Goal: Task Accomplishment & Management: Use online tool/utility

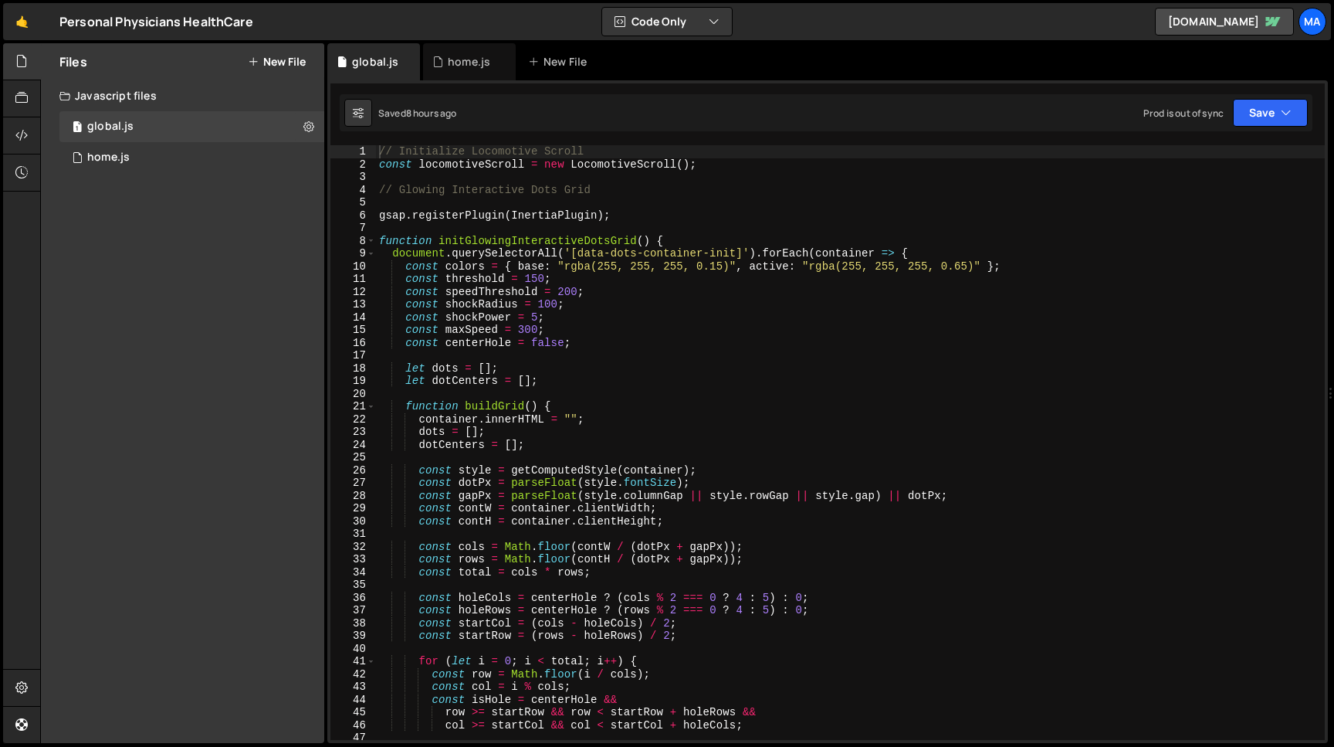
click at [299, 50] on div "Files New File" at bounding box center [182, 61] width 283 height 37
click at [277, 59] on button "New File" at bounding box center [277, 62] width 58 height 12
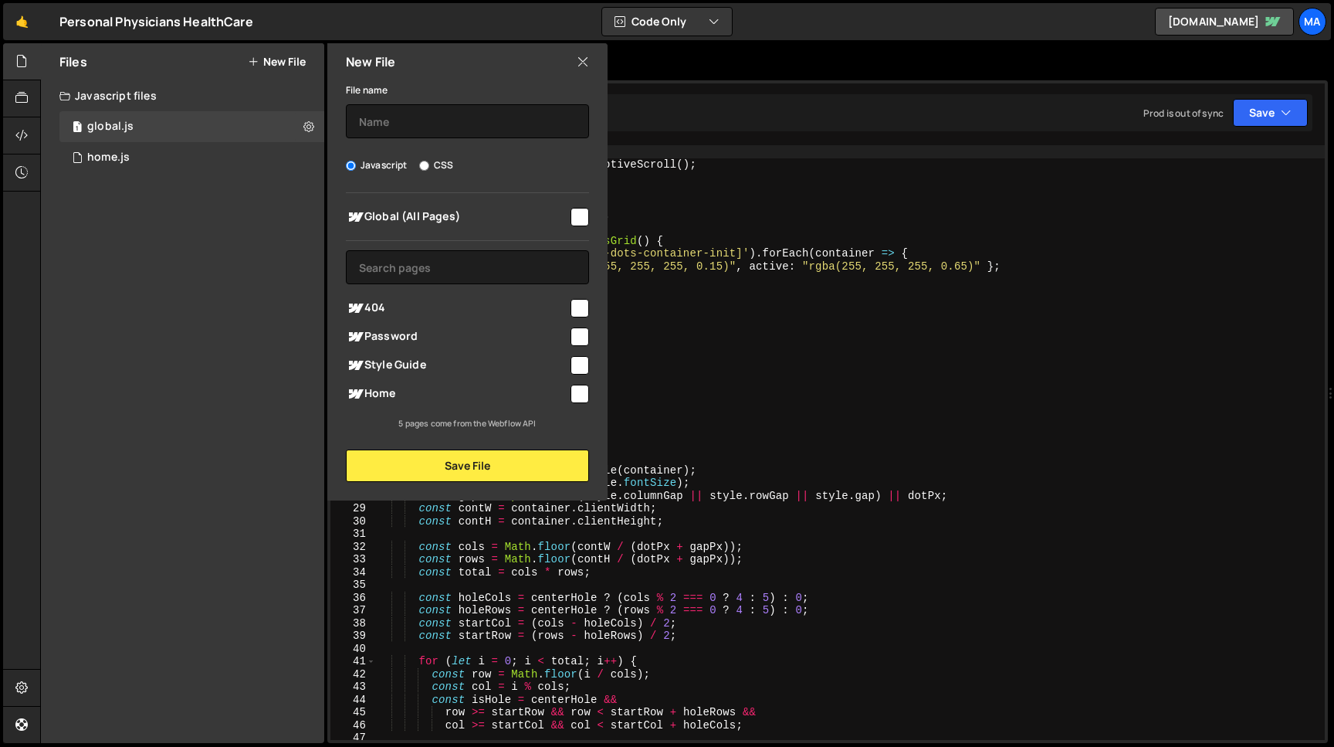
click at [427, 162] on input "CSS" at bounding box center [424, 166] width 10 height 10
radio input "true"
click at [582, 222] on input "checkbox" at bounding box center [580, 217] width 19 height 19
checkbox input "true"
click at [380, 135] on input "text" at bounding box center [467, 121] width 243 height 34
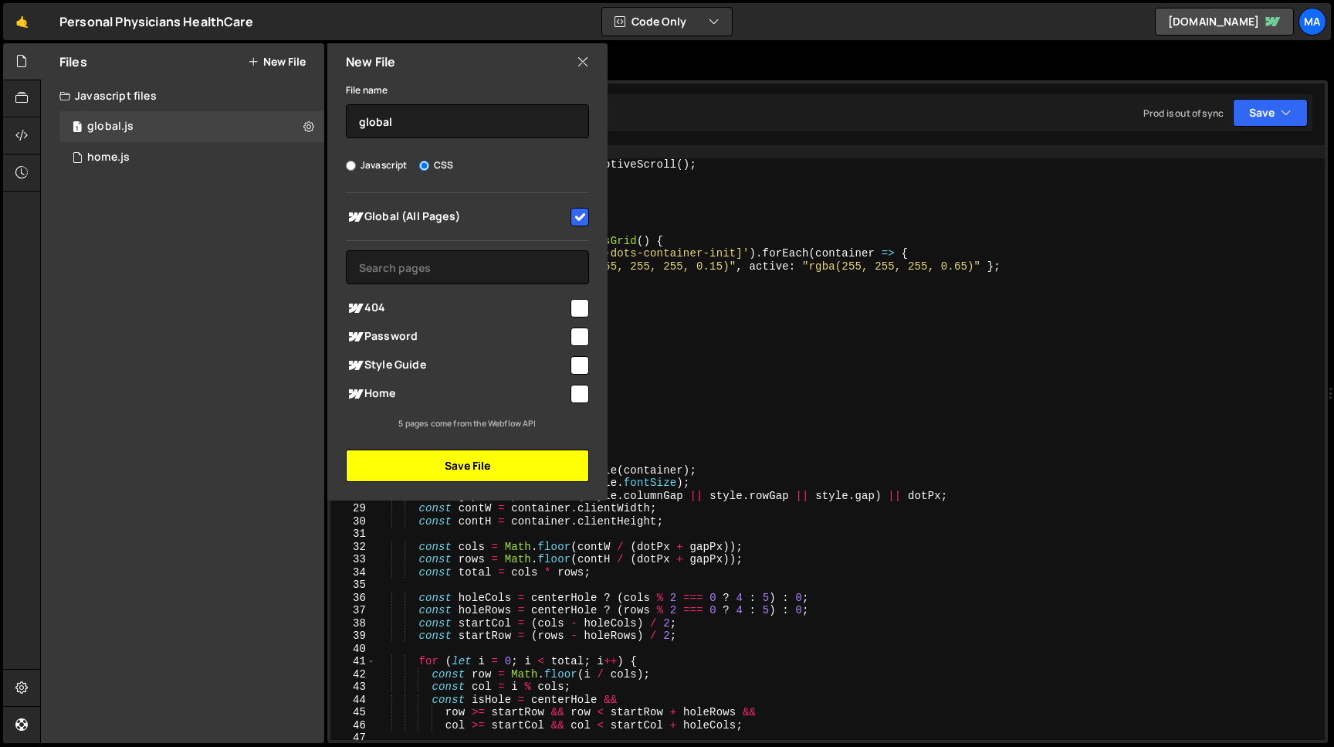
click at [467, 468] on button "Save File" at bounding box center [467, 465] width 243 height 32
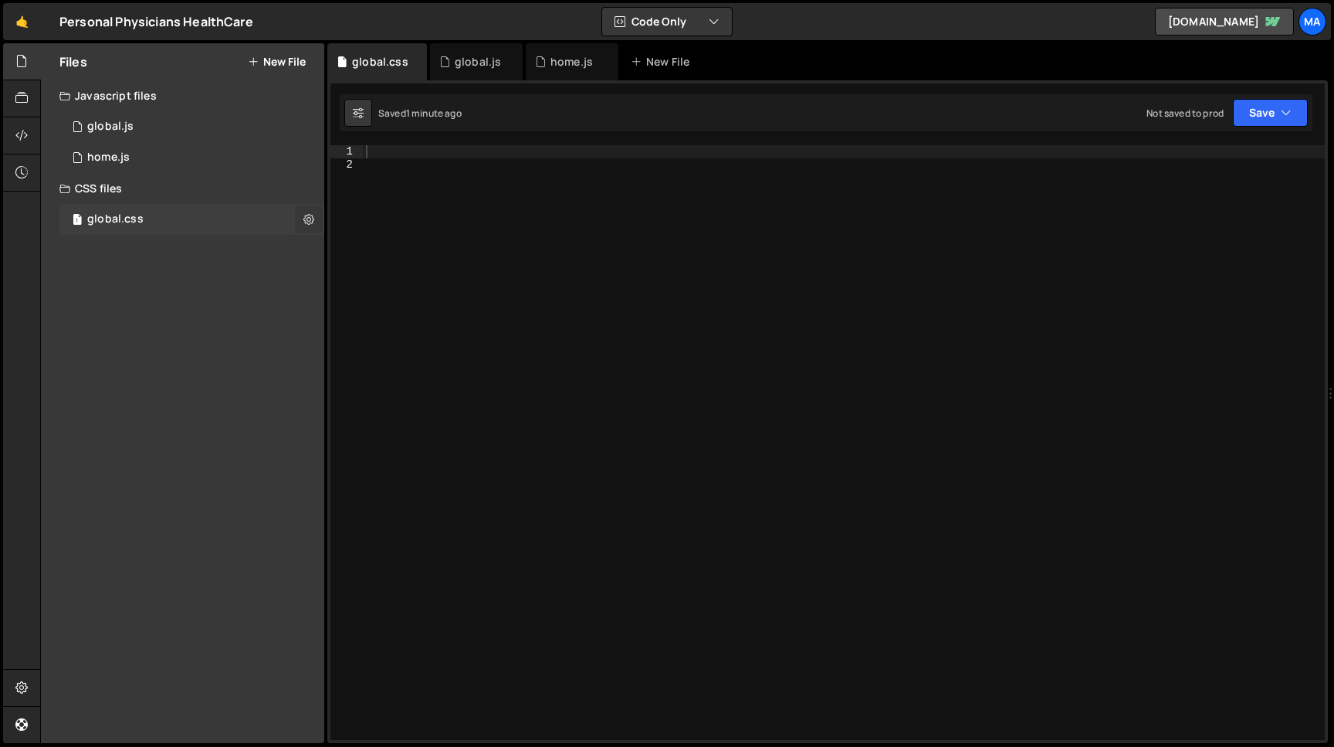
click at [306, 219] on icon at bounding box center [308, 219] width 11 height 15
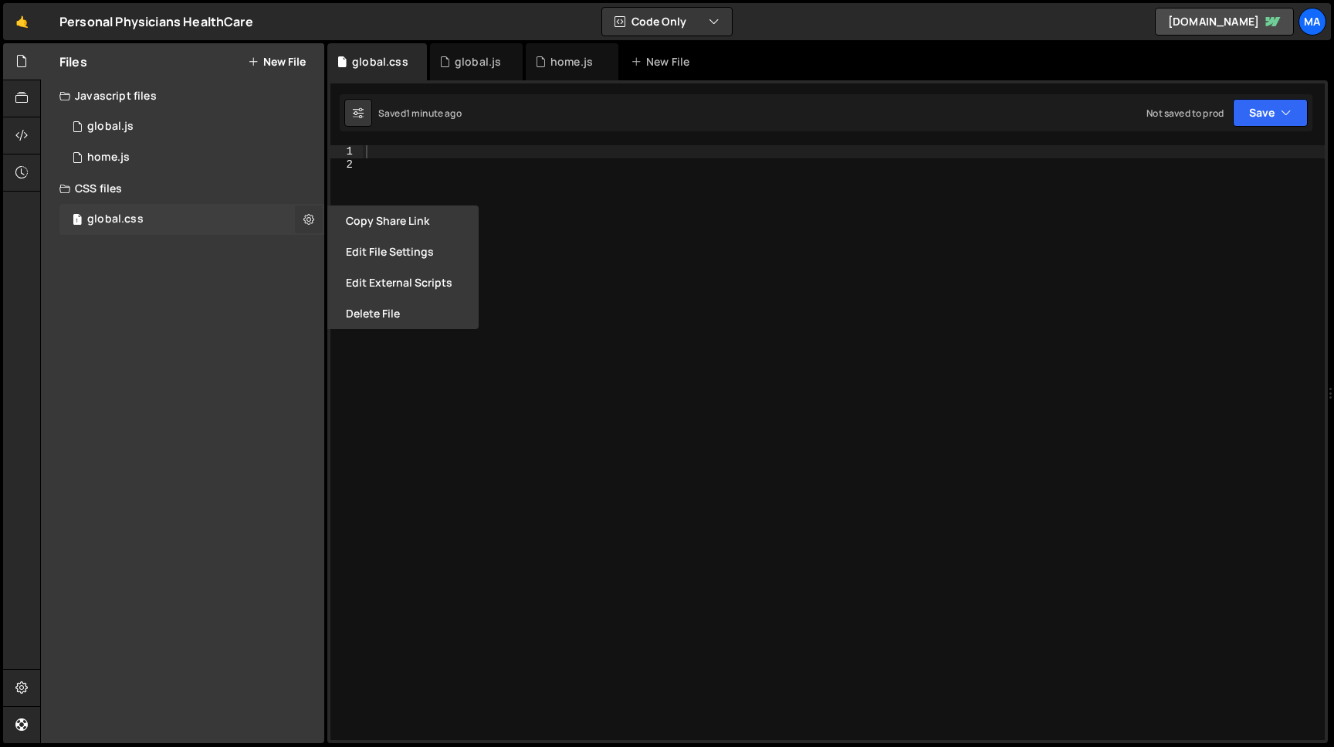
type input "global"
radio input "false"
radio input "true"
checkbox input "true"
click at [376, 254] on button "Edit File Settings" at bounding box center [402, 251] width 151 height 31
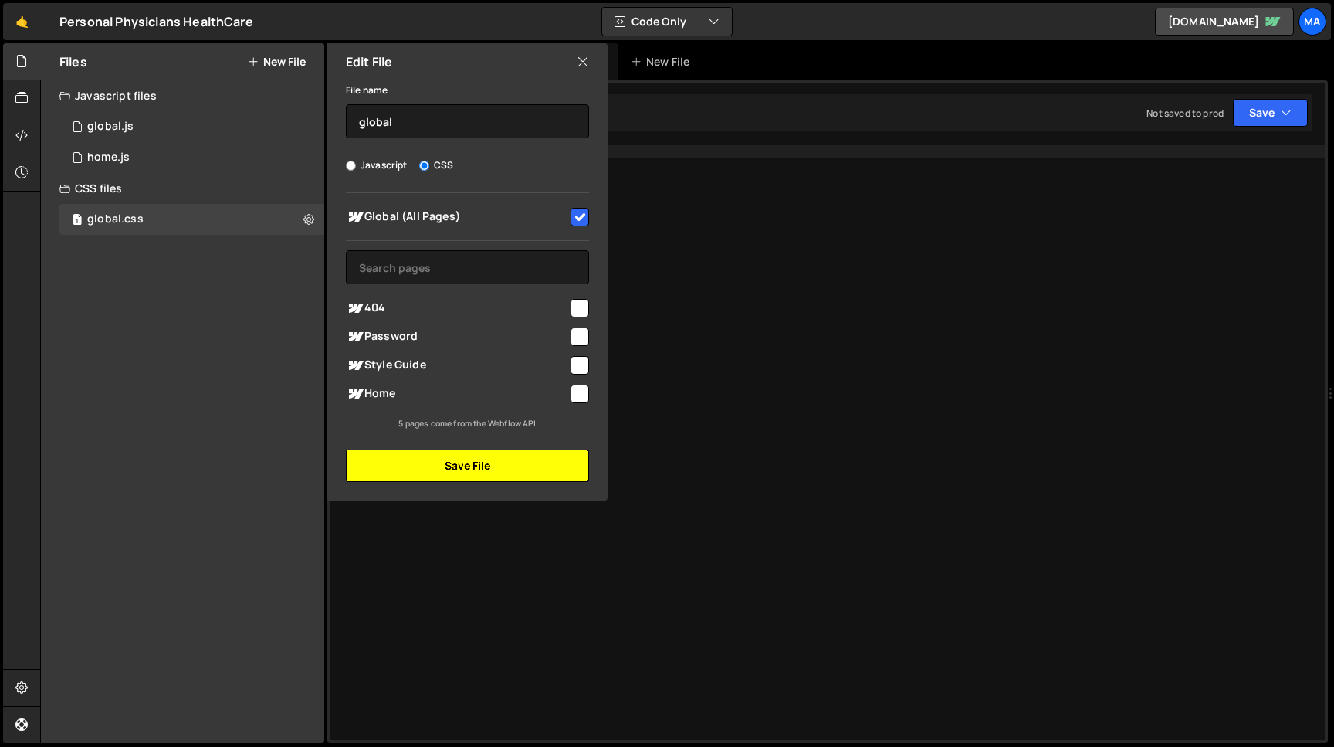
click at [459, 476] on button "Save File" at bounding box center [467, 465] width 243 height 32
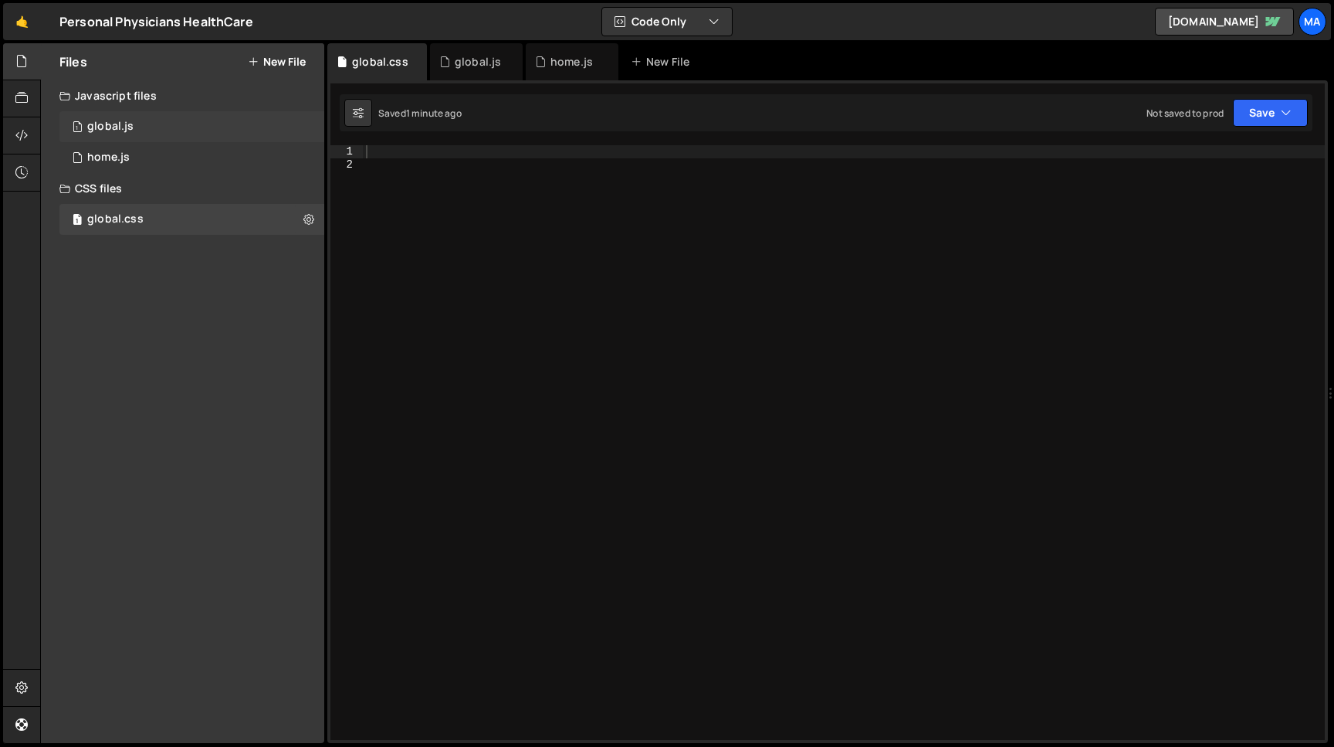
click at [147, 127] on div "1 global.js 0" at bounding box center [191, 126] width 265 height 31
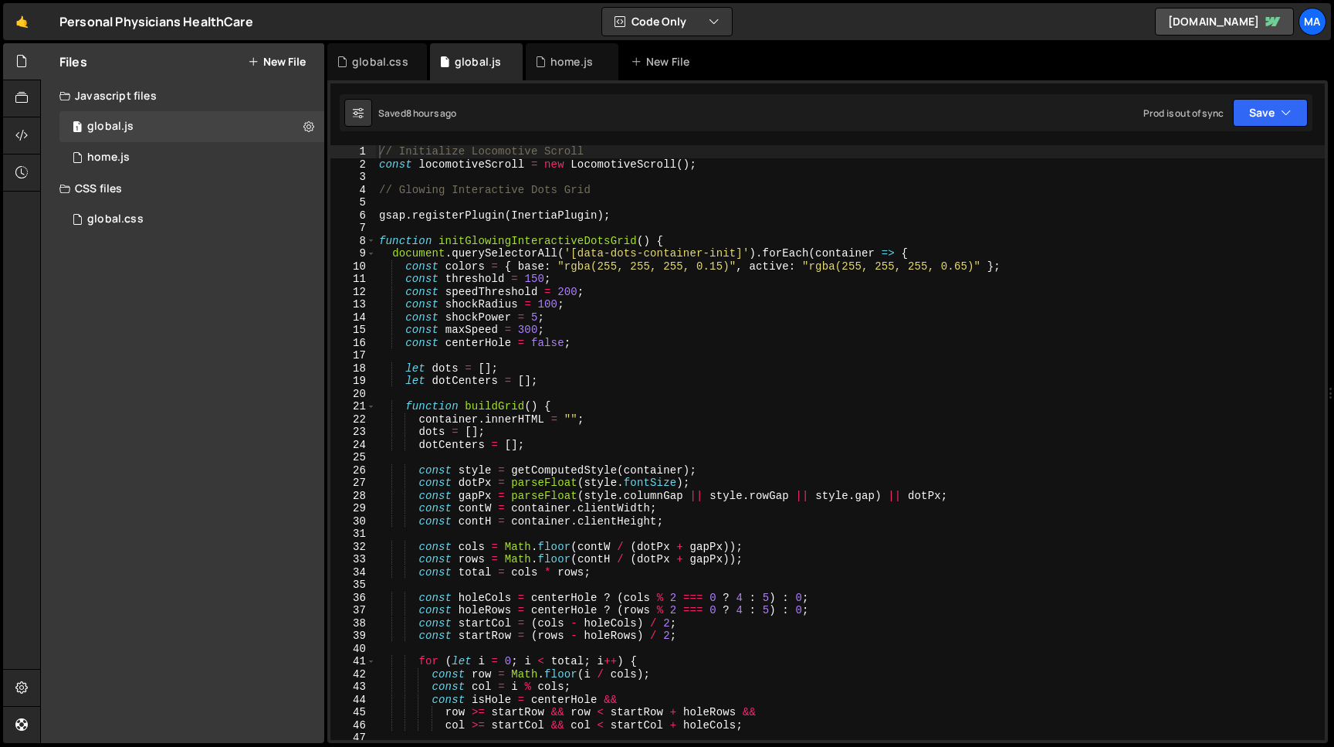
click at [279, 62] on button "New File" at bounding box center [277, 62] width 58 height 12
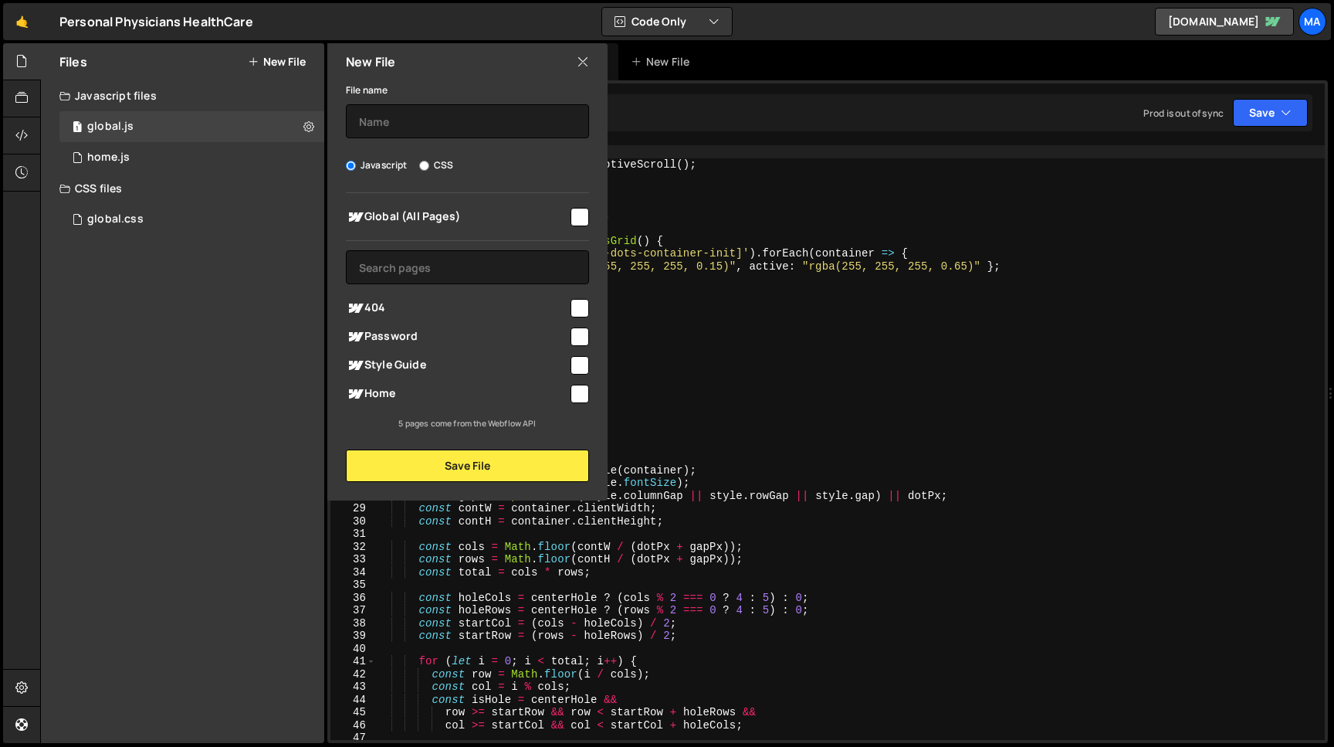
click at [370, 168] on label "Javascript" at bounding box center [377, 165] width 62 height 15
click at [356, 168] on input "Javascript" at bounding box center [351, 166] width 10 height 10
click at [371, 103] on div "File name" at bounding box center [467, 109] width 243 height 58
click at [374, 112] on input "text" at bounding box center [467, 121] width 243 height 34
type input "libs"
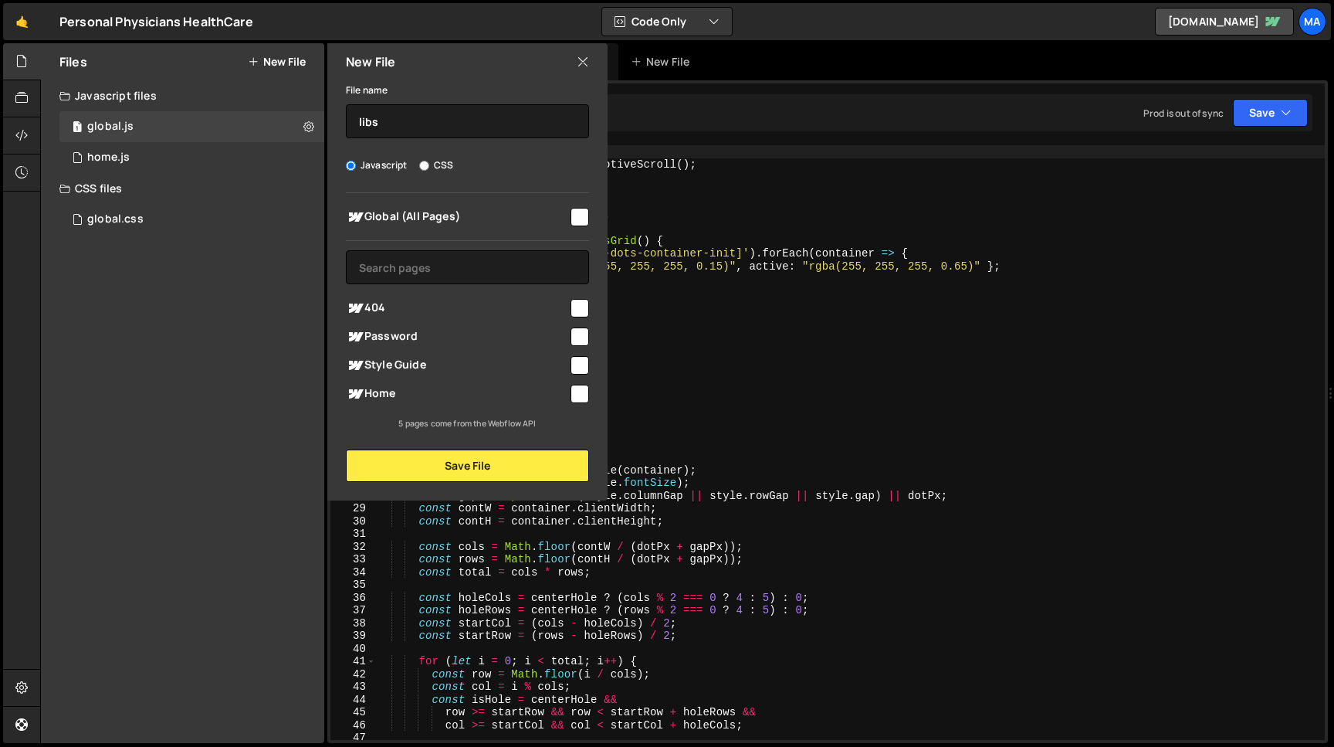
click at [414, 215] on span "Global (All Pages)" at bounding box center [457, 217] width 222 height 19
click at [451, 469] on button "Save File" at bounding box center [467, 465] width 243 height 32
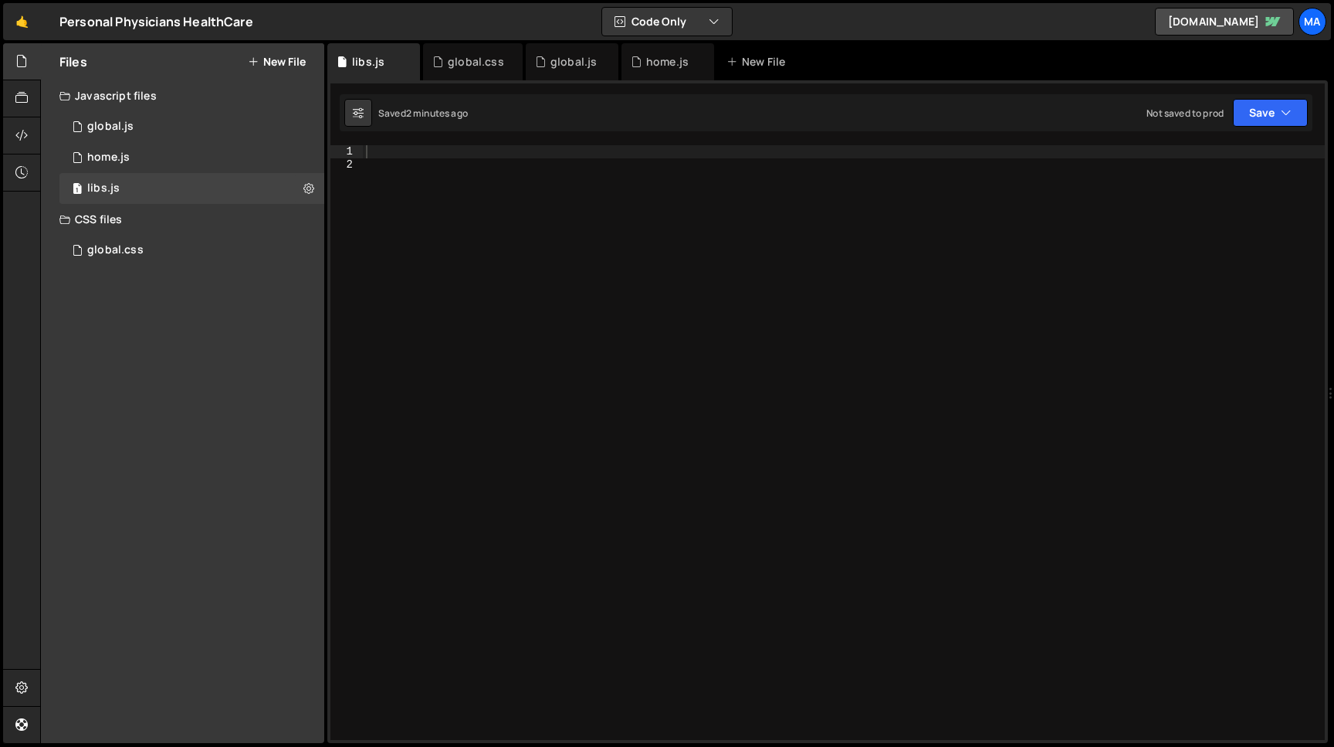
click at [267, 46] on div "Files New File" at bounding box center [182, 61] width 283 height 37
click at [267, 60] on button "New File" at bounding box center [277, 62] width 58 height 12
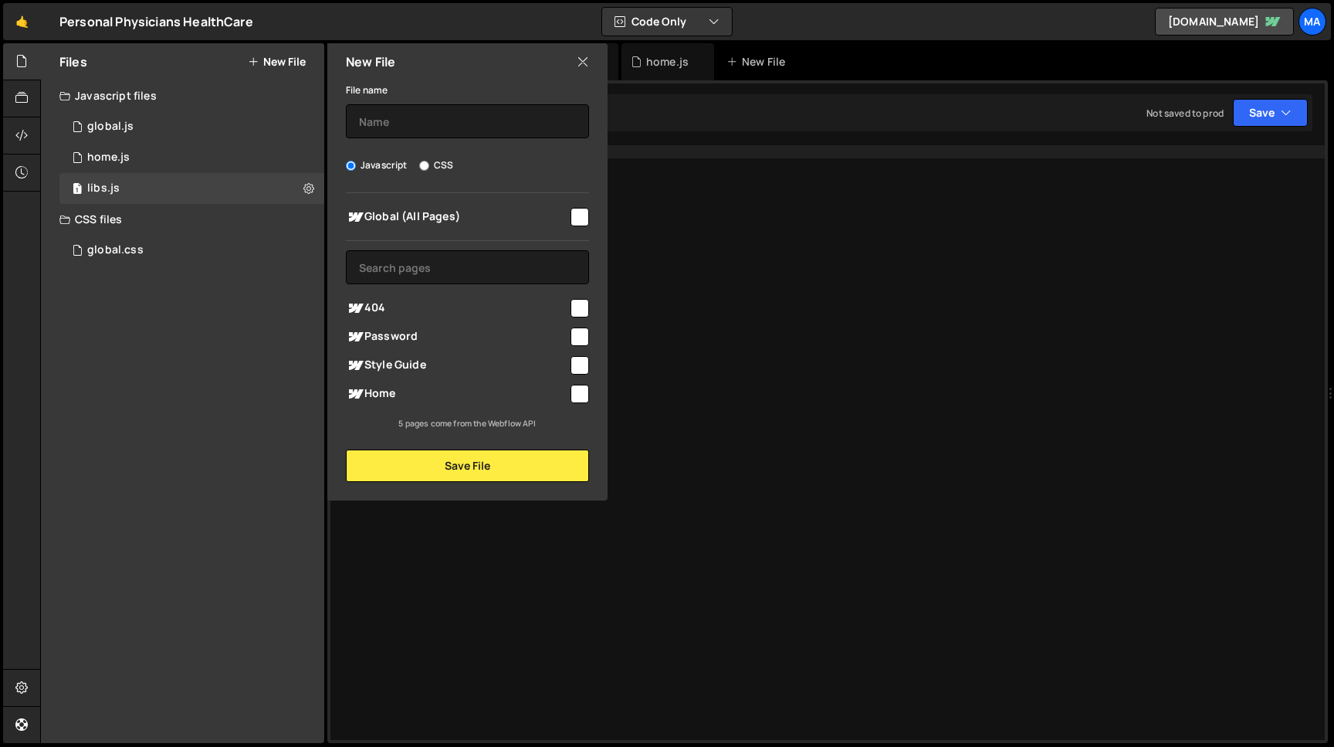
click at [412, 218] on span "Global (All Pages)" at bounding box center [457, 217] width 222 height 19
checkbox input "true"
click at [402, 137] on input "text" at bounding box center [467, 121] width 243 height 34
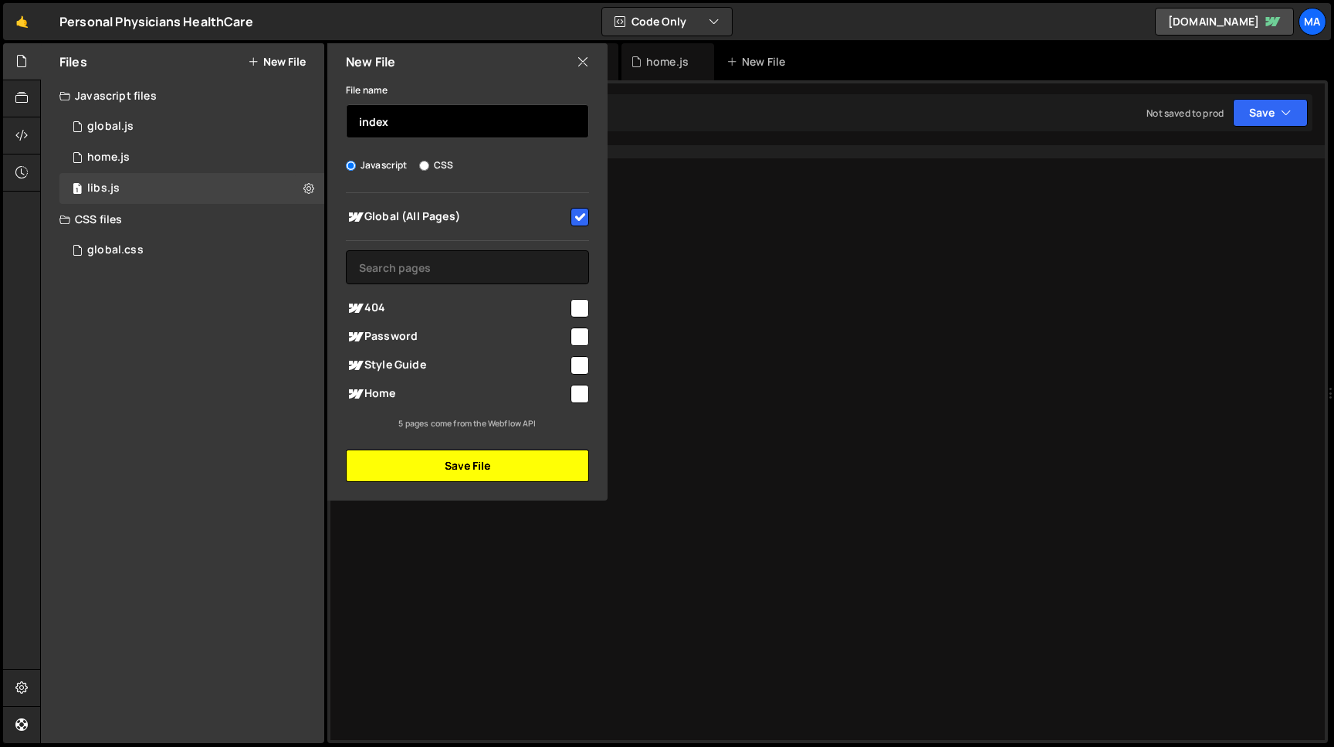
type input "index"
click at [436, 467] on button "Save File" at bounding box center [467, 465] width 243 height 32
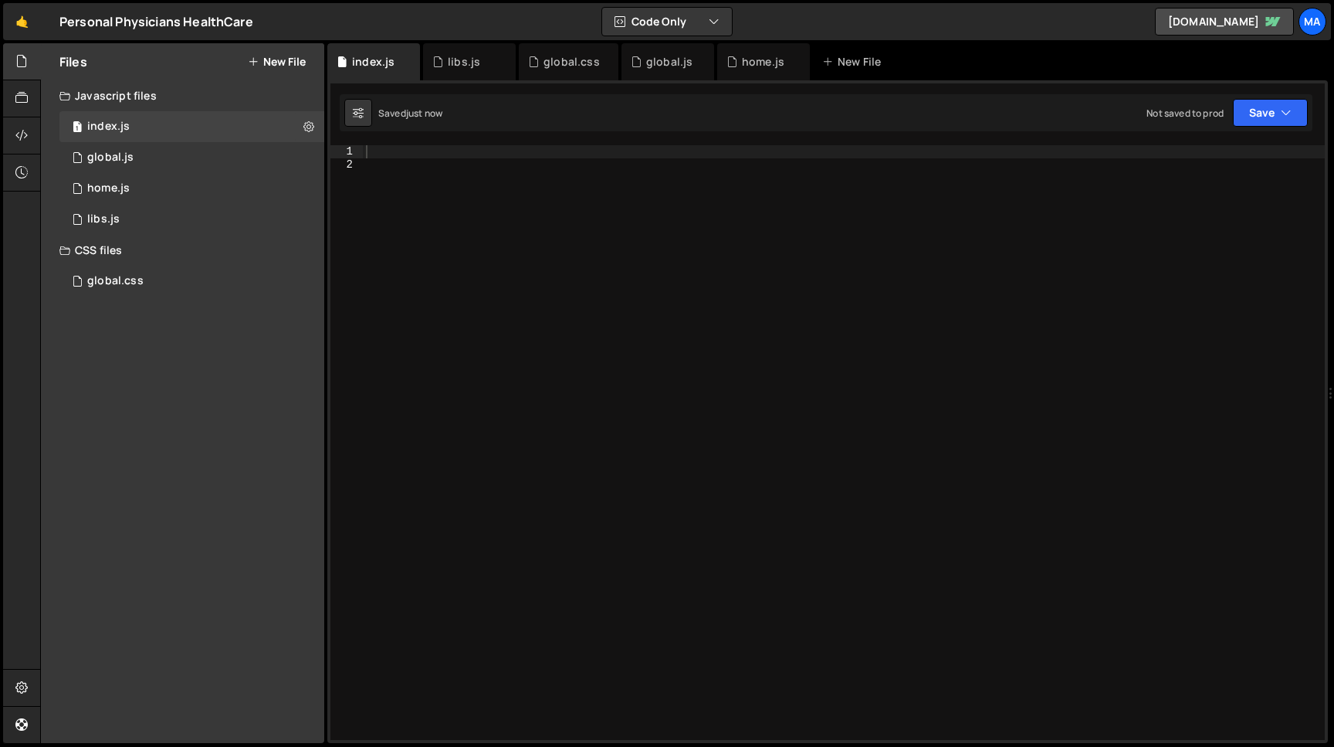
click at [57, 212] on div "1 index.js 0 1 global.js 0 1 home.js 0 1 libs.js 0" at bounding box center [182, 173] width 283 height 124
click at [380, 156] on div at bounding box center [844, 455] width 962 height 620
paste textarea "import "../css/global.css";"
type textarea "import "../css/global.css";"
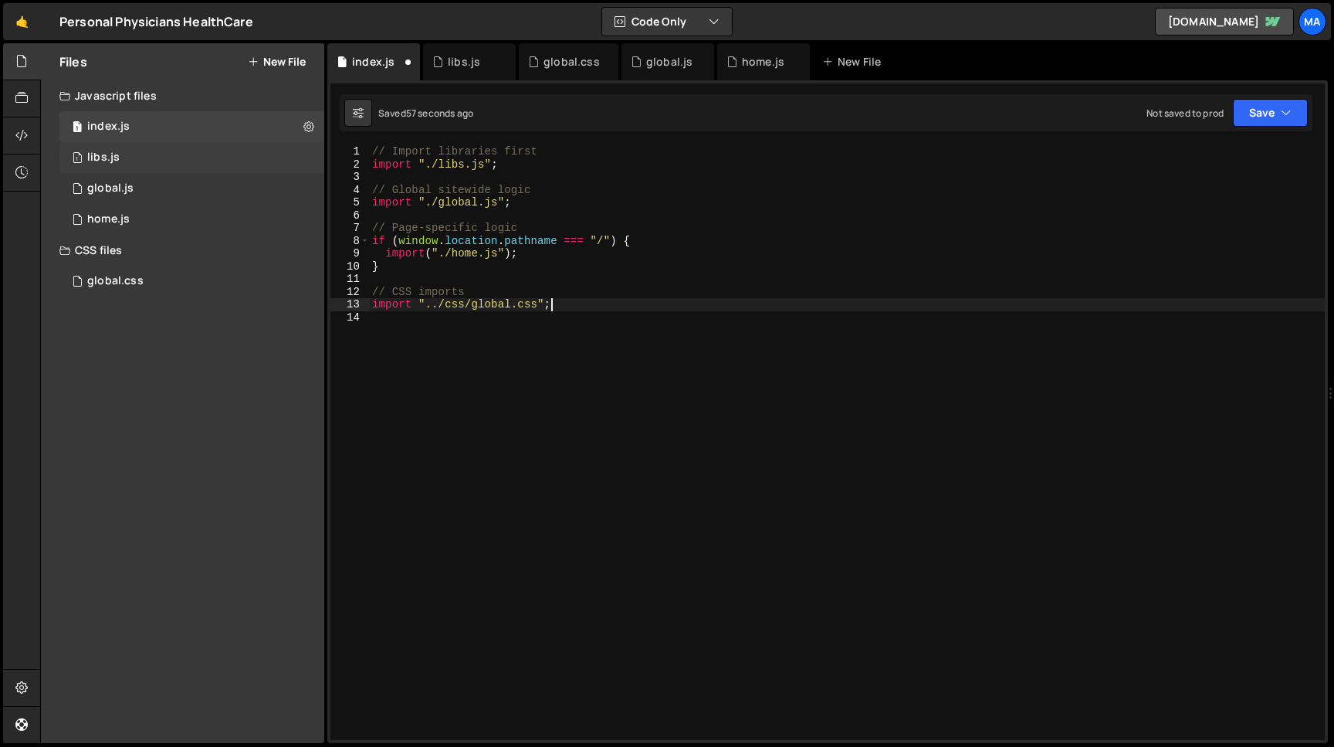
click at [109, 165] on div "1 libs.js 0" at bounding box center [191, 157] width 265 height 31
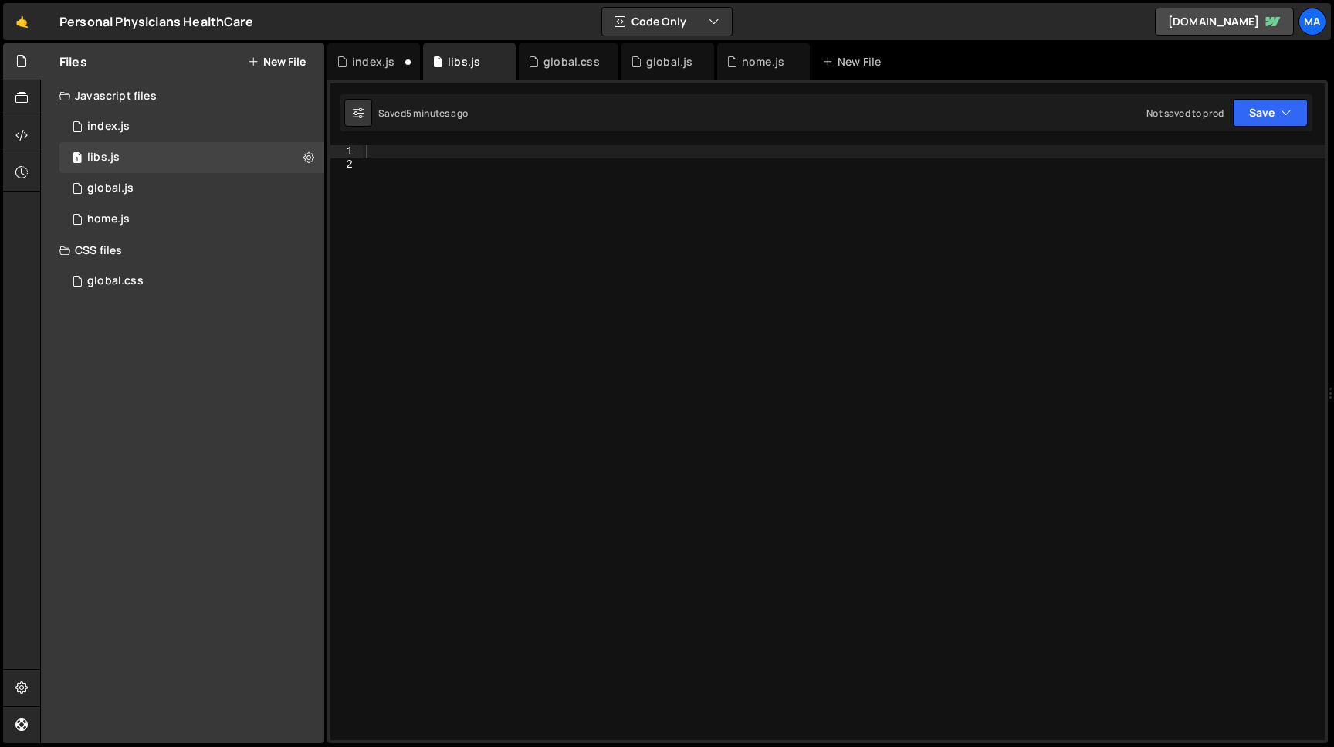
click at [394, 158] on div at bounding box center [844, 455] width 962 height 620
paste textarea "import "https://cdn.jsdelivr.net/npm/gsap@3.13.0/dist/InertiaPlugin.min.js";"
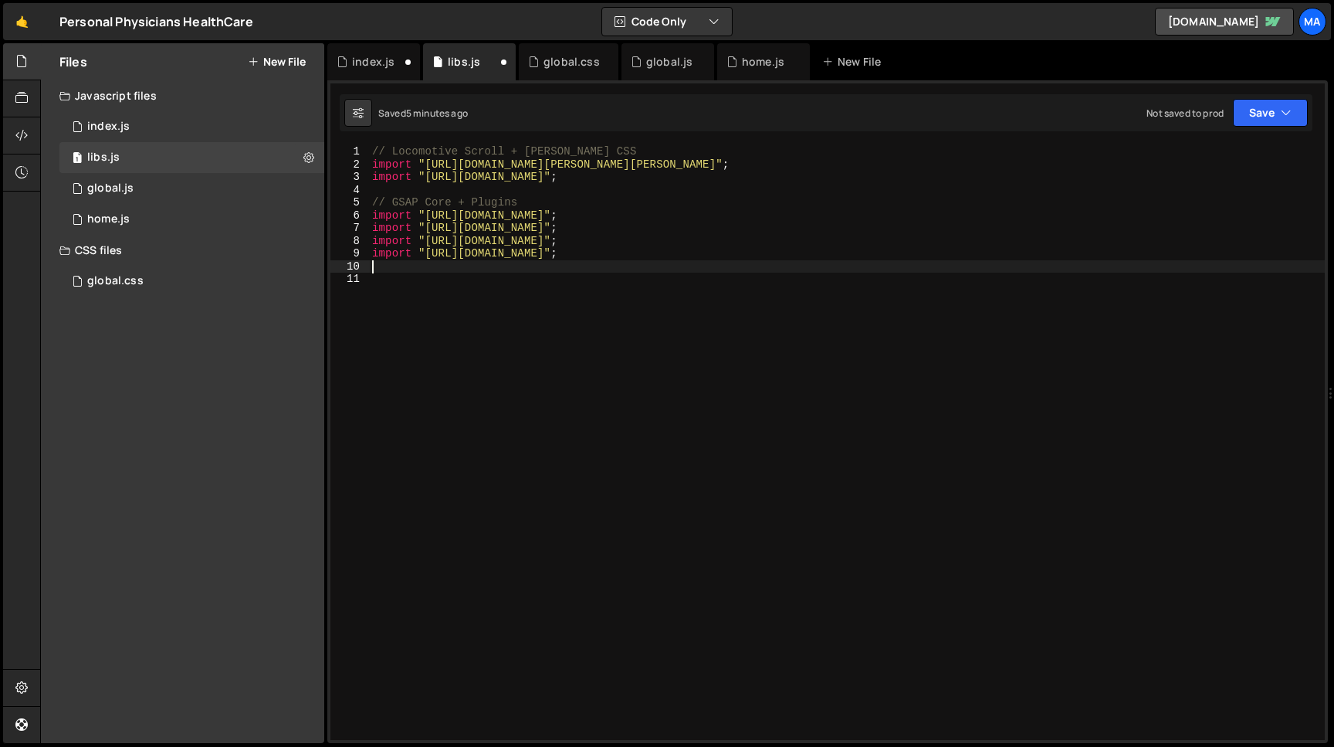
type textarea "import "https://cdn.jsdelivr.net/npm/gsap@3.13.0/dist/InertiaPlugin.min.js";"
click at [144, 185] on div "1 global.js 0" at bounding box center [191, 188] width 265 height 31
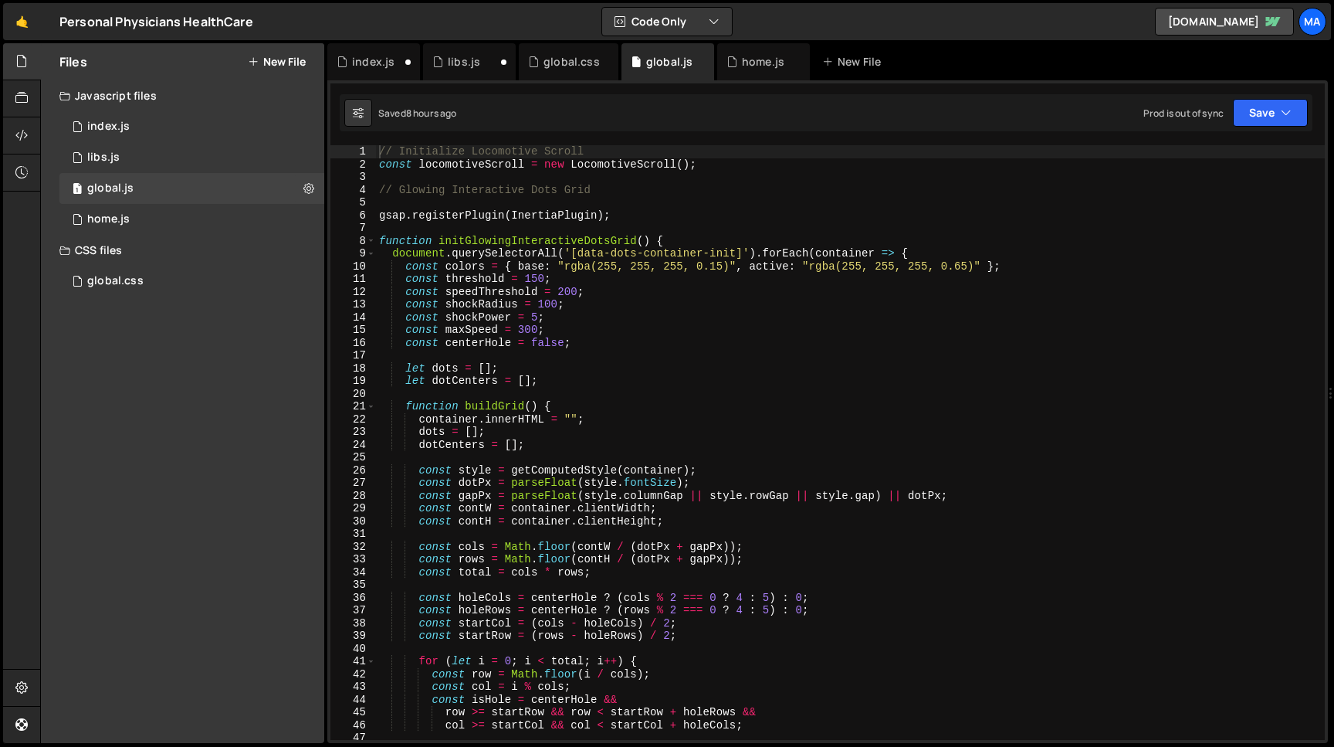
click at [381, 151] on div "// Initialize Locomotive Scroll const locomotiveScroll = new LocomotiveScroll (…" at bounding box center [850, 455] width 949 height 620
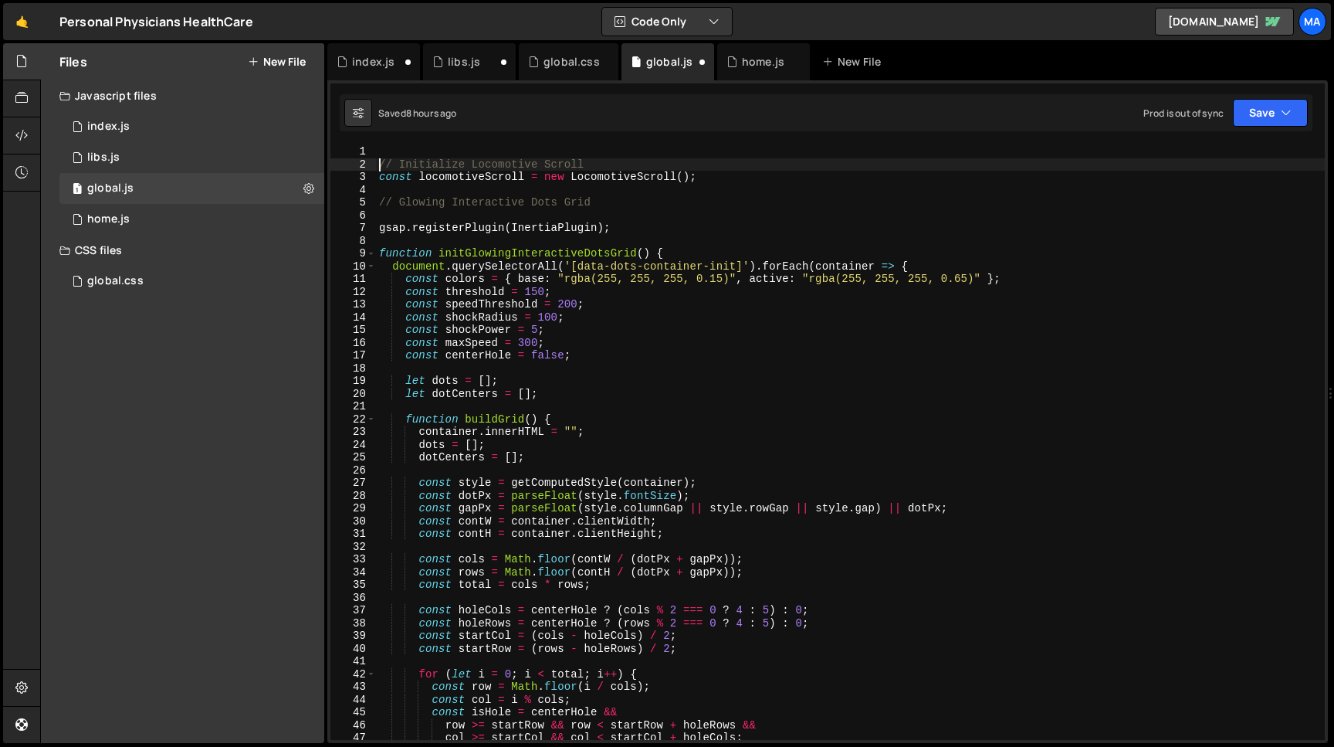
type textarea "// Initialize Locomotive Scroll"
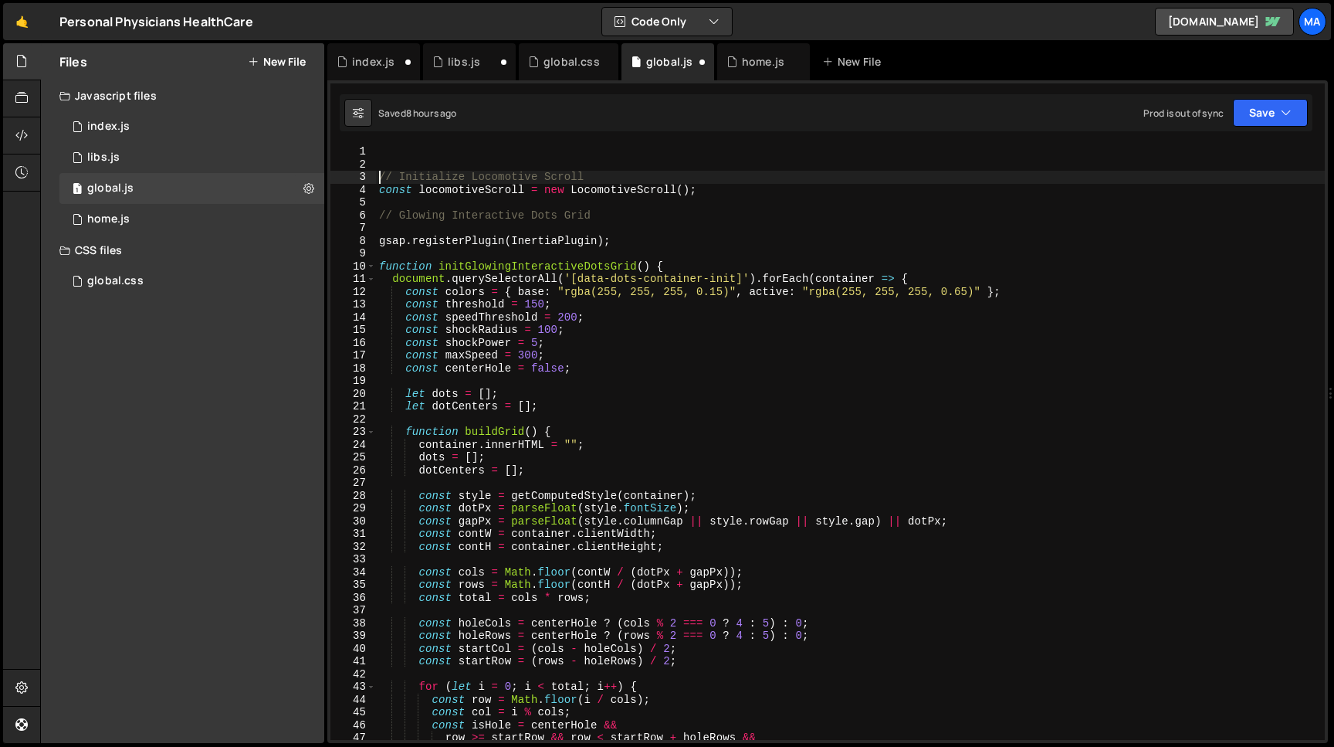
click at [421, 147] on div "// Initialize Locomotive Scroll const locomotiveScroll = new LocomotiveScroll (…" at bounding box center [850, 455] width 949 height 620
paste textarea "gsap.registerPlugin(ScrollTrigger, Flip, InertiaPlugin);"
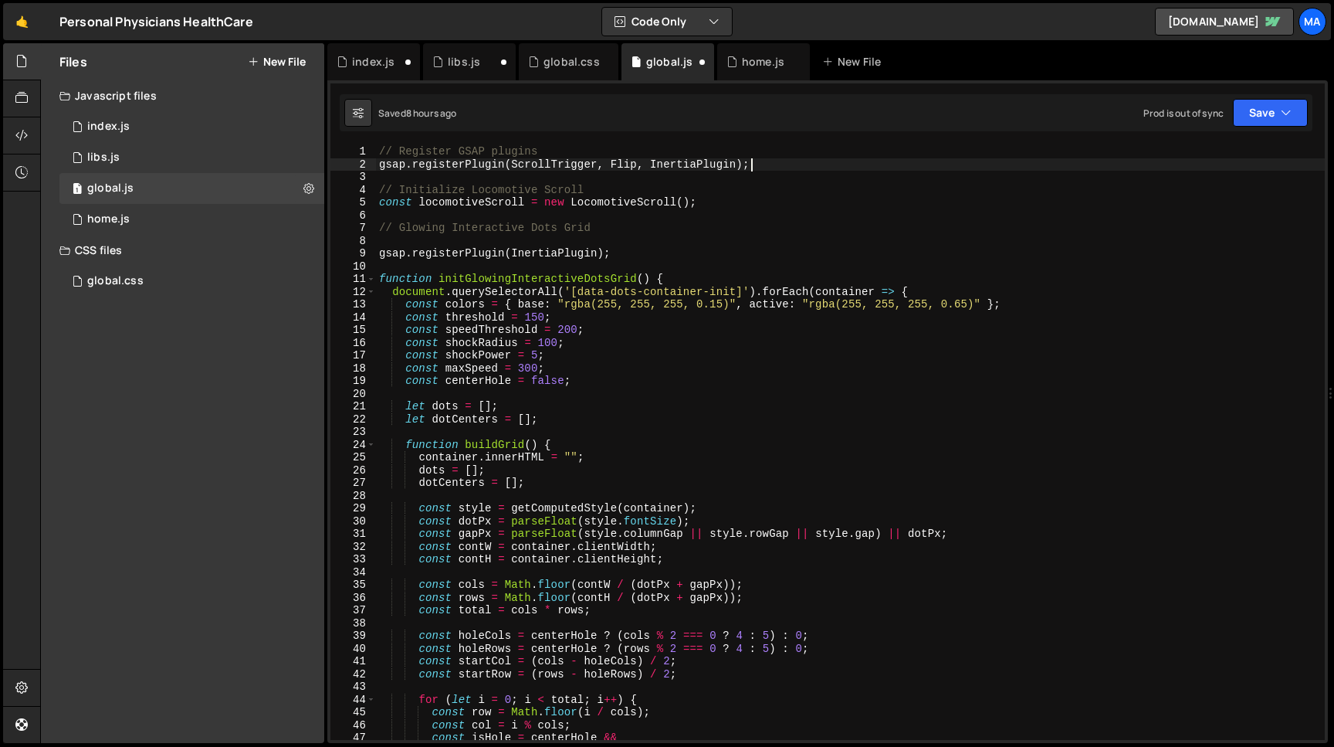
click at [381, 154] on div "// Register GSAP plugins gsap . registerPlugin ( ScrollTrigger , Flip , Inertia…" at bounding box center [850, 455] width 949 height 620
type textarea "// Register GSAP plugins gsap.registerPlugin(ScrollTrigger, Flip, InertiaPlugin…"
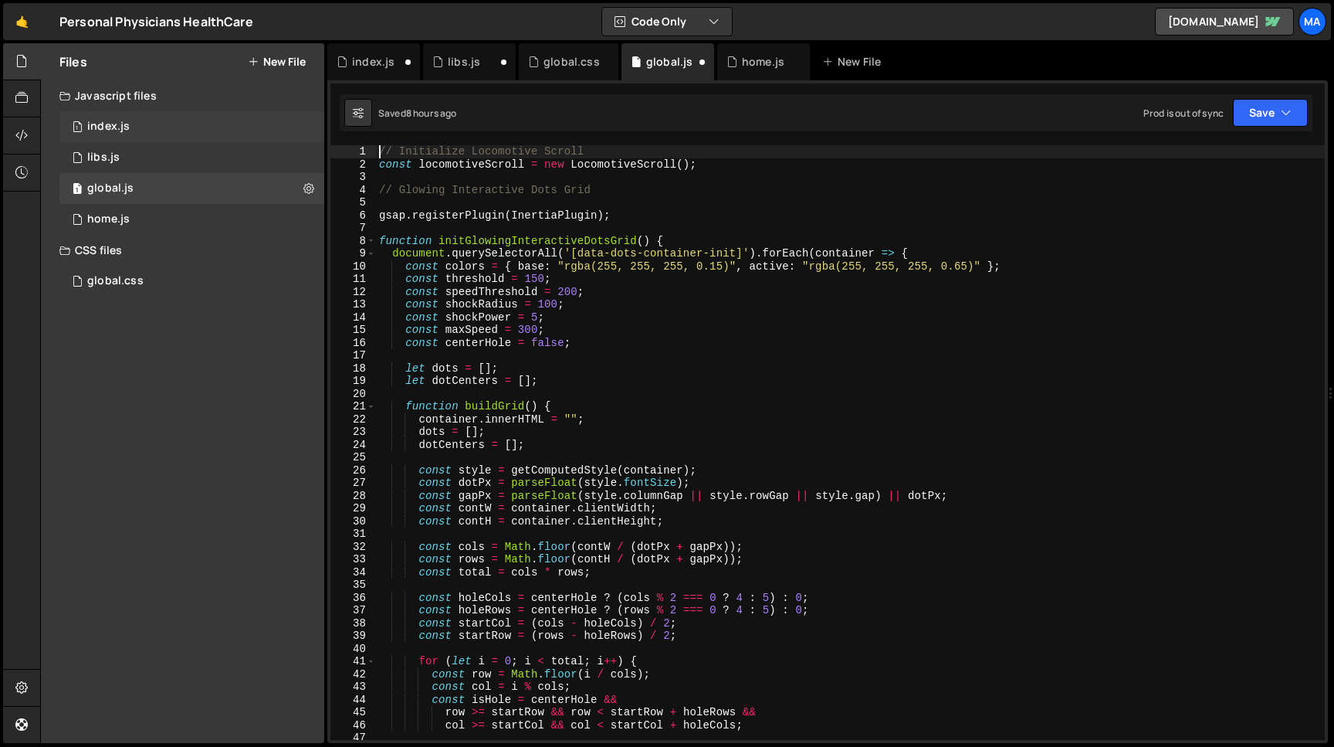
click at [131, 124] on div "1 index.js 0" at bounding box center [191, 126] width 265 height 31
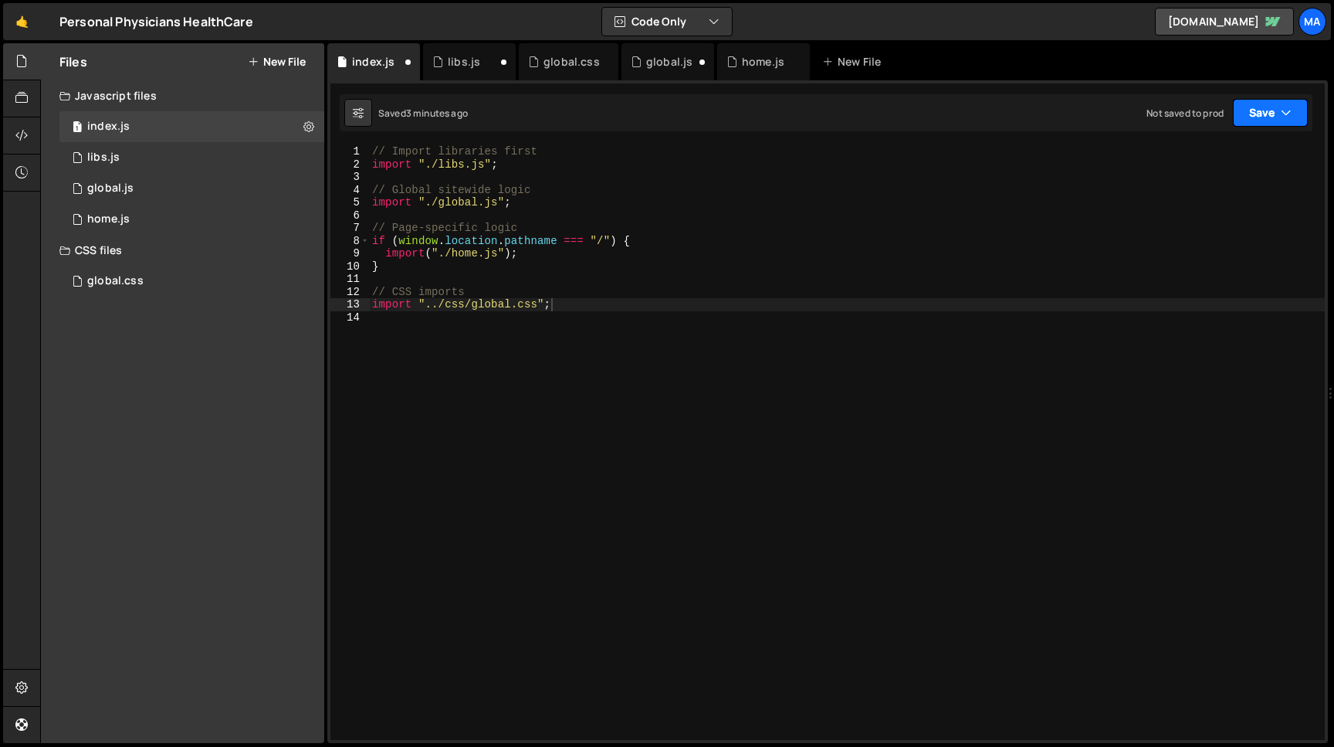
click at [1250, 112] on button "Save" at bounding box center [1270, 113] width 75 height 28
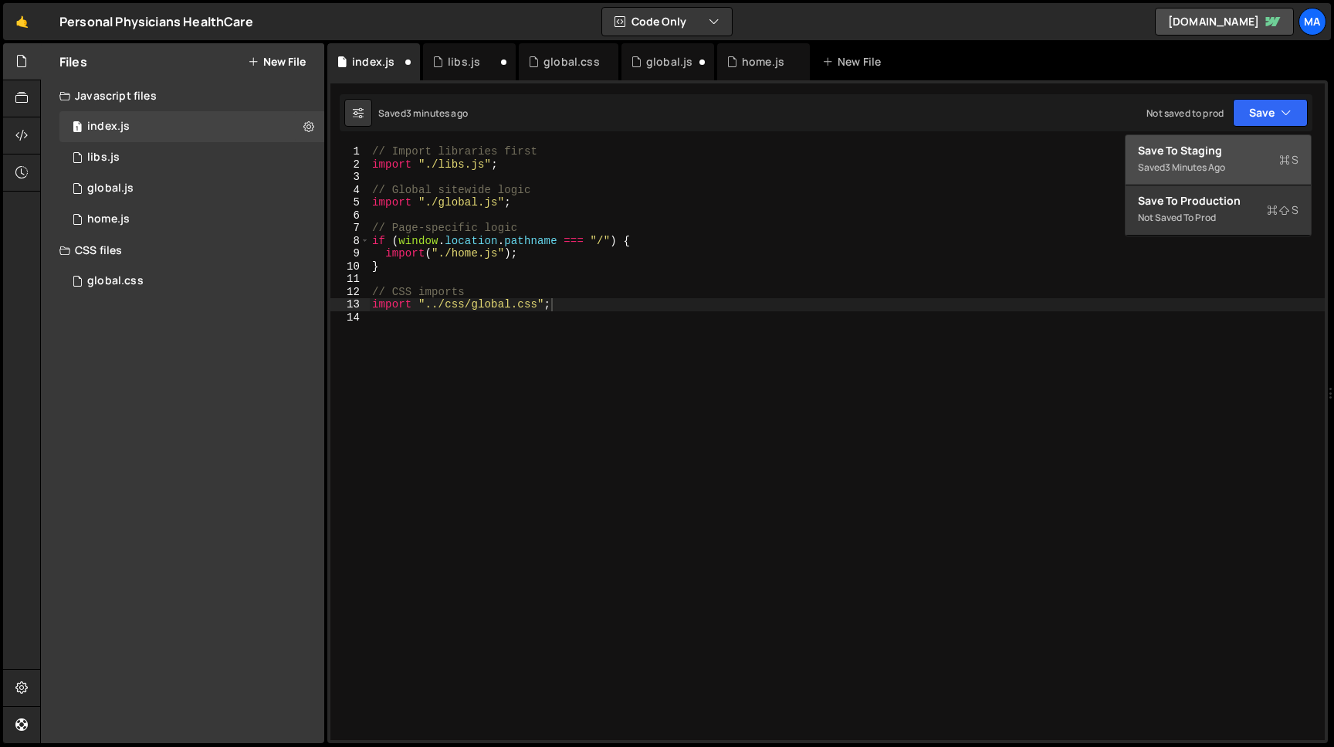
click at [1214, 156] on div "Save to Staging S" at bounding box center [1218, 150] width 161 height 15
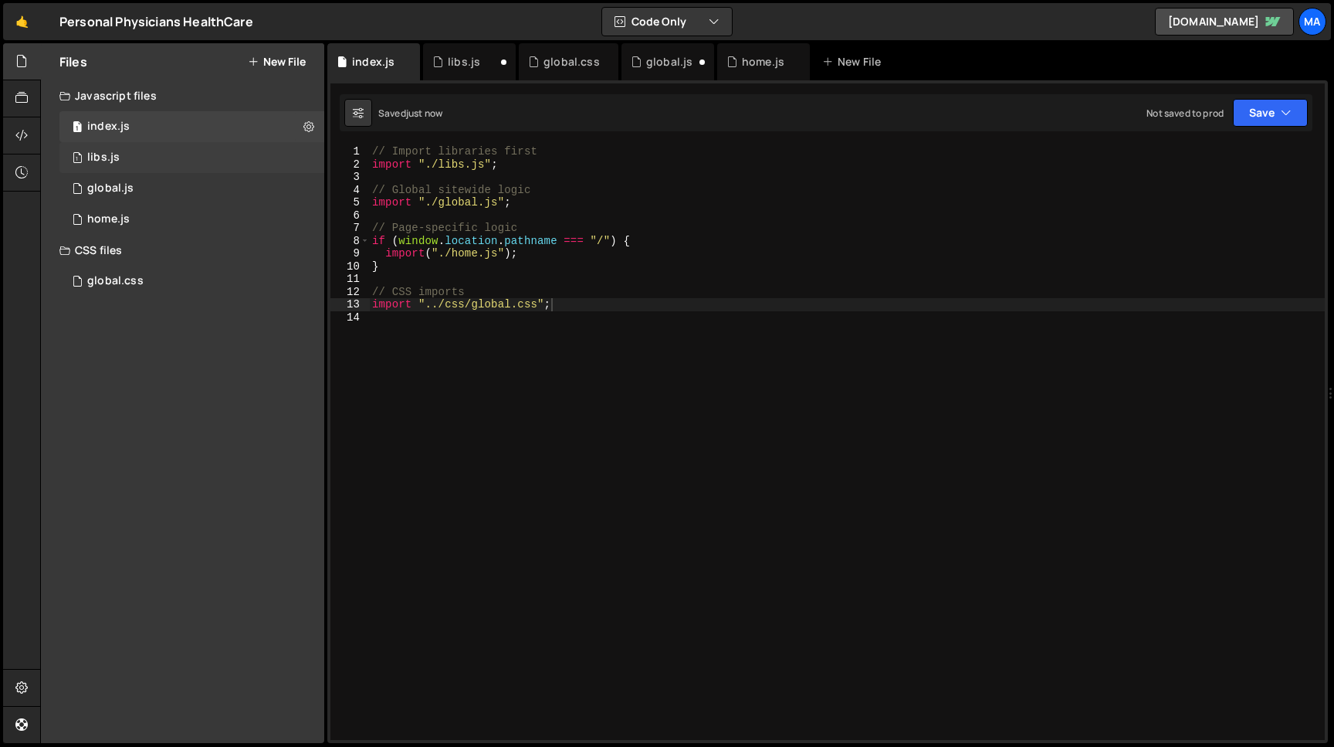
click at [154, 160] on div "1 libs.js 0" at bounding box center [191, 157] width 265 height 31
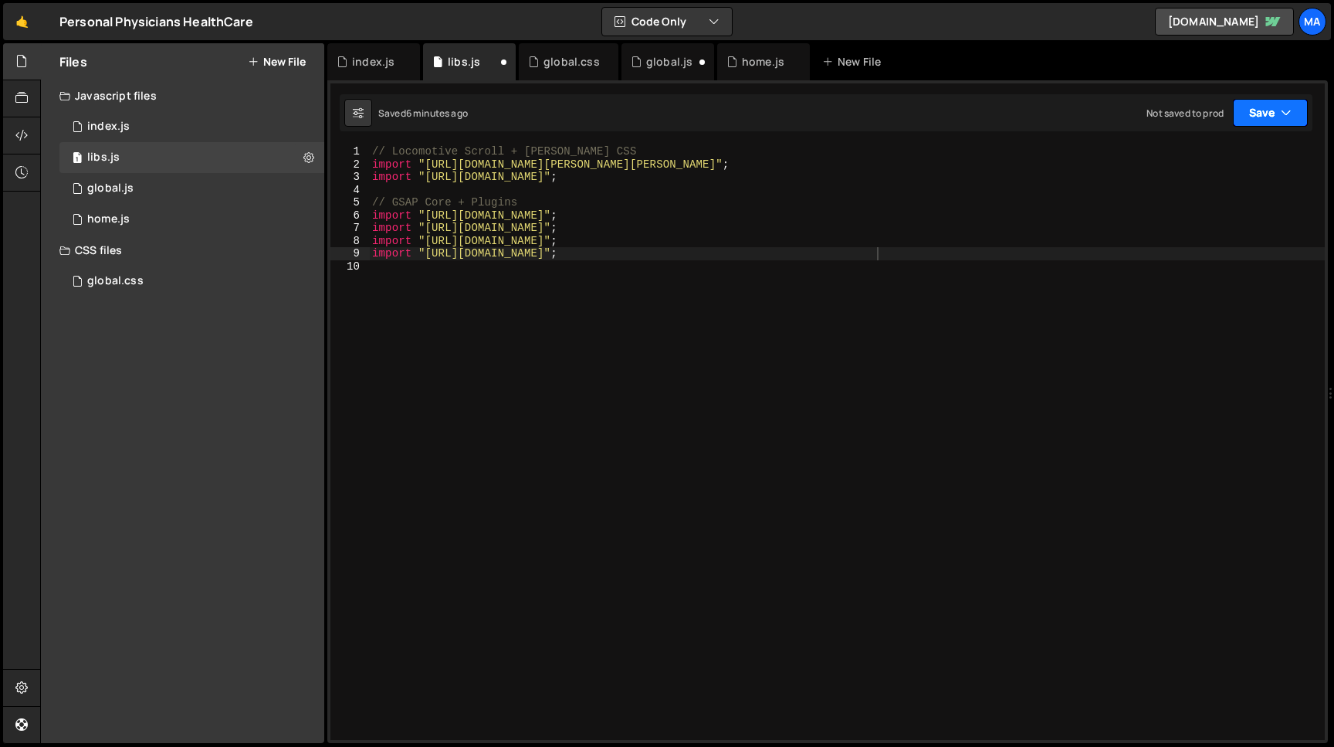
click at [1265, 104] on button "Save" at bounding box center [1270, 113] width 75 height 28
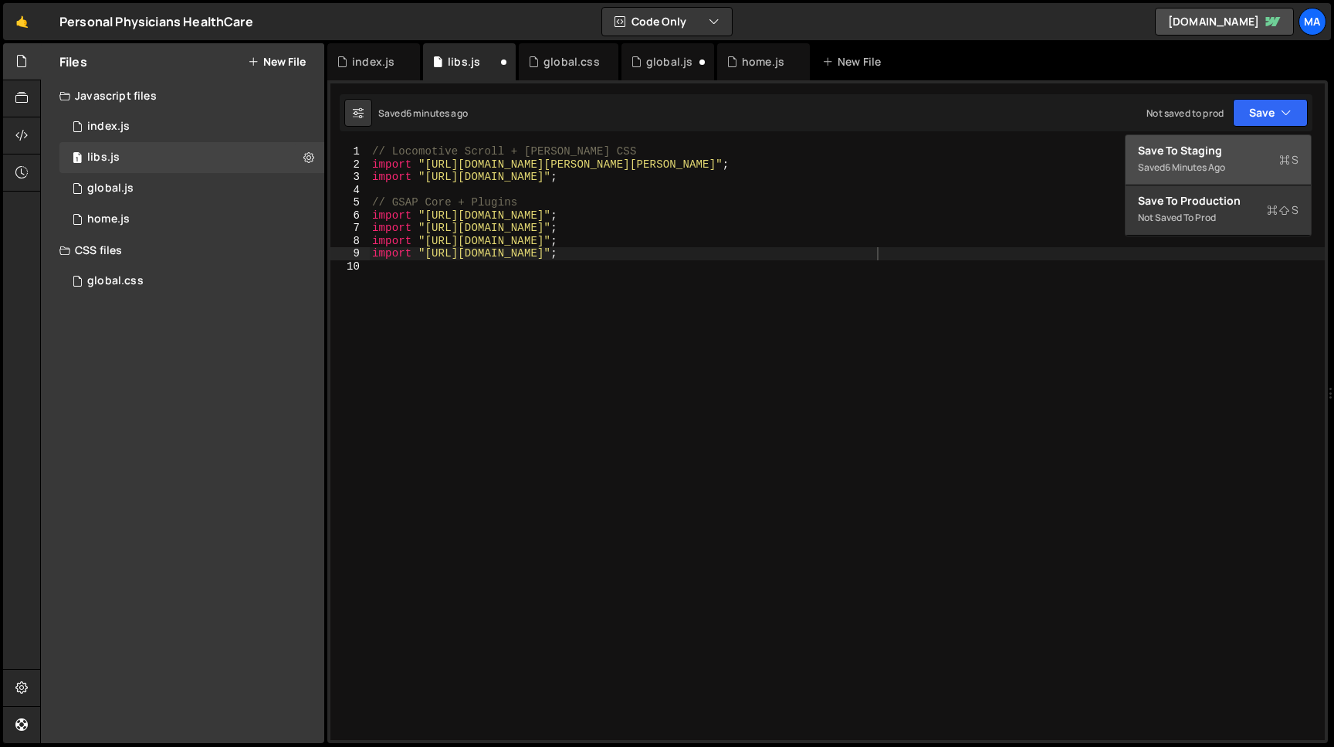
click at [1210, 161] on div "6 minutes ago" at bounding box center [1195, 167] width 60 height 13
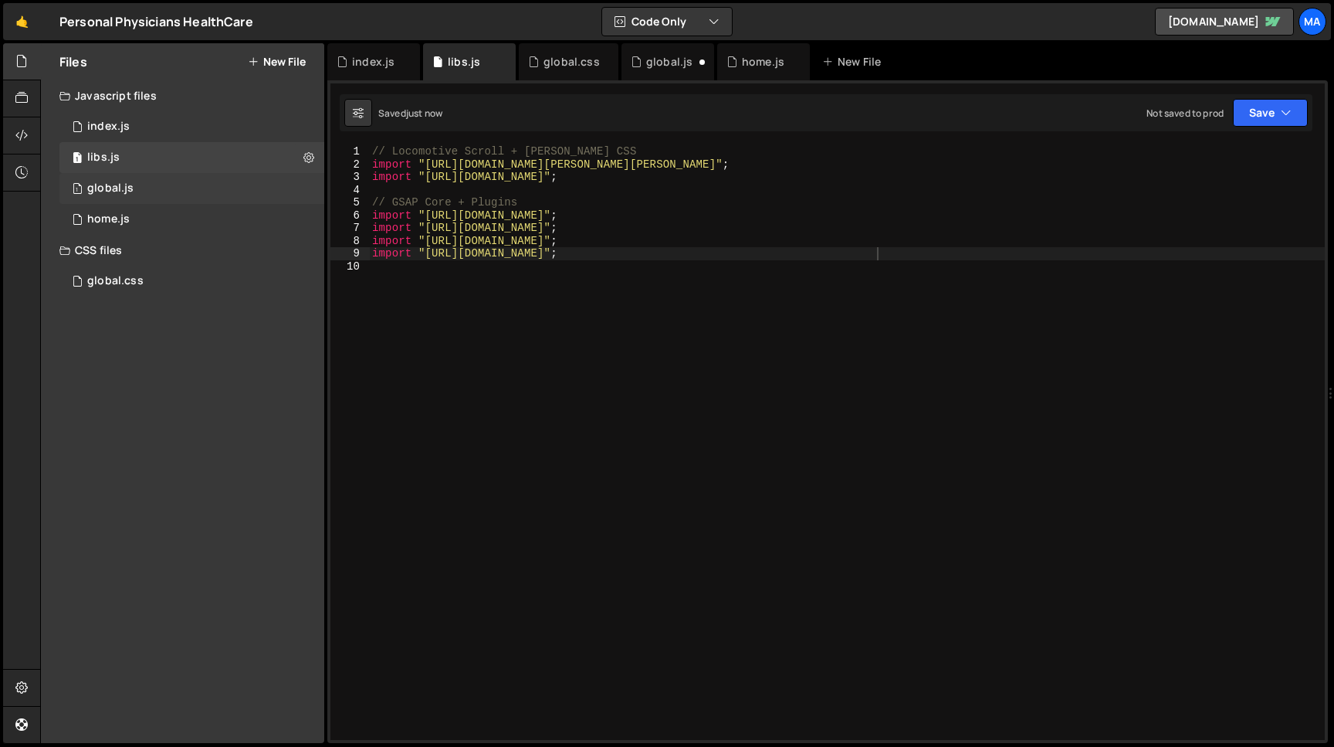
click at [145, 192] on div "1 global.js 0" at bounding box center [191, 188] width 265 height 31
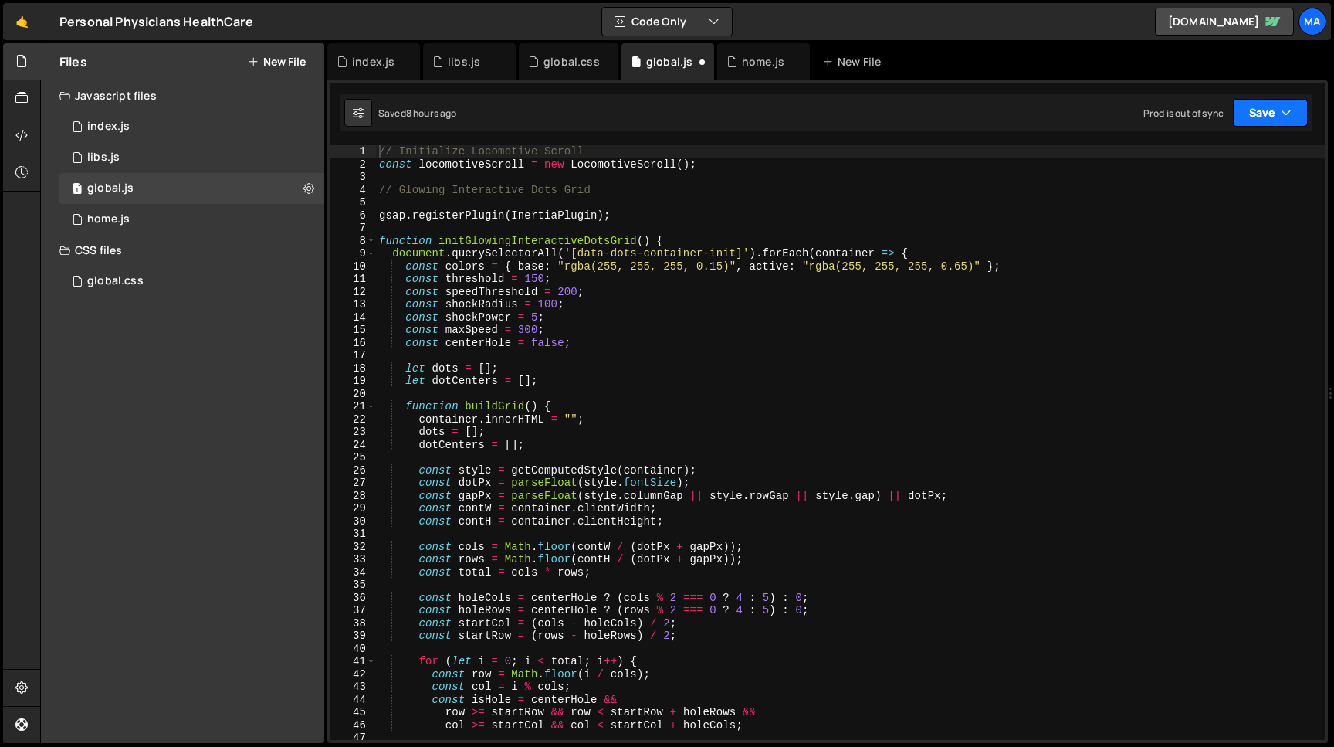
click at [1248, 117] on button "Save" at bounding box center [1270, 113] width 75 height 28
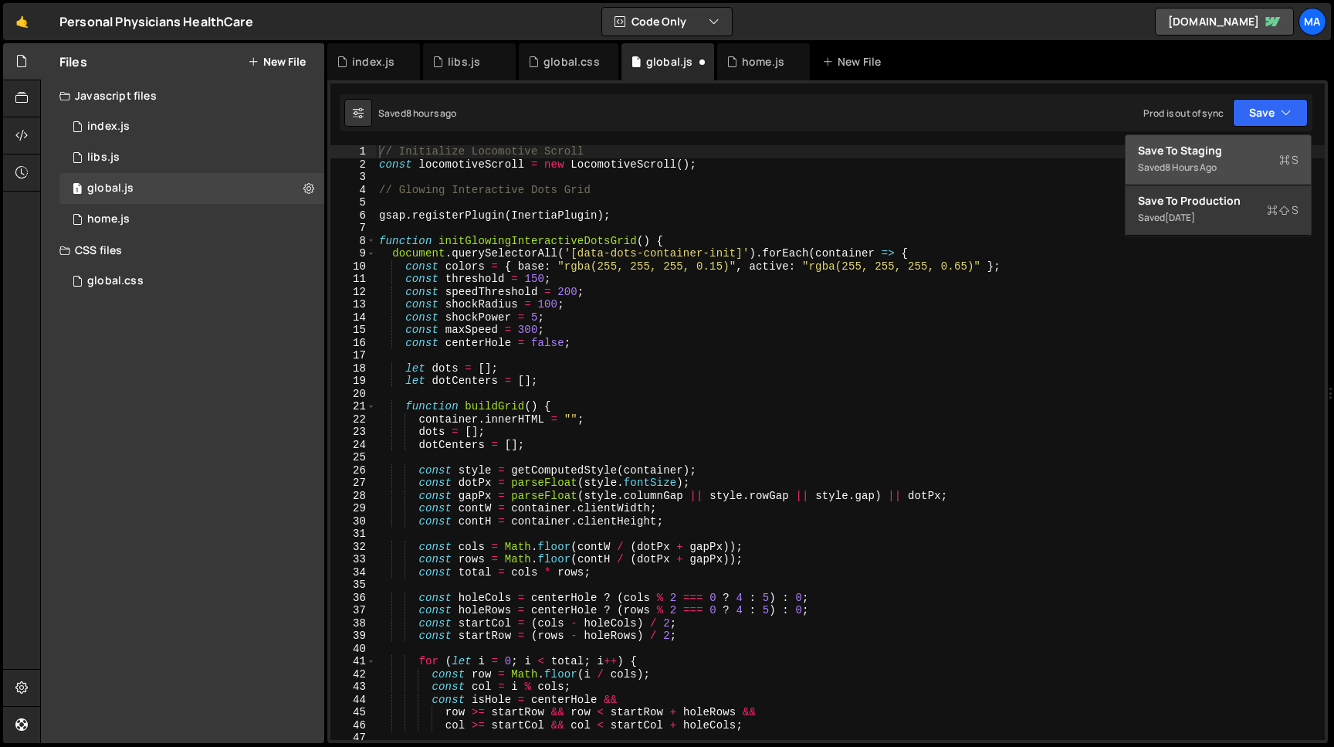
click at [1205, 159] on div "Saved 8 hours ago" at bounding box center [1218, 167] width 161 height 19
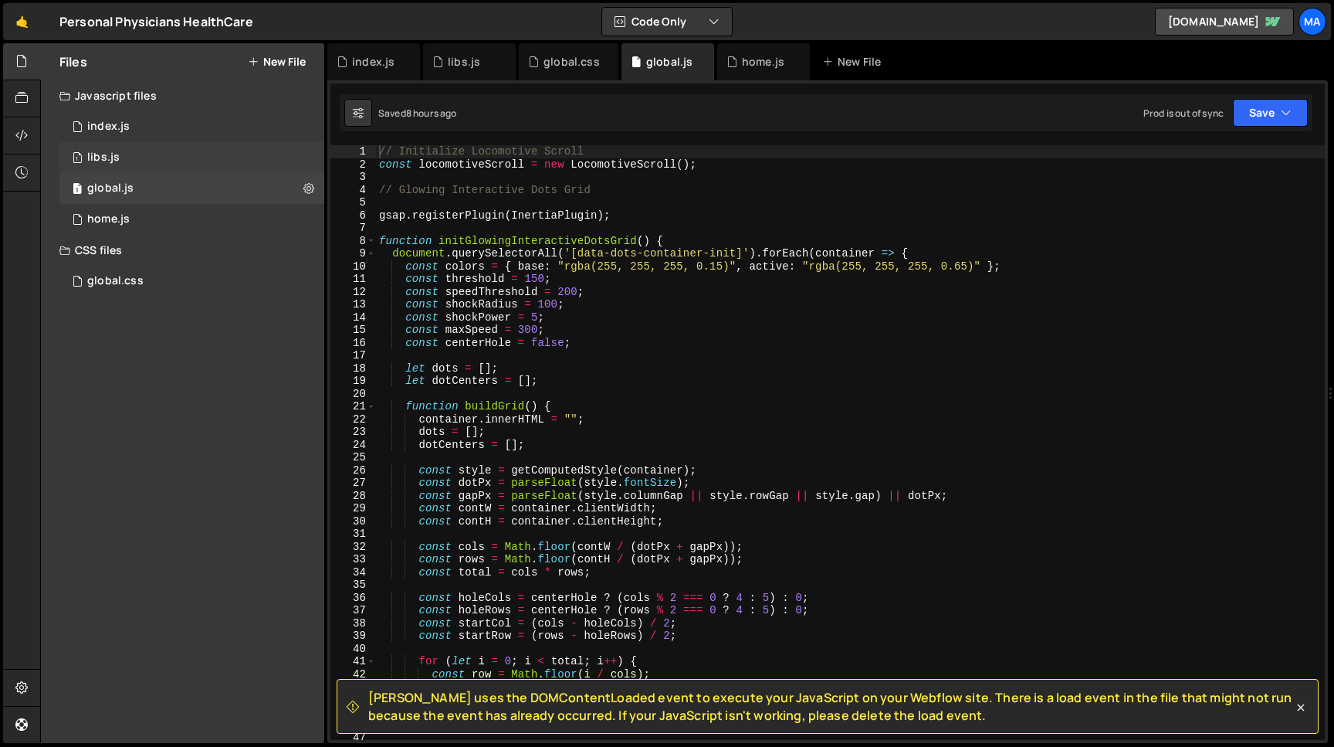
click at [154, 165] on div "1 libs.js 0" at bounding box center [191, 157] width 265 height 31
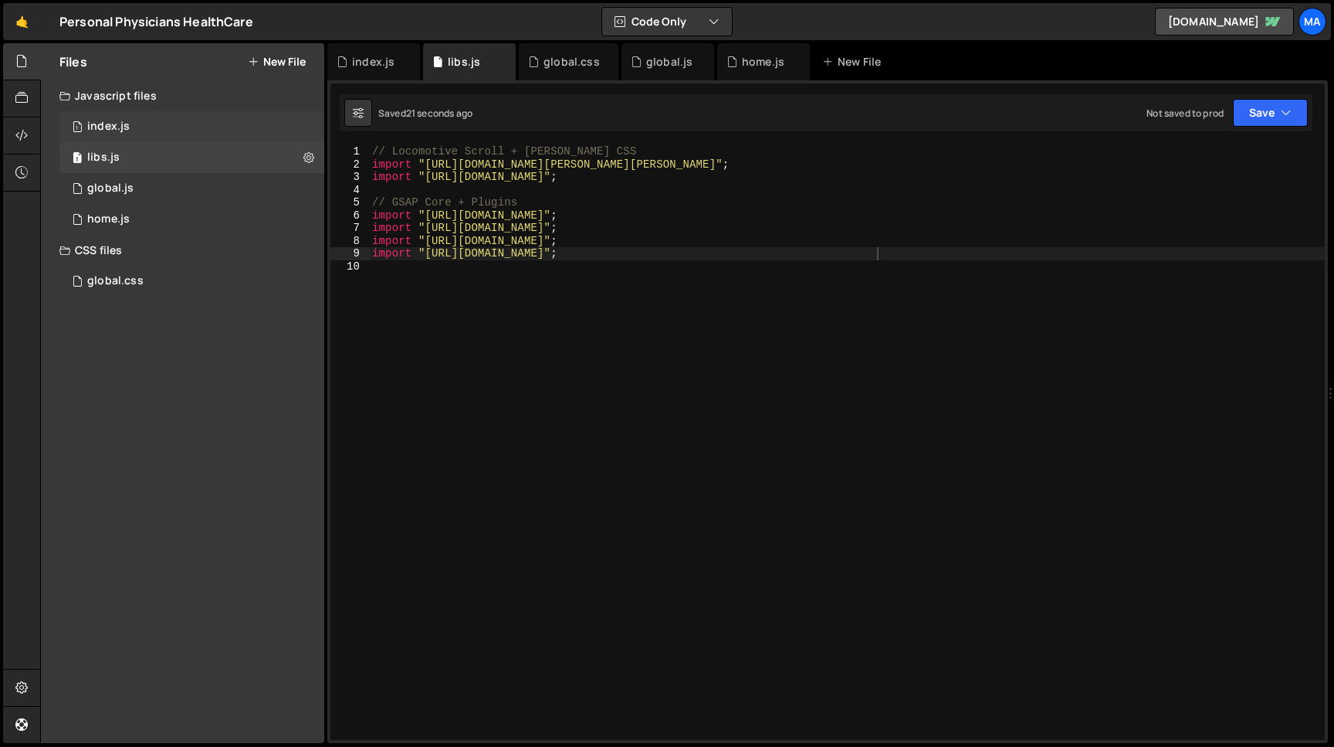
click at [147, 134] on div "1 index.js 0" at bounding box center [191, 126] width 265 height 31
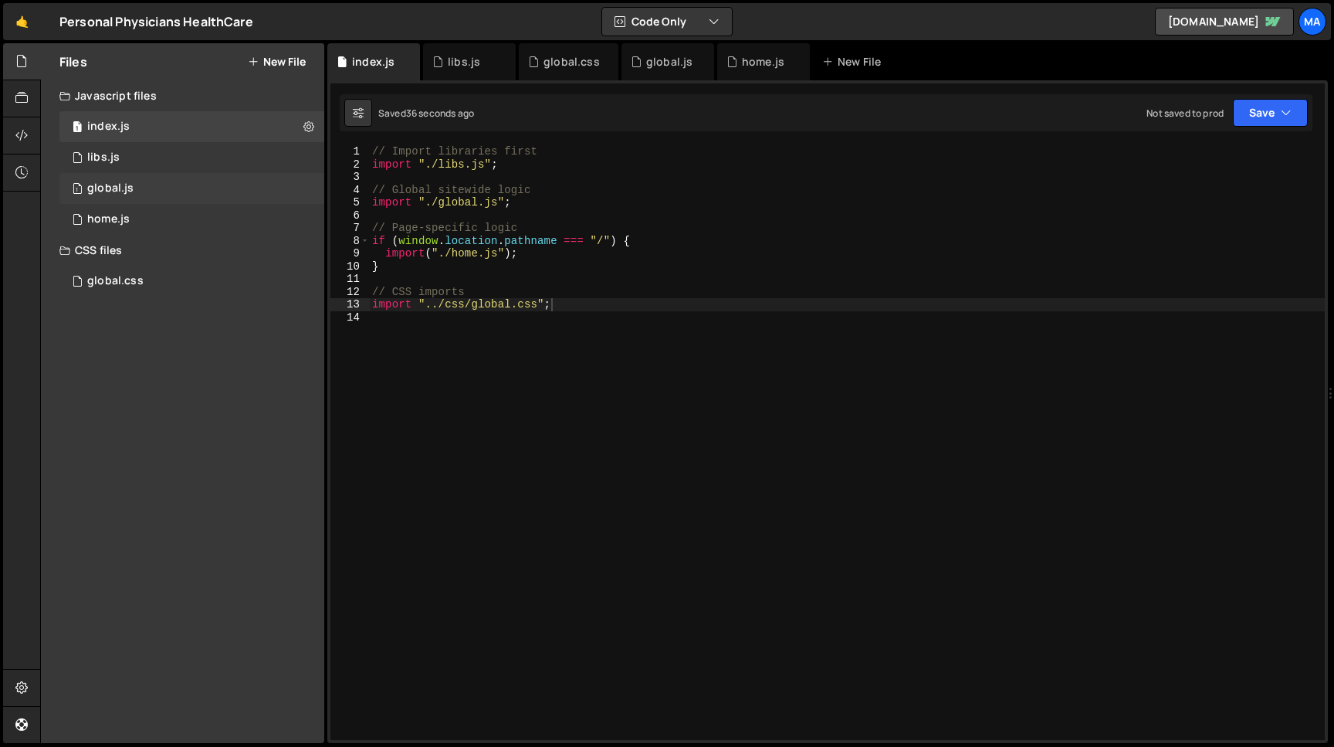
click at [156, 193] on div "1 global.js 0" at bounding box center [191, 188] width 265 height 31
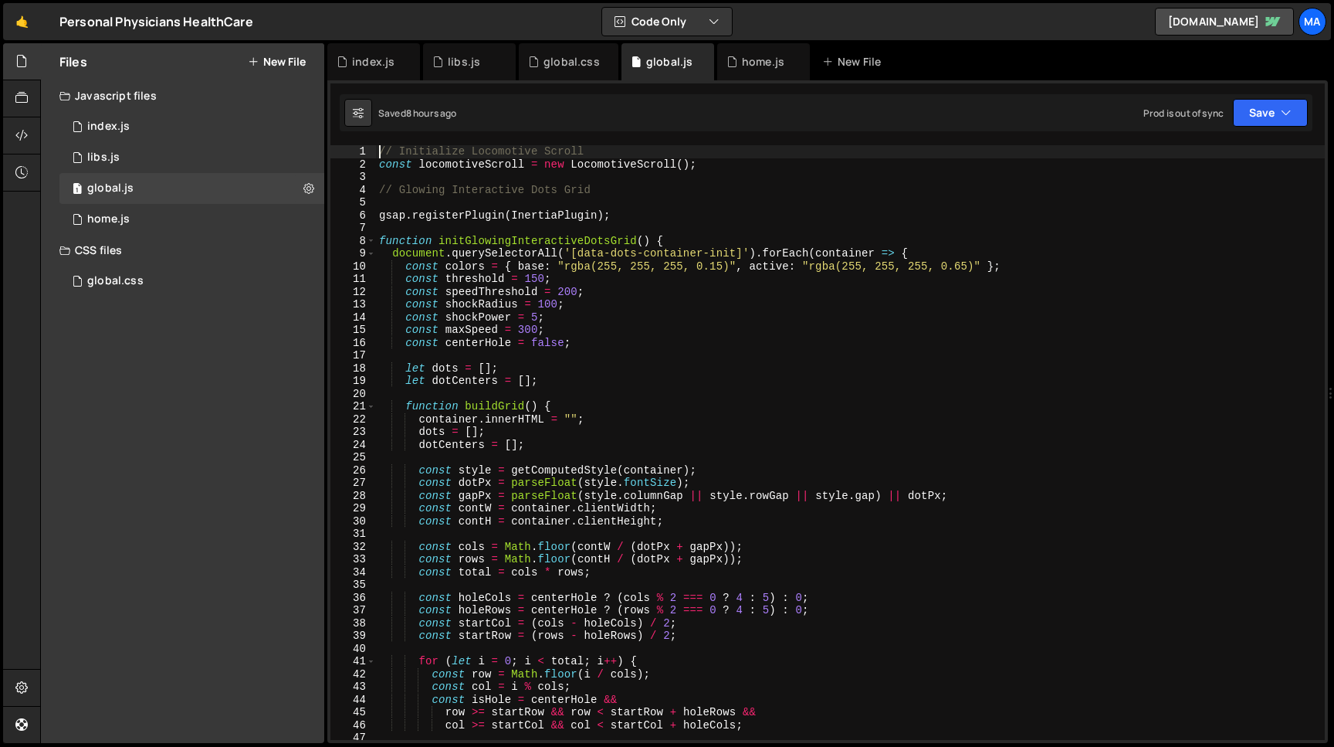
click at [381, 151] on div "// Initialize Locomotive Scroll const locomotiveScroll = new LocomotiveScroll (…" at bounding box center [850, 455] width 949 height 620
type textarea "// Initialize Locomotive Scroll"
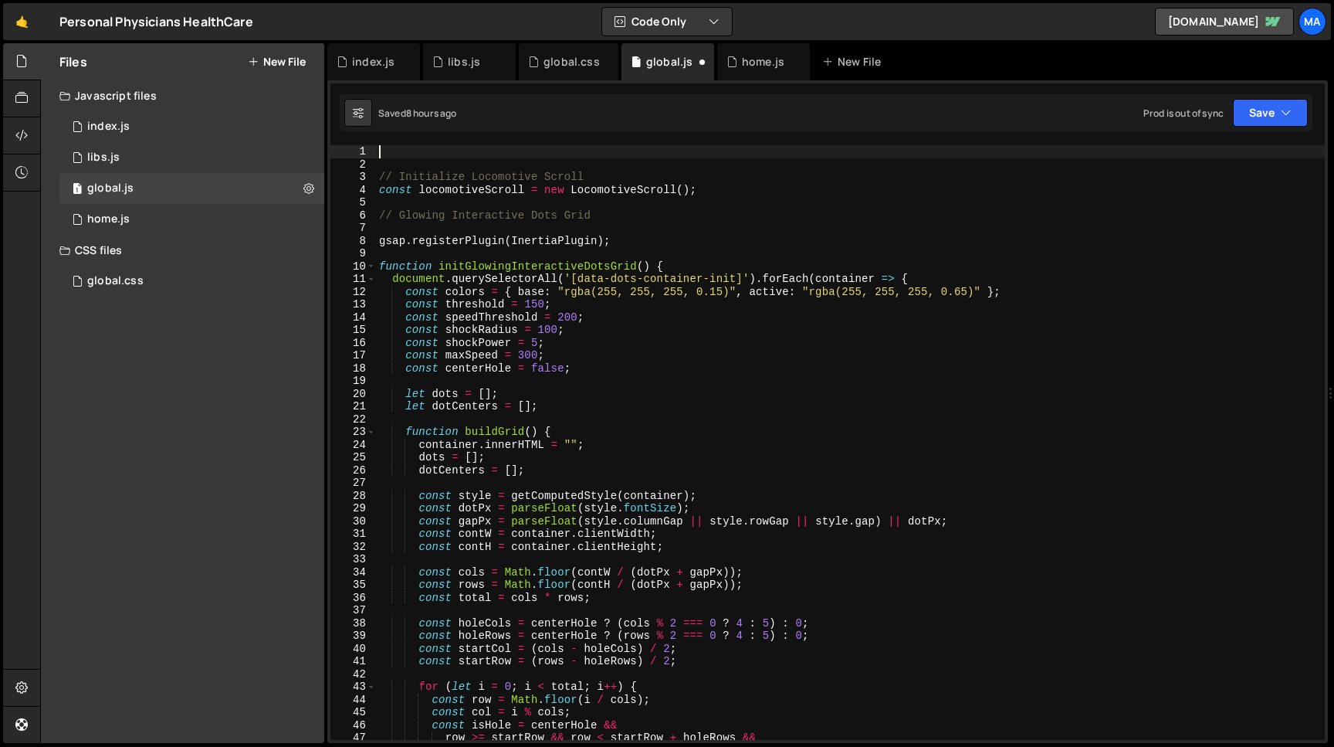
click at [402, 145] on div "// Initialize Locomotive Scroll const locomotiveScroll = new LocomotiveScroll (…" at bounding box center [850, 455] width 949 height 620
paste textarea "gsap.registerPlugin(ScrollTrigger, Flip, InertiaPlugin);"
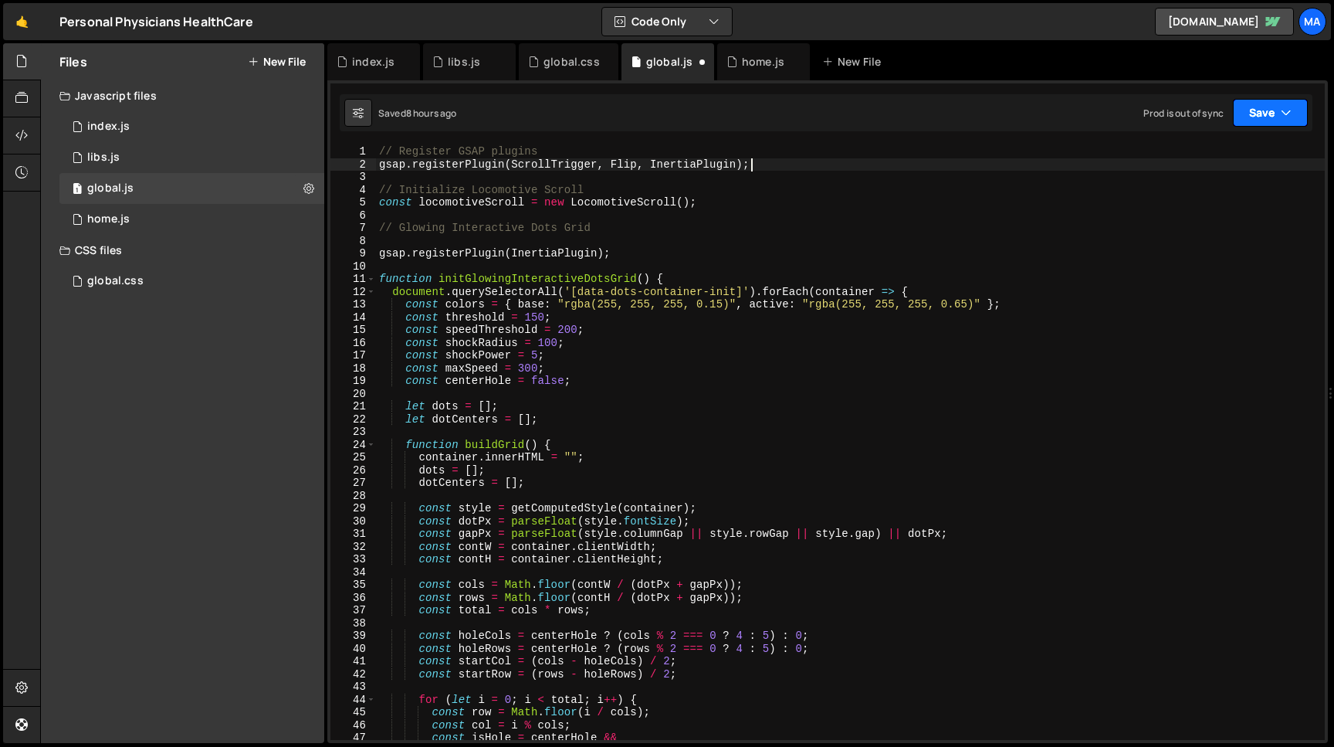
click at [1253, 111] on button "Save" at bounding box center [1270, 113] width 75 height 28
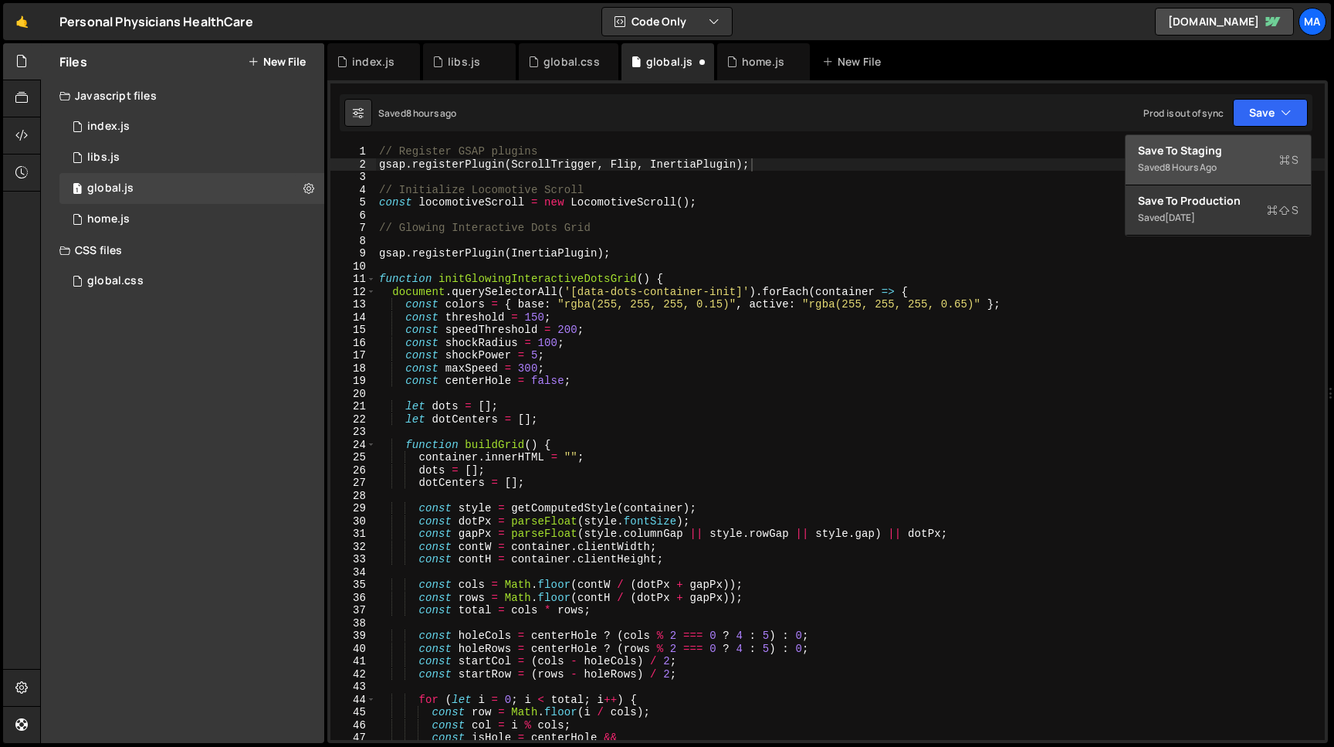
click at [1211, 150] on div "Save to Staging S" at bounding box center [1218, 150] width 161 height 15
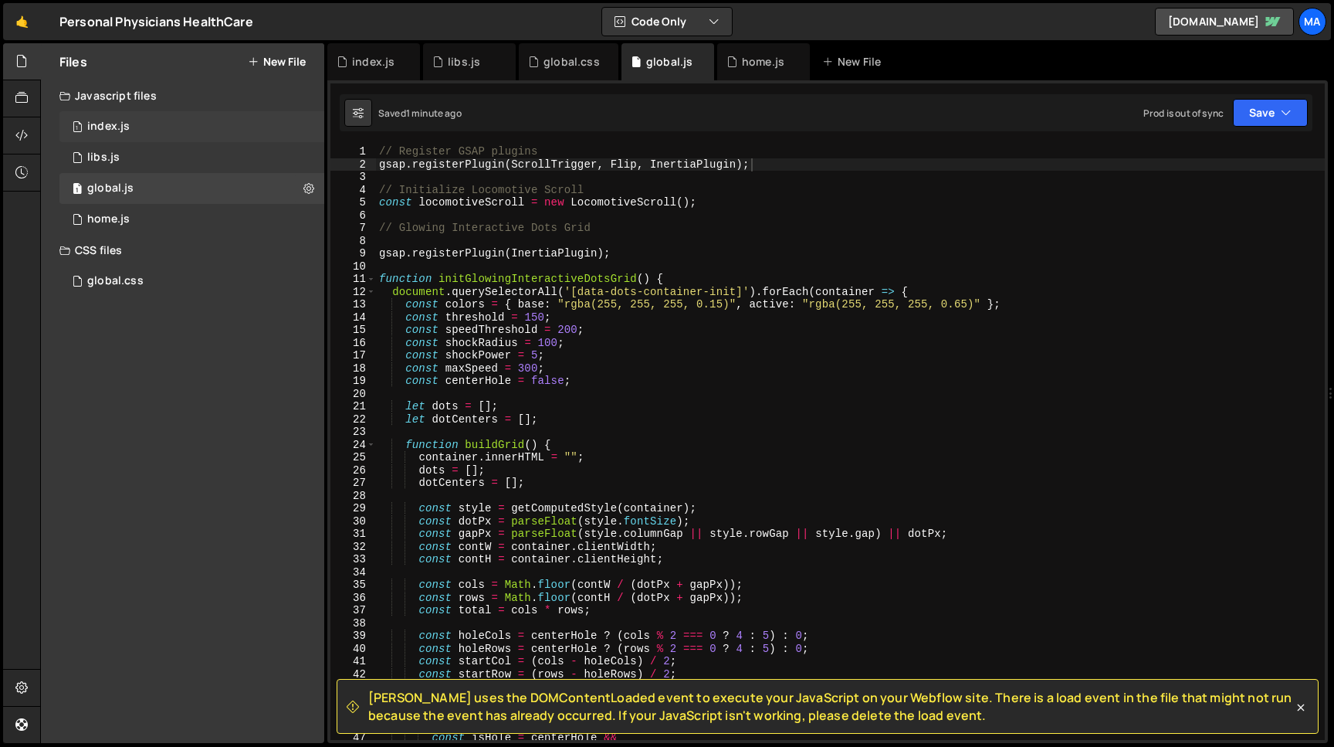
click at [304, 127] on div "1 index.js 0" at bounding box center [191, 126] width 265 height 31
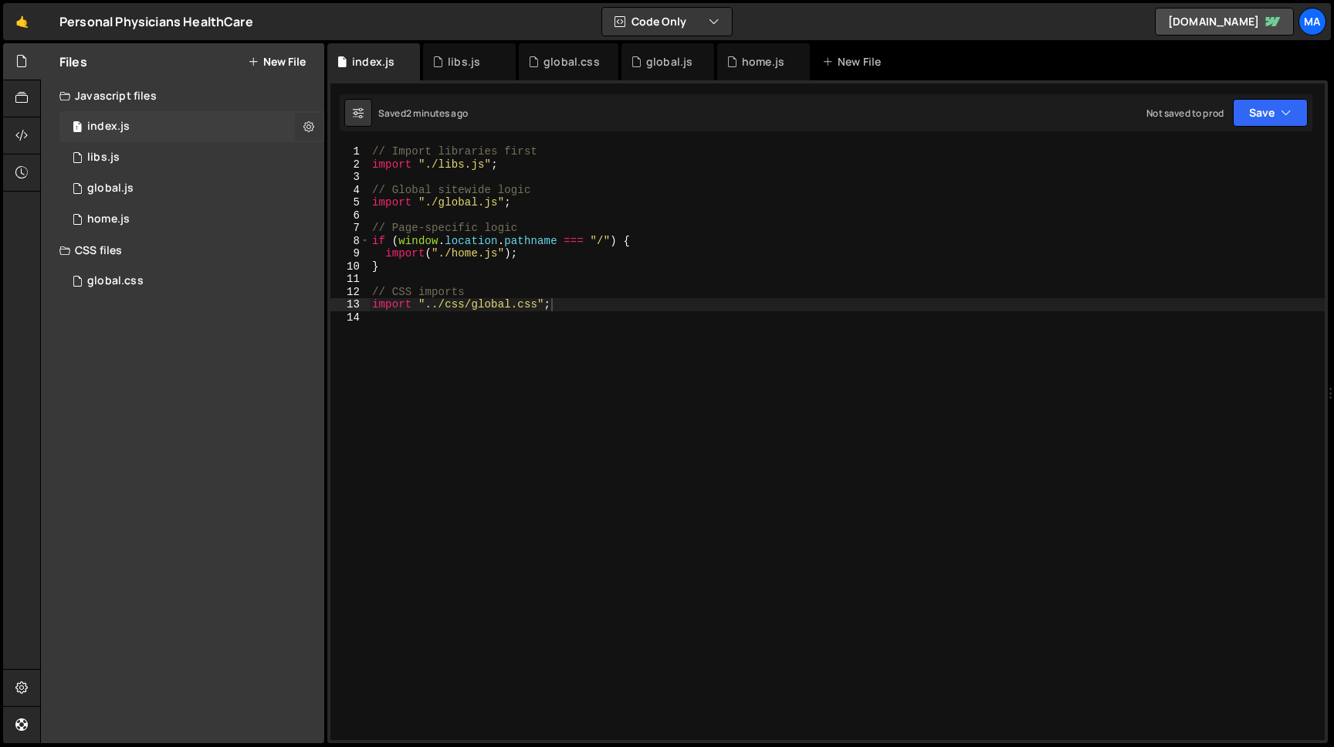
click at [307, 126] on icon at bounding box center [308, 126] width 11 height 15
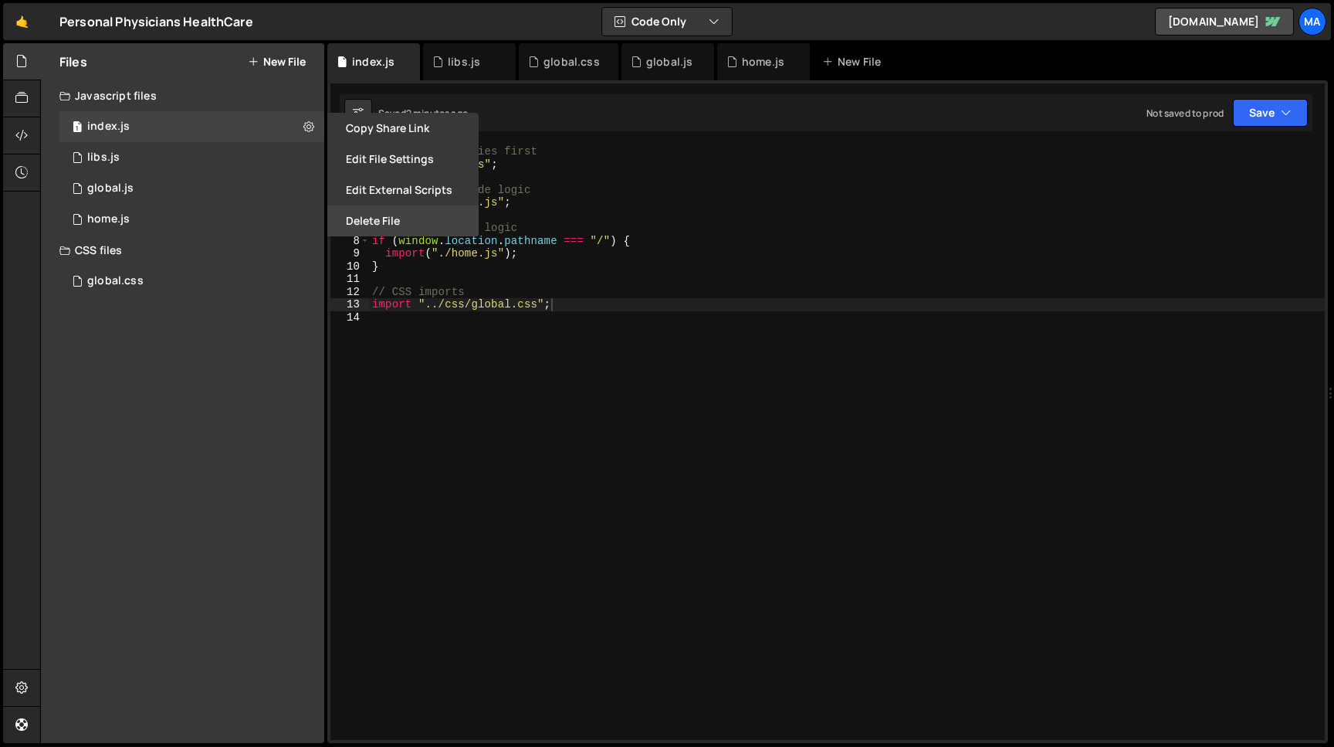
click at [358, 229] on button "Delete File" at bounding box center [402, 220] width 151 height 31
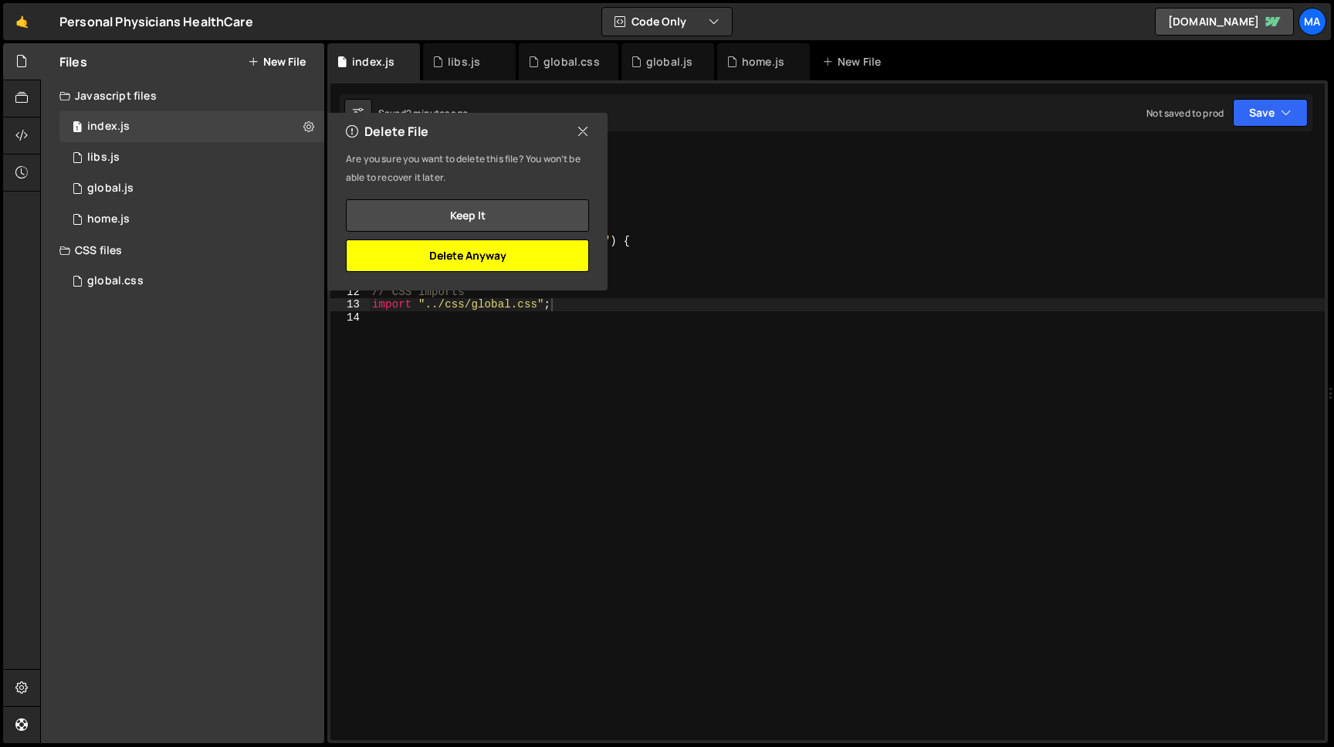
click at [399, 264] on button "Delete Anyway" at bounding box center [467, 255] width 243 height 32
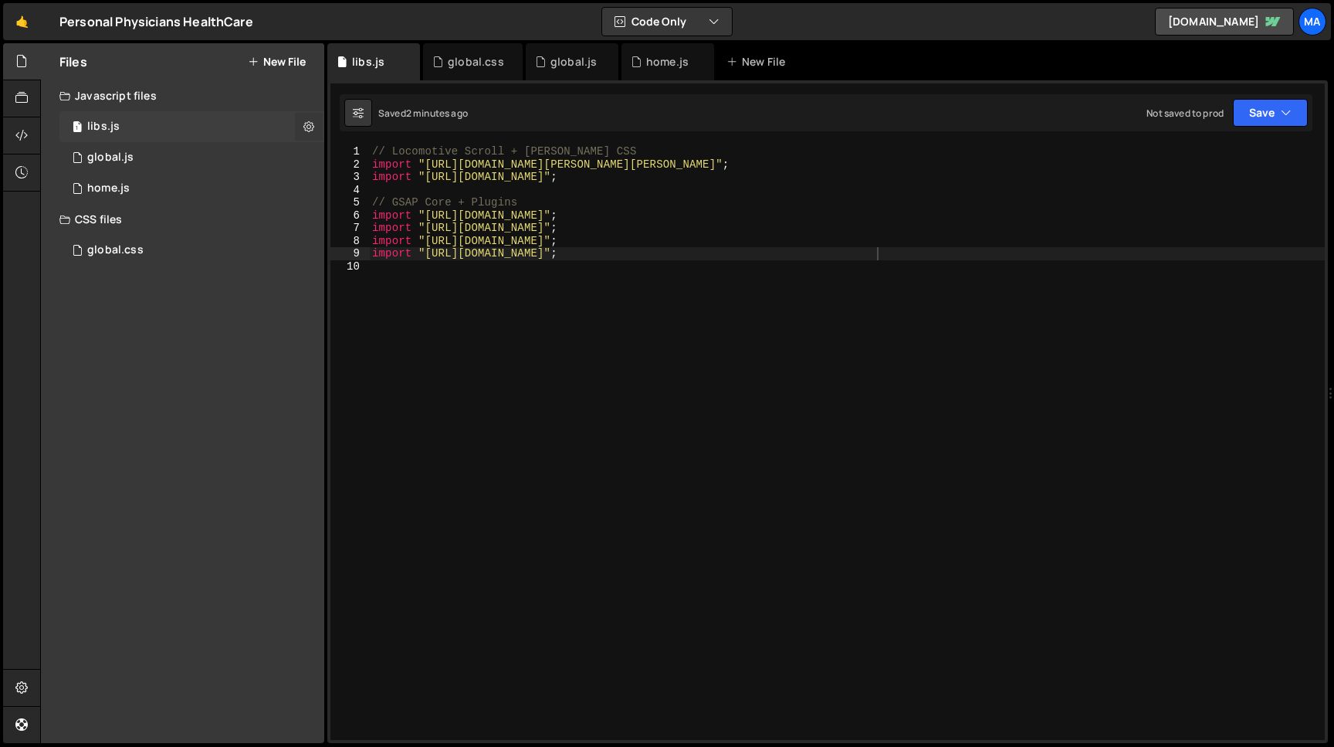
click at [306, 123] on icon at bounding box center [308, 126] width 11 height 15
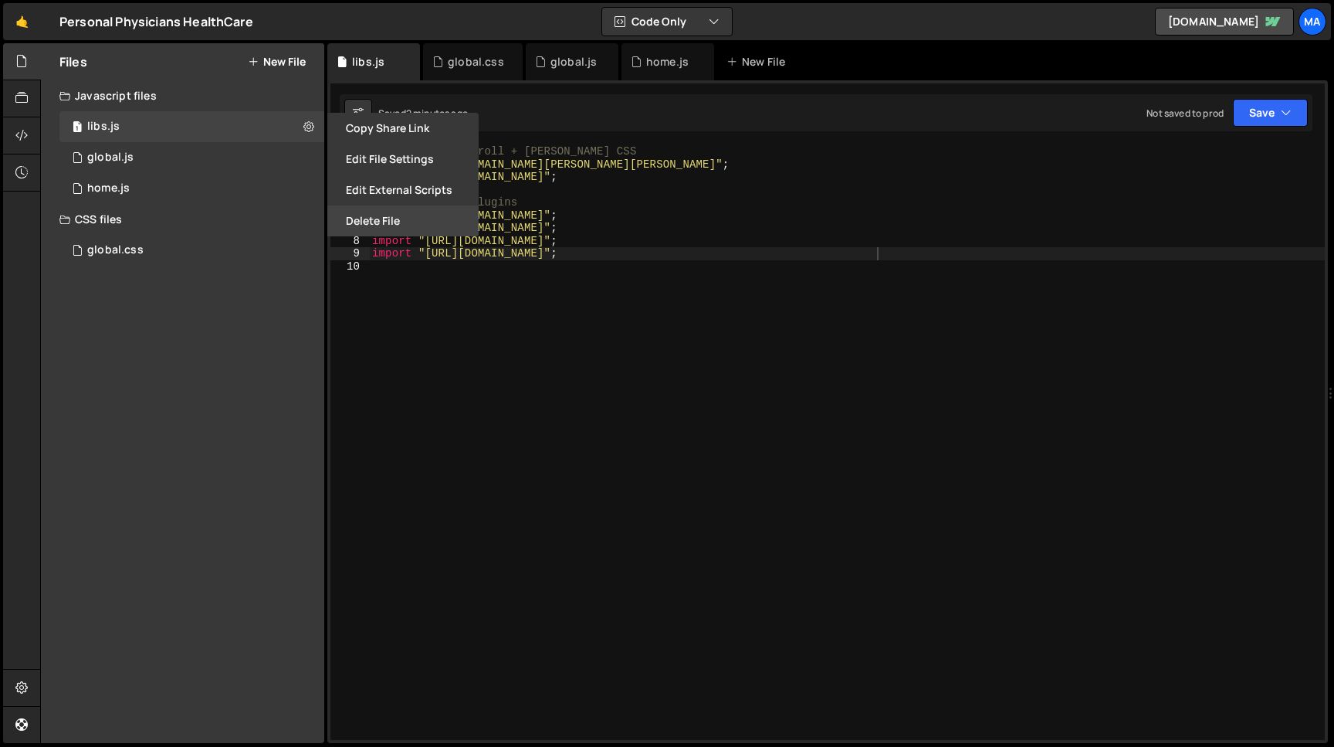
click at [365, 229] on button "Delete File" at bounding box center [402, 220] width 151 height 31
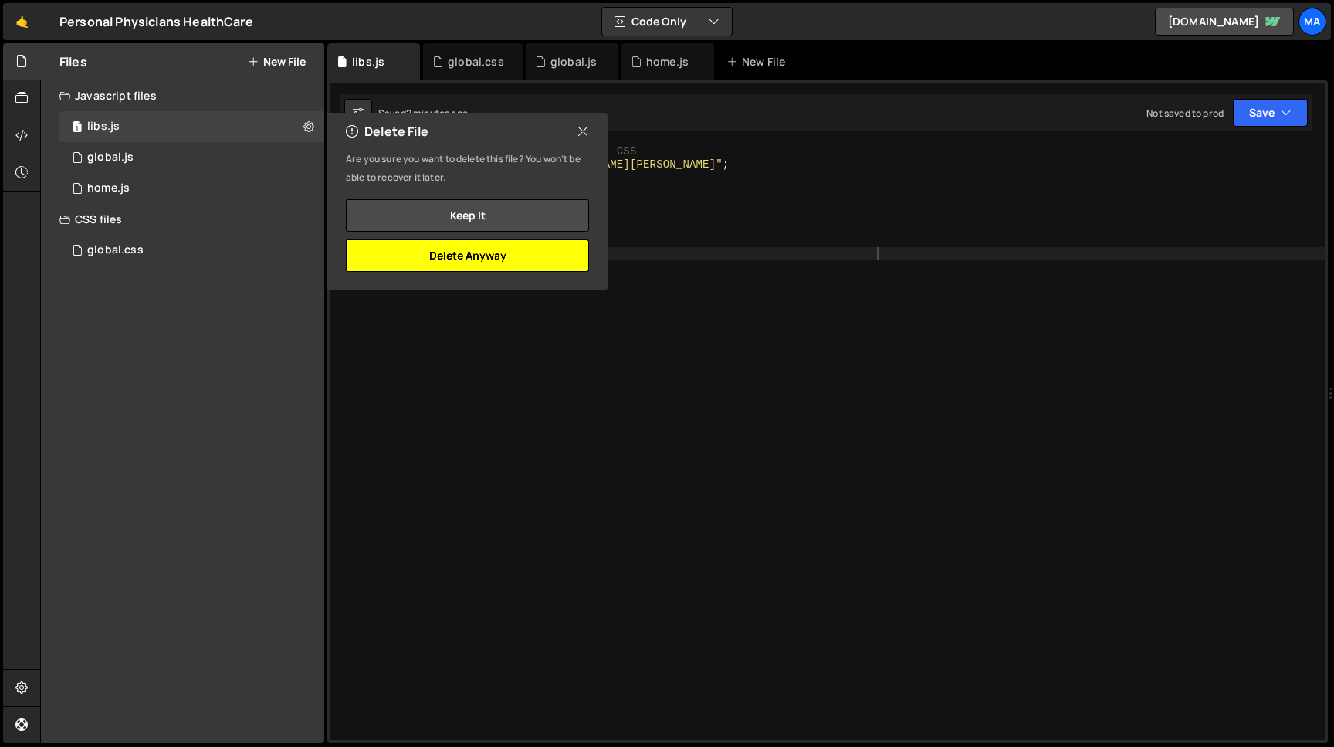
click at [476, 253] on button "Delete Anyway" at bounding box center [467, 255] width 243 height 32
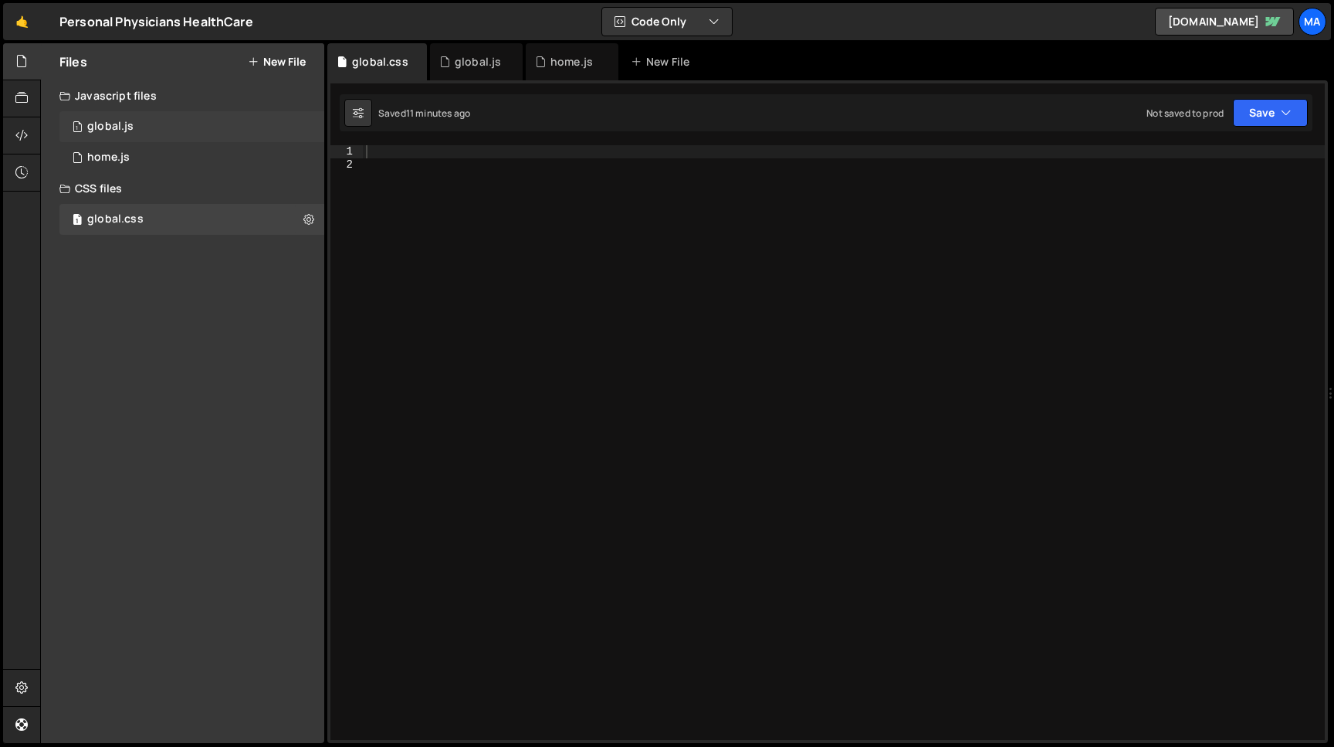
click at [205, 124] on div "1 global.js 0" at bounding box center [191, 126] width 265 height 31
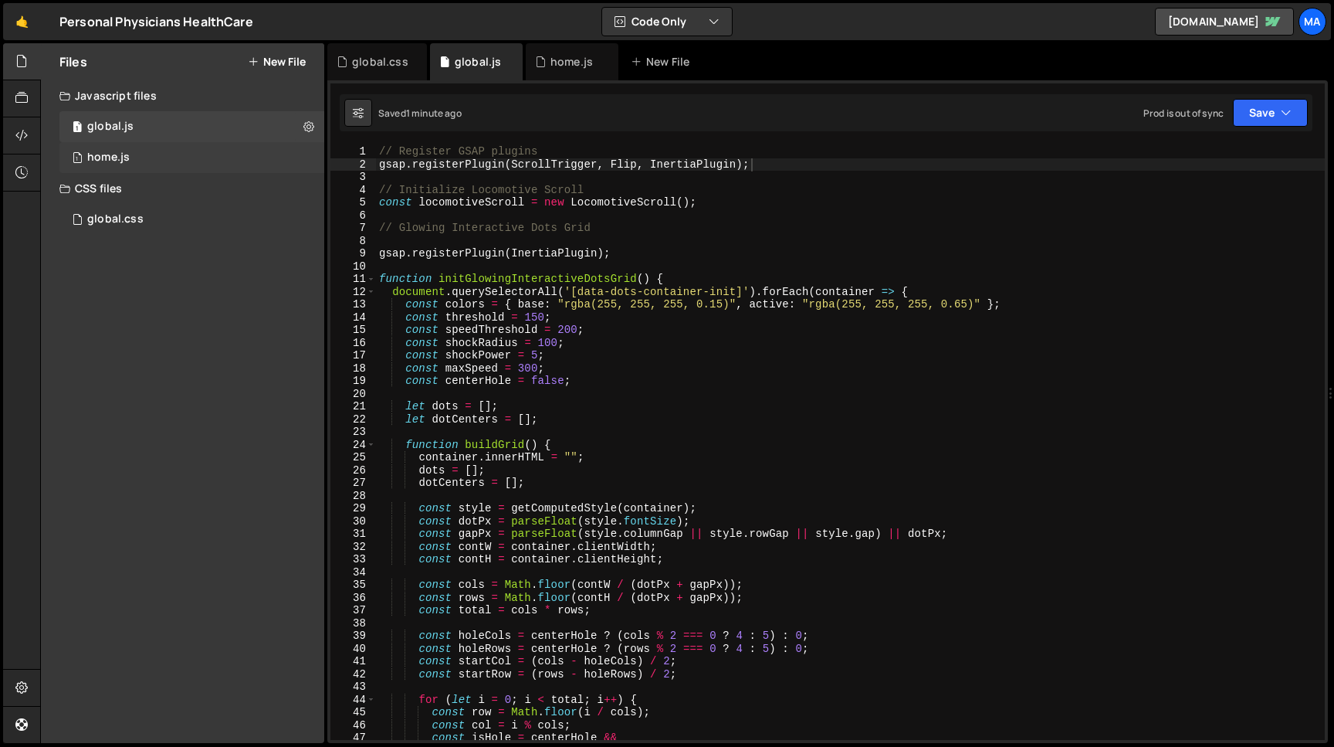
click at [202, 159] on div "1 home.js 0" at bounding box center [191, 157] width 265 height 31
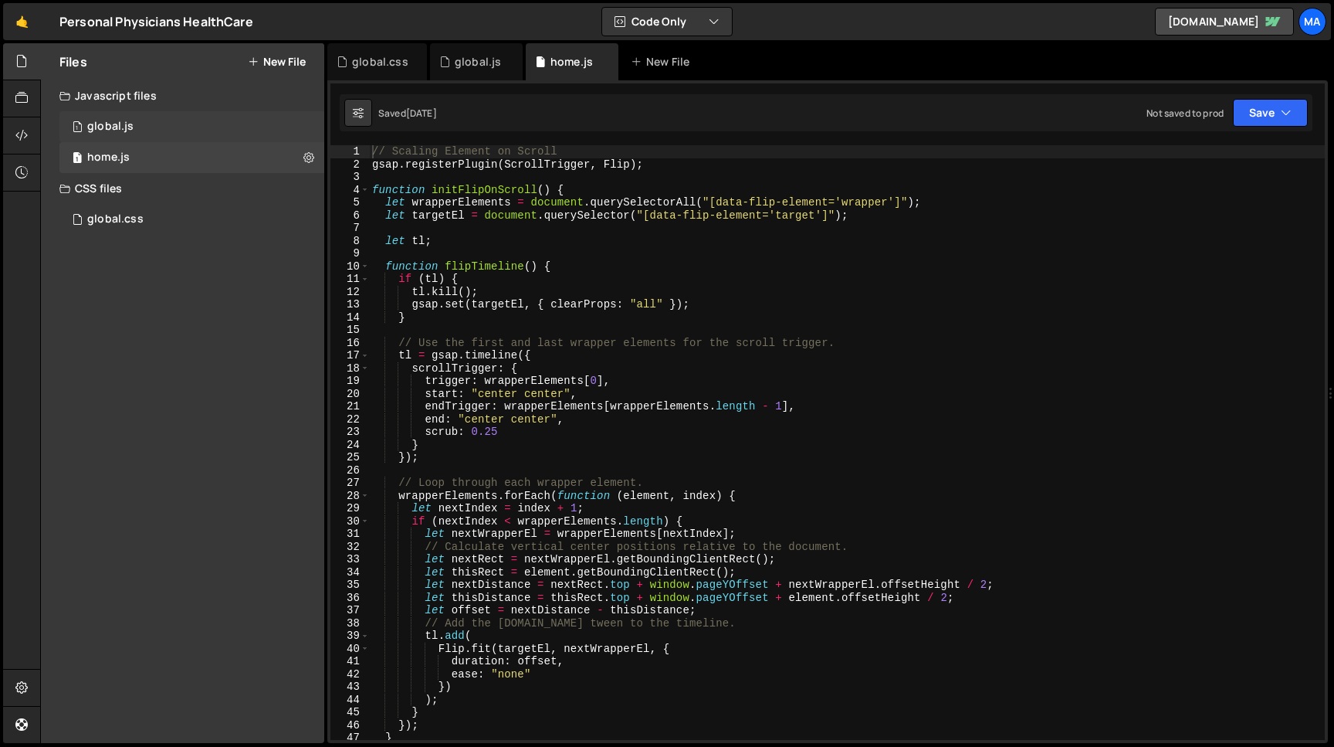
click at [203, 131] on div "1 global.js 0" at bounding box center [191, 126] width 265 height 31
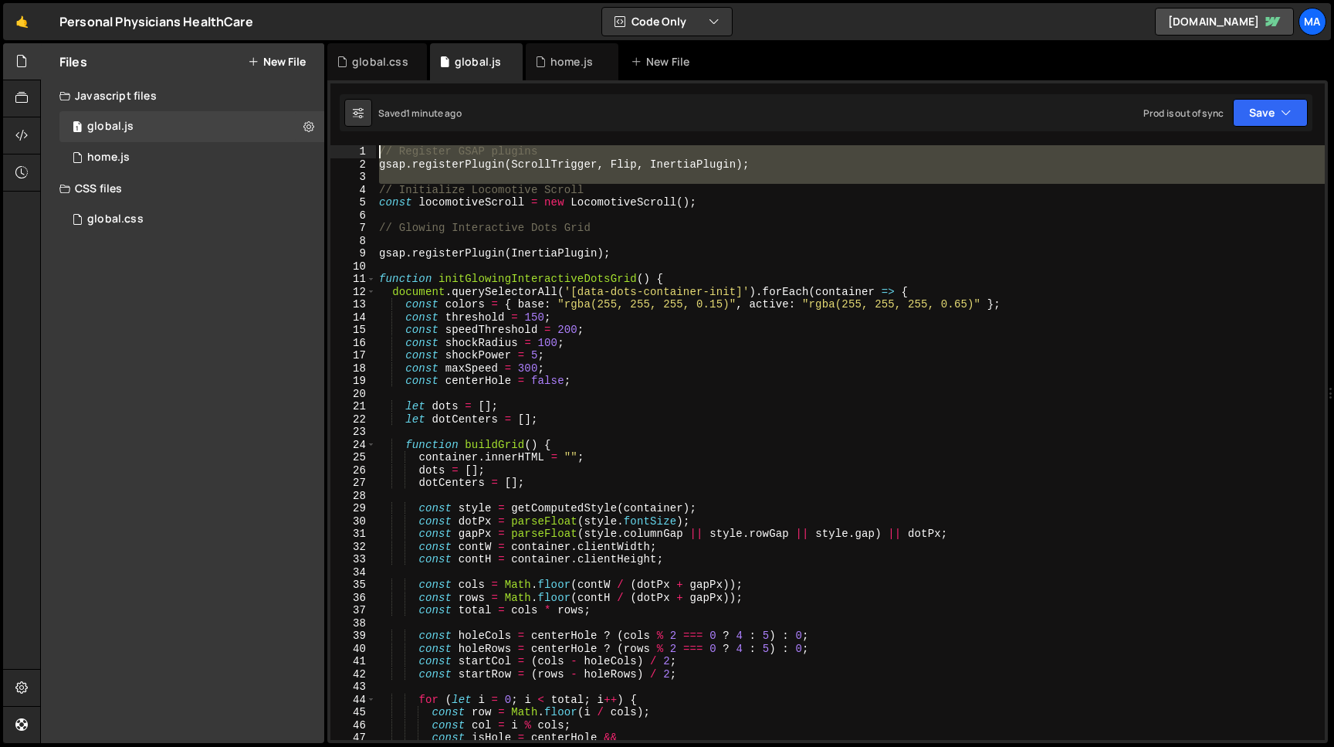
drag, startPoint x: 380, startPoint y: 191, endPoint x: 378, endPoint y: 155, distance: 35.6
click at [378, 155] on div "// Register GSAP plugins gsap . registerPlugin ( ScrollTrigger , Flip , Inertia…" at bounding box center [850, 455] width 949 height 620
type textarea "// Initialize Locomotive Scroll"
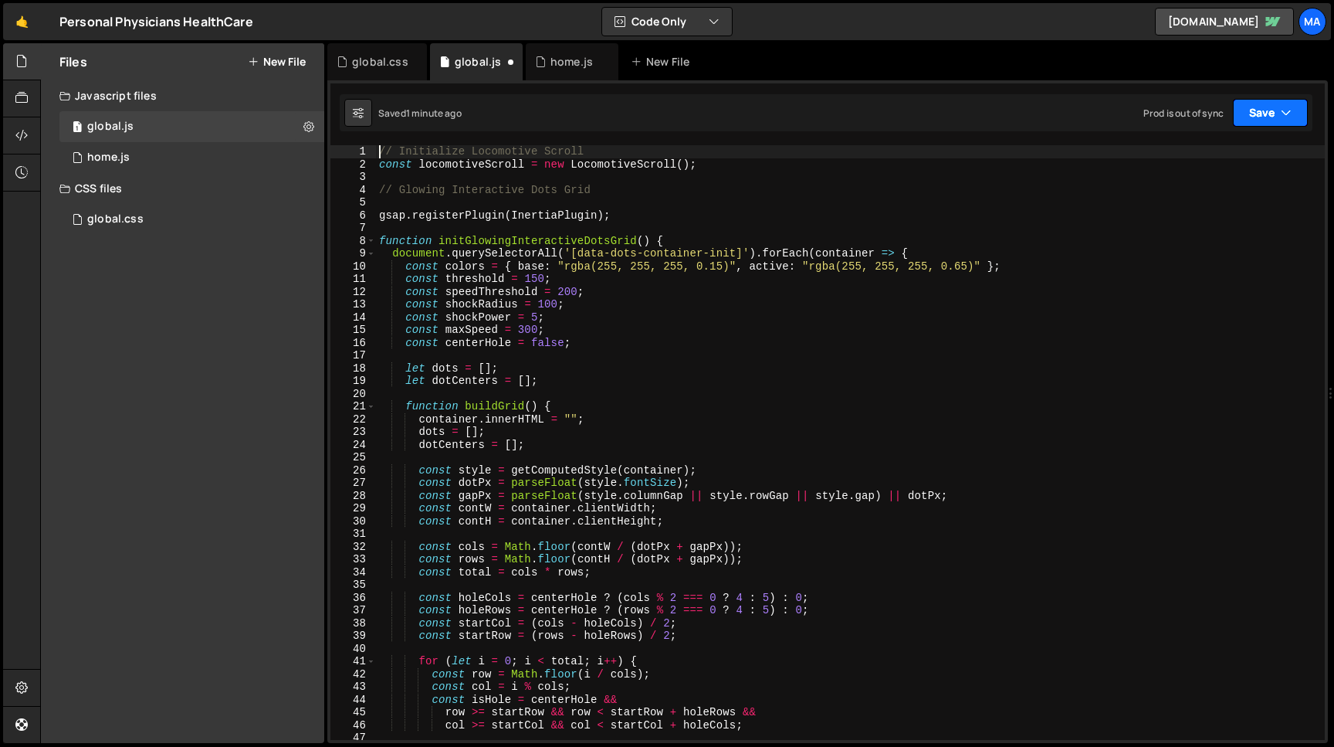
click at [1282, 107] on icon "button" at bounding box center [1286, 112] width 11 height 15
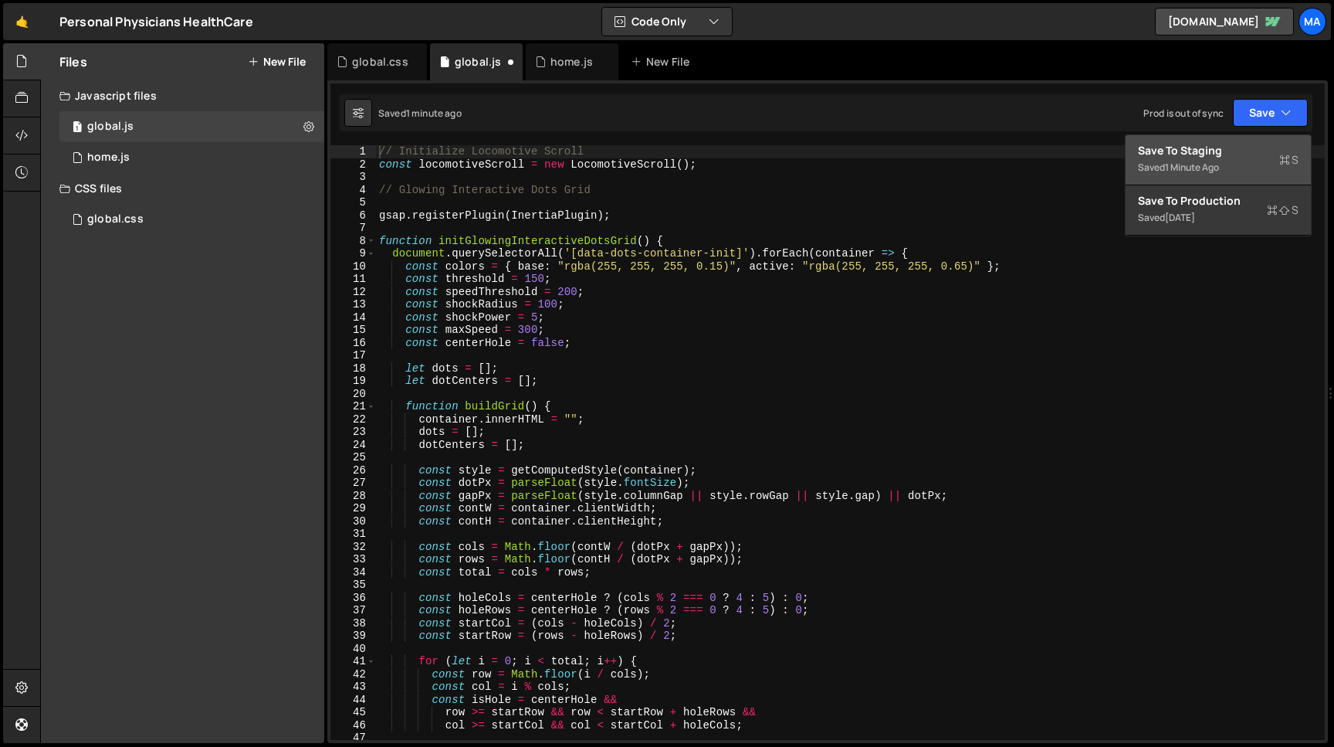
click at [1225, 157] on div "Save to Staging S" at bounding box center [1218, 150] width 161 height 15
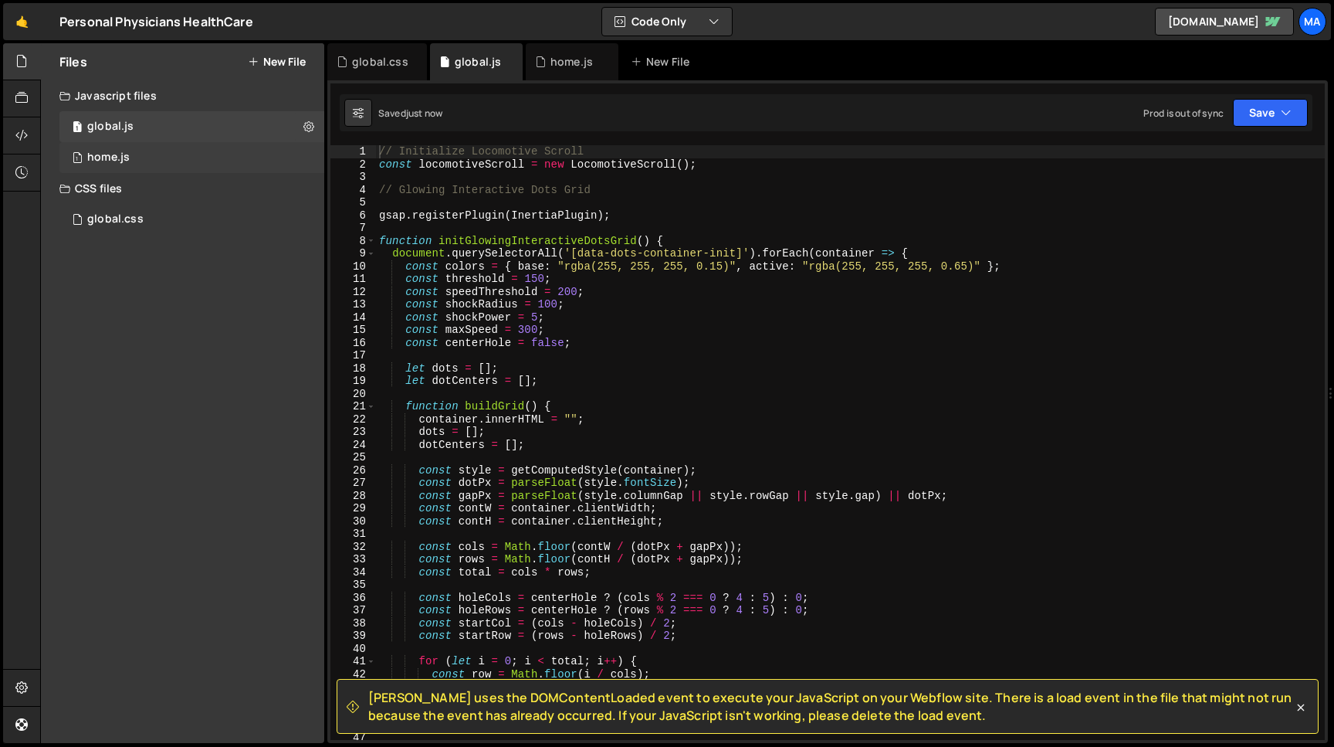
click at [137, 159] on div "1 home.js 0" at bounding box center [191, 157] width 265 height 31
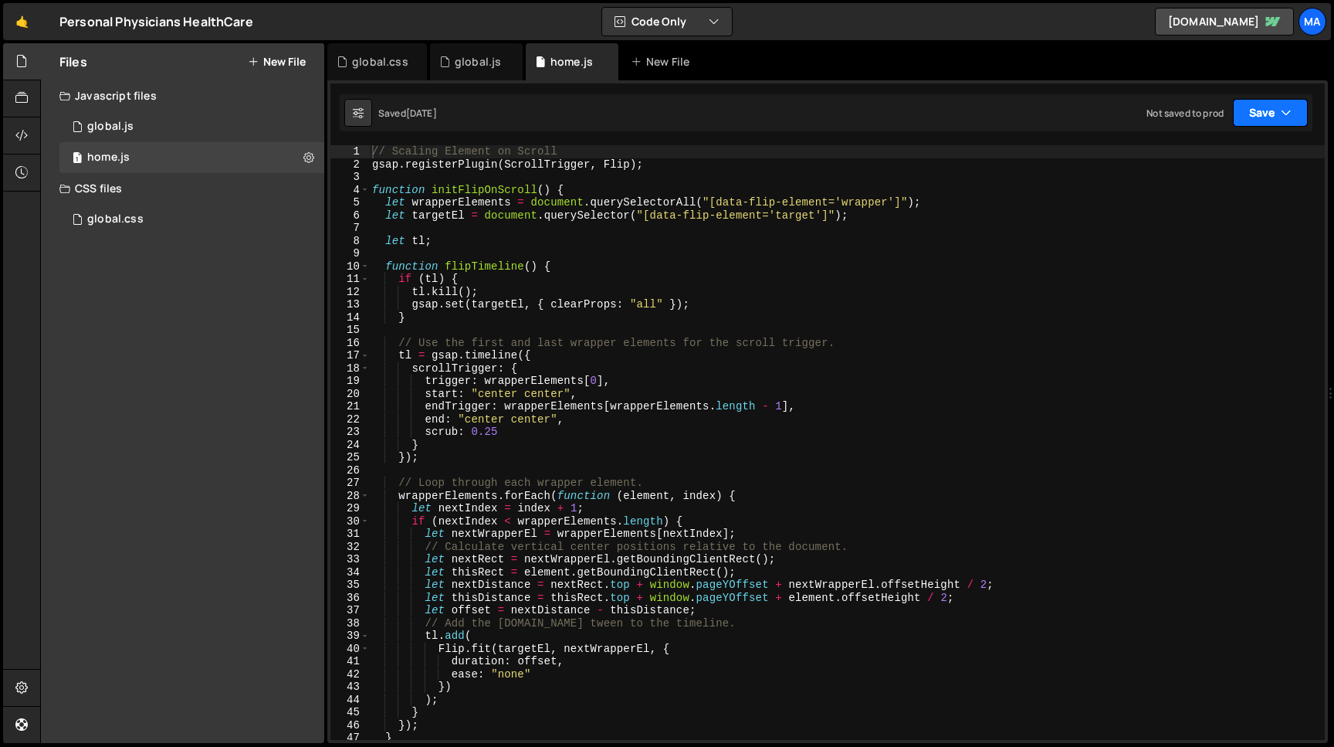
click at [1257, 113] on button "Save" at bounding box center [1270, 113] width 75 height 28
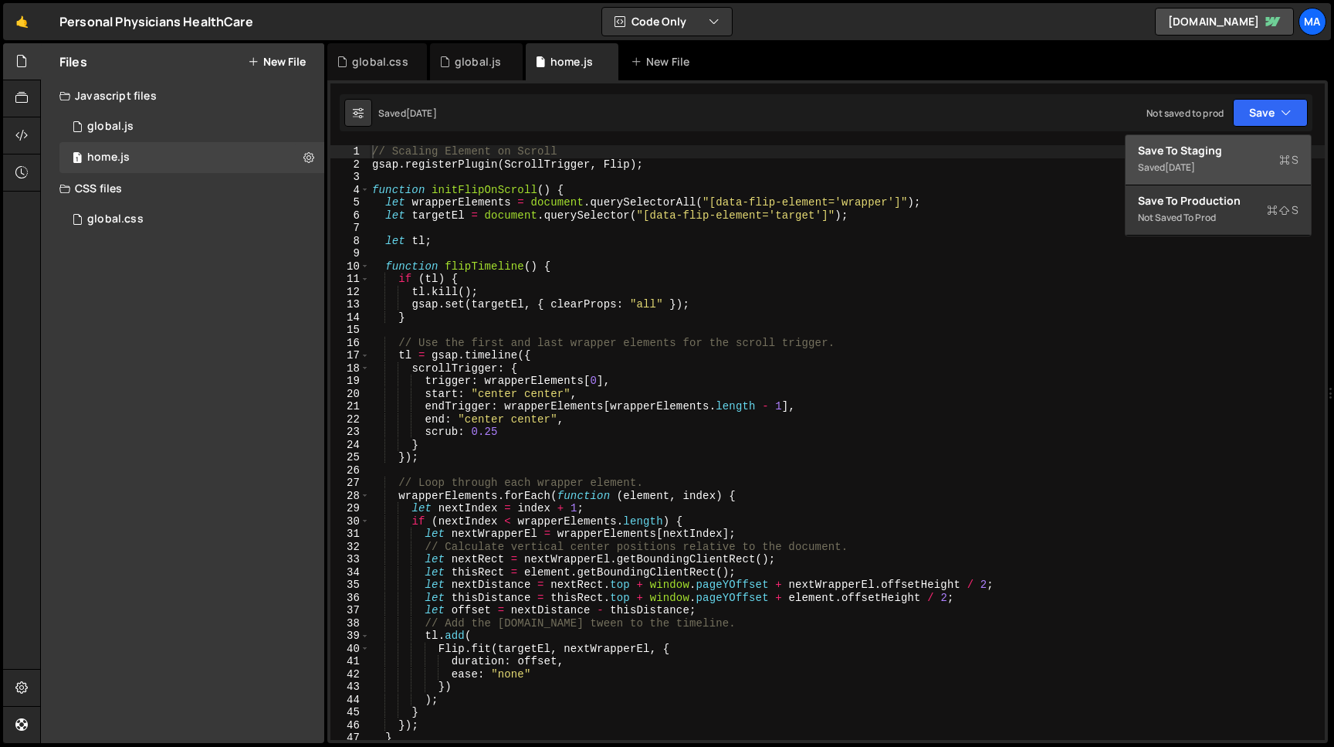
click at [1228, 154] on div "Save to Staging S" at bounding box center [1218, 150] width 161 height 15
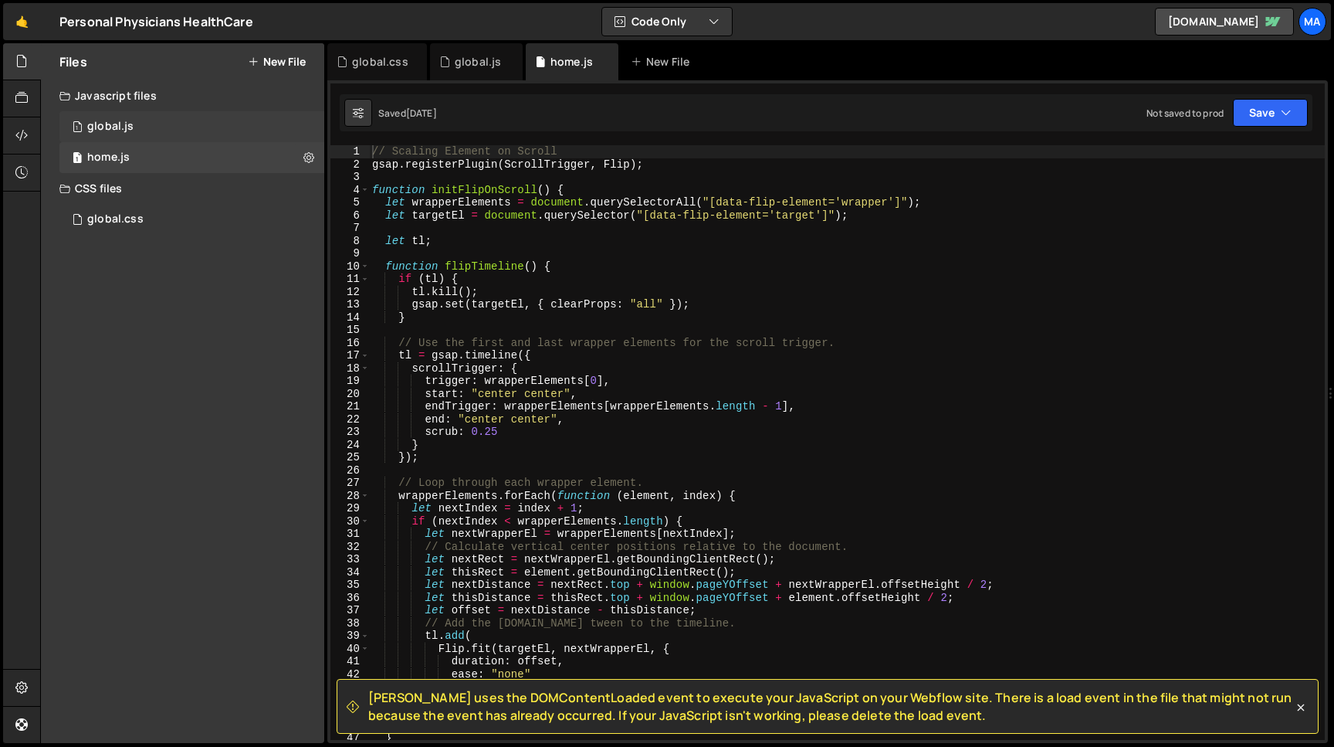
click at [171, 127] on div "1 global.js 0" at bounding box center [191, 126] width 265 height 31
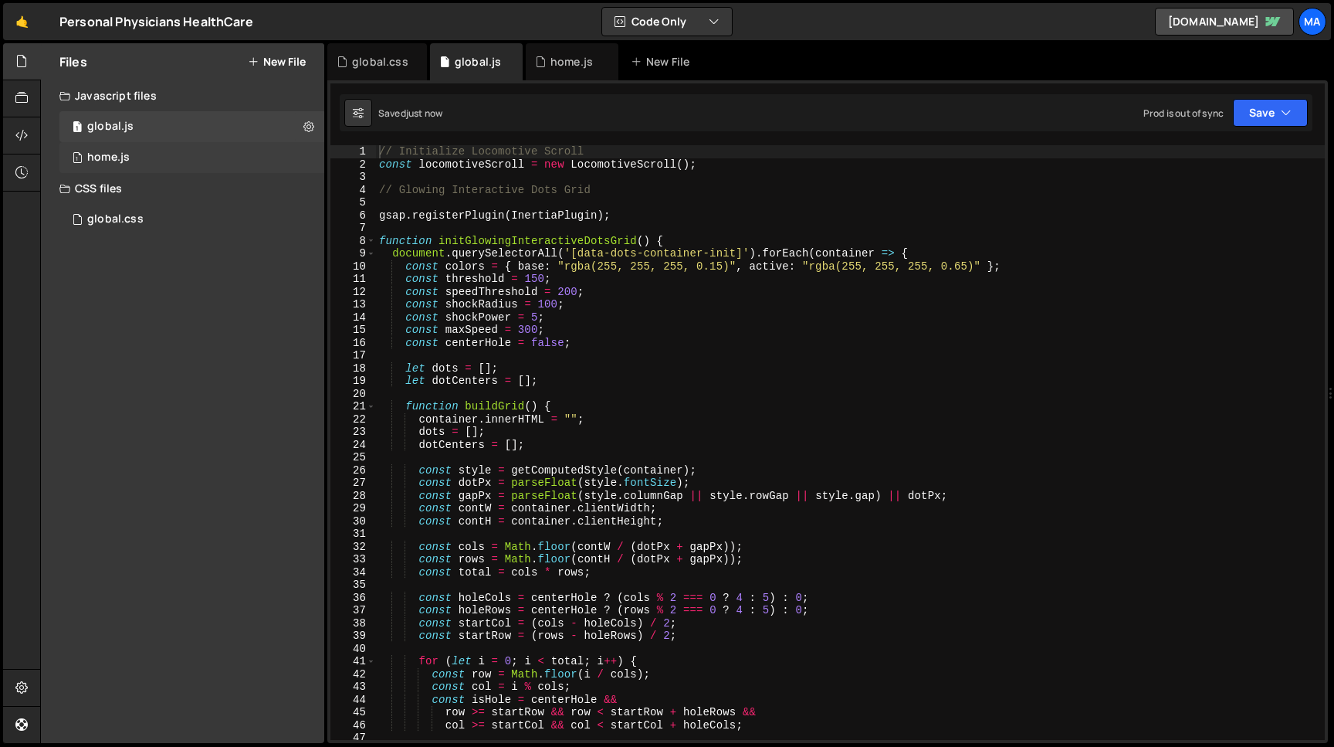
click at [165, 149] on div "1 home.js 0" at bounding box center [191, 157] width 265 height 31
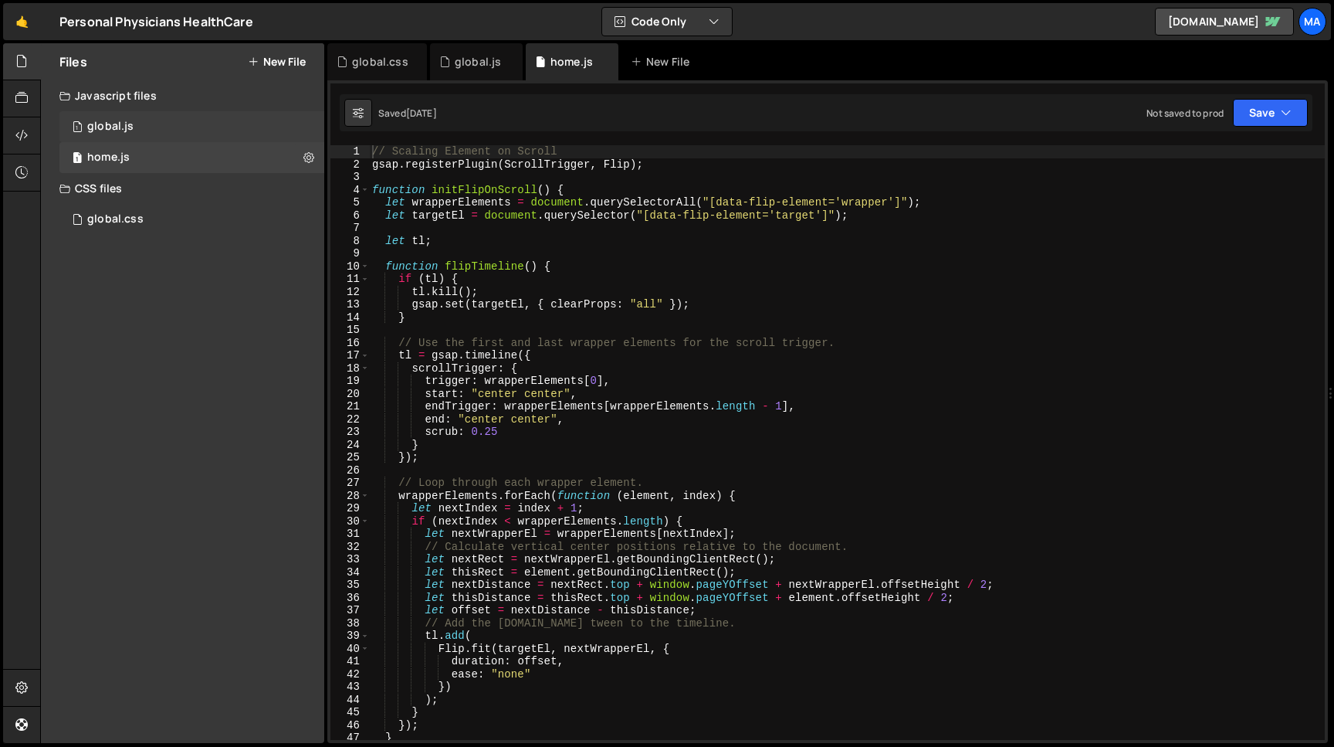
click at [161, 123] on div "1 global.js 0" at bounding box center [191, 126] width 265 height 31
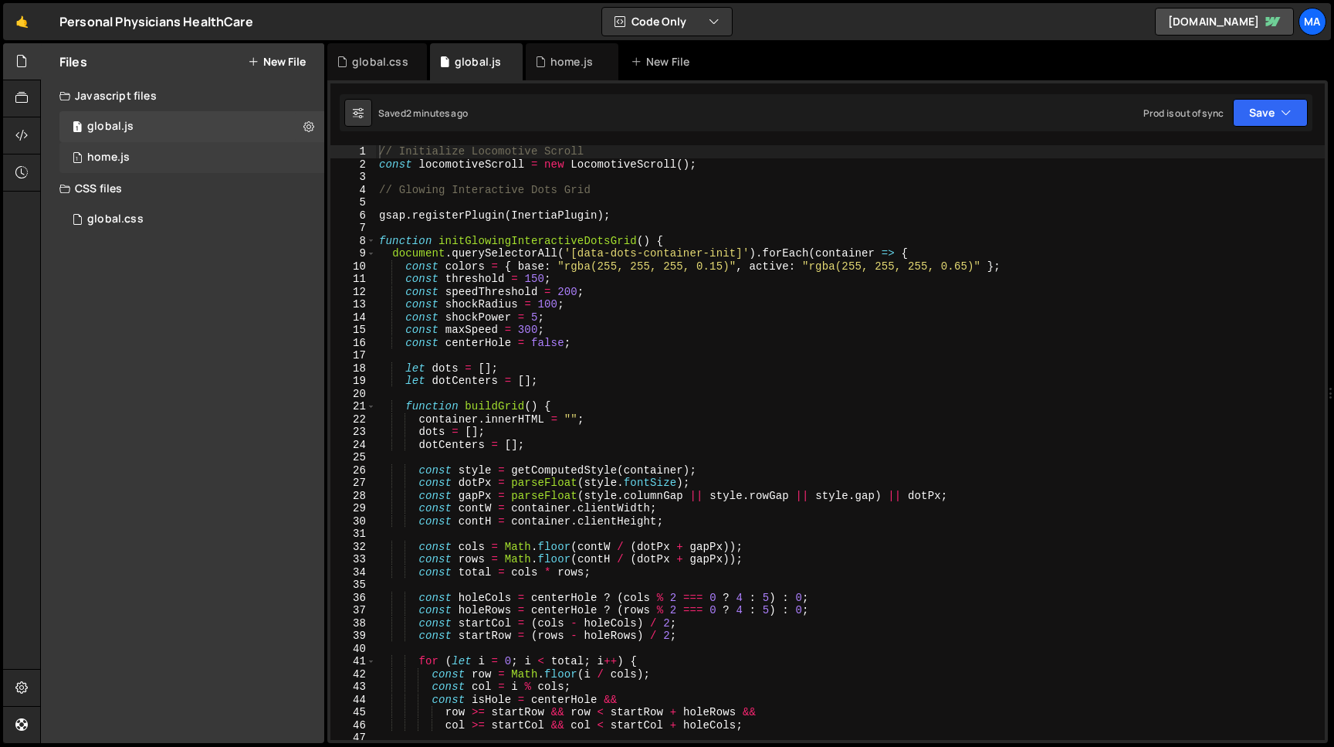
click at [129, 168] on div "1 home.js 0" at bounding box center [191, 157] width 265 height 31
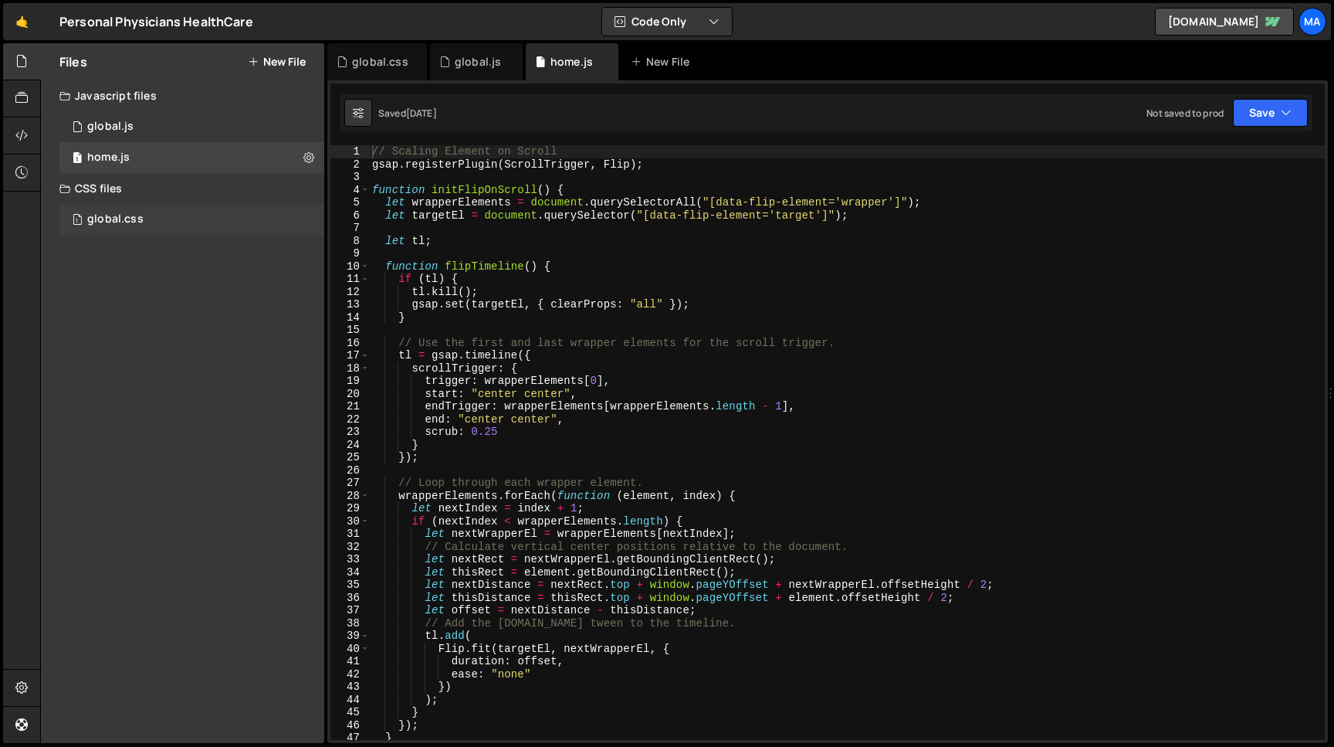
click at [131, 222] on div "global.css" at bounding box center [115, 219] width 56 height 14
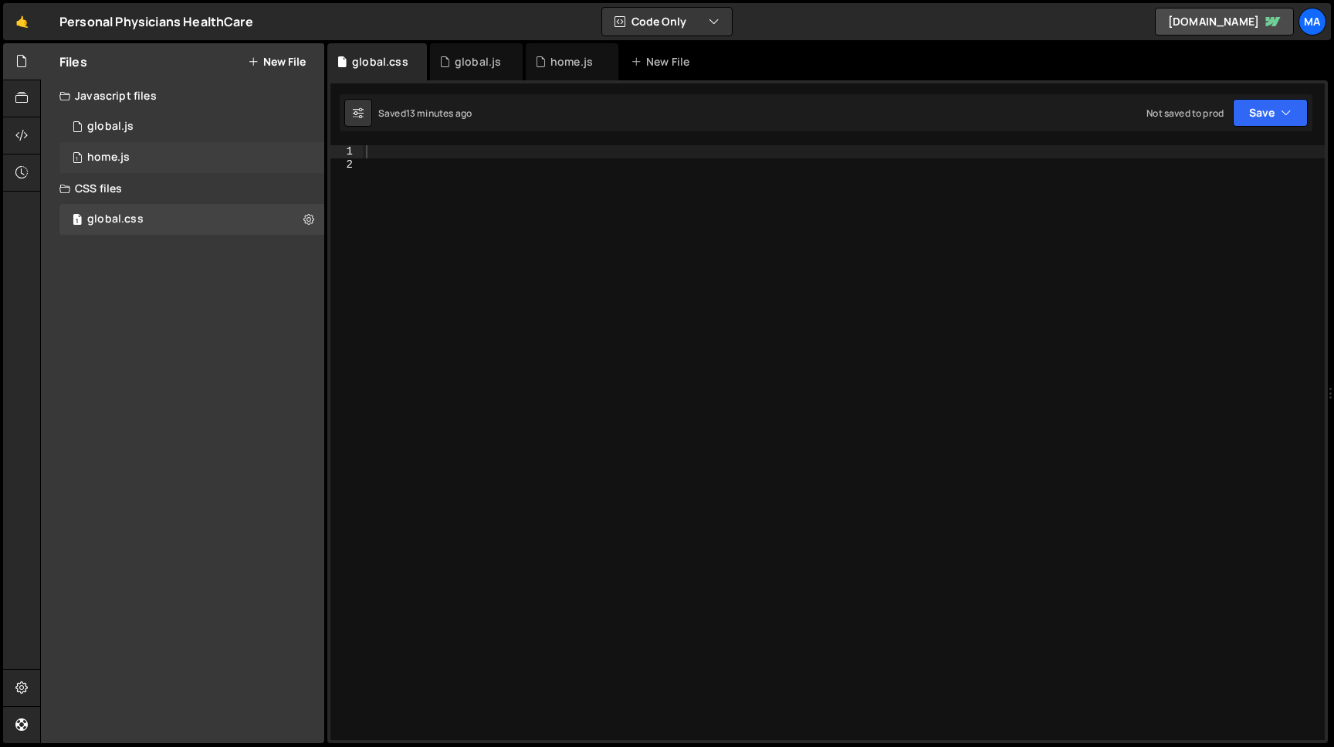
click at [129, 158] on div "home.js" at bounding box center [108, 158] width 42 height 14
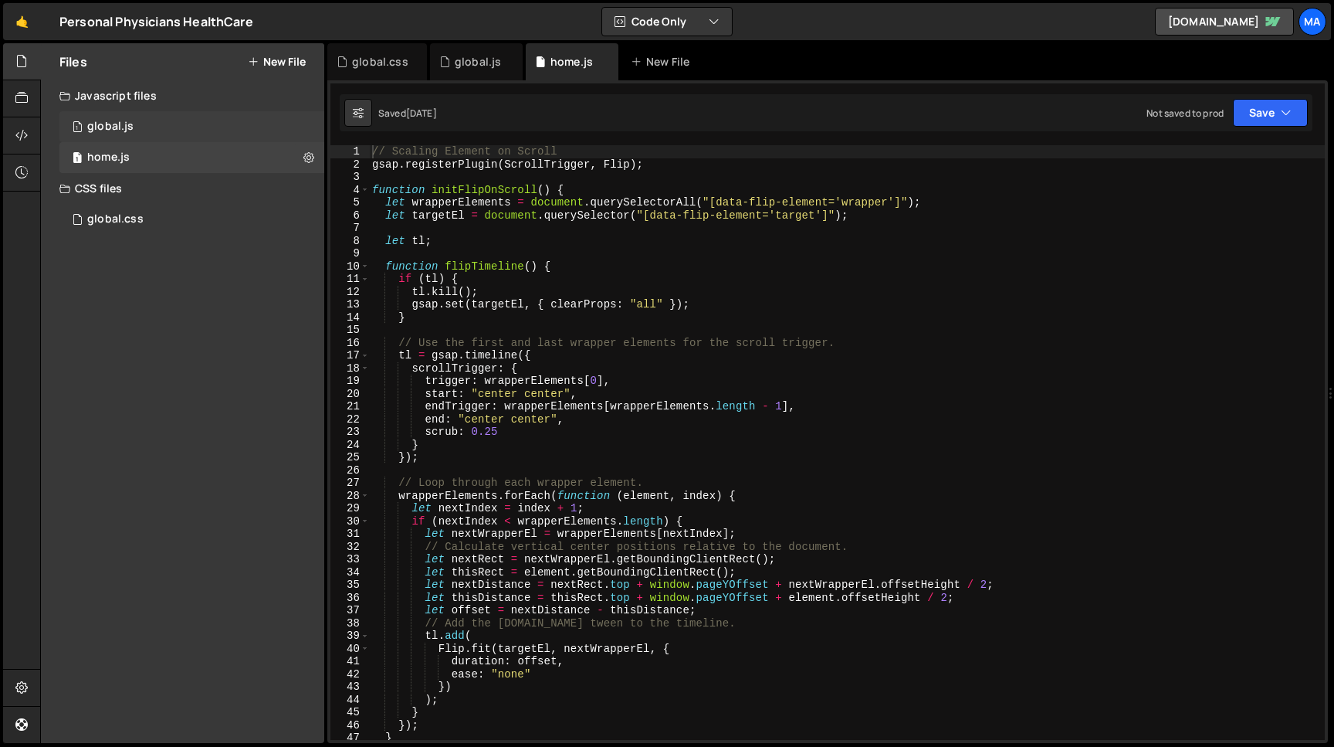
click at [126, 134] on div "1 global.js 0" at bounding box center [191, 126] width 265 height 31
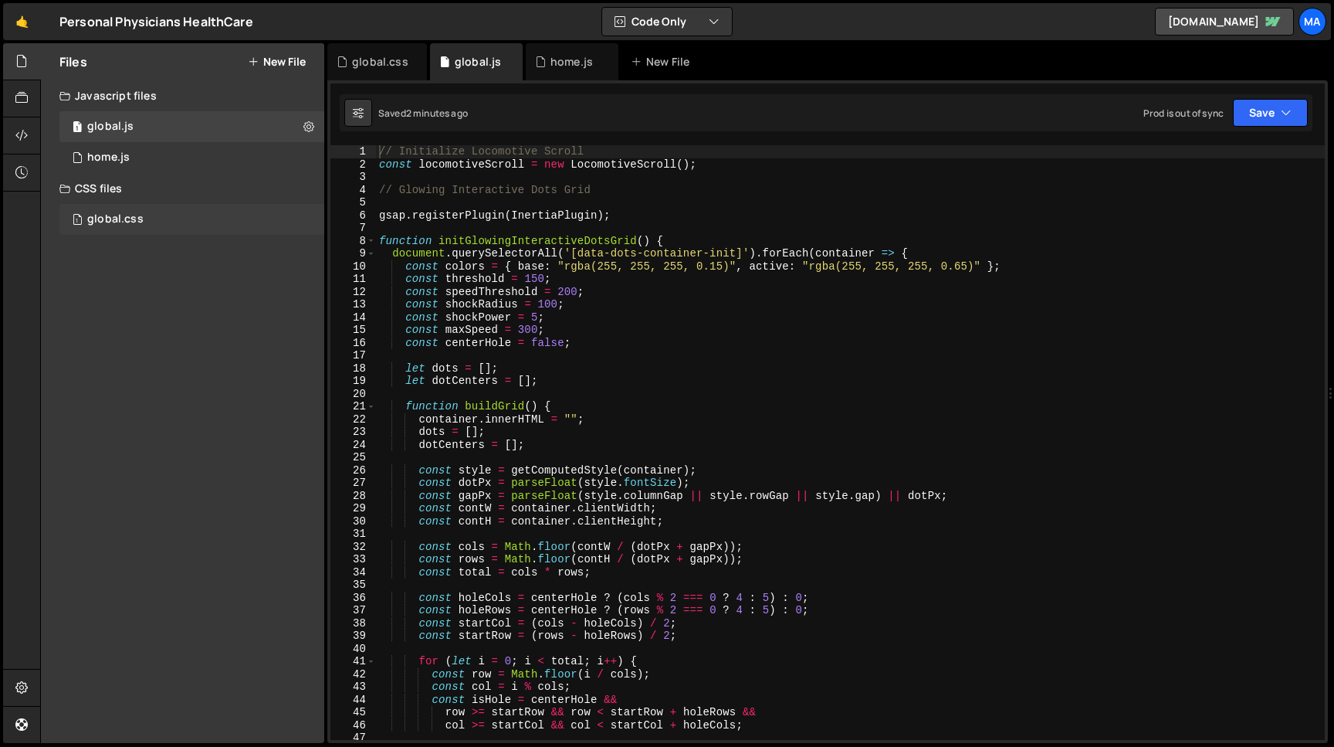
click at [117, 217] on div "global.css" at bounding box center [115, 219] width 56 height 14
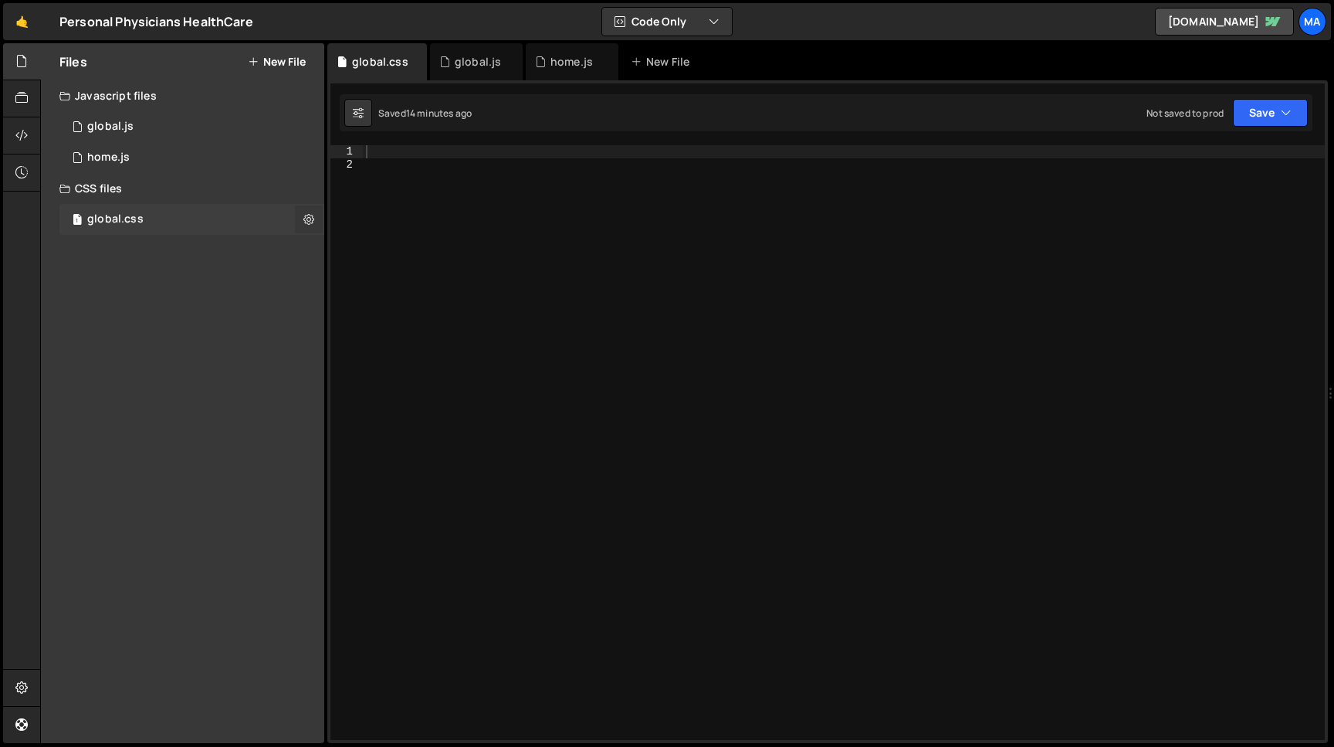
click at [314, 222] on button at bounding box center [309, 219] width 28 height 28
type input "global"
radio input "false"
radio input "true"
checkbox input "true"
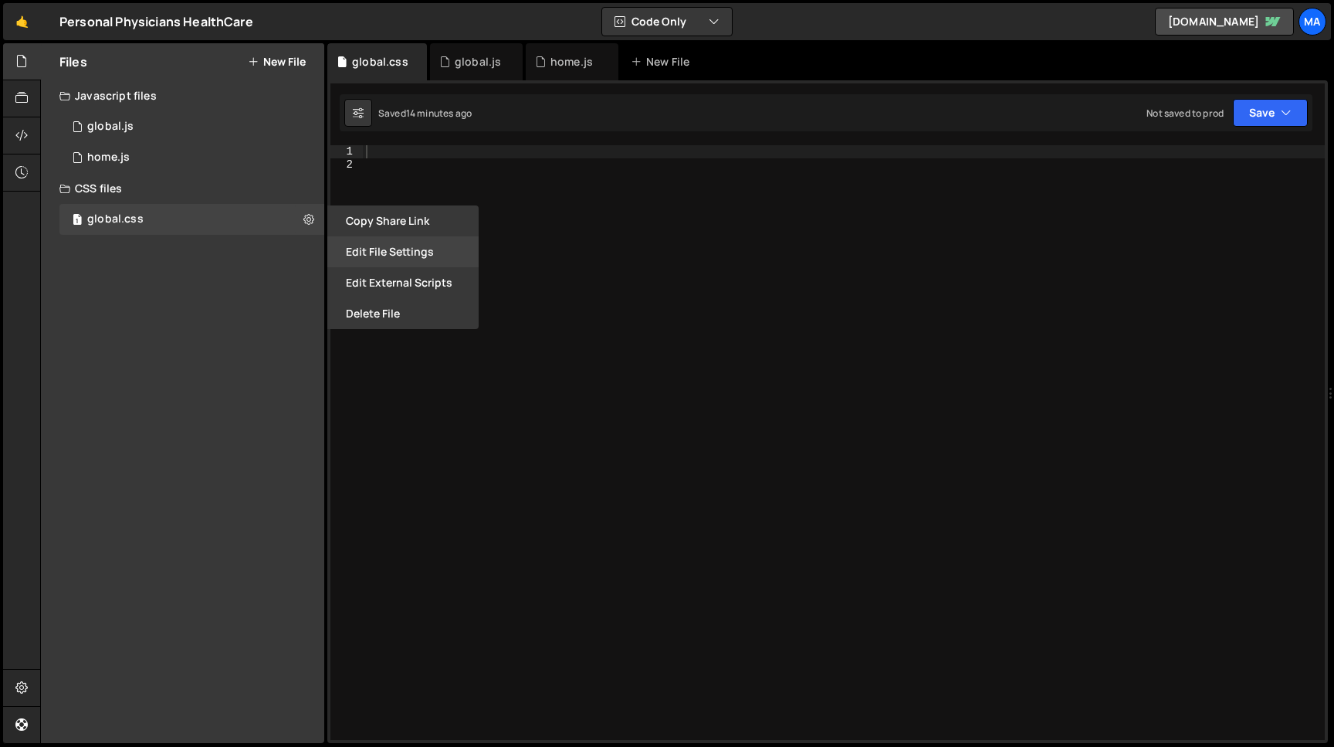
click at [387, 258] on button "Edit File Settings" at bounding box center [402, 251] width 151 height 31
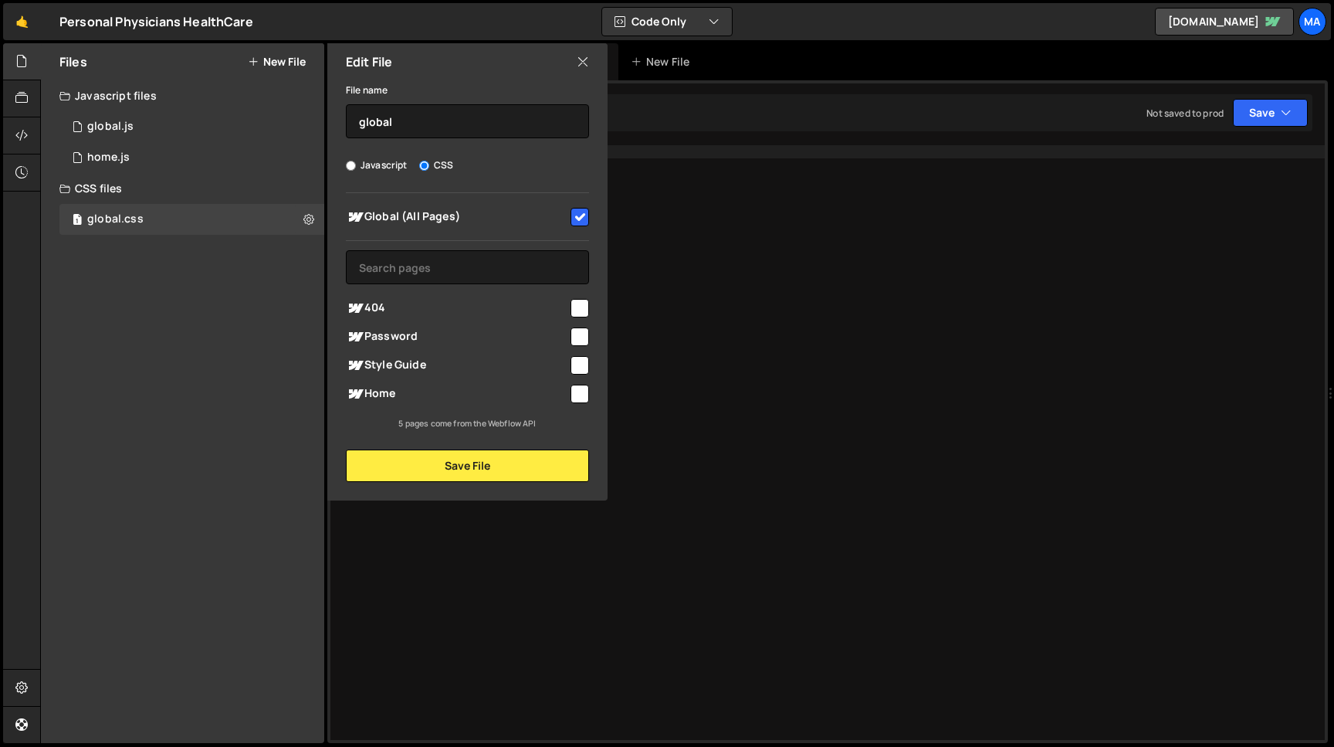
click at [582, 62] on icon at bounding box center [583, 61] width 12 height 17
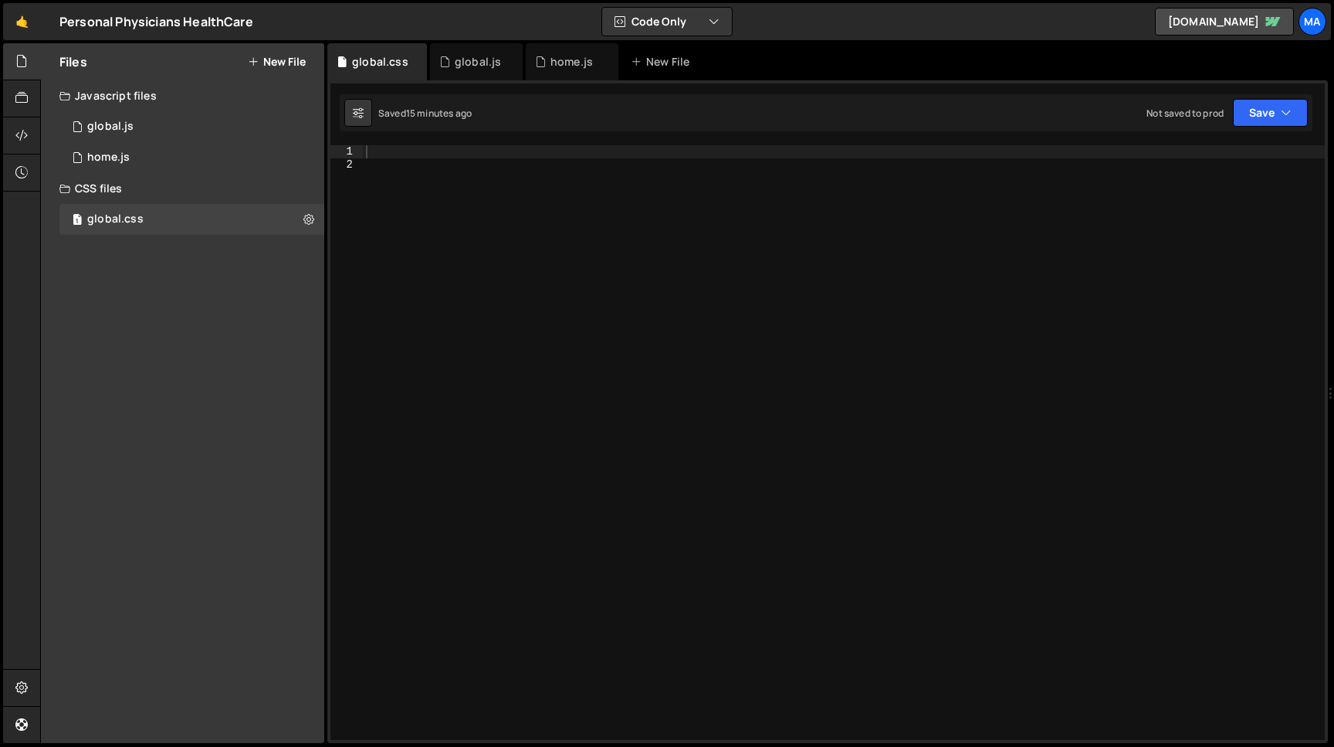
click at [408, 155] on div at bounding box center [844, 455] width 962 height 620
paste textarea "</style>"
type textarea "</style>"
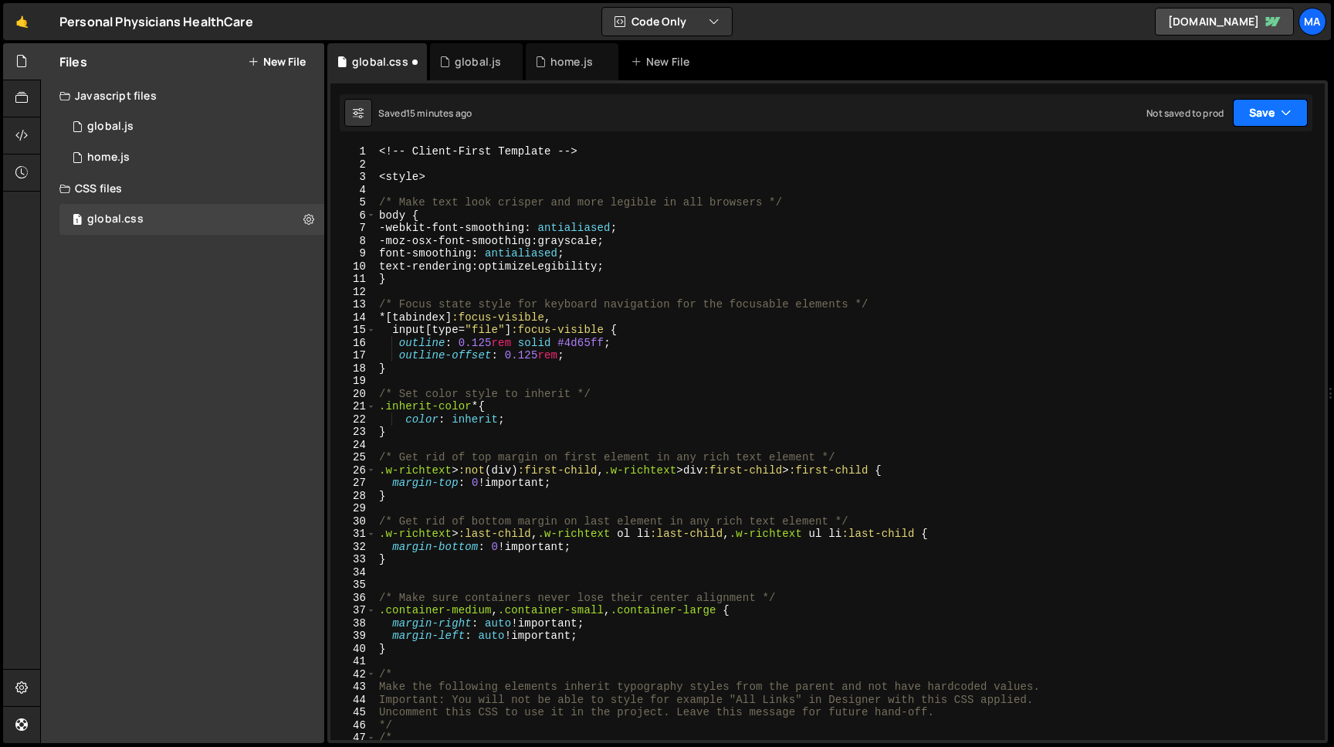
click at [1242, 116] on button "Save" at bounding box center [1270, 113] width 75 height 28
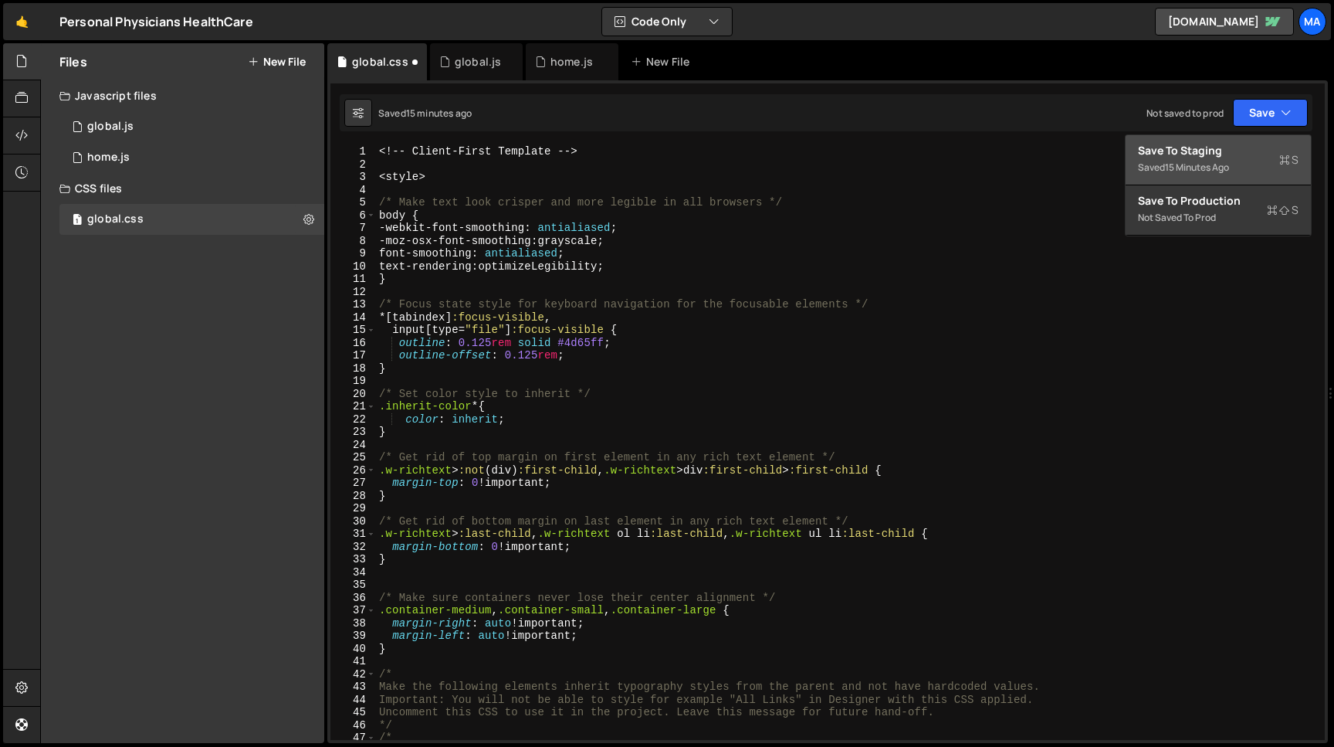
click at [1220, 156] on div "Save to Staging S" at bounding box center [1218, 150] width 161 height 15
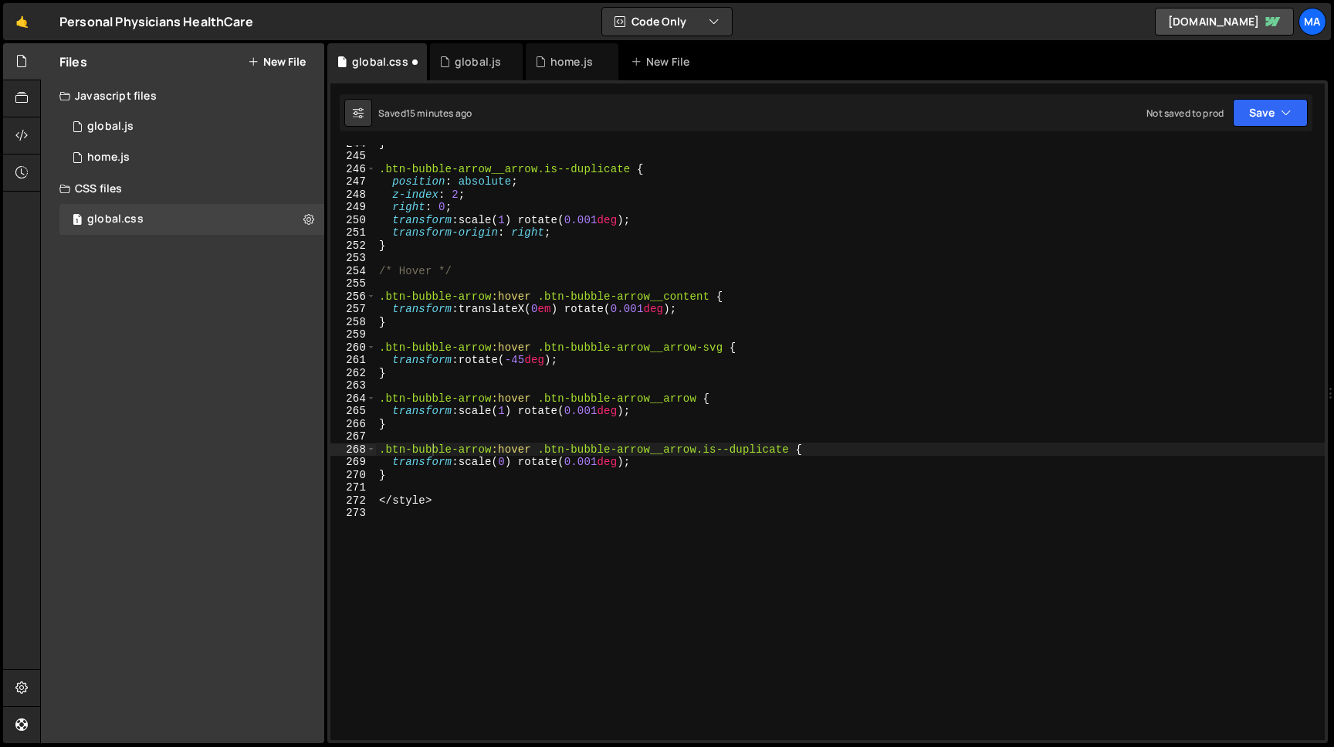
scroll to position [3104, 0]
click at [478, 334] on div "} .btn-bubble-arrow__arrow.is--duplicate { position : absolute ; z-index : 2 ; …" at bounding box center [850, 447] width 949 height 620
type textarea "</style>"
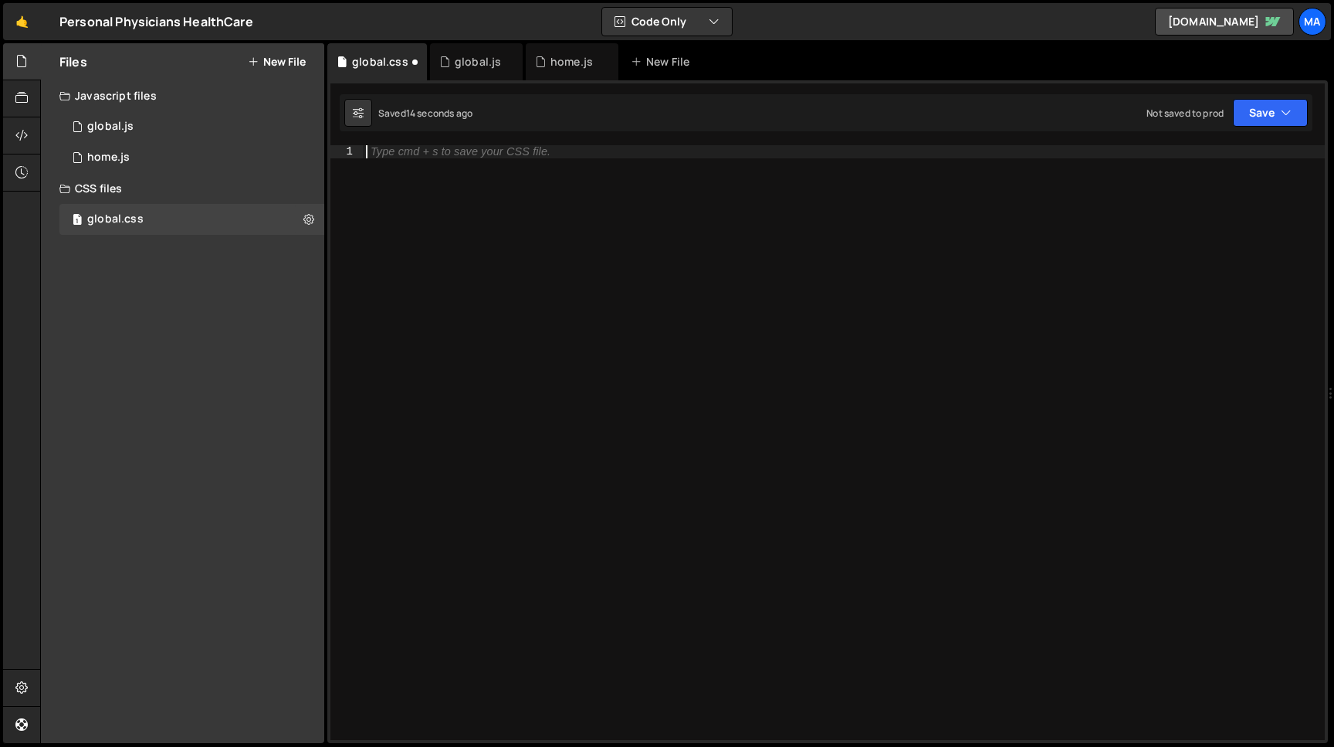
click at [108, 188] on div "CSS files" at bounding box center [182, 188] width 283 height 31
click at [284, 191] on div "CSS files" at bounding box center [182, 188] width 283 height 31
click at [310, 217] on icon at bounding box center [308, 219] width 11 height 15
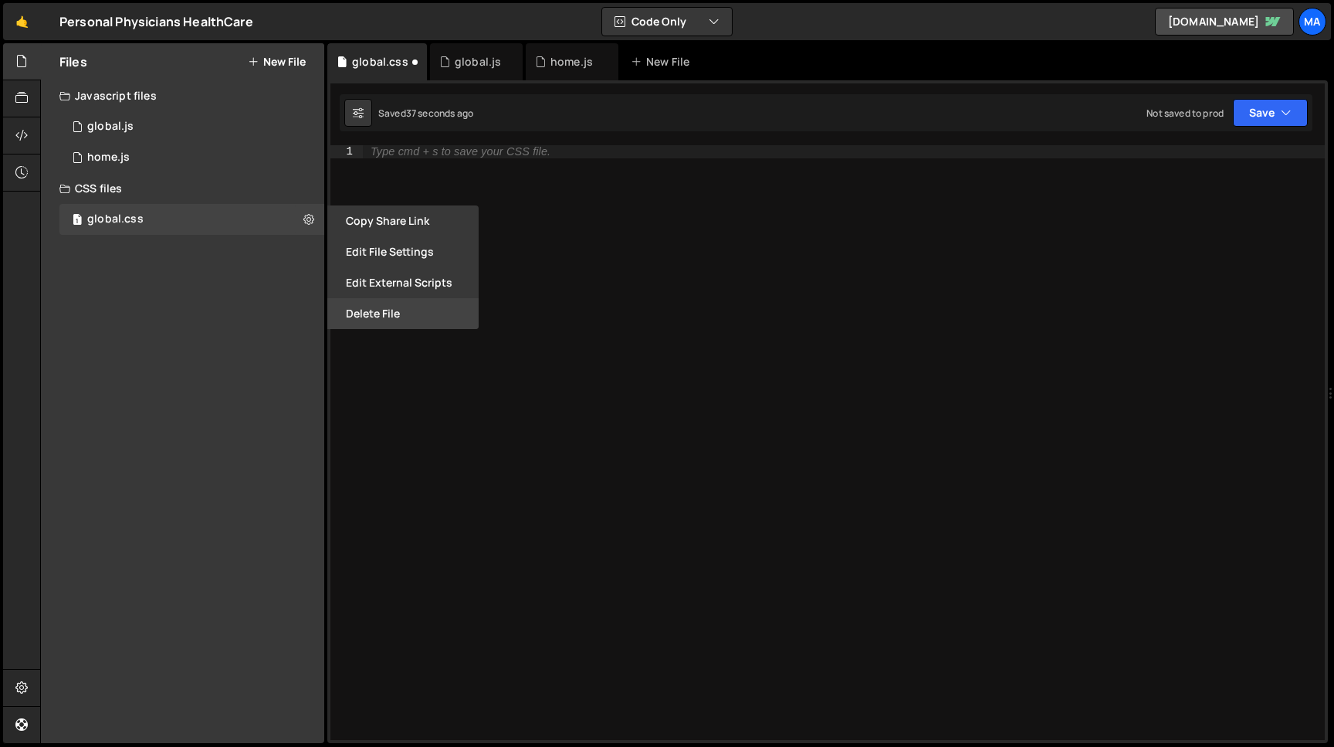
click at [380, 310] on button "Delete File" at bounding box center [402, 313] width 151 height 31
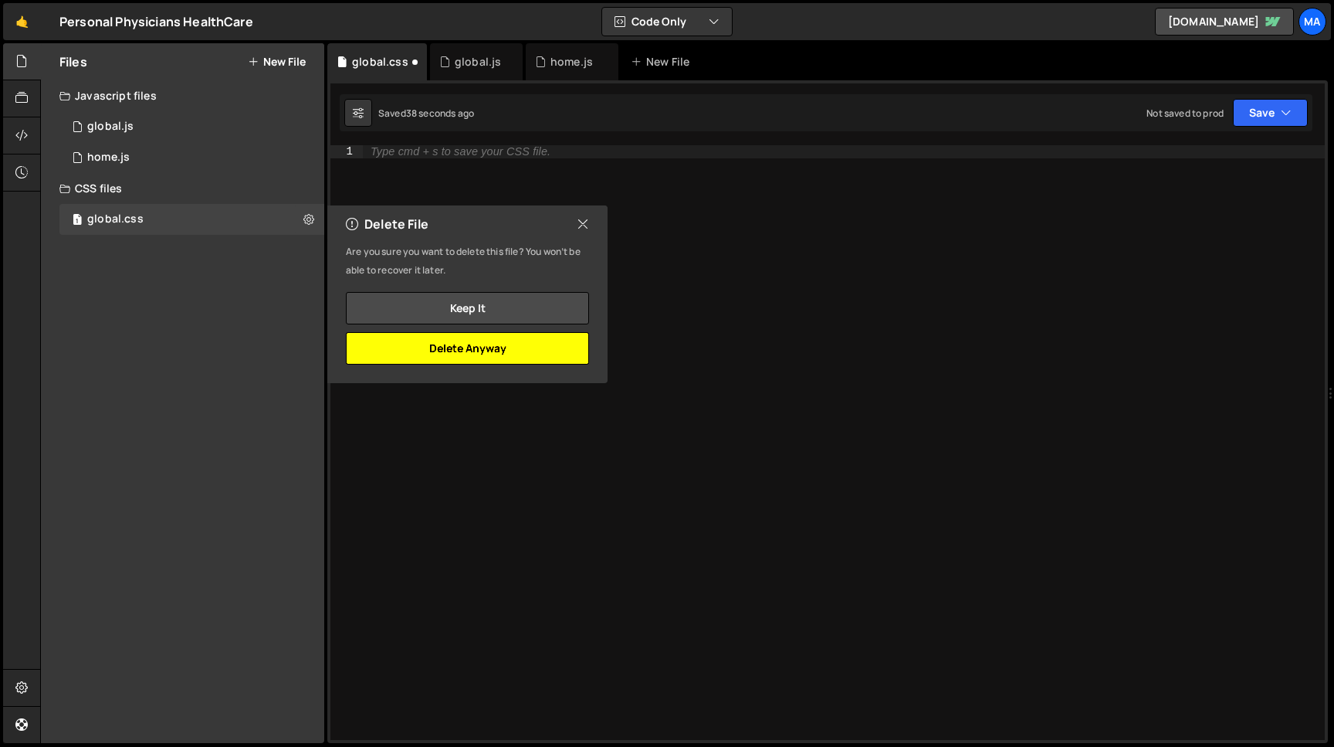
click at [479, 348] on button "Delete Anyway" at bounding box center [467, 348] width 243 height 32
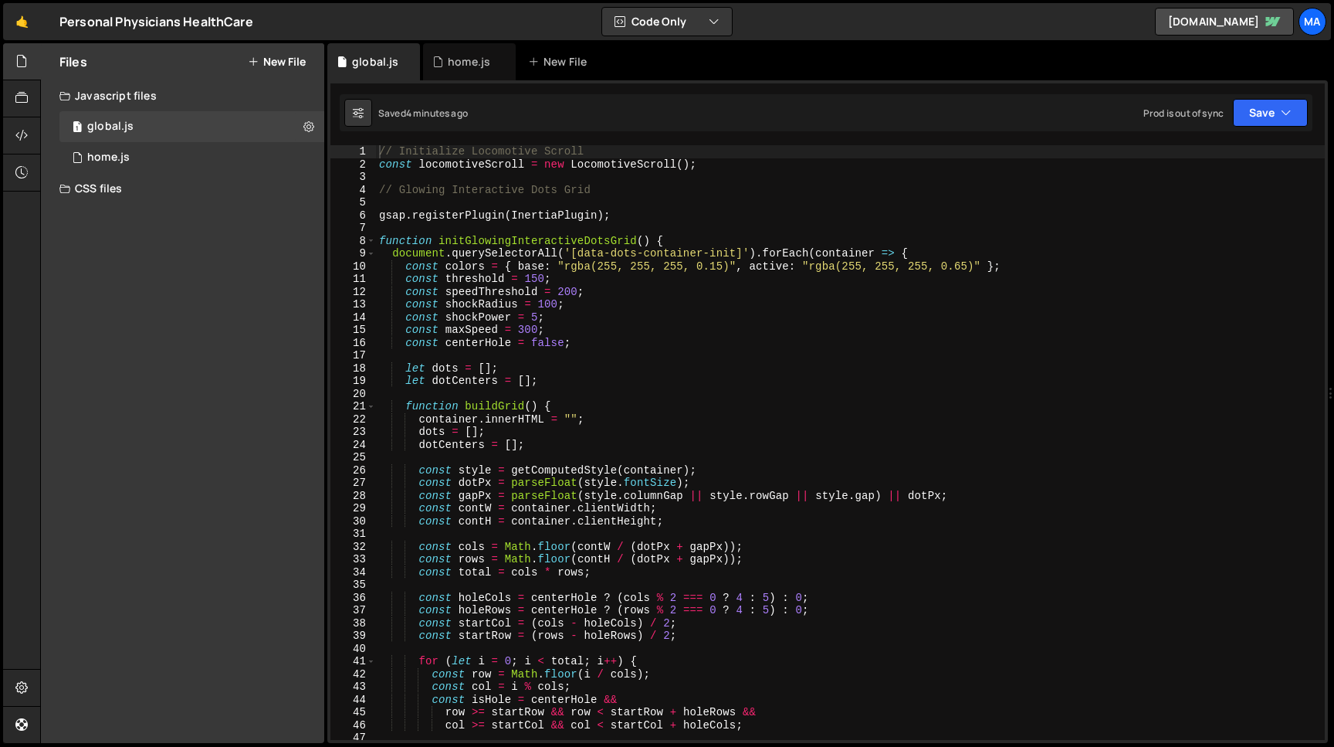
click at [114, 191] on div "CSS files" at bounding box center [182, 188] width 283 height 31
click at [71, 191] on div "CSS files" at bounding box center [182, 188] width 283 height 31
click at [75, 191] on div "CSS files" at bounding box center [182, 188] width 283 height 31
click at [98, 191] on div "CSS files" at bounding box center [182, 188] width 283 height 31
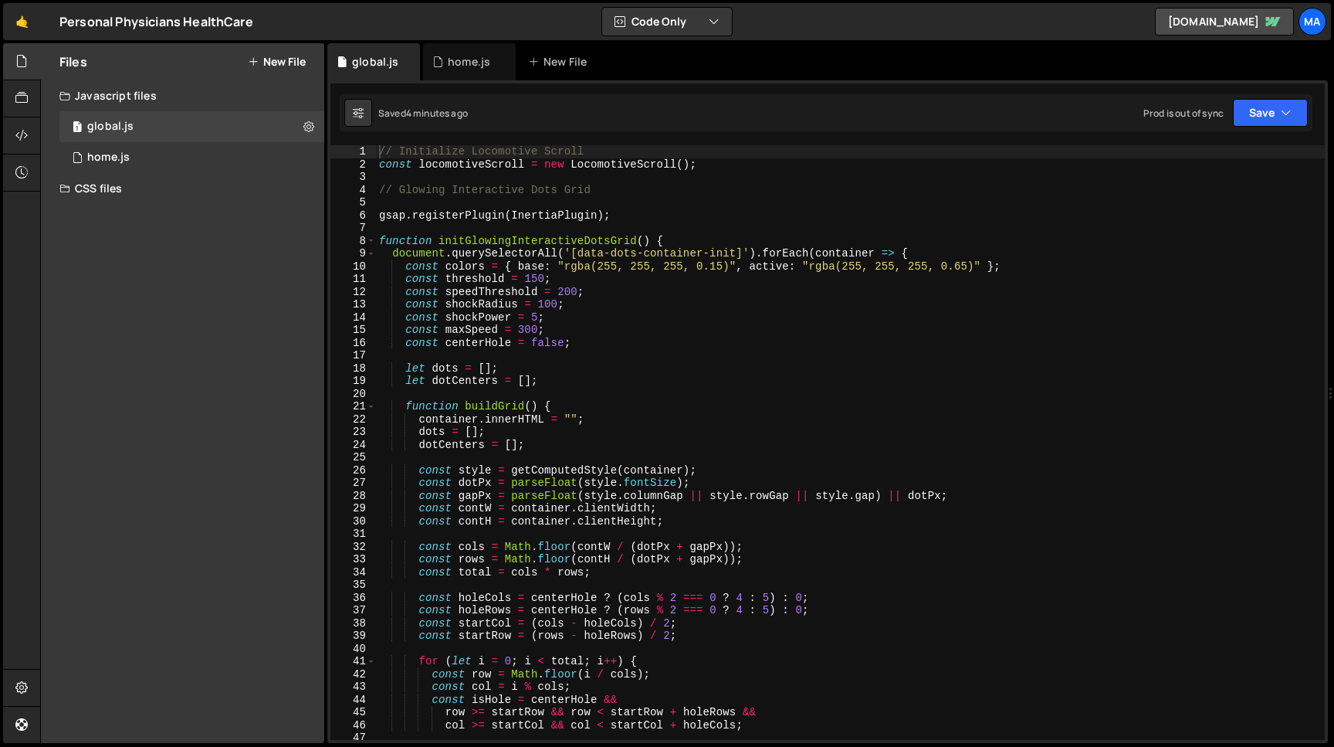
click at [143, 195] on div "CSS files" at bounding box center [182, 188] width 283 height 31
drag, startPoint x: 110, startPoint y: 193, endPoint x: 97, endPoint y: 236, distance: 44.5
click at [97, 236] on div "Files New File Javascript files 1 global.js 0 1 home.js 0 CSS files Copy share …" at bounding box center [182, 393] width 283 height 700
click at [15, 88] on div at bounding box center [22, 98] width 38 height 37
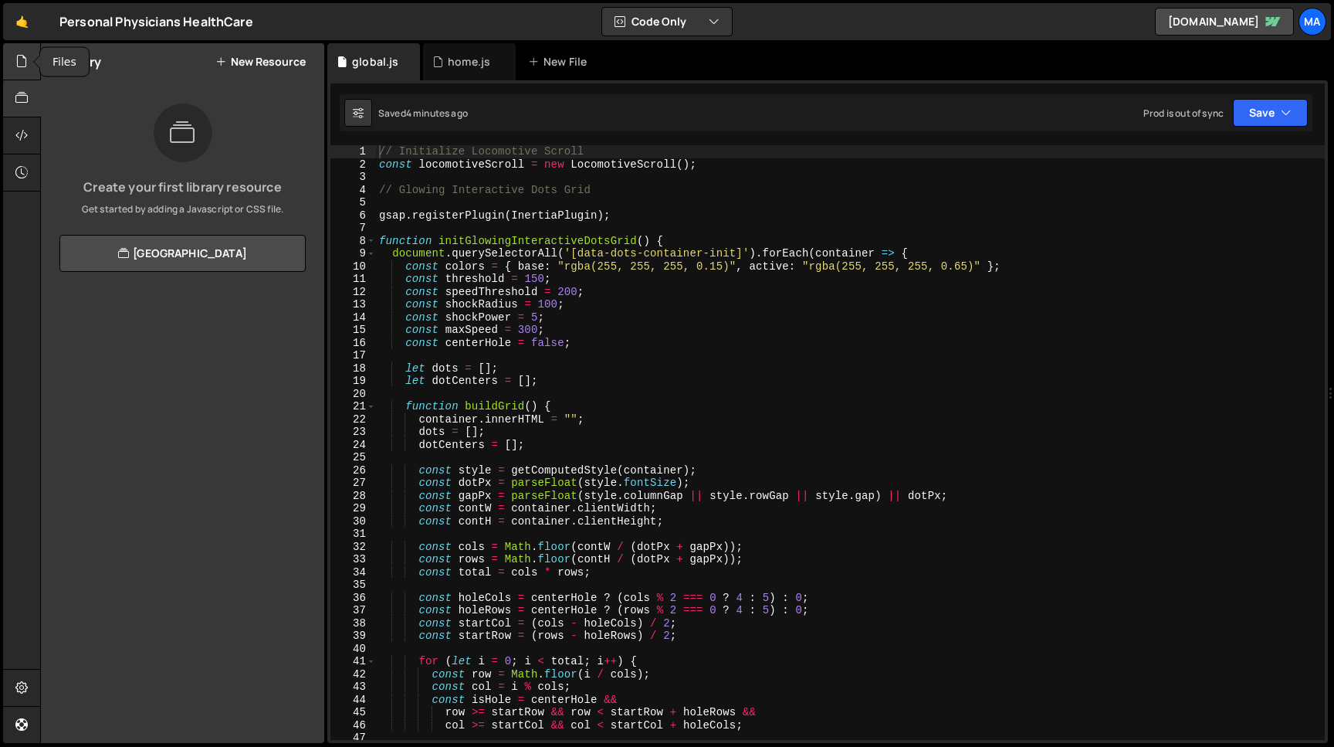
click at [18, 73] on div at bounding box center [22, 61] width 38 height 37
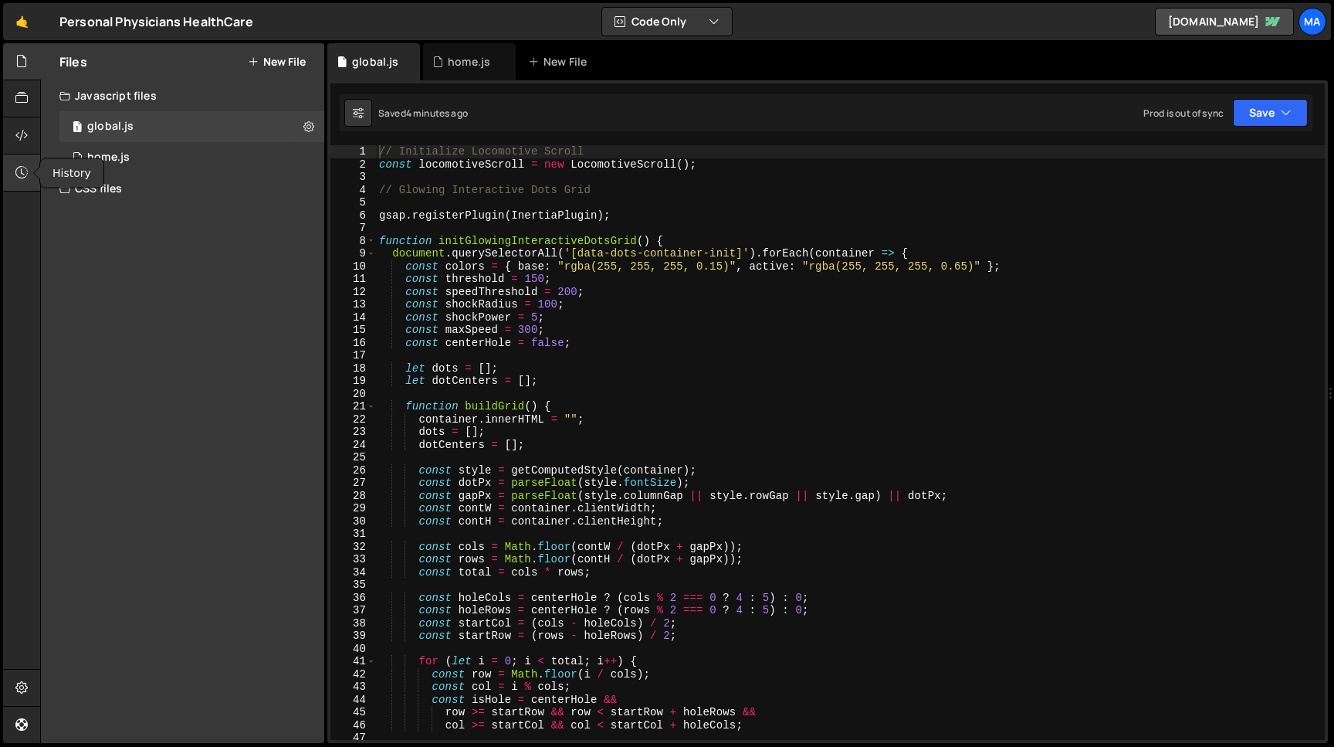
click at [19, 171] on icon at bounding box center [21, 172] width 12 height 17
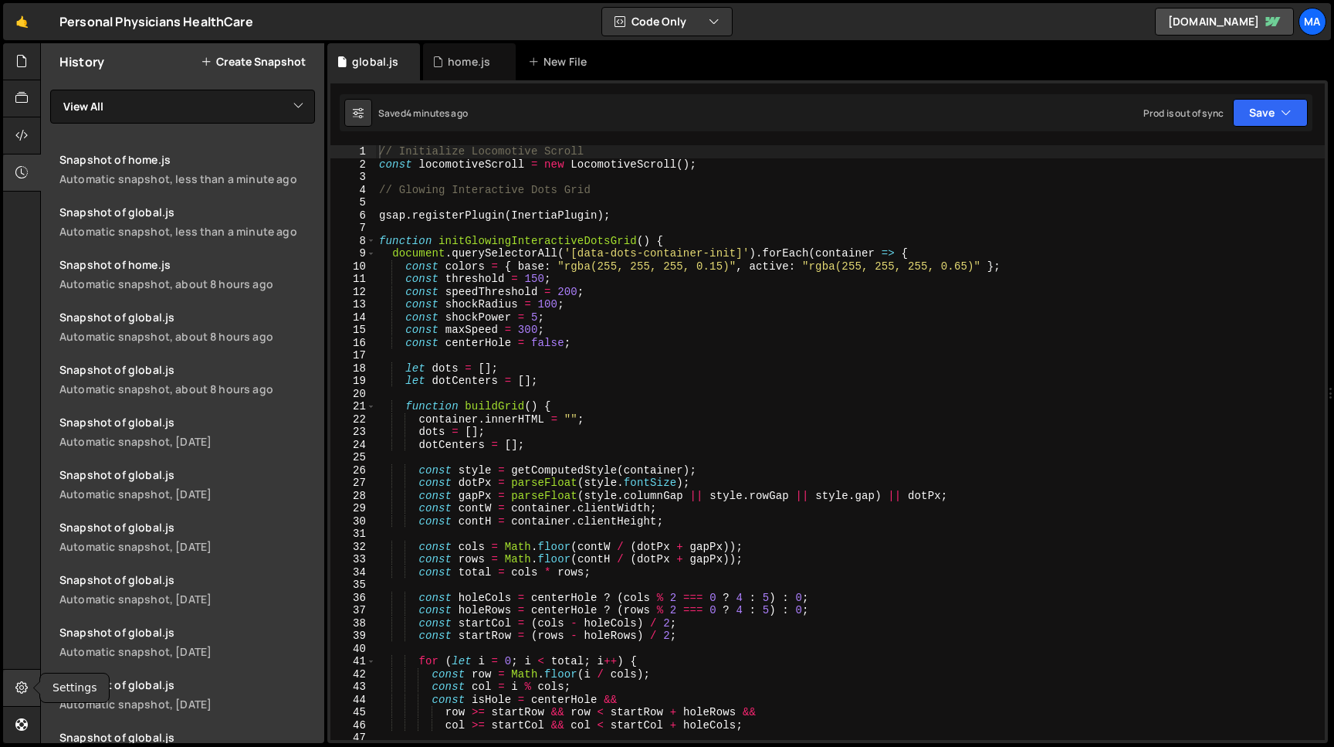
click at [25, 690] on icon at bounding box center [21, 687] width 12 height 17
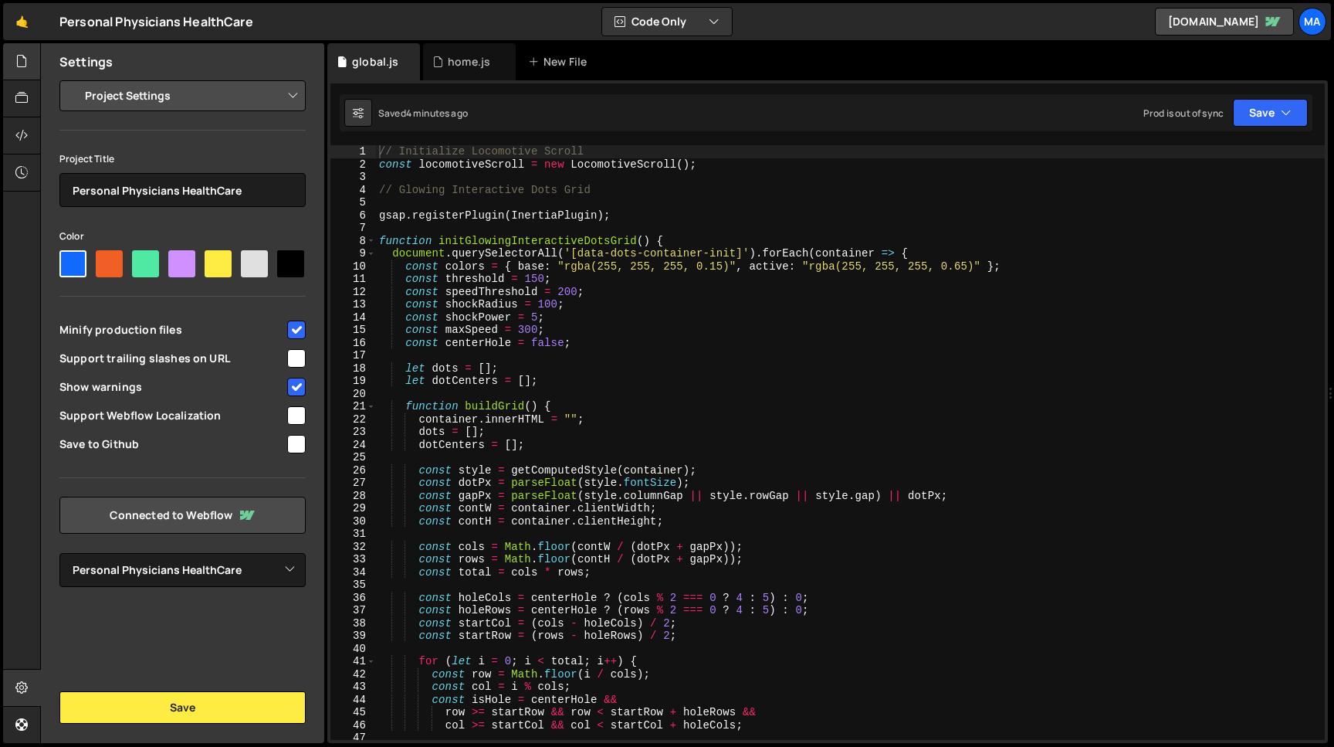
click at [34, 66] on div at bounding box center [36, 62] width 6 height 12
click at [27, 65] on icon at bounding box center [21, 61] width 12 height 17
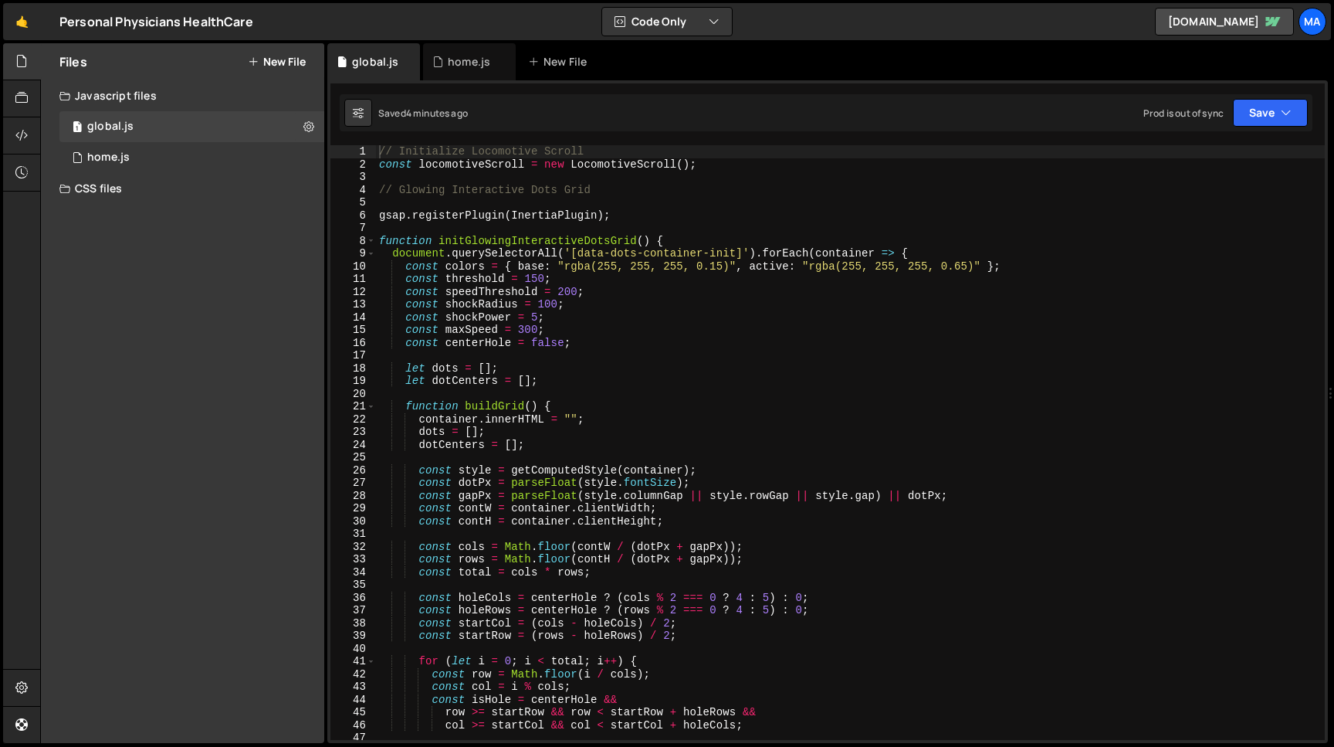
click at [108, 188] on div "CSS files" at bounding box center [182, 188] width 283 height 31
drag, startPoint x: 108, startPoint y: 188, endPoint x: 131, endPoint y: 193, distance: 22.9
click at [132, 193] on div "CSS files" at bounding box center [182, 188] width 283 height 31
click at [120, 191] on div "CSS files" at bounding box center [182, 188] width 283 height 31
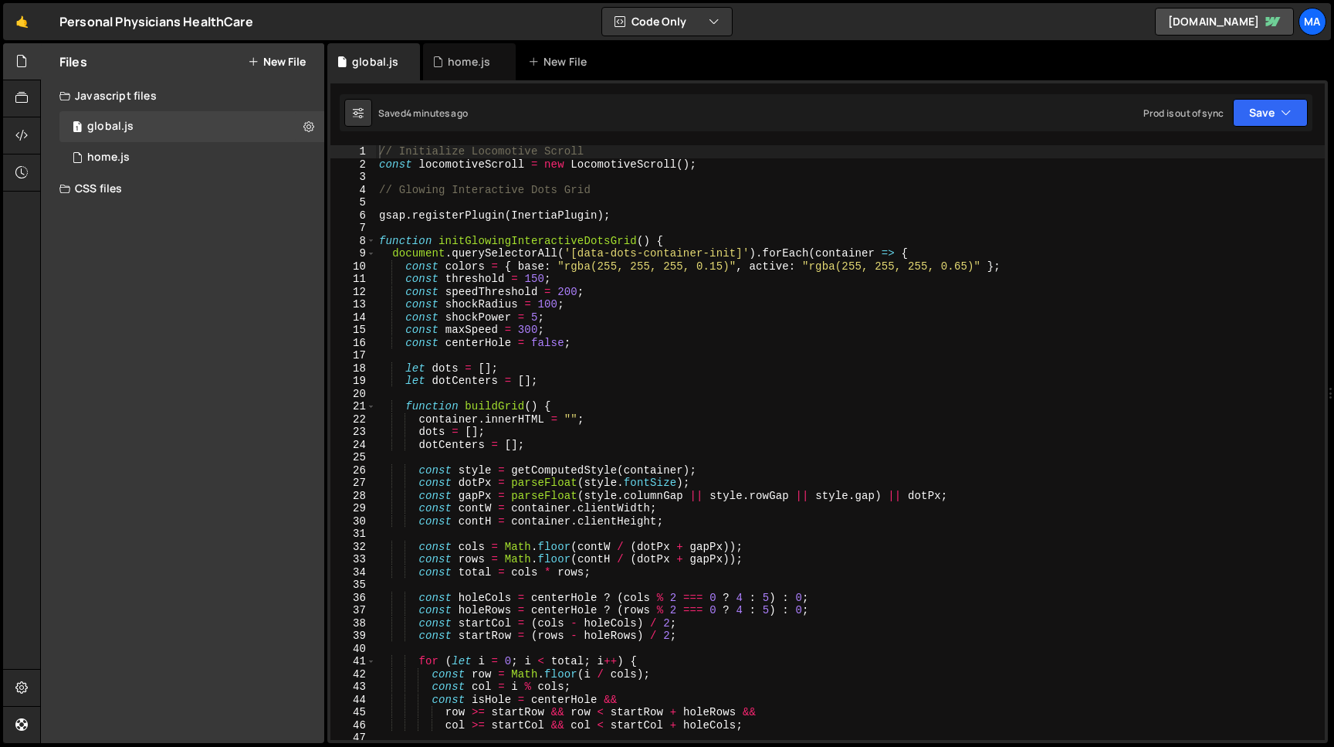
click at [120, 191] on div "CSS files" at bounding box center [182, 188] width 283 height 31
click at [273, 69] on div "Files New File" at bounding box center [182, 61] width 283 height 37
click at [273, 58] on button "New File" at bounding box center [277, 62] width 58 height 12
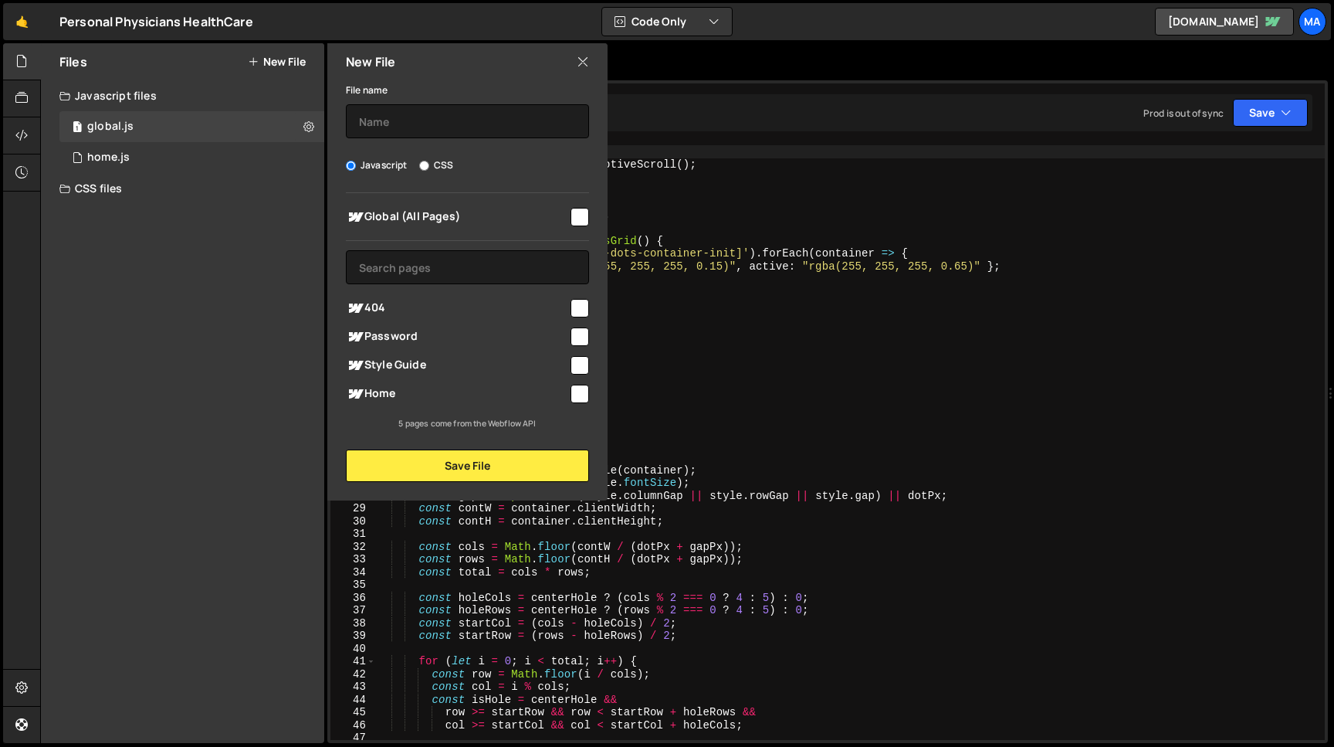
click at [585, 62] on icon at bounding box center [583, 61] width 12 height 17
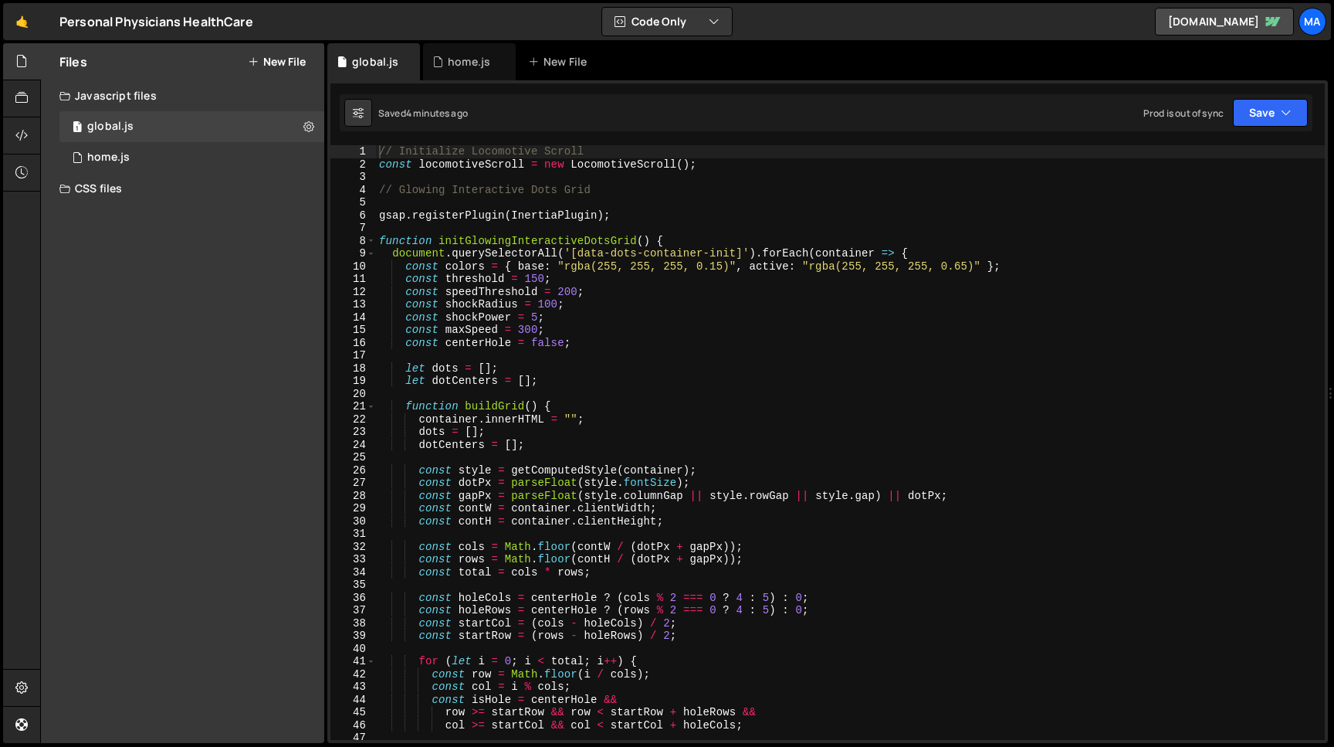
click at [80, 187] on div "CSS files" at bounding box center [182, 188] width 283 height 31
click at [94, 193] on div "CSS files" at bounding box center [182, 188] width 283 height 31
click at [263, 59] on button "New File" at bounding box center [277, 62] width 58 height 12
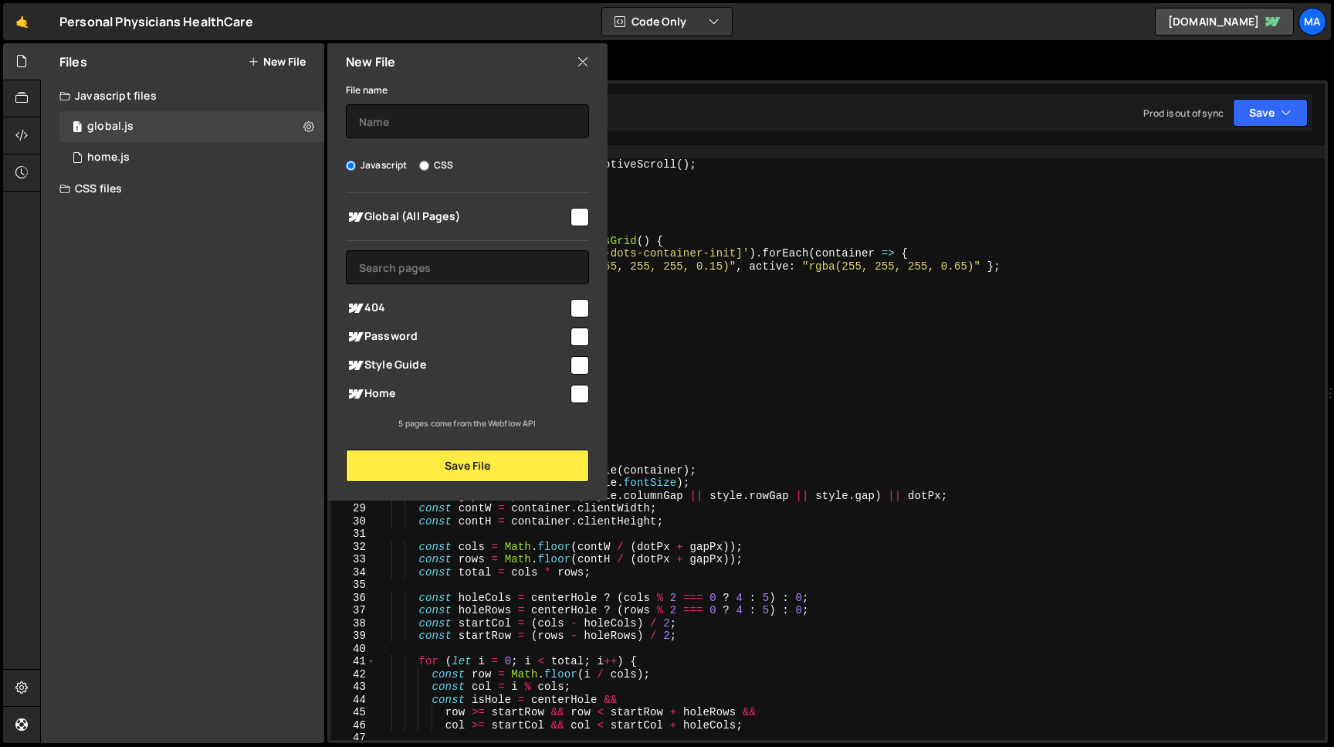
click at [426, 161] on input "CSS" at bounding box center [424, 166] width 10 height 10
radio input "true"
click at [504, 215] on span "Global (All Pages)" at bounding box center [457, 217] width 222 height 19
checkbox input "true"
click at [419, 466] on button "Save File" at bounding box center [467, 465] width 243 height 32
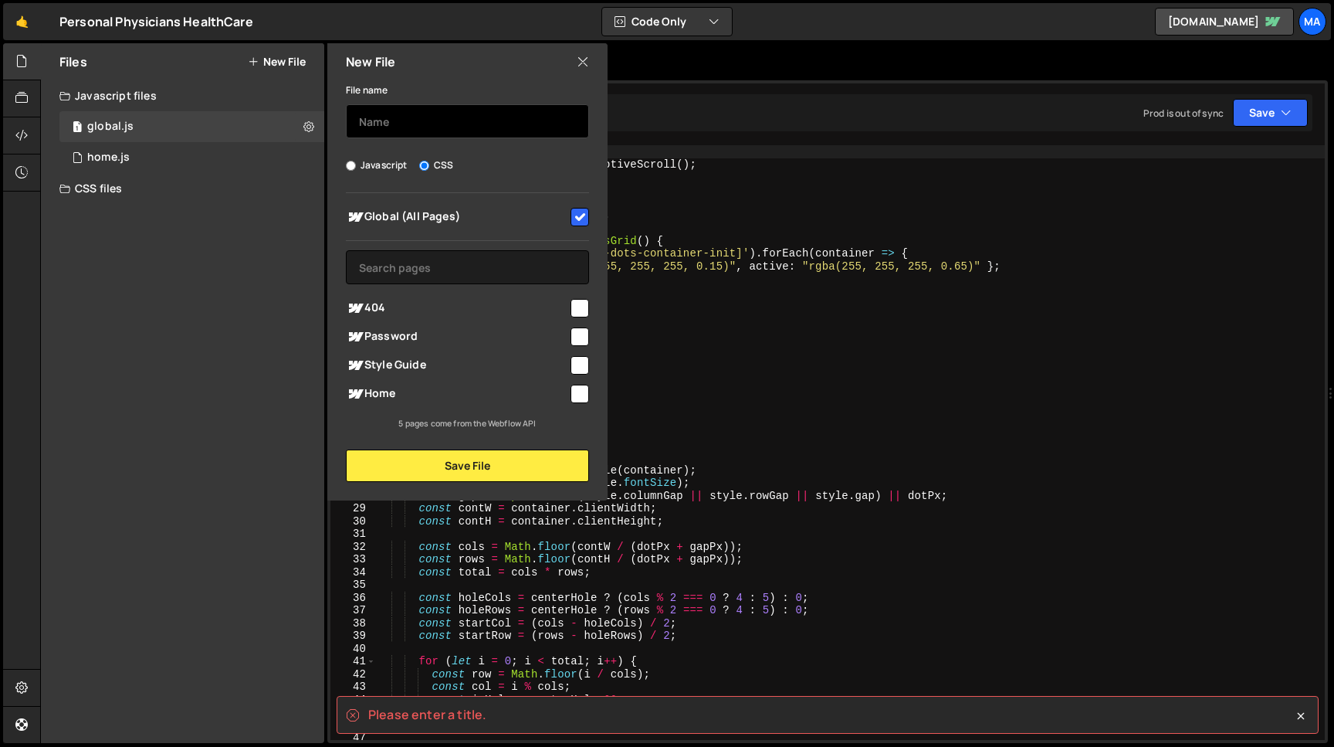
click at [406, 131] on input "text" at bounding box center [467, 121] width 243 height 34
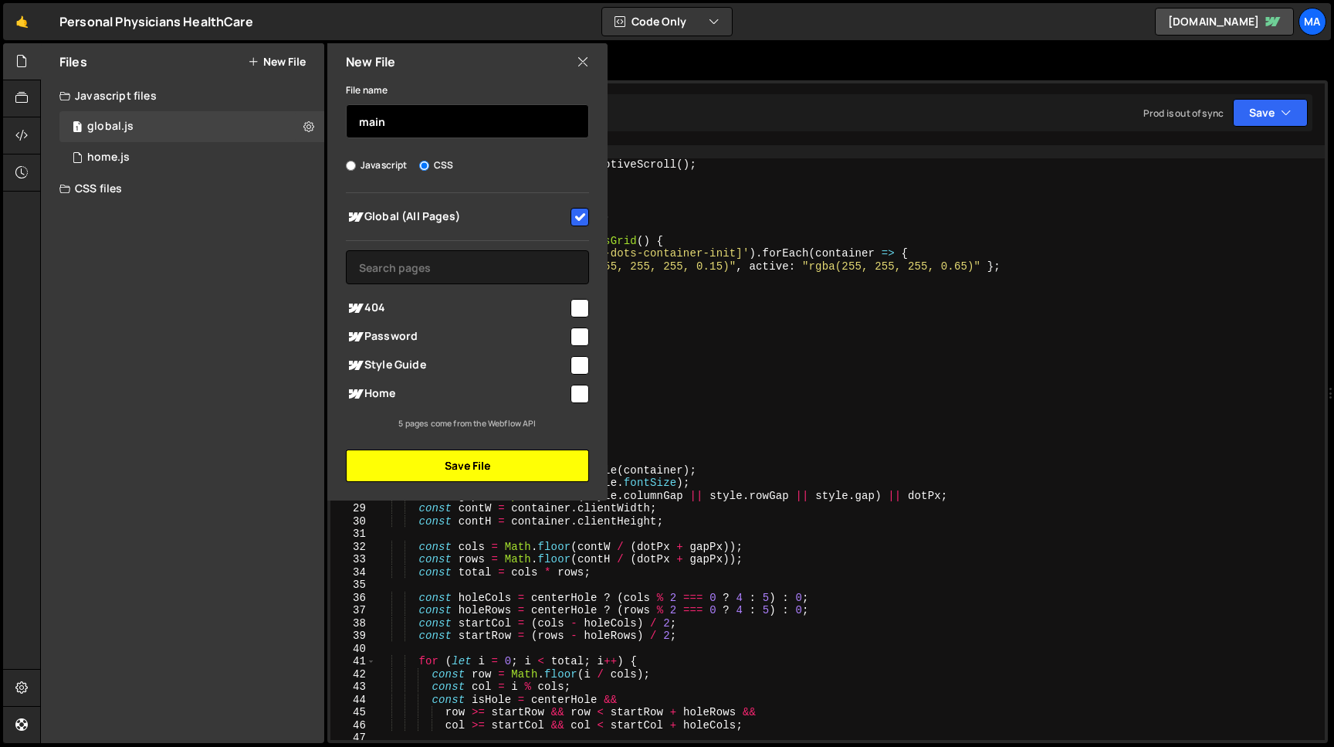
type input "main"
click at [474, 459] on button "Save File" at bounding box center [467, 465] width 243 height 32
radio input "true"
checkbox input "false"
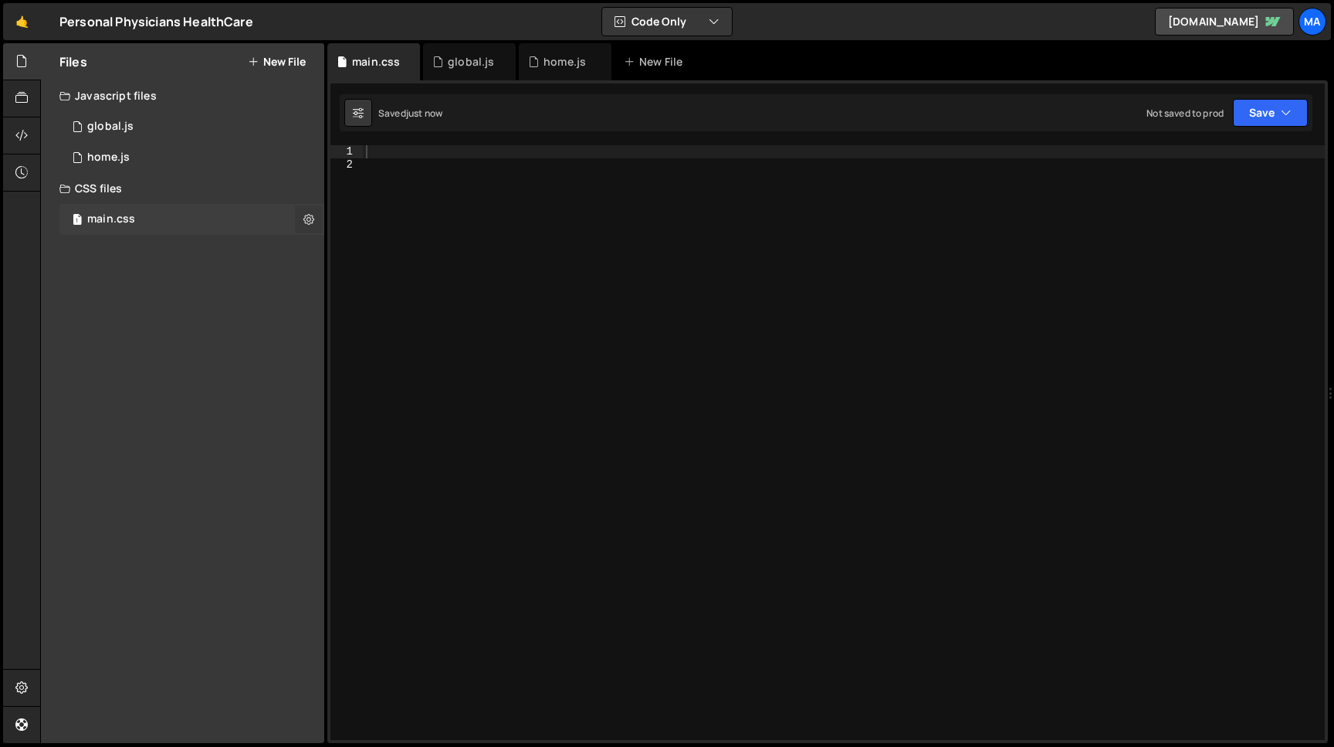
click at [310, 222] on icon at bounding box center [308, 219] width 11 height 15
type input "main"
radio input "false"
radio input "true"
checkbox input "true"
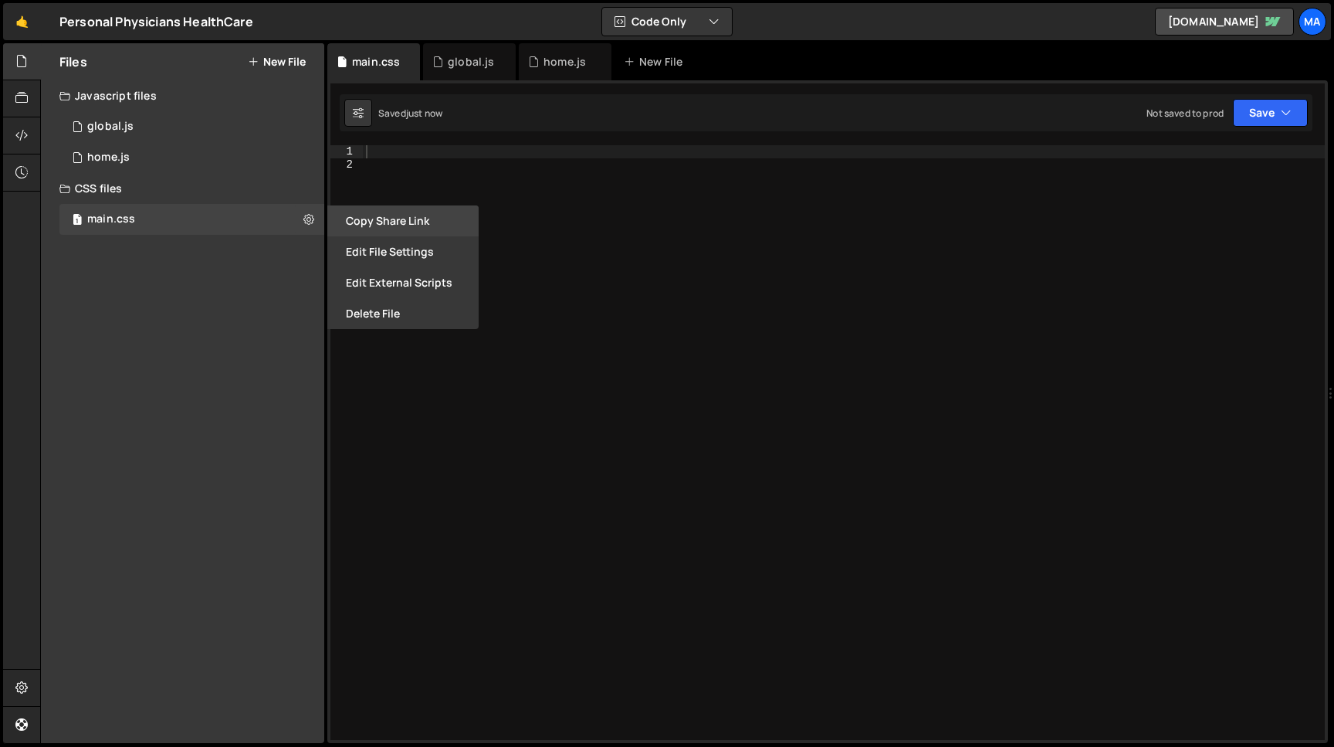
click at [372, 232] on button "Copy share link" at bounding box center [402, 220] width 151 height 31
click at [372, 254] on button "Edit File Settings" at bounding box center [402, 251] width 151 height 31
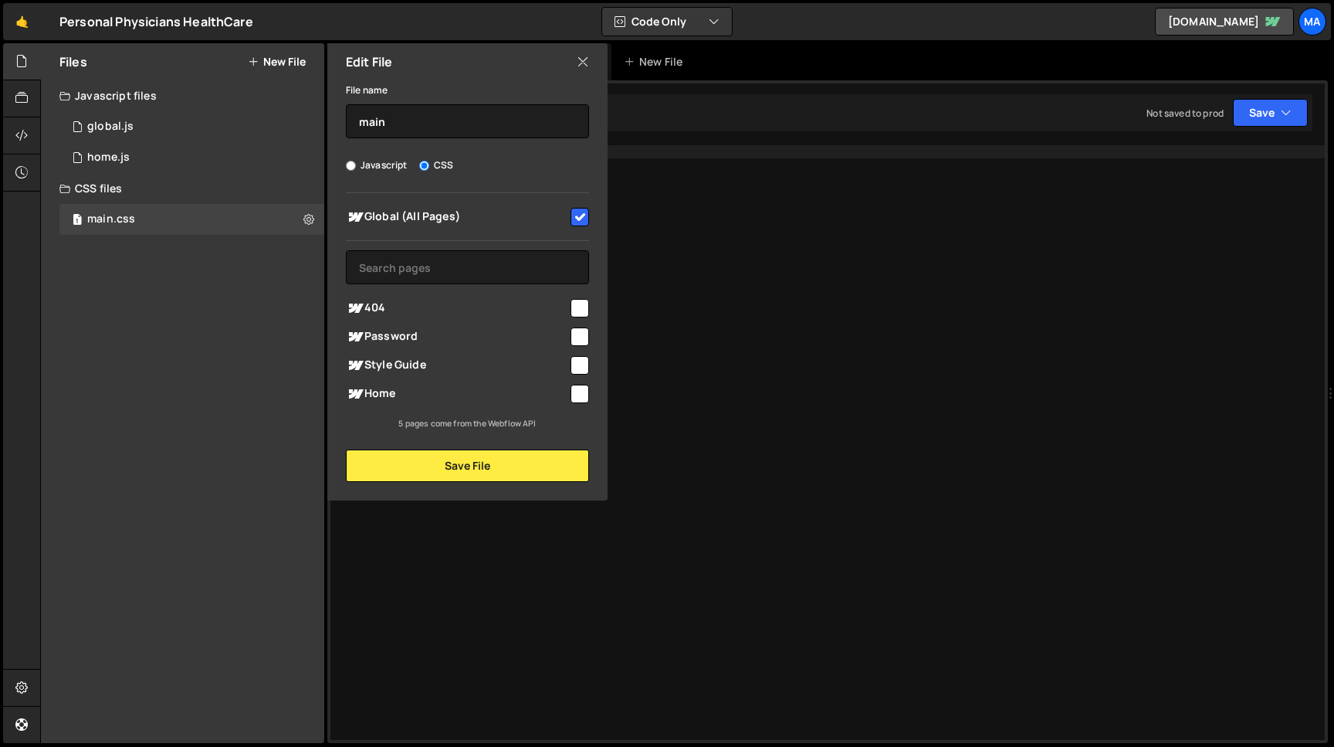
click at [590, 56] on div "Edit File" at bounding box center [467, 61] width 280 height 37
click at [580, 63] on icon at bounding box center [583, 61] width 12 height 17
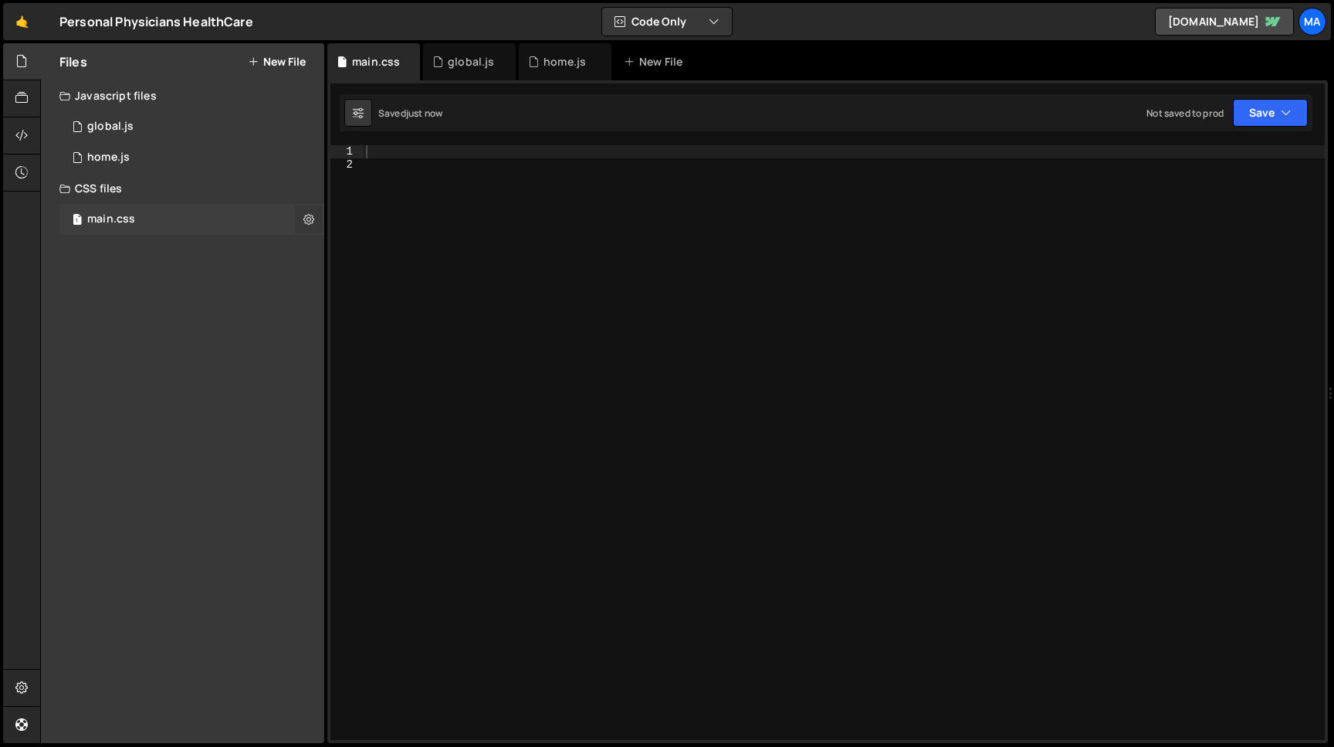
click at [311, 225] on icon at bounding box center [308, 219] width 11 height 15
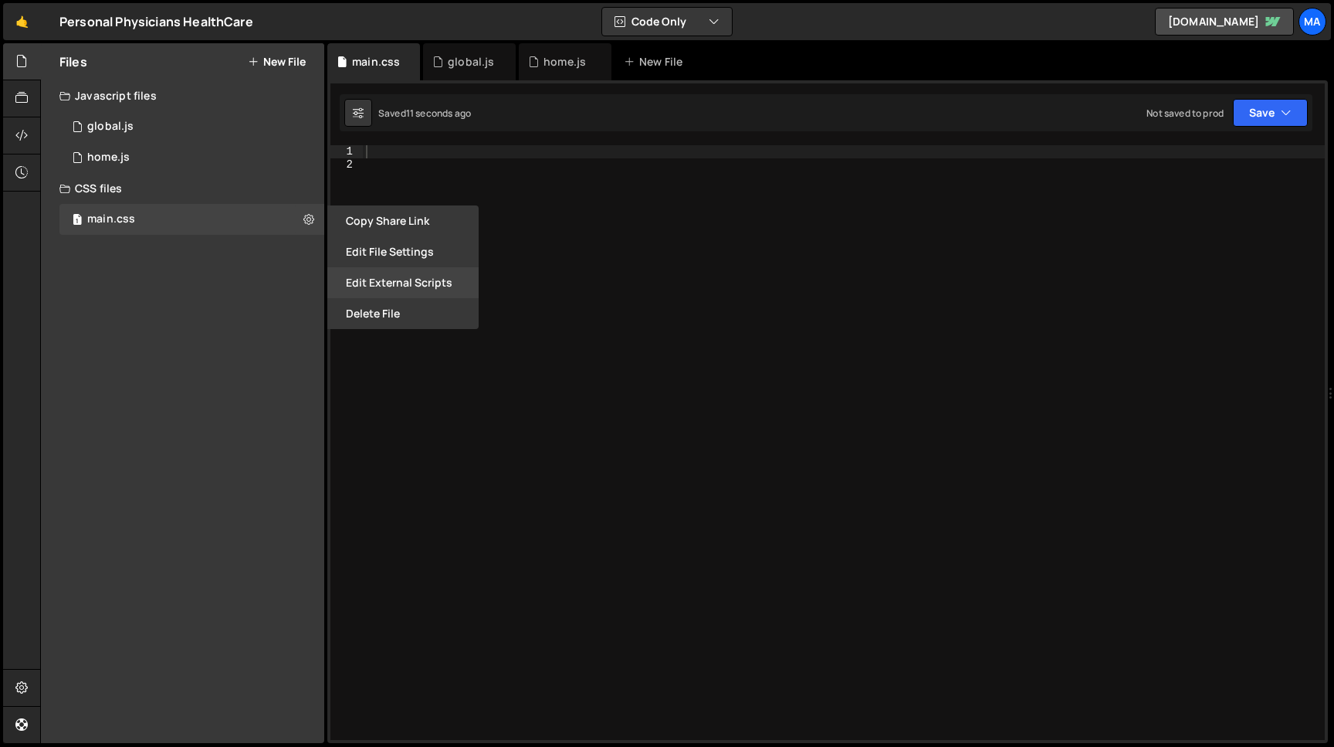
click at [389, 282] on button "Edit External Scripts" at bounding box center [402, 282] width 151 height 31
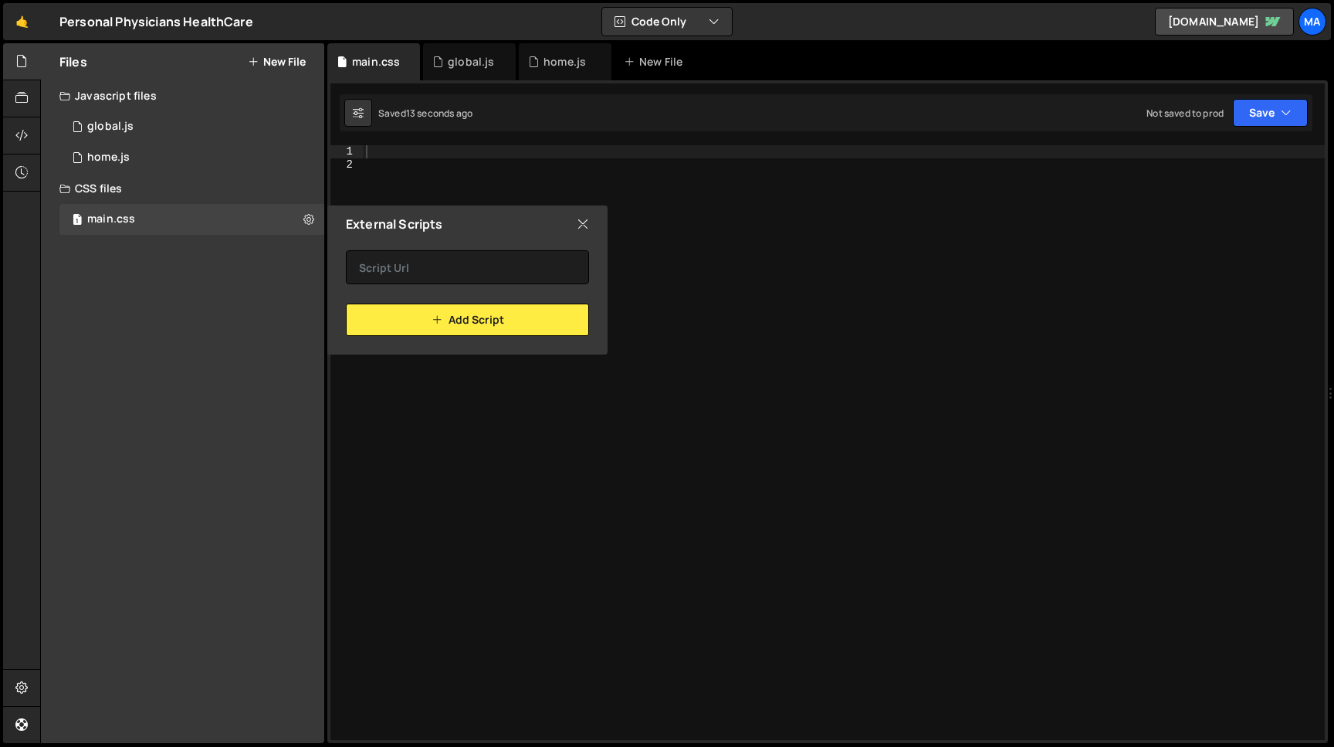
click at [587, 229] on icon at bounding box center [583, 223] width 12 height 17
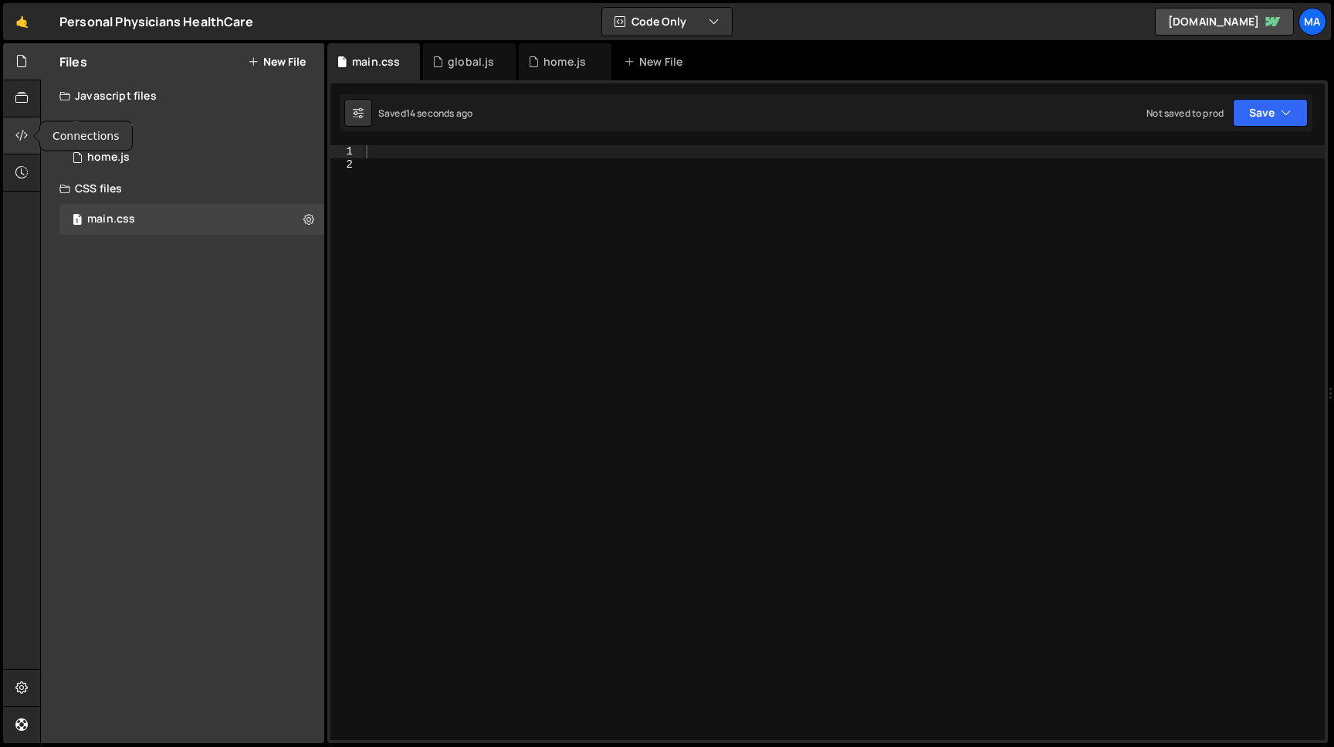
click at [25, 136] on icon at bounding box center [21, 135] width 12 height 17
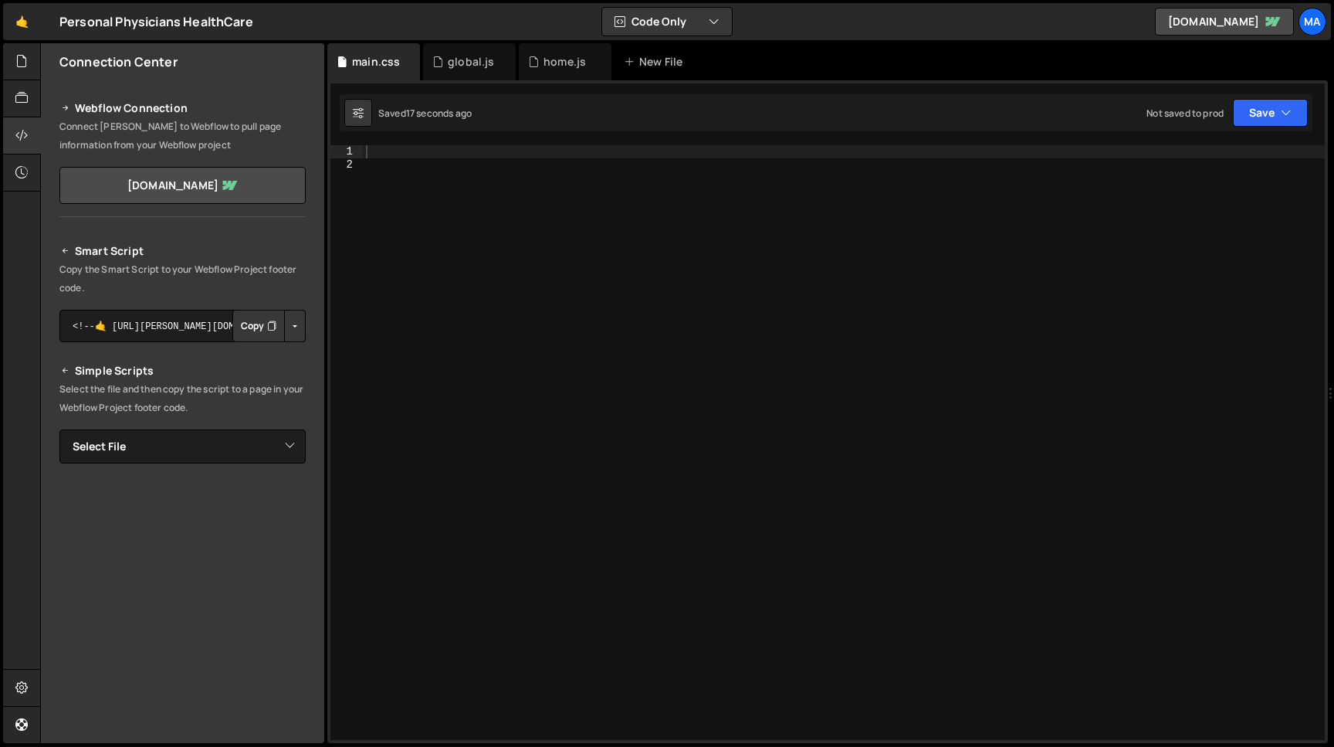
click at [243, 468] on div "Smart Script Copy the Smart Script to your Webflow Project footer code. <!--🤙 h…" at bounding box center [182, 512] width 246 height 540
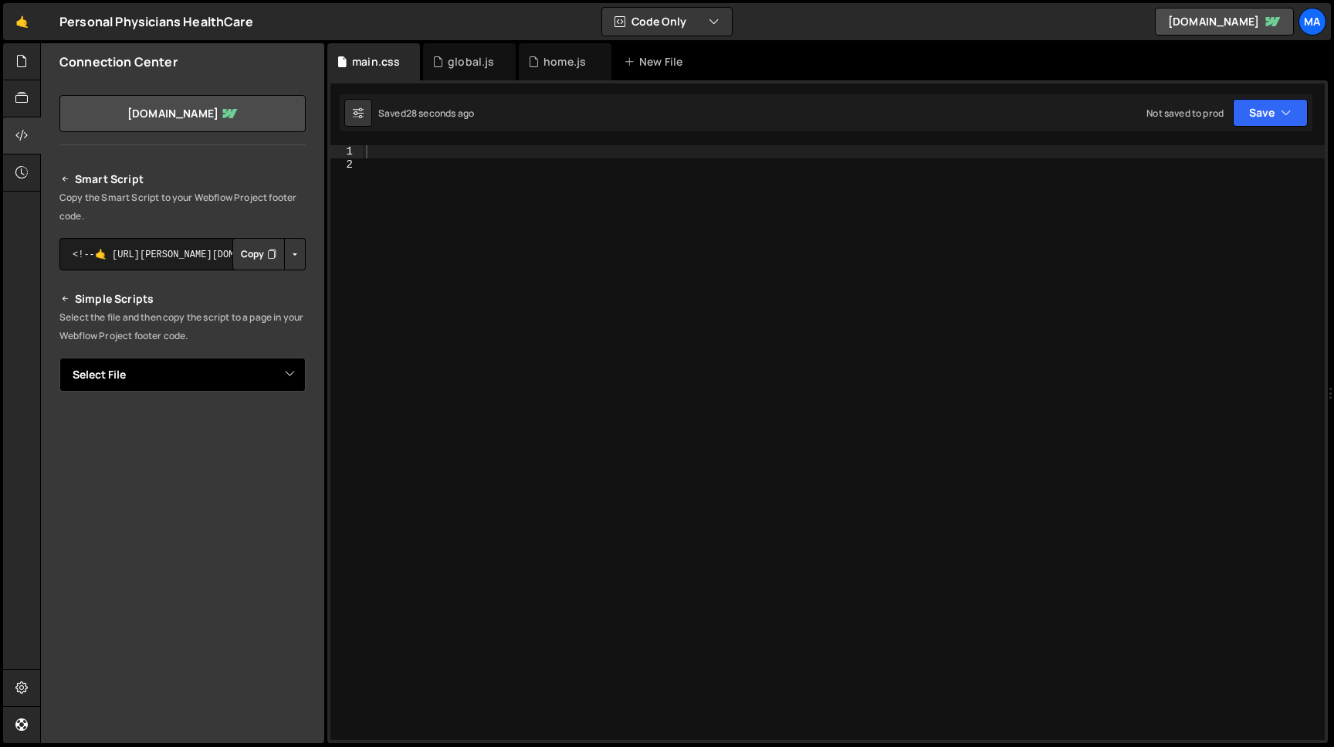
select select "47761"
click option "main.css" at bounding box center [0, 0] width 0 height 0
click at [293, 433] on button "Button group with nested dropdown" at bounding box center [295, 427] width 22 height 32
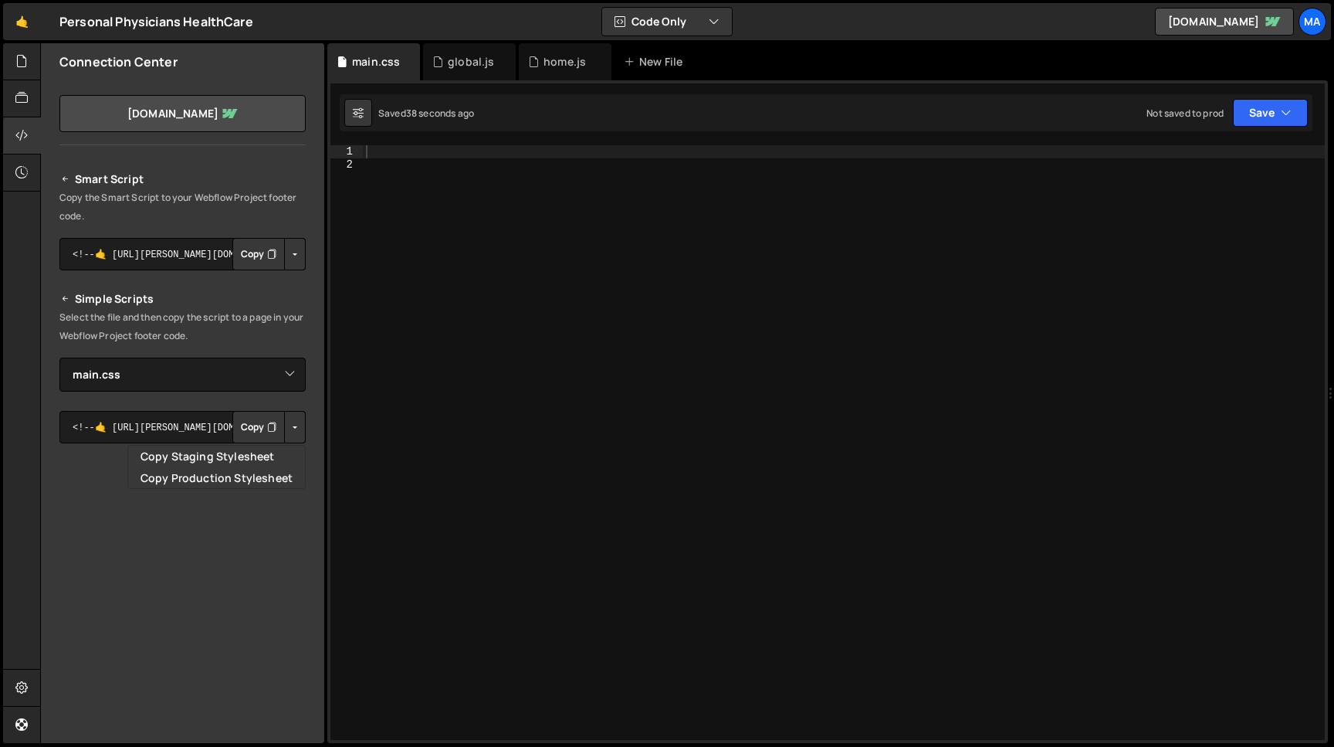
click at [263, 430] on button "Copy" at bounding box center [258, 427] width 53 height 32
click at [262, 262] on button "Copy" at bounding box center [258, 254] width 53 height 32
click at [293, 424] on button "Button group with nested dropdown" at bounding box center [295, 427] width 22 height 32
click at [234, 450] on link "Copy Staging Stylesheet" at bounding box center [216, 457] width 177 height 22
click at [28, 69] on icon at bounding box center [21, 61] width 12 height 17
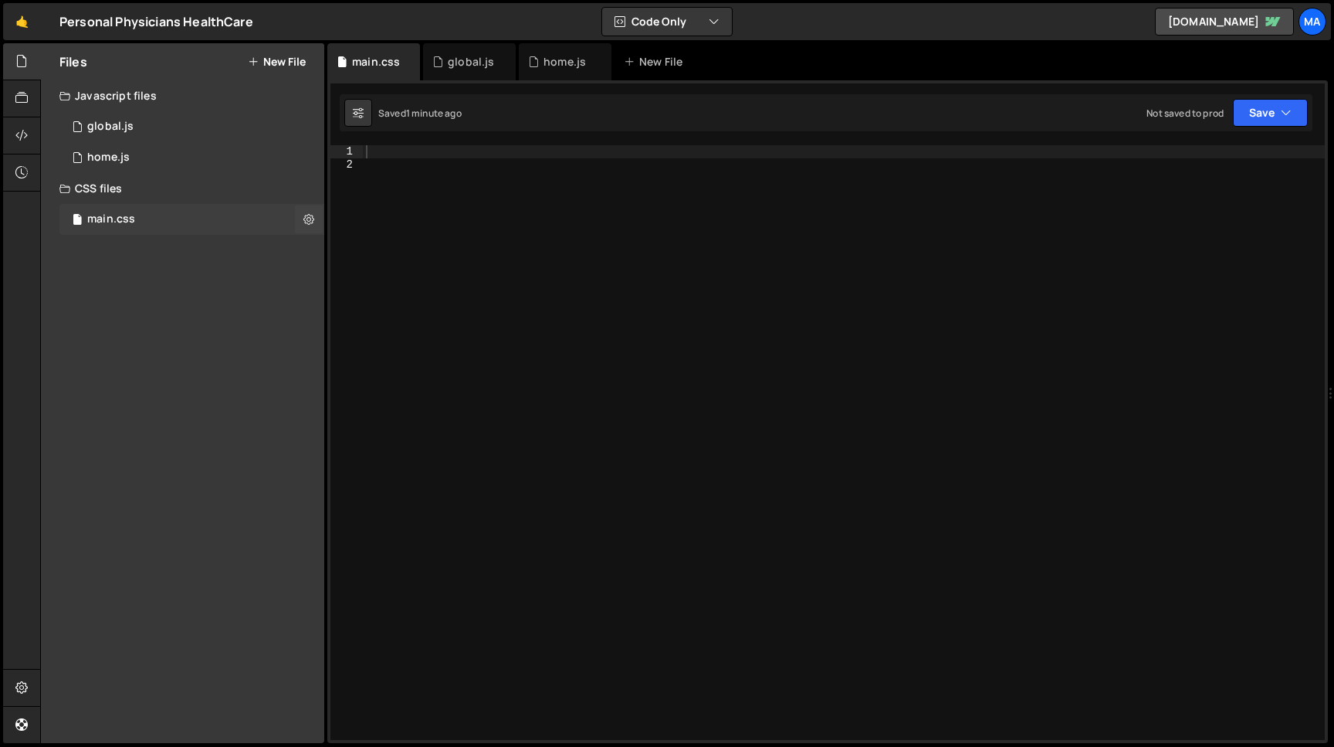
click at [114, 216] on div "main.css" at bounding box center [111, 219] width 48 height 14
click at [384, 144] on div "XXXXXXXXXXXXXXXXXXXXXXXXXXXXXXXXXXXXXXXXXXXXXXXXXXXXXXXXXXXXXXXXXXXXXXXXXXXXXXX…" at bounding box center [827, 411] width 1001 height 663
click at [385, 149] on div at bounding box center [844, 455] width 962 height 620
paste textarea "</style>"
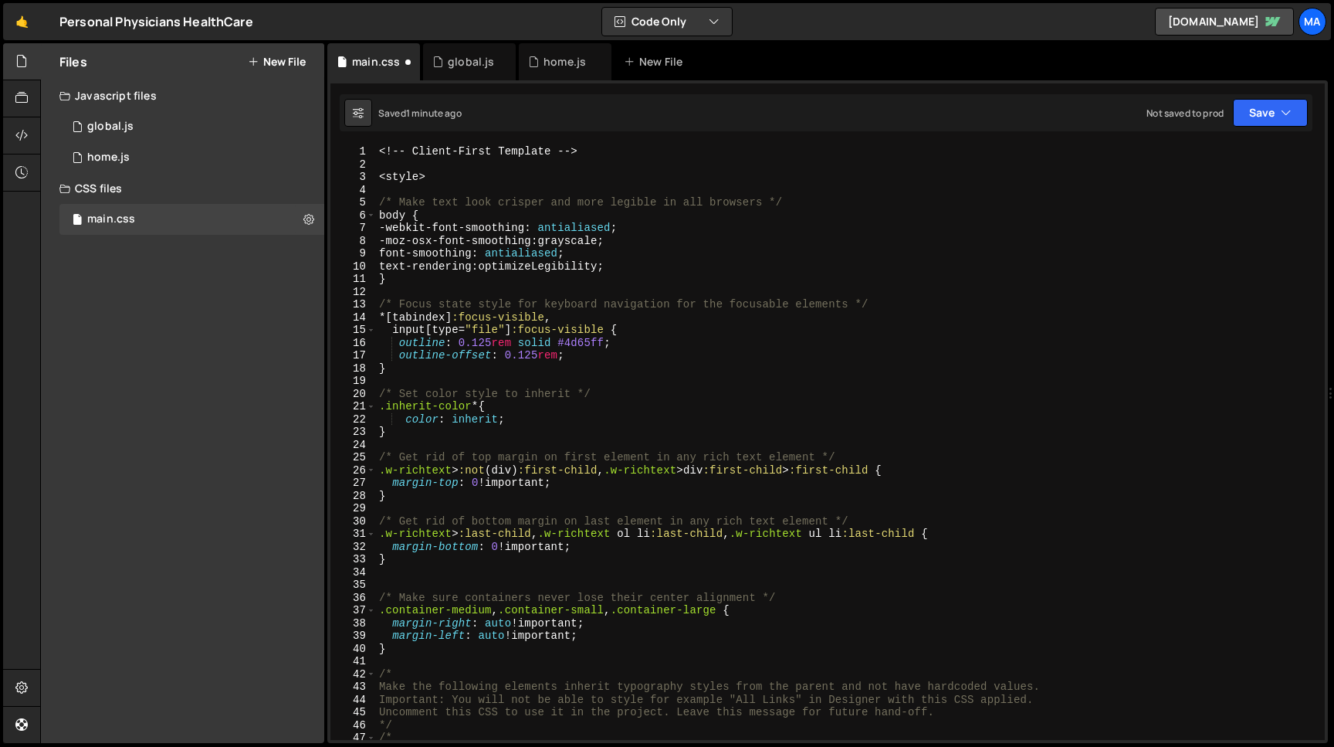
scroll to position [0, 0]
drag, startPoint x: 439, startPoint y: 180, endPoint x: 281, endPoint y: 179, distance: 158.3
click at [376, 179] on div "<! -- Client-First Template -- > < style > /* Make text look crisper and more l…" at bounding box center [850, 442] width 949 height 595
type textarea "<style>"
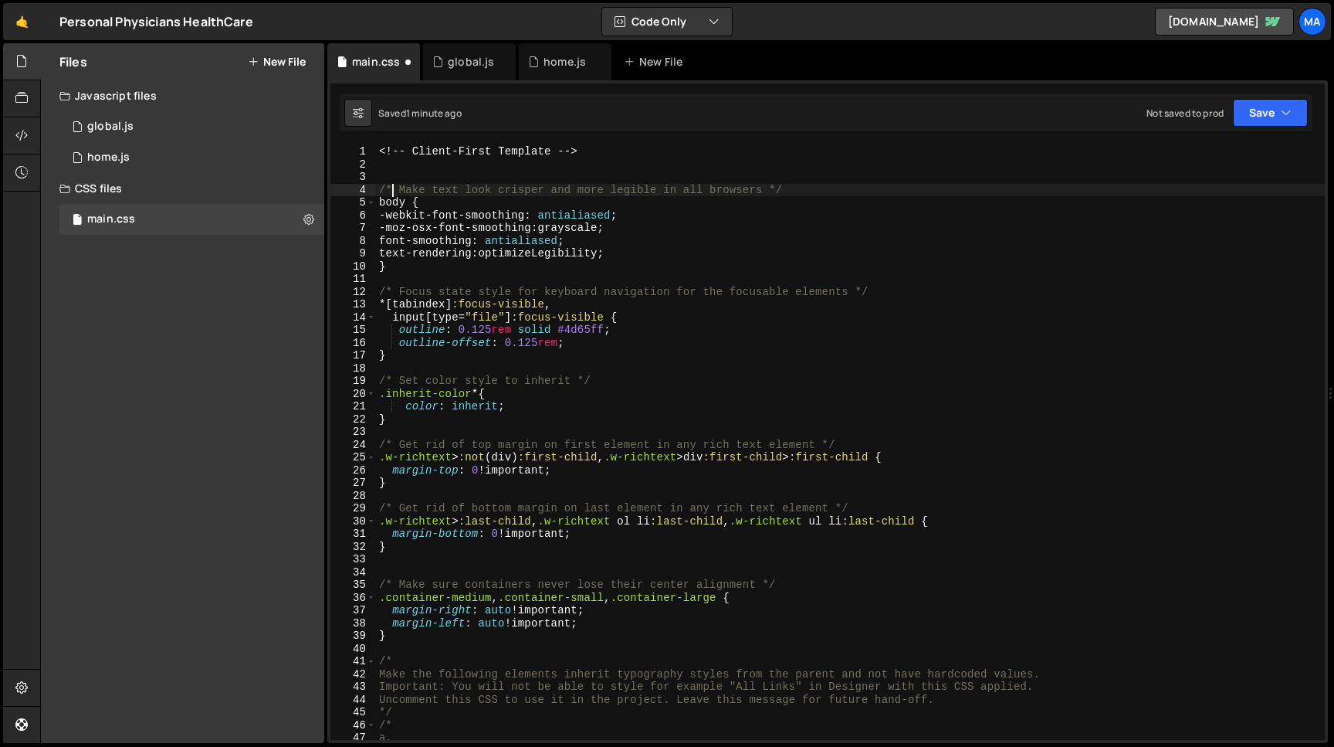
drag, startPoint x: 394, startPoint y: 192, endPoint x: 366, endPoint y: 192, distance: 27.8
click at [376, 192] on div "<! -- Client-First Template -- > /* Make text look crisper and more legible in …" at bounding box center [850, 442] width 949 height 595
drag, startPoint x: 405, startPoint y: 152, endPoint x: 366, endPoint y: 152, distance: 38.6
click at [376, 152] on div "<! -- Client-First Template -- > /* Make text look crisper and more legible in …" at bounding box center [850, 442] width 949 height 595
paste textarea "/*"
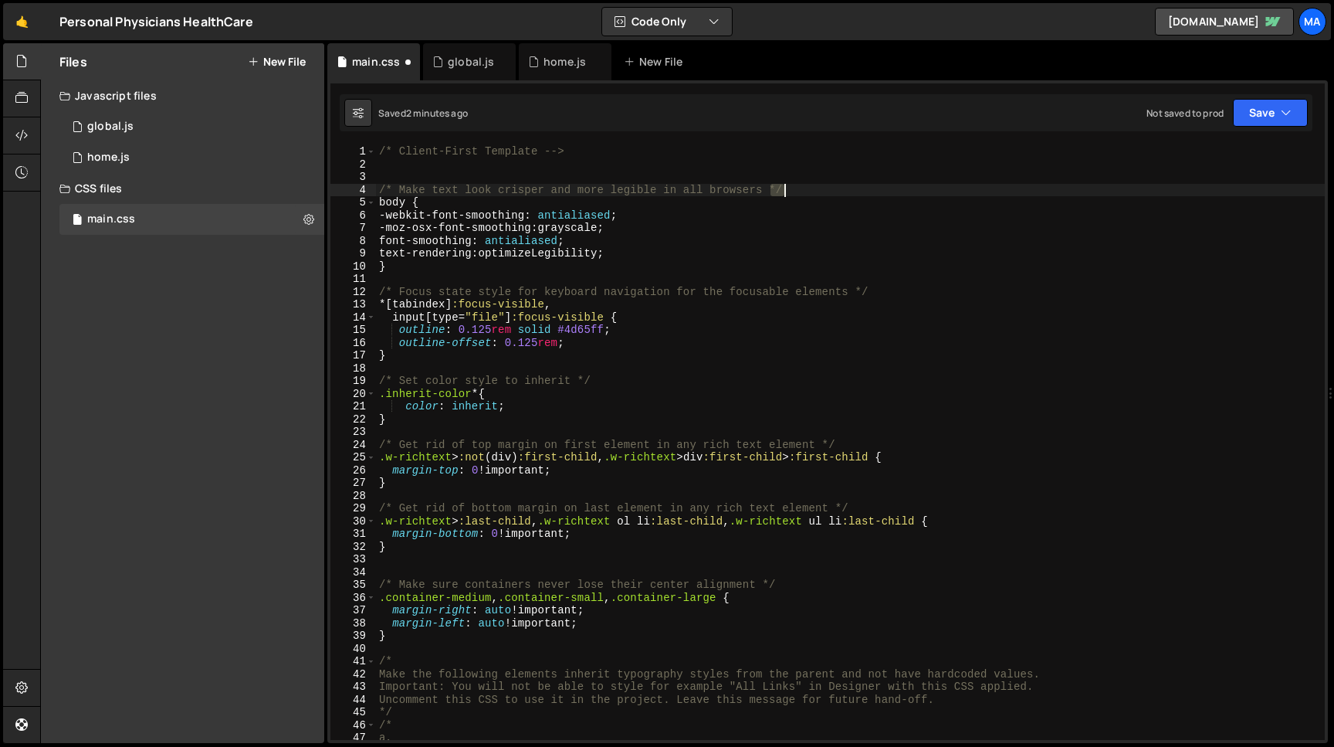
drag, startPoint x: 770, startPoint y: 188, endPoint x: 783, endPoint y: 188, distance: 13.1
click at [783, 188] on div "/* Client-First Template --> /* Make text look crisper and more legible in all …" at bounding box center [850, 455] width 949 height 620
click at [547, 151] on div "/* Client-First Template --> /* Make text look crisper and more legible in all …" at bounding box center [850, 455] width 949 height 620
click at [565, 150] on div "/* Client-First Template --> /* Make text look crisper and more legible in all …" at bounding box center [850, 455] width 949 height 620
paste textarea "*/"
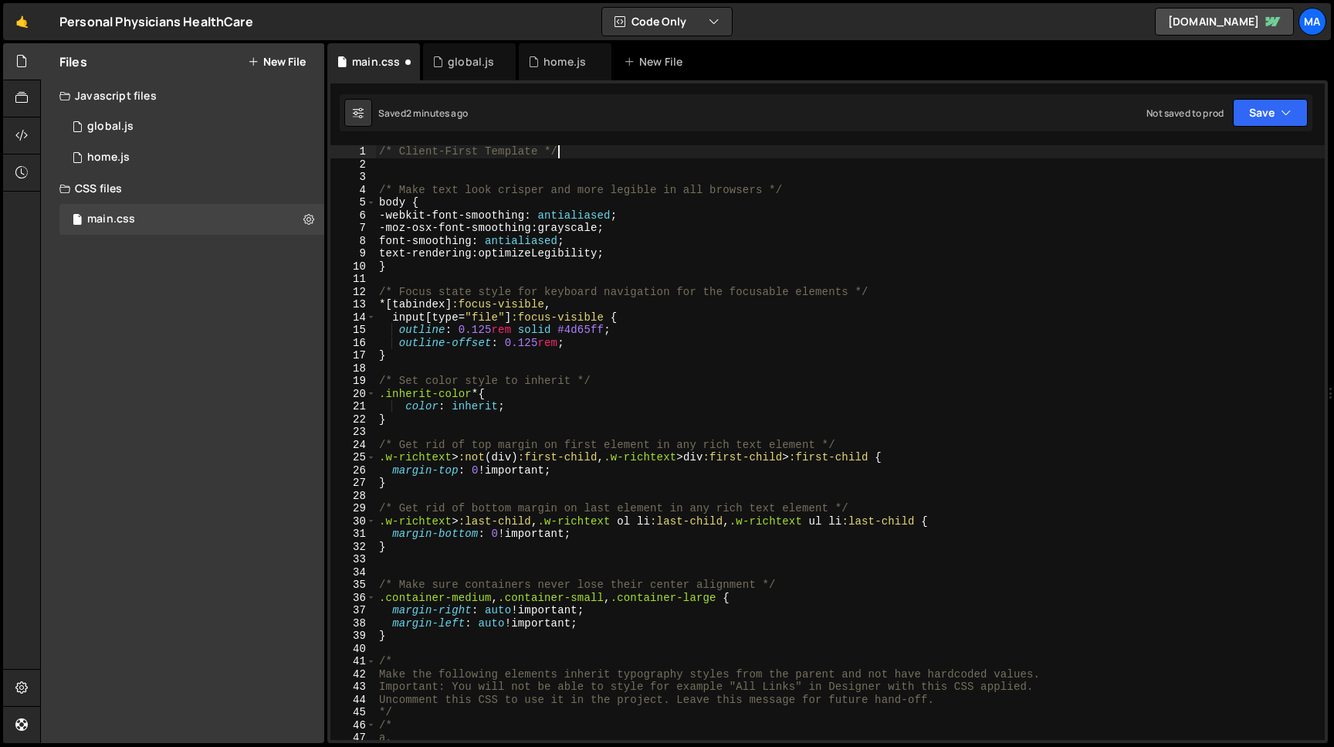
click at [432, 195] on div "/* Client-First Template */ /* Make text look crisper and more legible in all b…" at bounding box center [850, 455] width 949 height 620
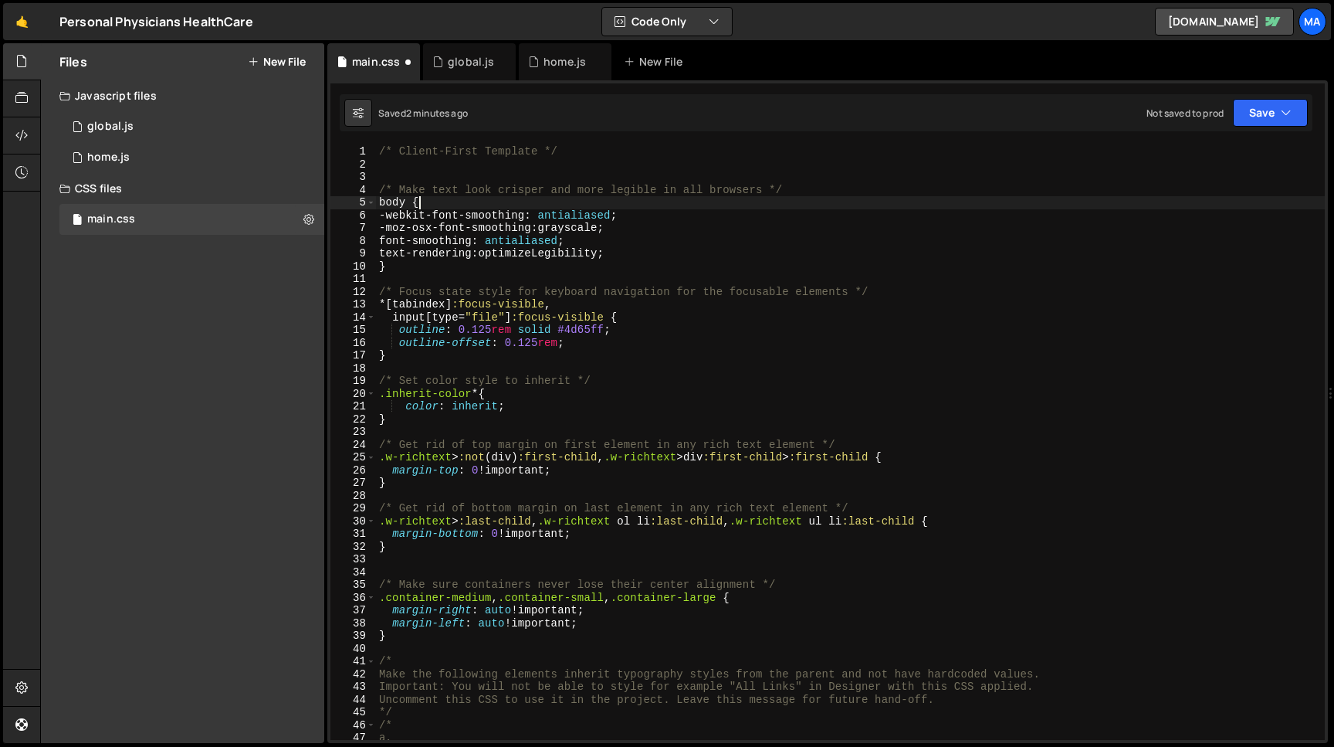
click at [432, 208] on div "/* Client-First Template */ /* Make text look crisper and more legible in all b…" at bounding box center [850, 455] width 949 height 620
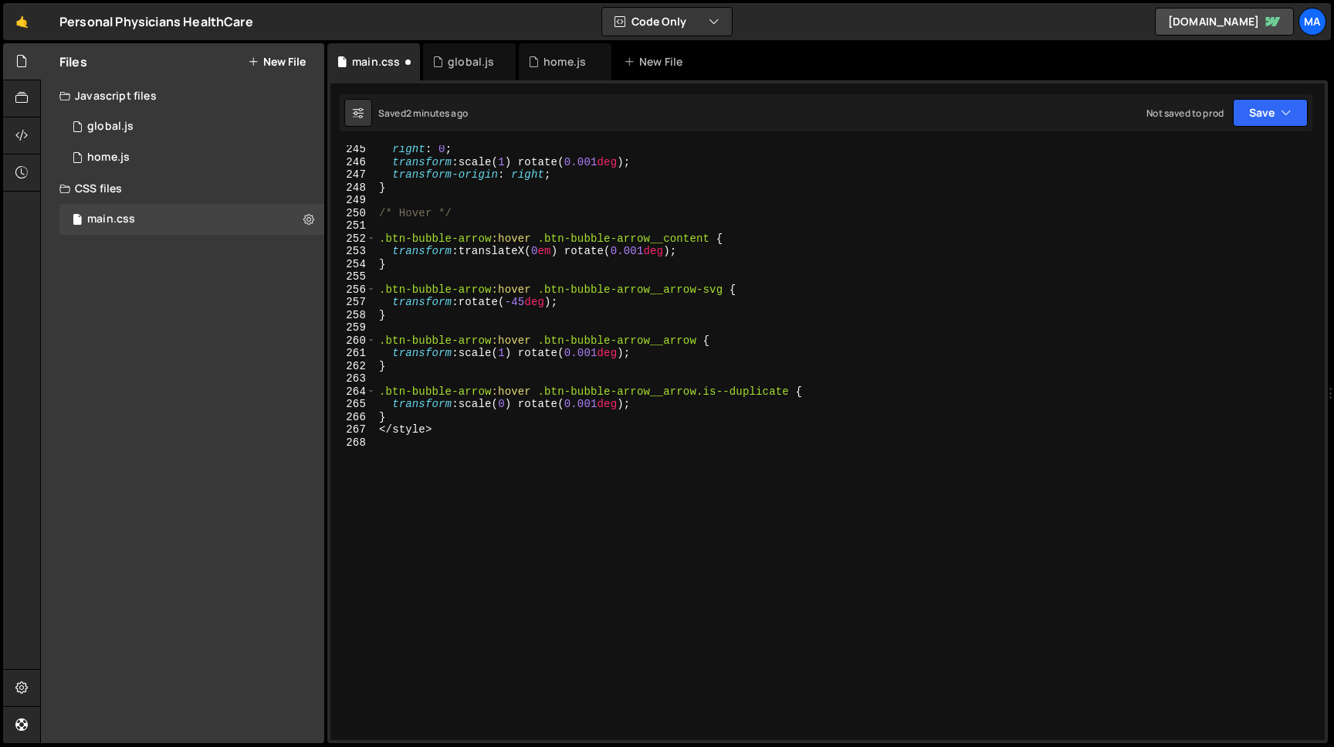
scroll to position [3110, 0]
drag, startPoint x: 440, startPoint y: 432, endPoint x: 336, endPoint y: 428, distance: 104.3
click at [376, 428] on div "right : 0 ; transform : scale( 1 ) rotate( 0.001 deg ) ; transform-origin : rig…" at bounding box center [850, 442] width 949 height 595
type textarea "</style>"
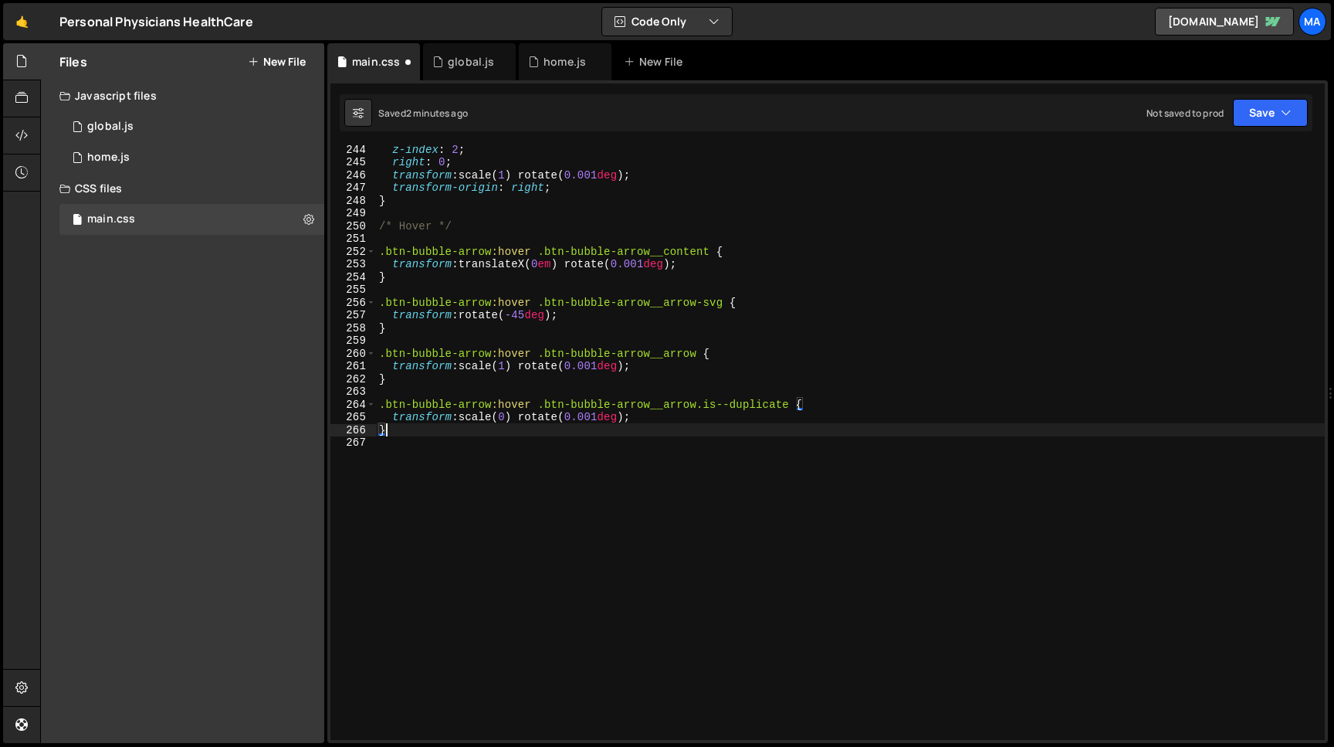
scroll to position [3098, 0]
click at [1269, 118] on button "Save" at bounding box center [1270, 113] width 75 height 28
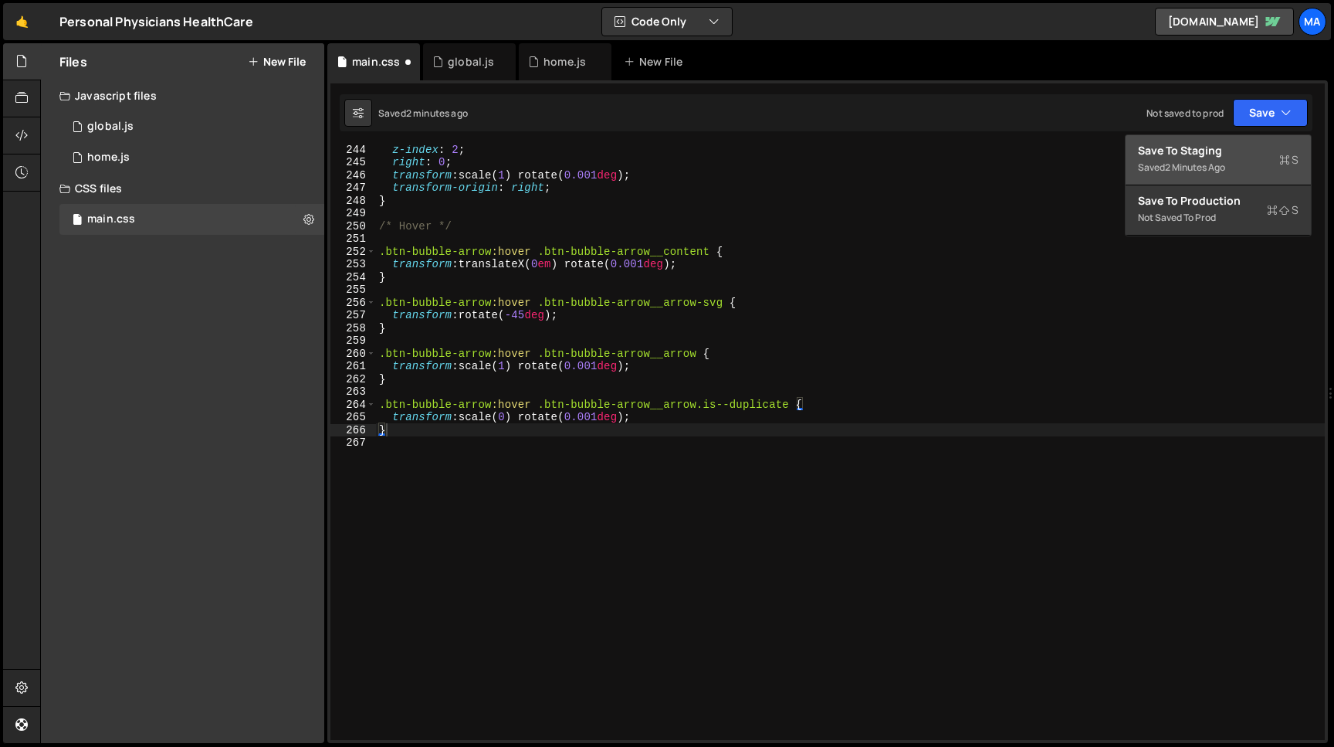
click at [1234, 161] on div "Saved 2 minutes ago" at bounding box center [1218, 167] width 161 height 19
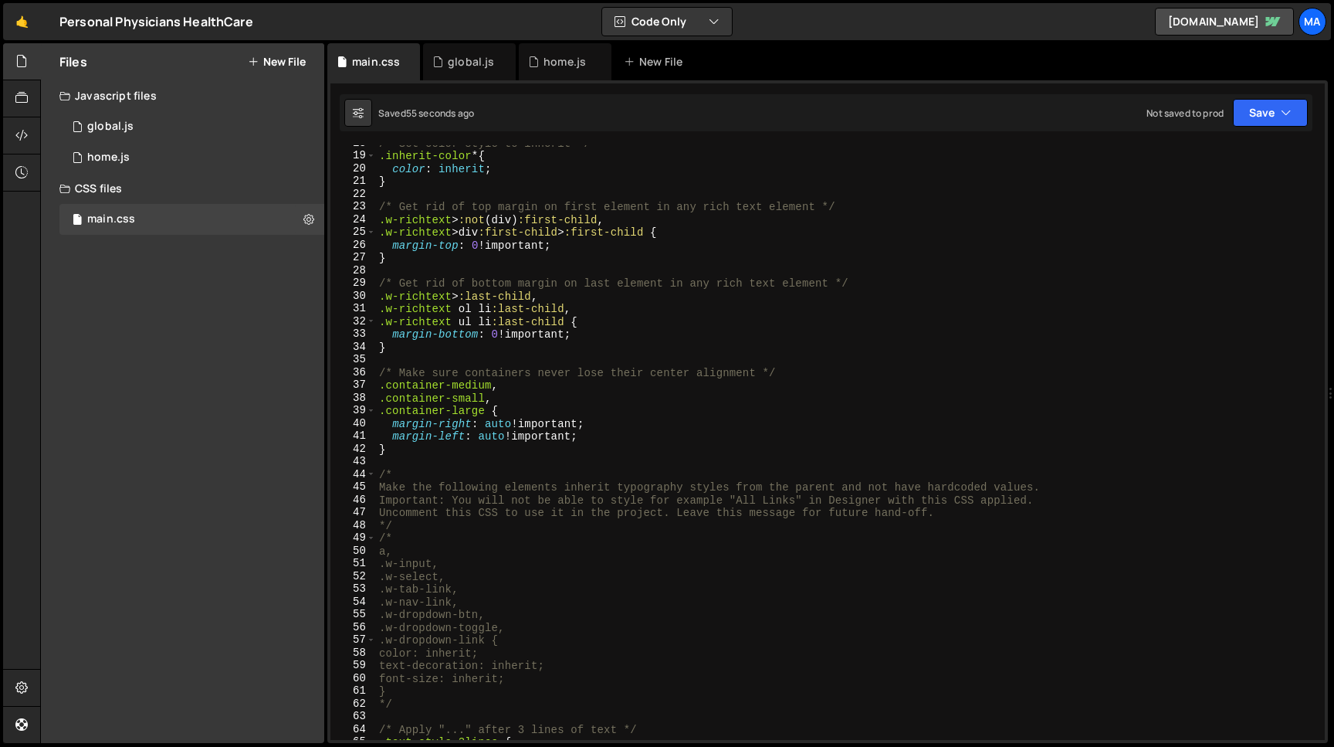
scroll to position [215, 0]
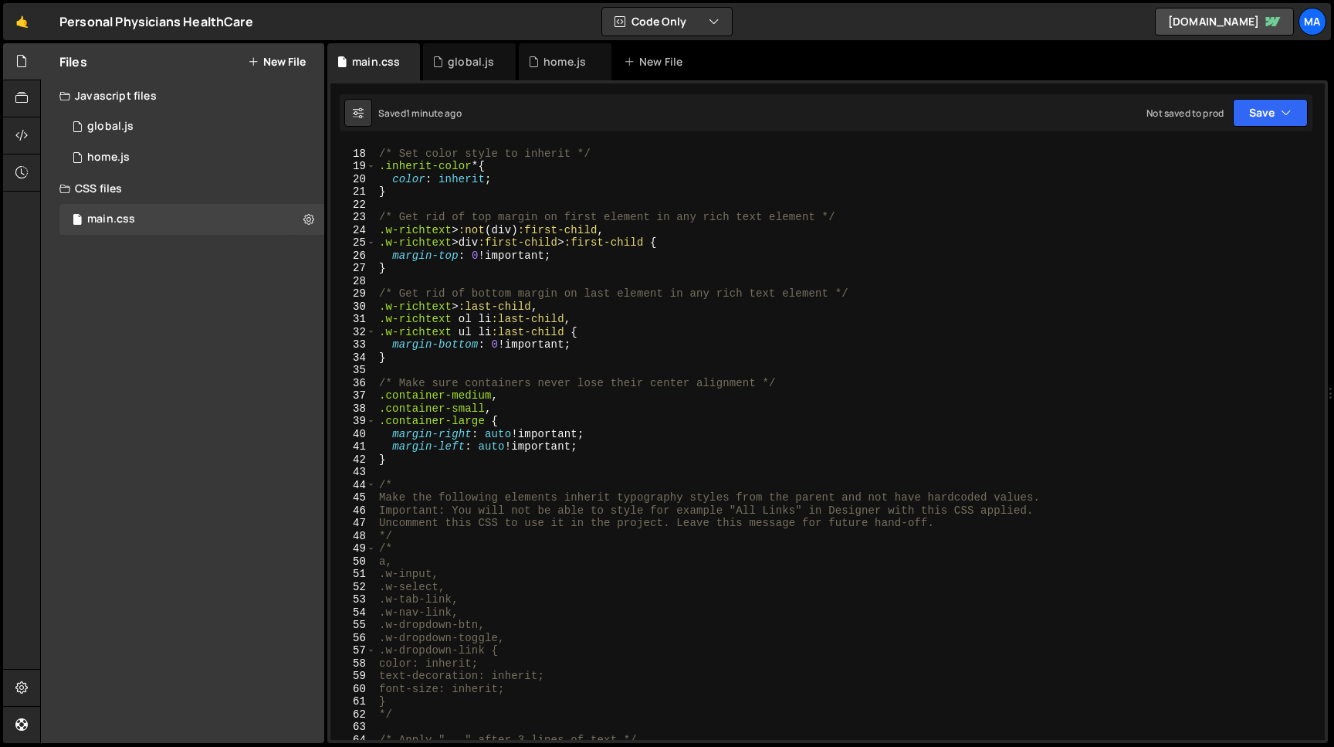
click at [472, 246] on div "/* Set color style to inherit */ .inherit-color * { color : inherit ; } /* Get …" at bounding box center [850, 444] width 949 height 620
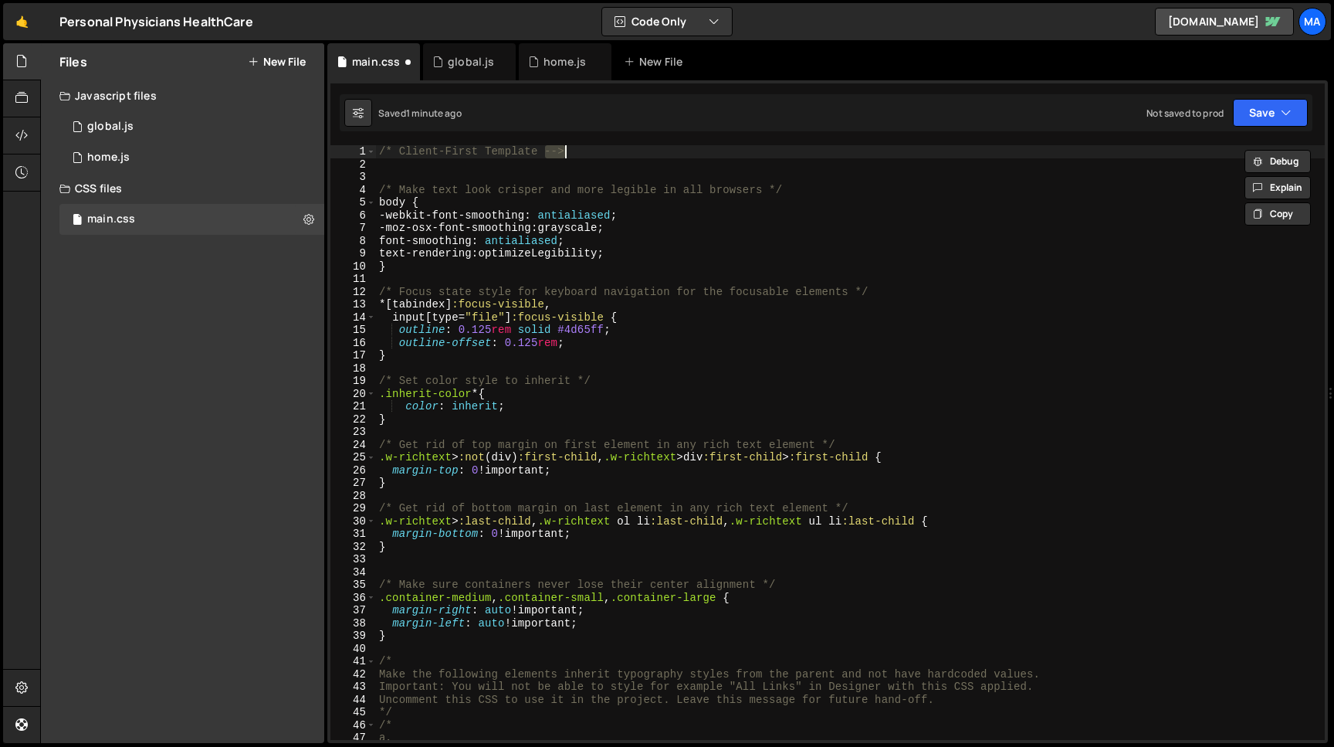
scroll to position [0, 0]
type textarea "<style>"
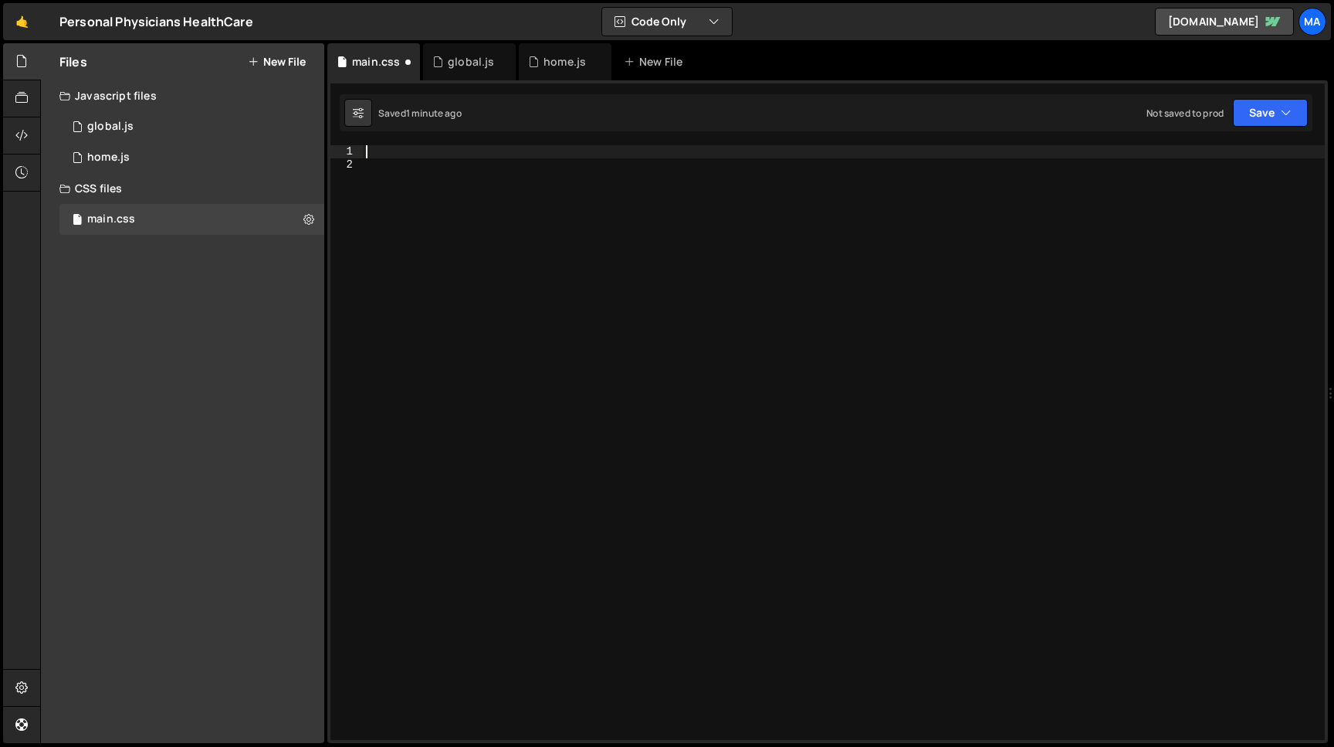
scroll to position [3117, 0]
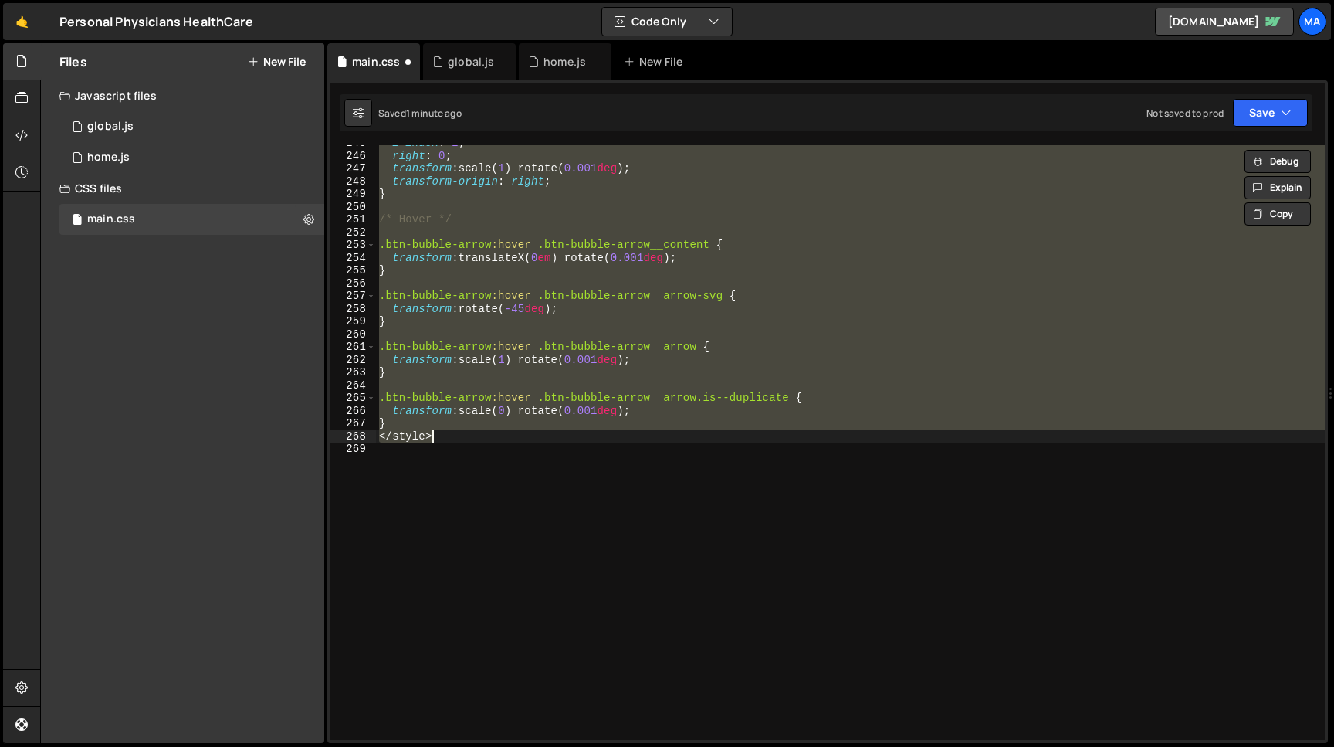
type textarea "</style>"
click at [312, 214] on icon at bounding box center [308, 219] width 11 height 15
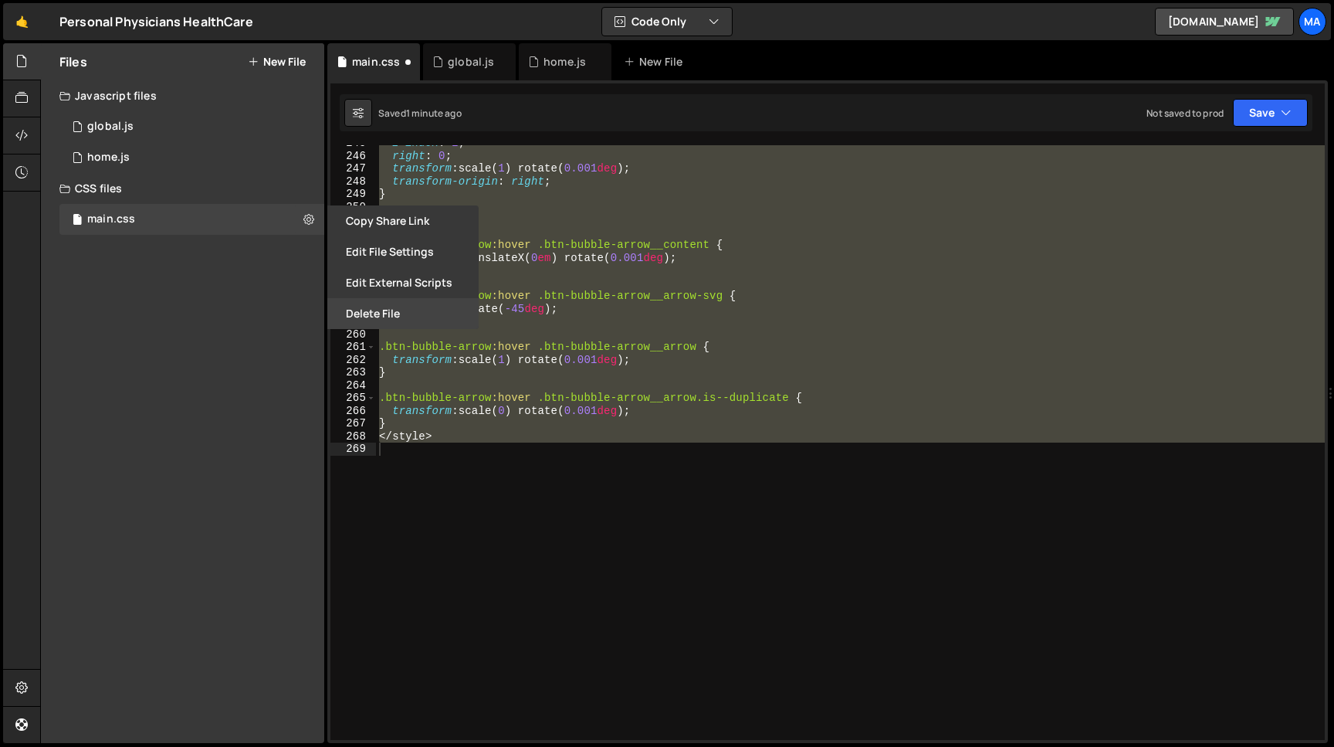
click at [375, 324] on button "Delete File" at bounding box center [402, 313] width 151 height 31
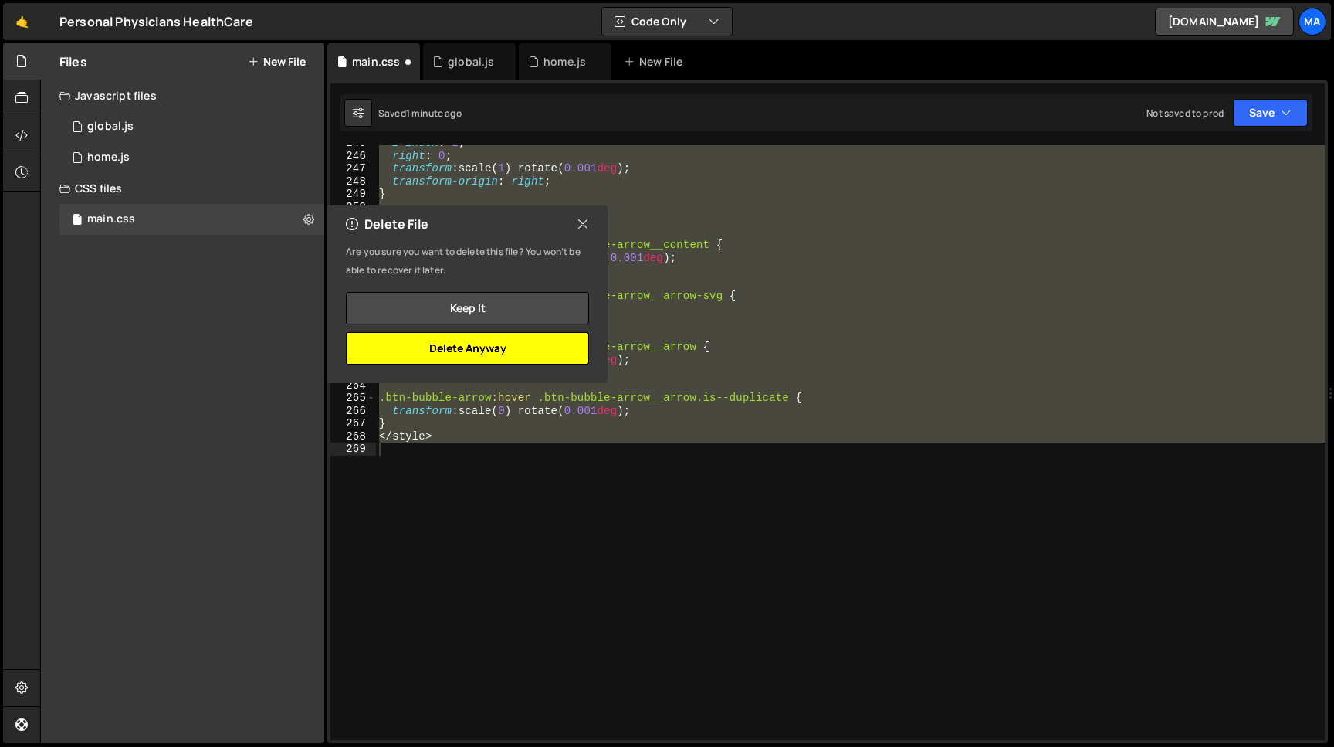
click at [483, 354] on button "Delete Anyway" at bounding box center [467, 348] width 243 height 32
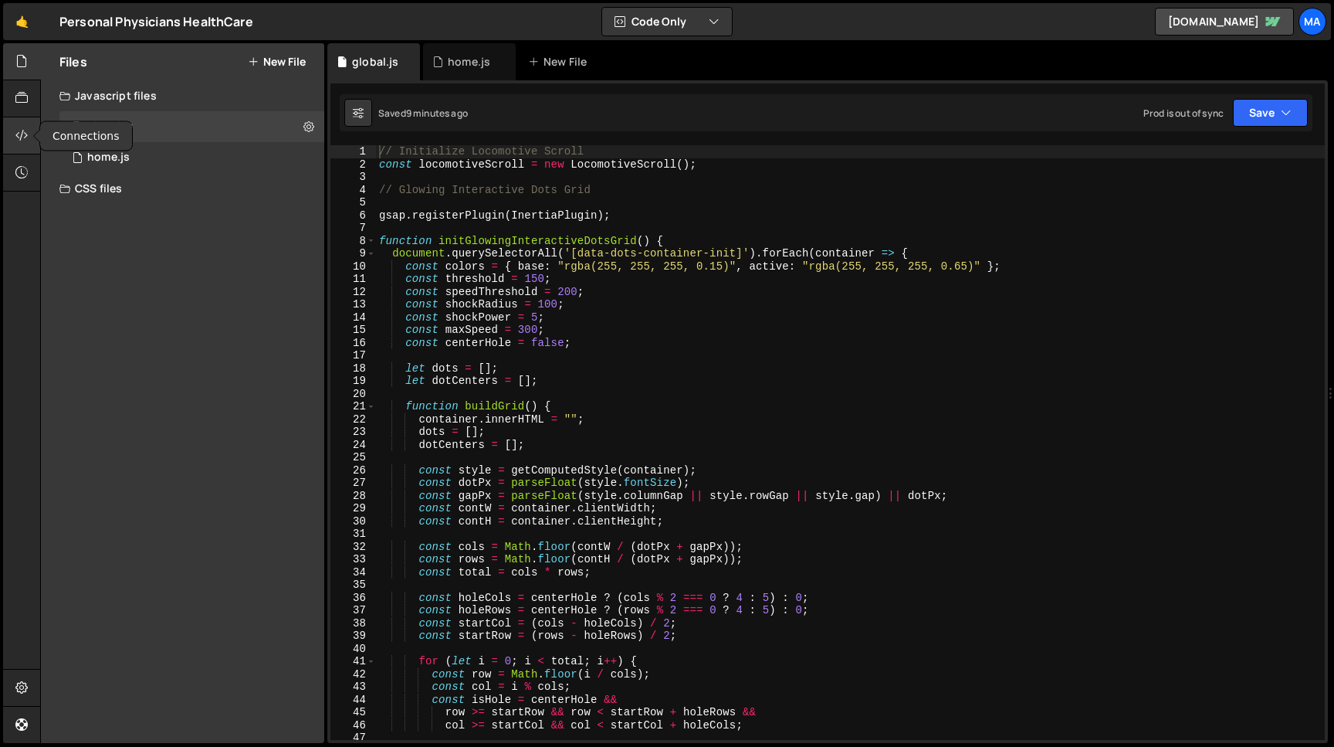
click at [17, 134] on icon at bounding box center [21, 135] width 12 height 17
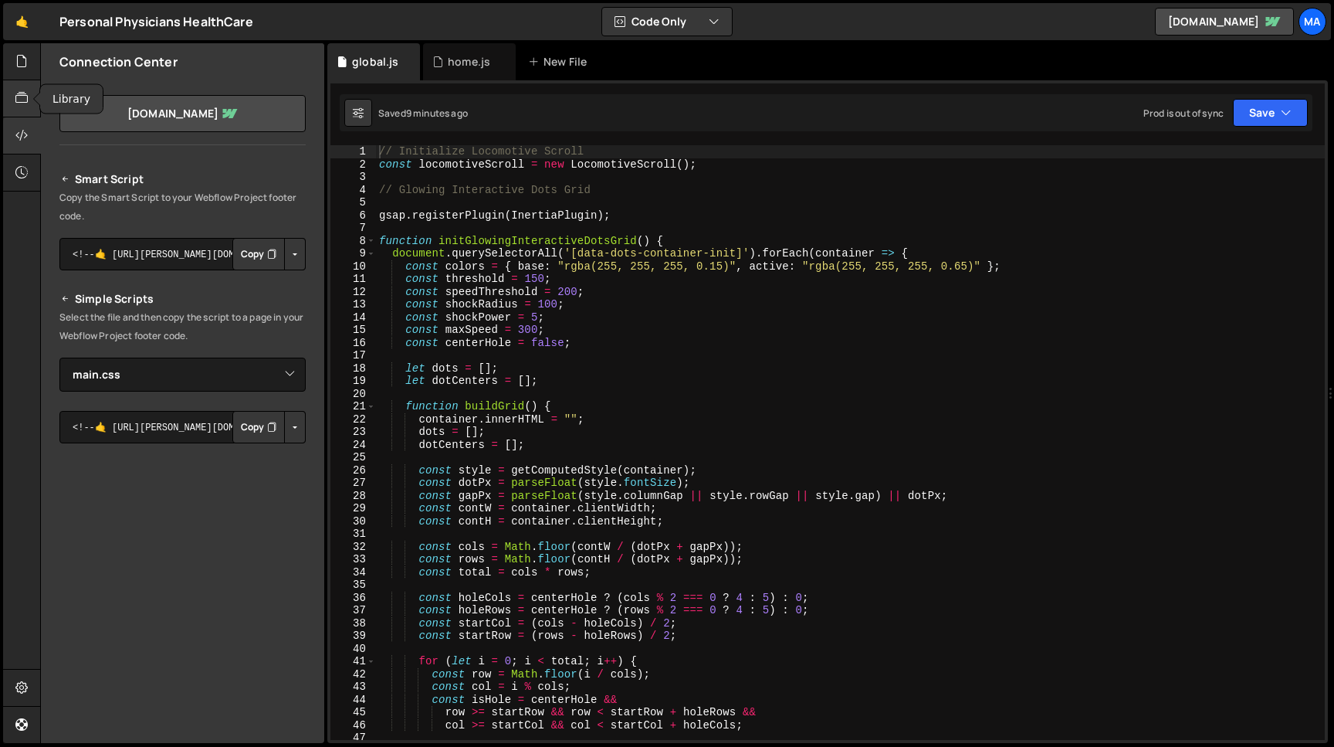
click at [24, 100] on icon at bounding box center [21, 98] width 12 height 17
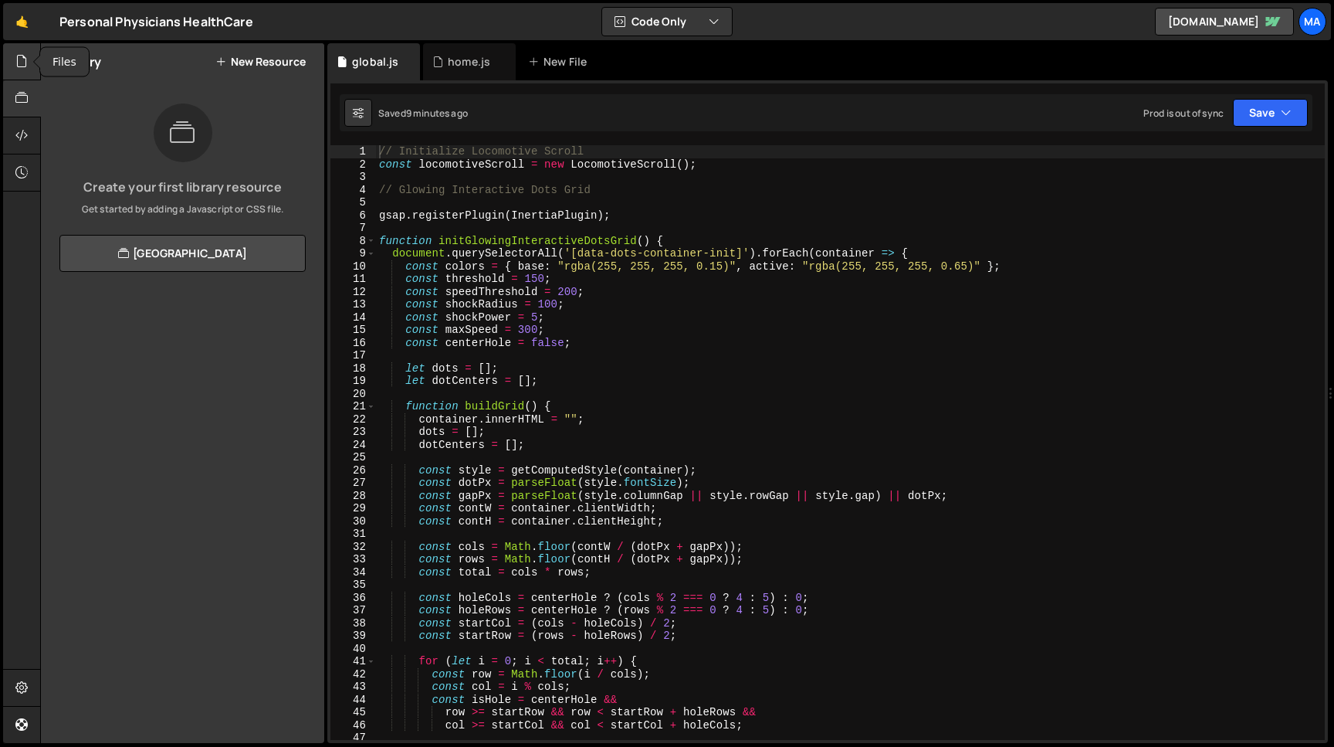
click at [23, 71] on div at bounding box center [22, 61] width 38 height 37
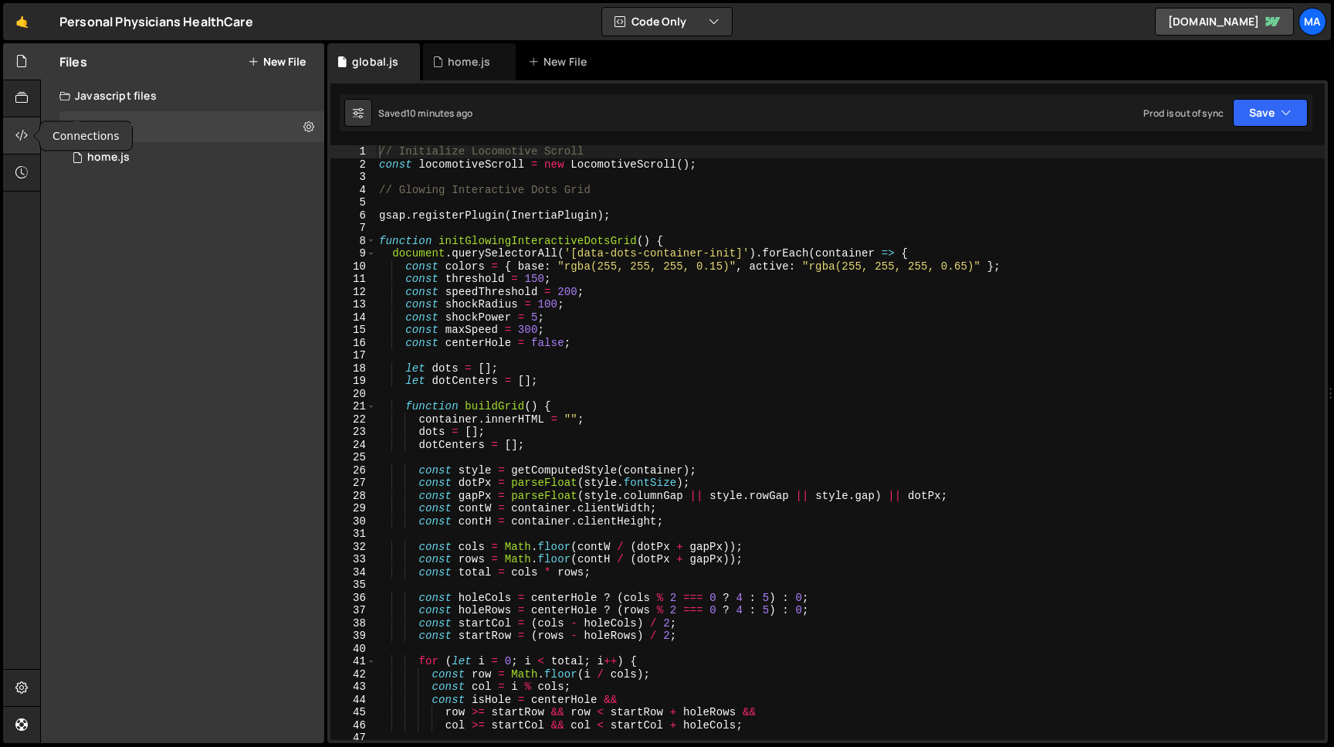
click at [24, 133] on icon at bounding box center [21, 135] width 12 height 17
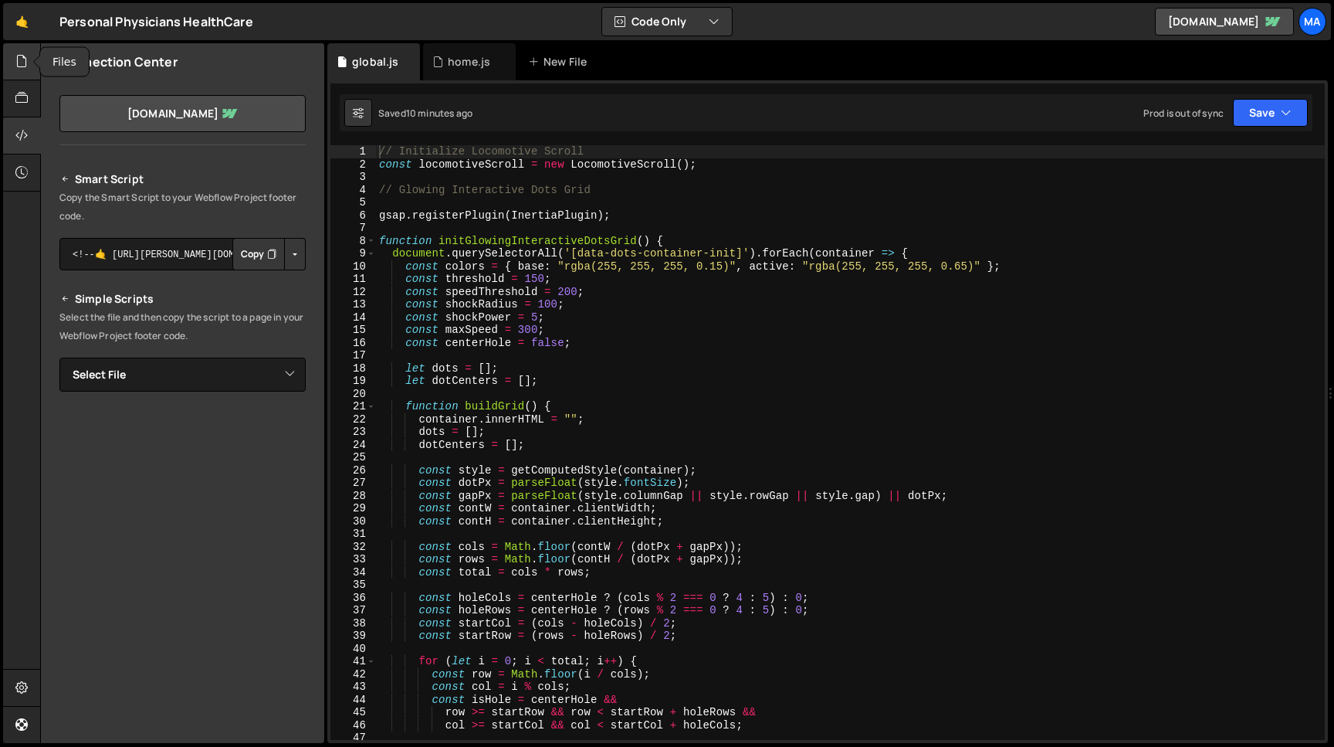
click at [22, 67] on icon at bounding box center [21, 61] width 12 height 17
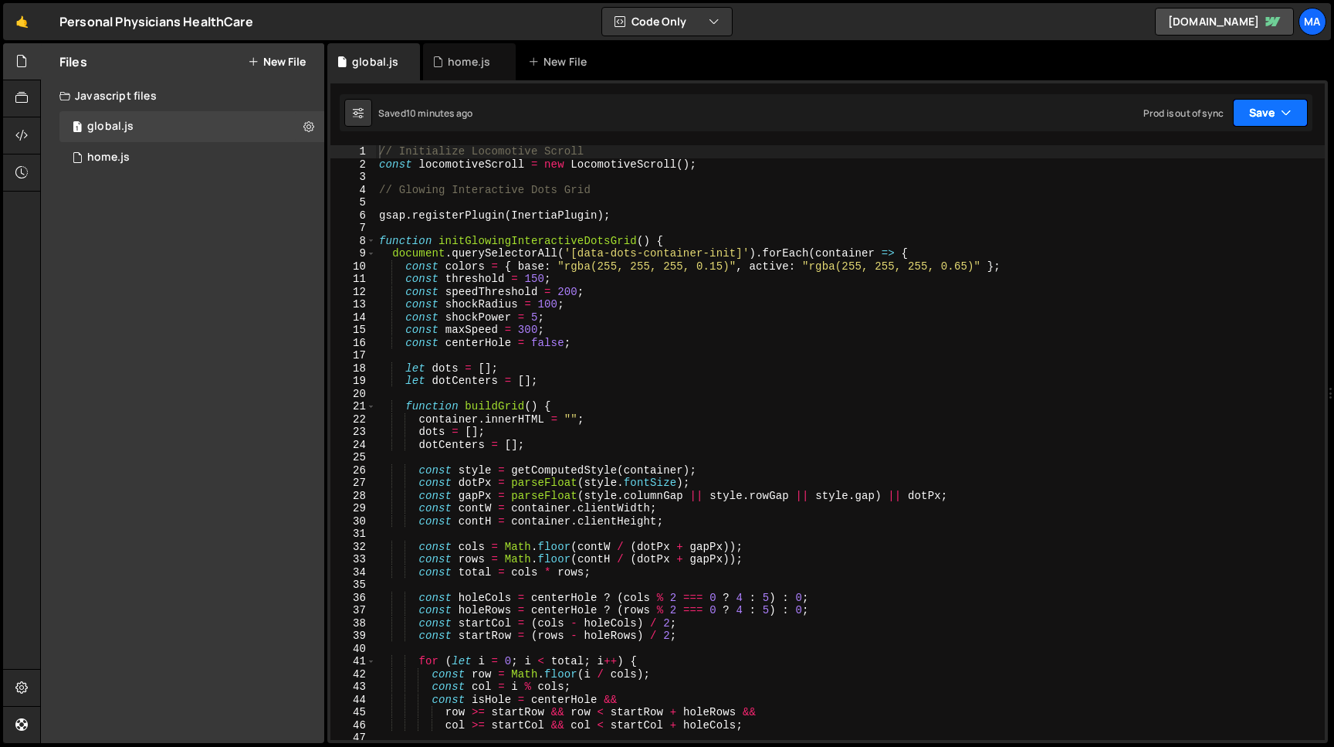
click at [1254, 114] on button "Save" at bounding box center [1270, 113] width 75 height 28
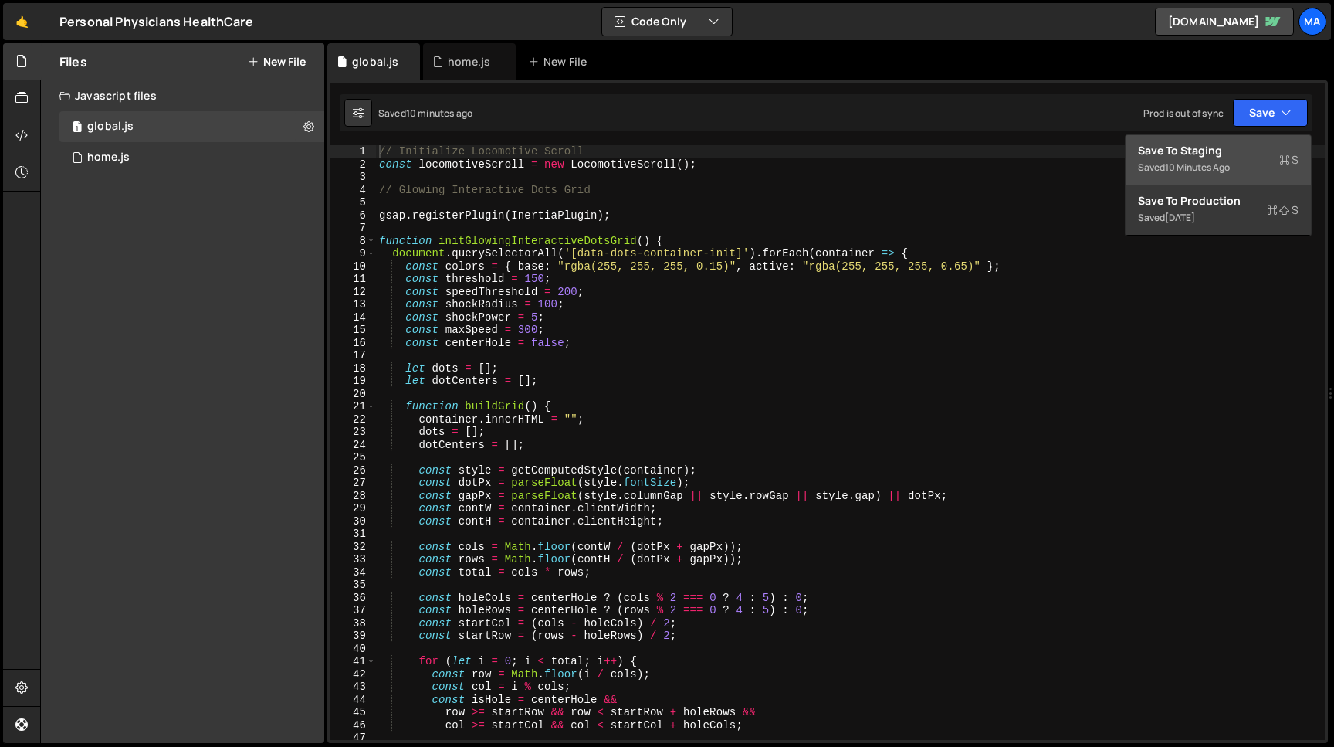
click at [1251, 159] on div "Saved 10 minutes ago" at bounding box center [1218, 167] width 161 height 19
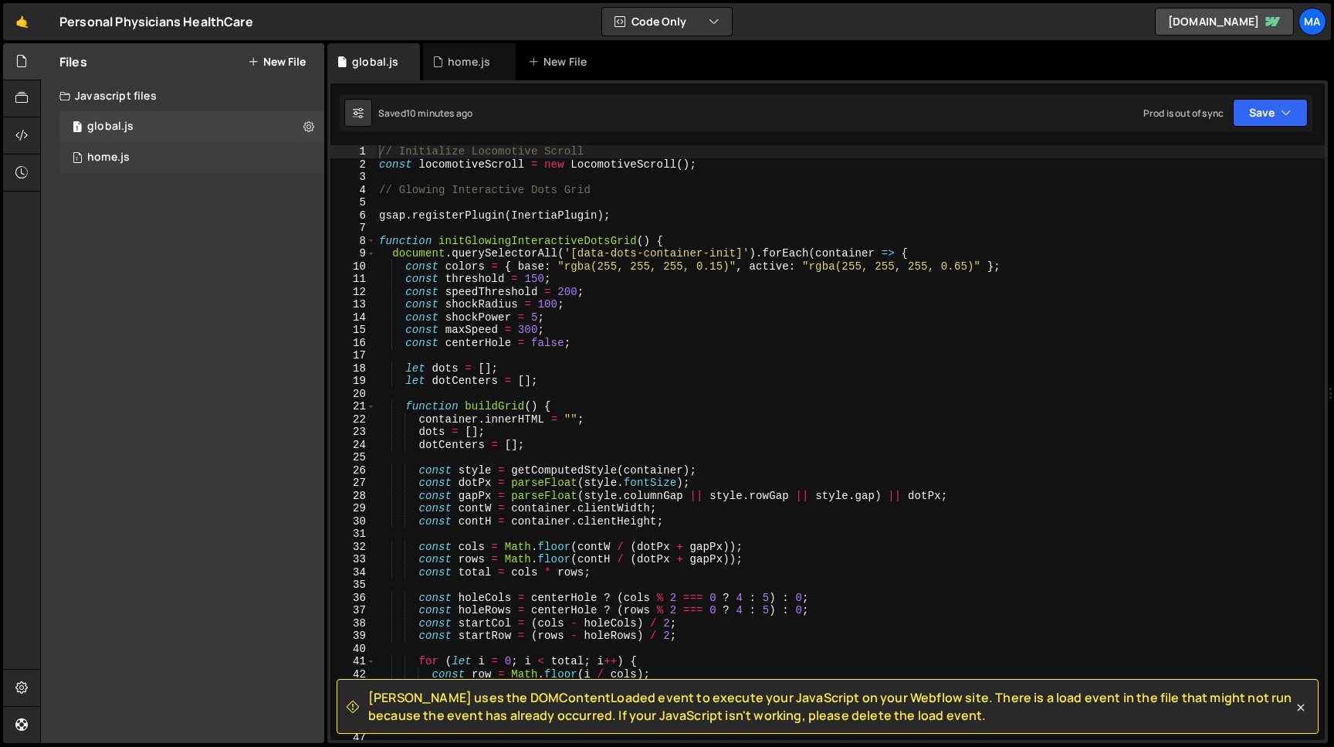
click at [244, 157] on div "1 home.js 0" at bounding box center [191, 157] width 265 height 31
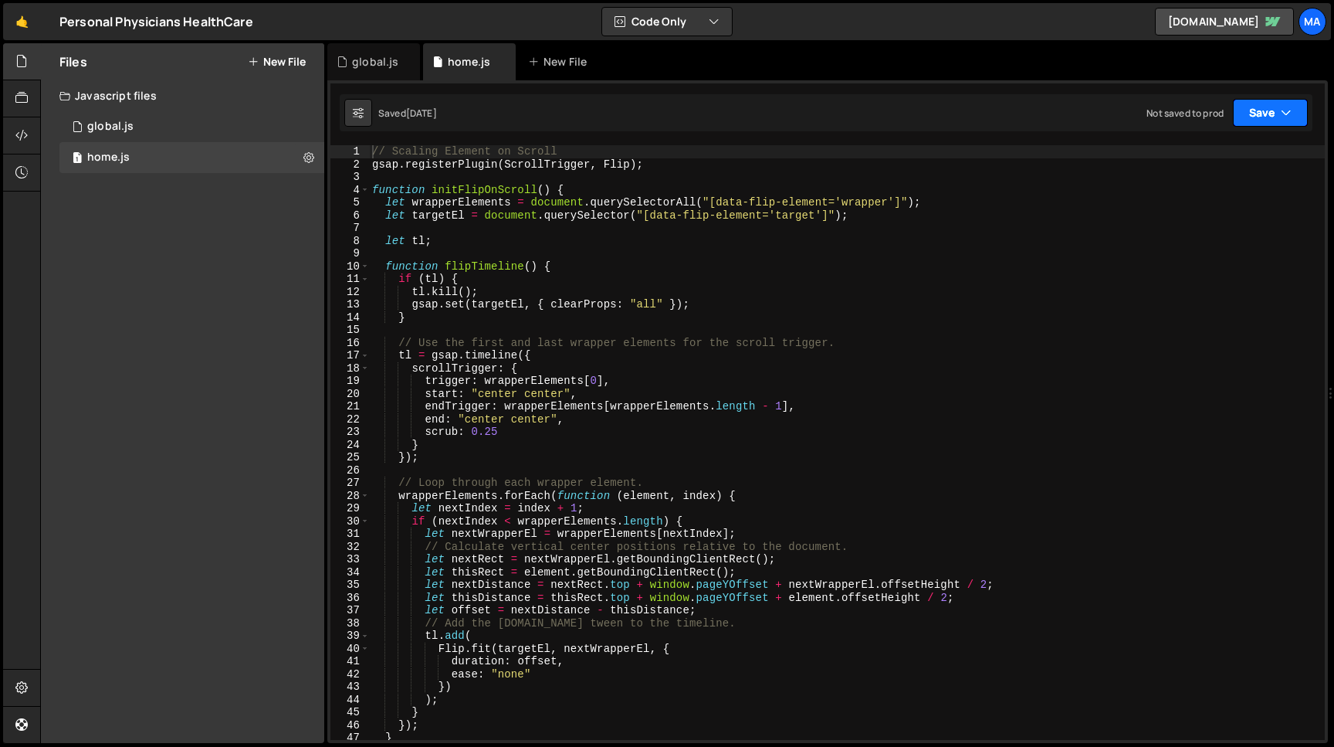
click at [1267, 117] on button "Save" at bounding box center [1270, 113] width 75 height 28
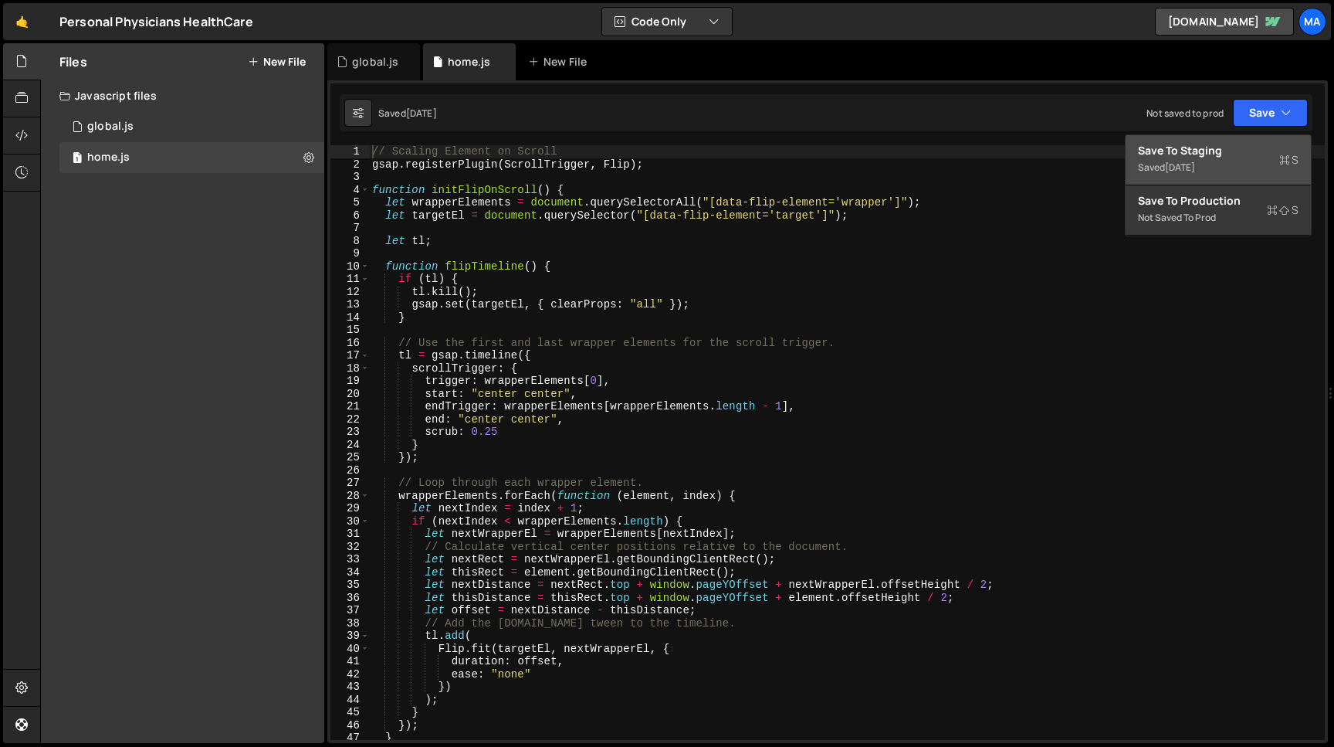
click at [1195, 169] on div "[DATE]" at bounding box center [1180, 167] width 30 height 13
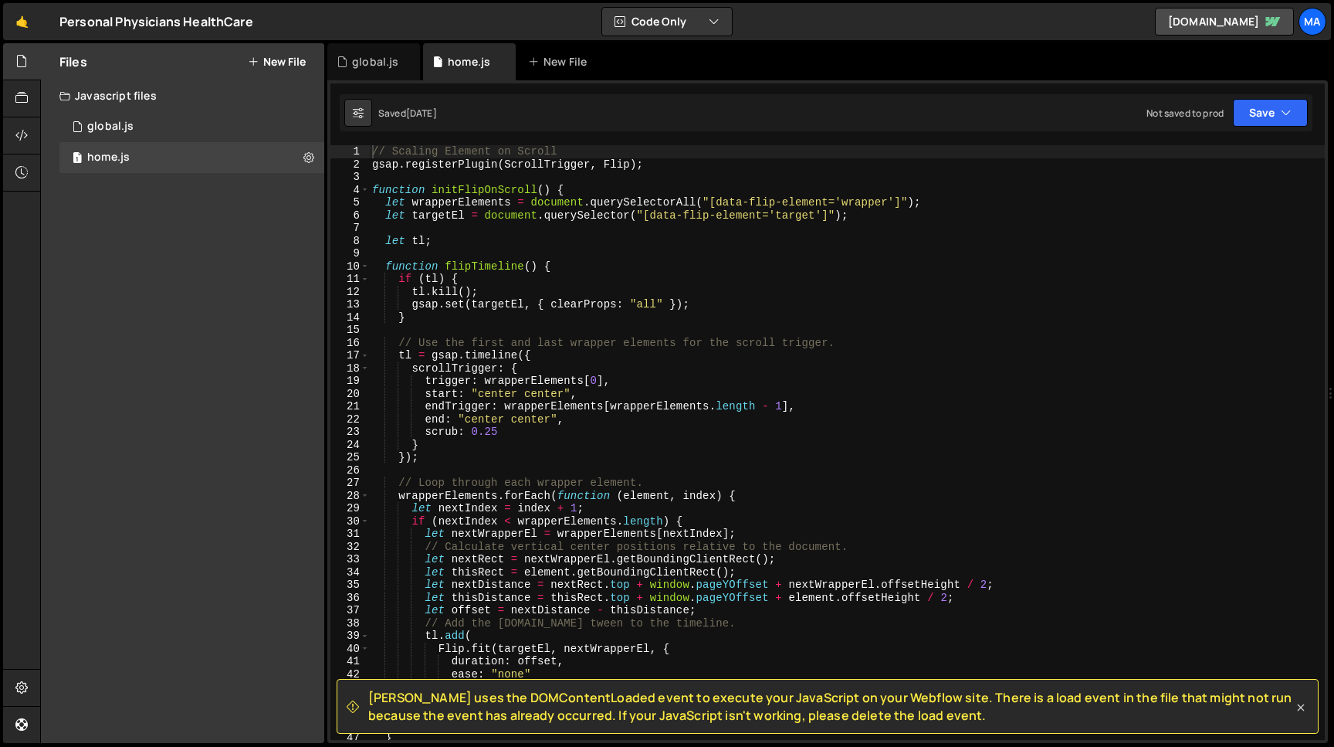
click at [1302, 708] on icon at bounding box center [1301, 707] width 7 height 7
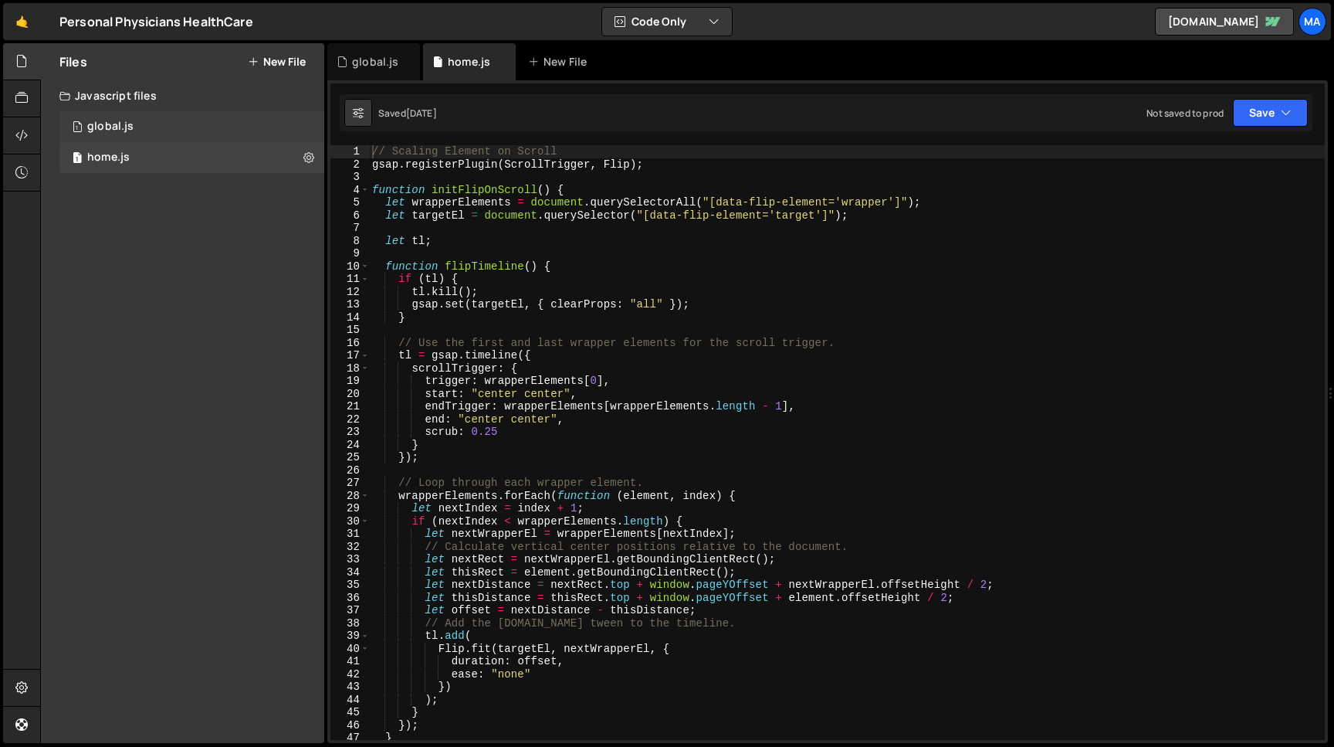
click at [139, 133] on div "1 global.js 0" at bounding box center [191, 126] width 265 height 31
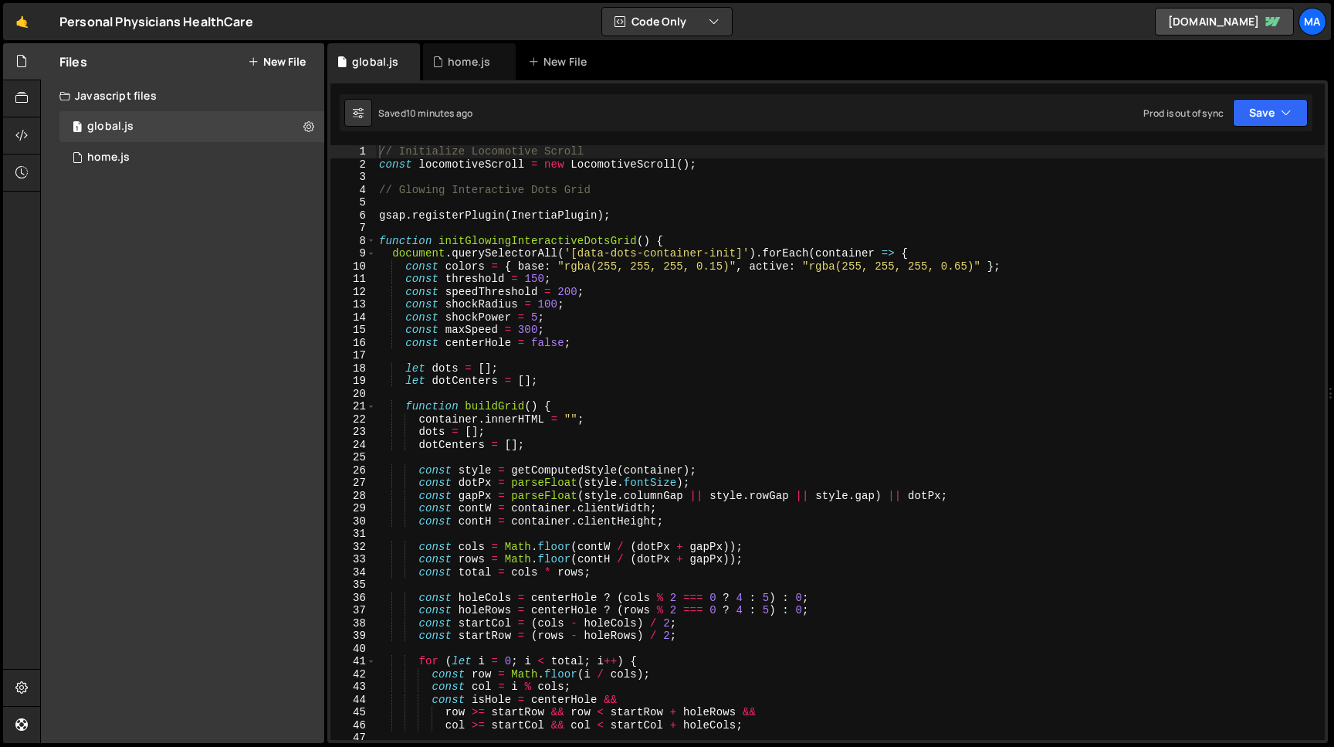
click at [127, 95] on div "Javascript files" at bounding box center [182, 95] width 283 height 31
click at [126, 121] on div "global.js" at bounding box center [110, 127] width 46 height 14
click at [275, 63] on button "New File" at bounding box center [277, 62] width 58 height 12
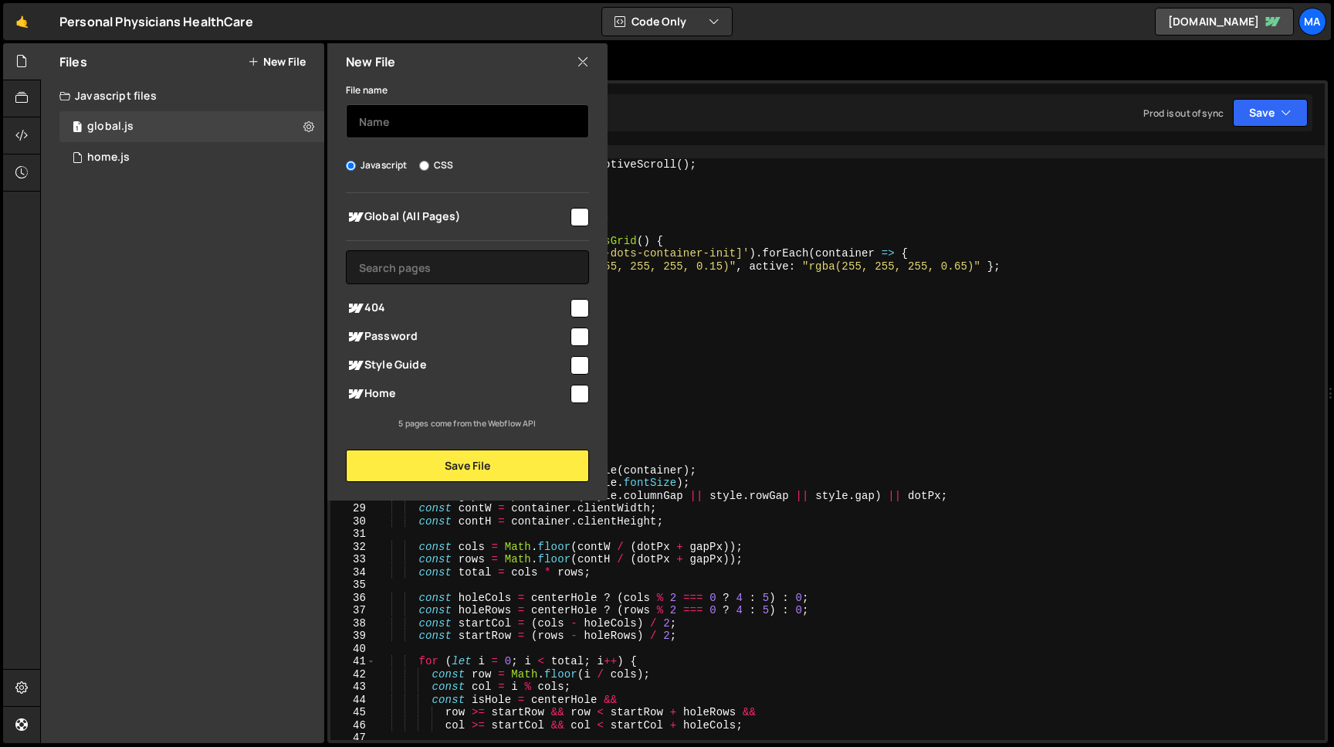
click at [371, 110] on input "text" at bounding box center [467, 121] width 243 height 34
type input "n"
type input "index"
click at [418, 217] on span "Global (All Pages)" at bounding box center [457, 217] width 222 height 19
checkbox input "true"
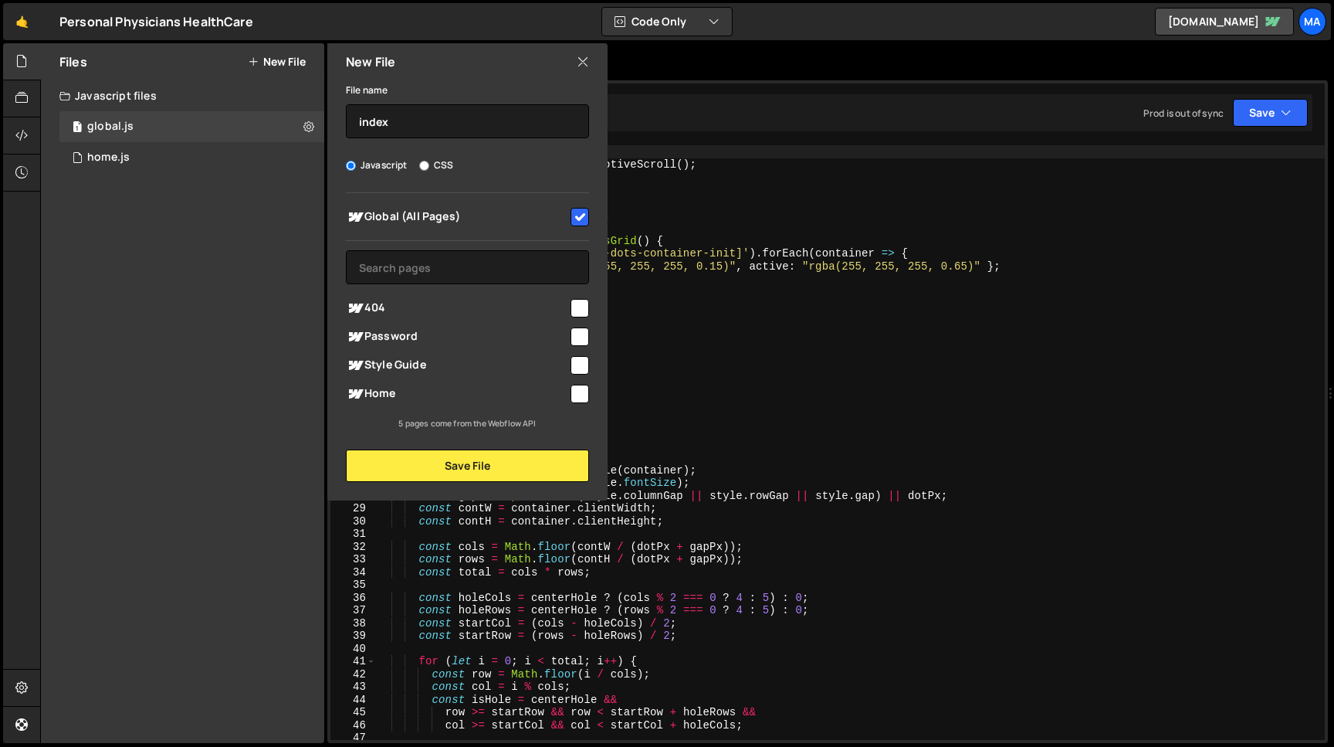
click at [468, 483] on div "New File File name index Javascript CSS Global (All Pages)" at bounding box center [465, 271] width 283 height 457
click at [466, 464] on button "Save File" at bounding box center [467, 465] width 243 height 32
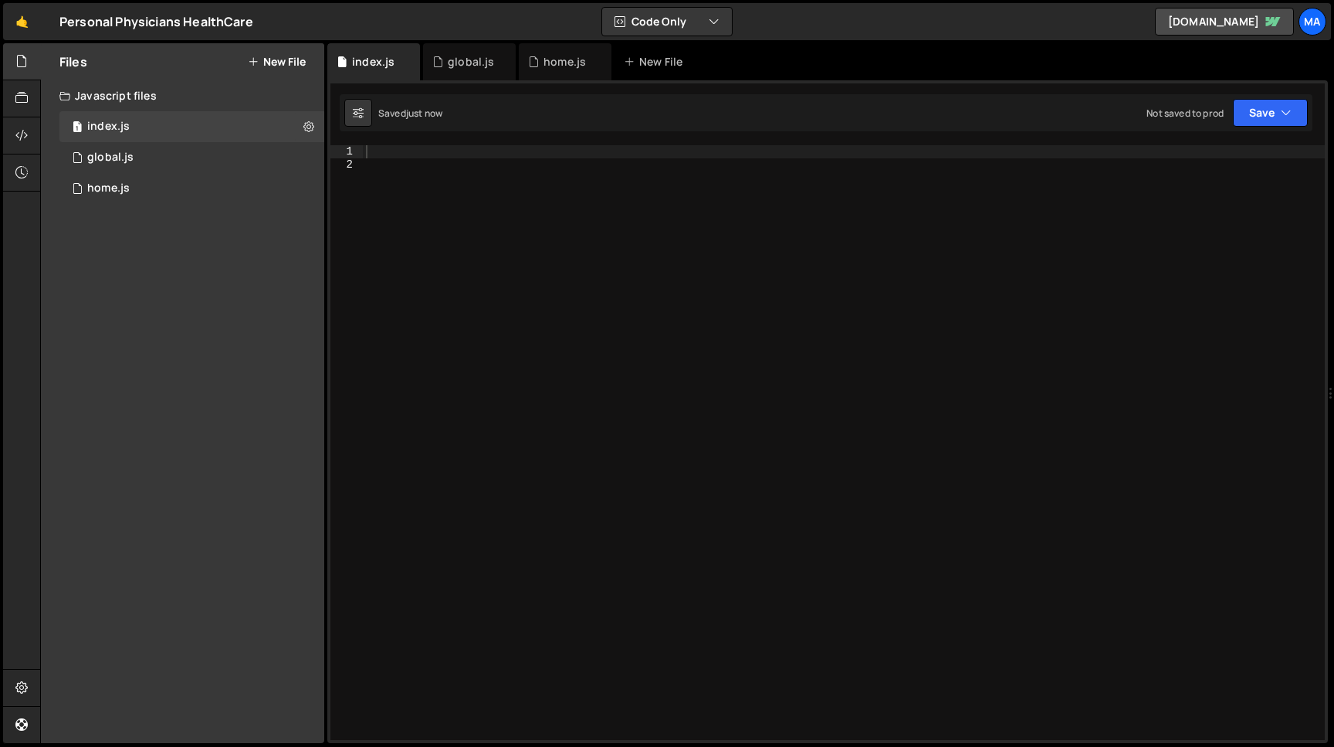
click at [276, 61] on button "New File" at bounding box center [277, 62] width 58 height 12
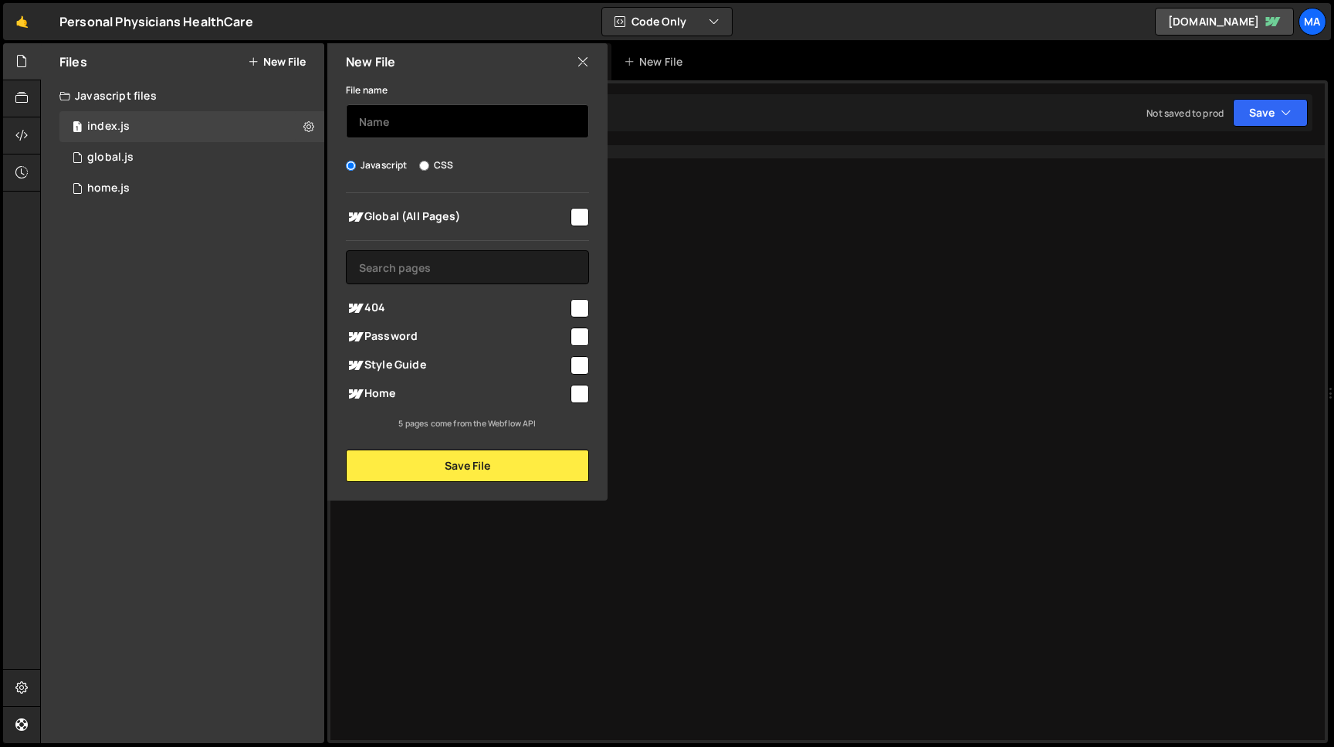
click at [403, 112] on input "text" at bounding box center [467, 121] width 243 height 34
type input "libs"
click at [490, 214] on span "Global (All Pages)" at bounding box center [457, 217] width 222 height 19
checkbox input "true"
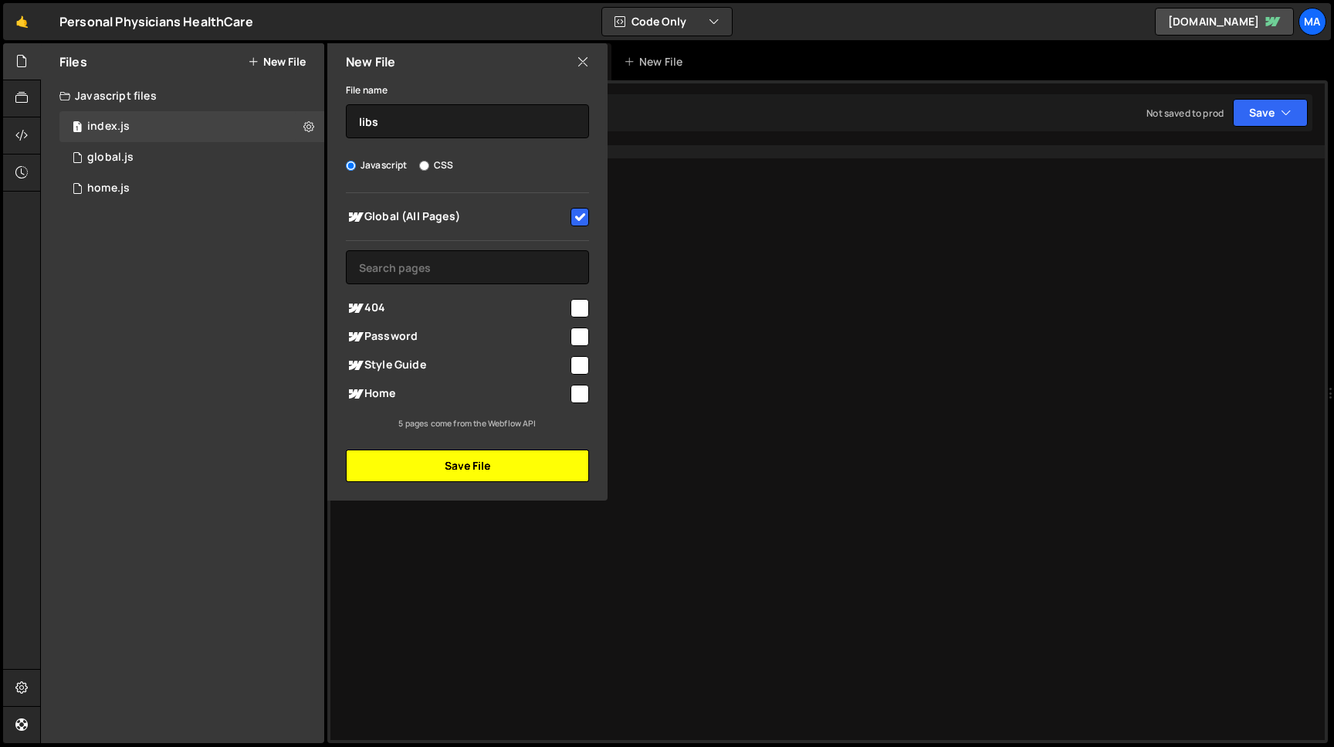
click at [485, 466] on button "Save File" at bounding box center [467, 465] width 243 height 32
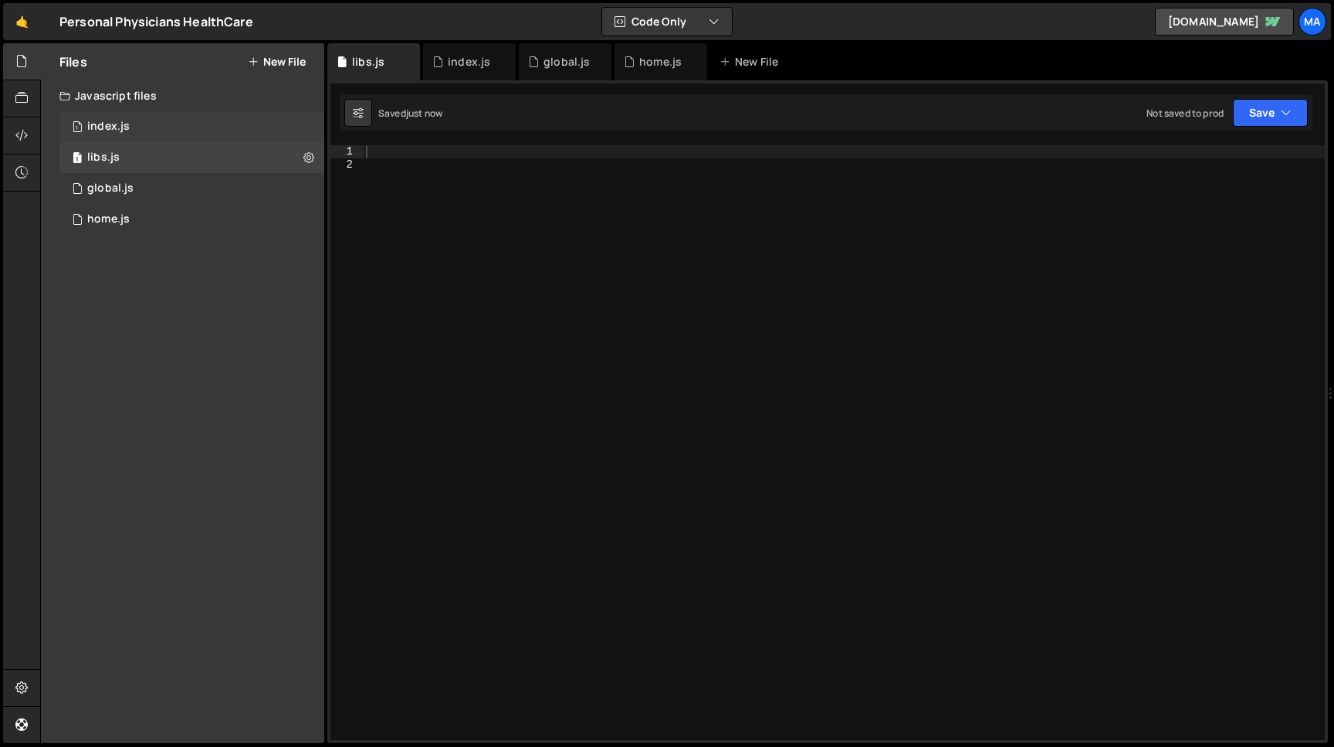
click at [119, 119] on div "1 index.js 0" at bounding box center [191, 126] width 265 height 31
click at [313, 132] on icon at bounding box center [308, 126] width 11 height 15
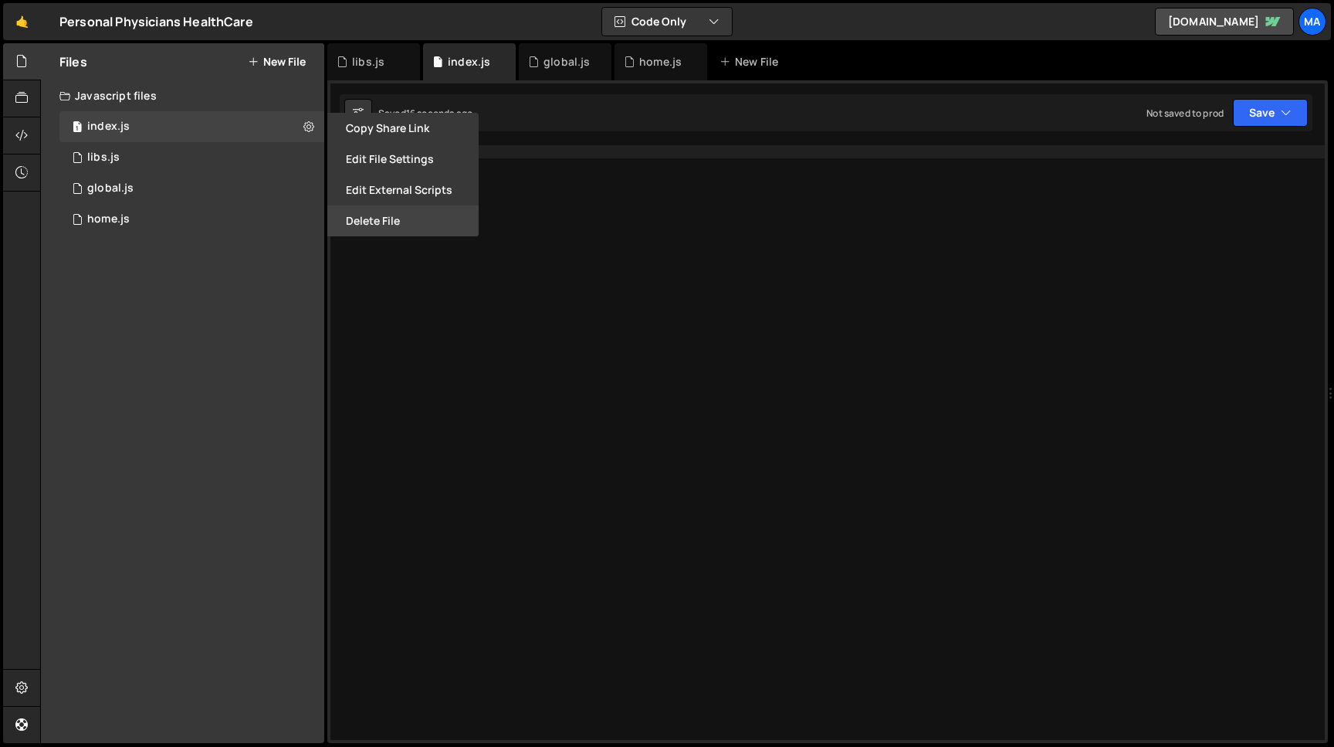
click at [387, 226] on button "Delete File" at bounding box center [402, 220] width 151 height 31
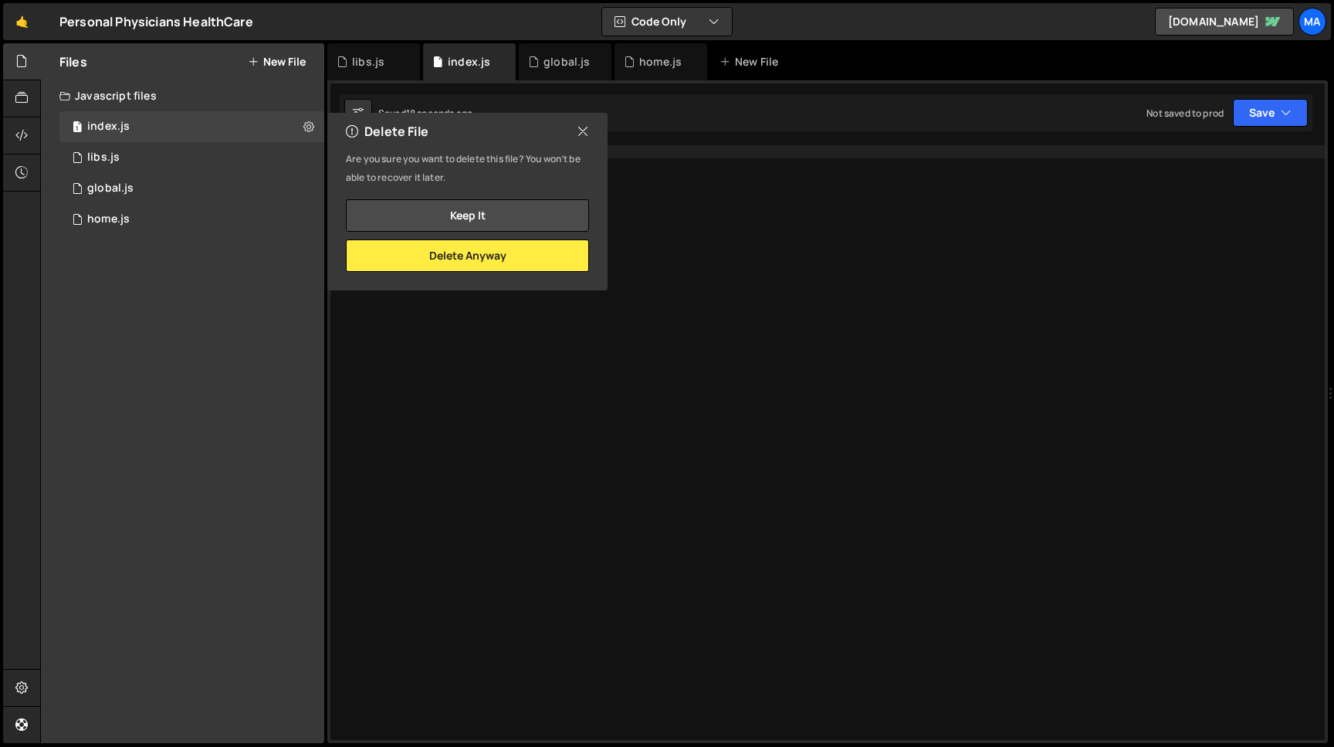
click at [587, 130] on icon at bounding box center [583, 131] width 12 height 17
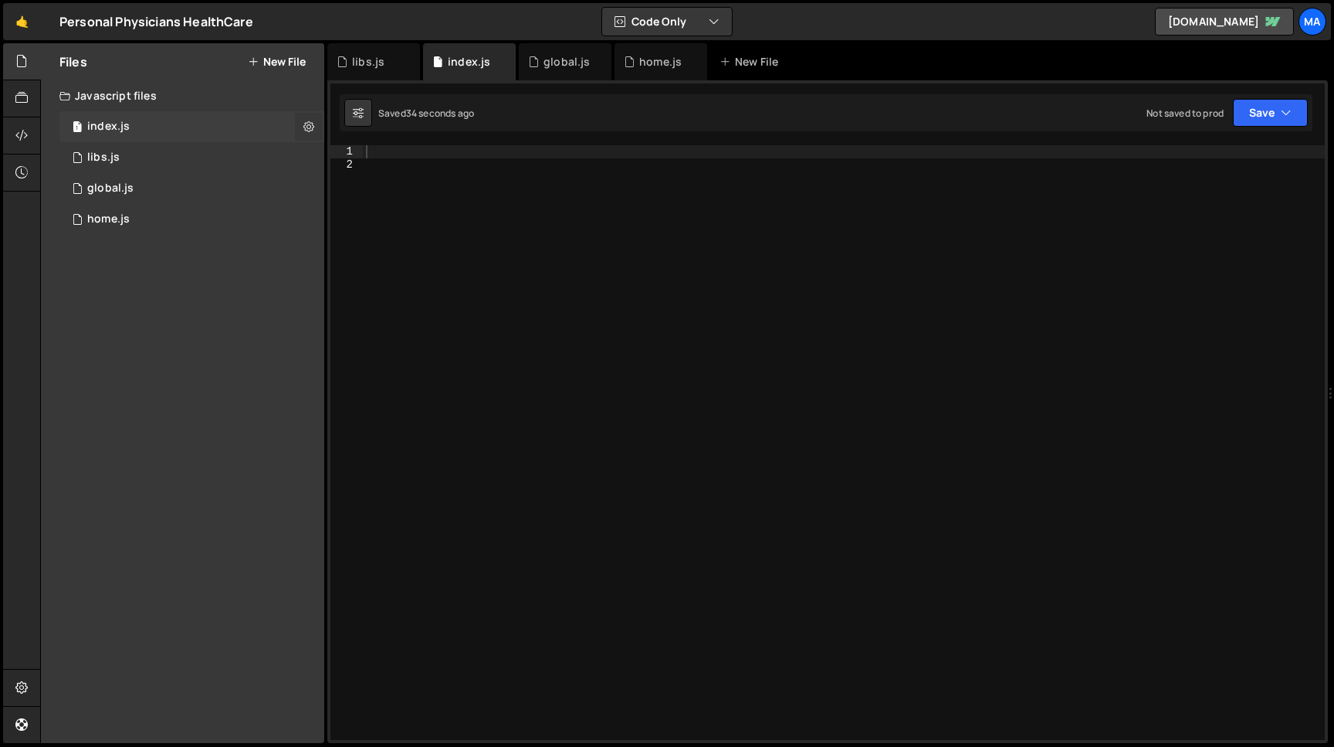
click at [308, 128] on icon at bounding box center [308, 126] width 11 height 15
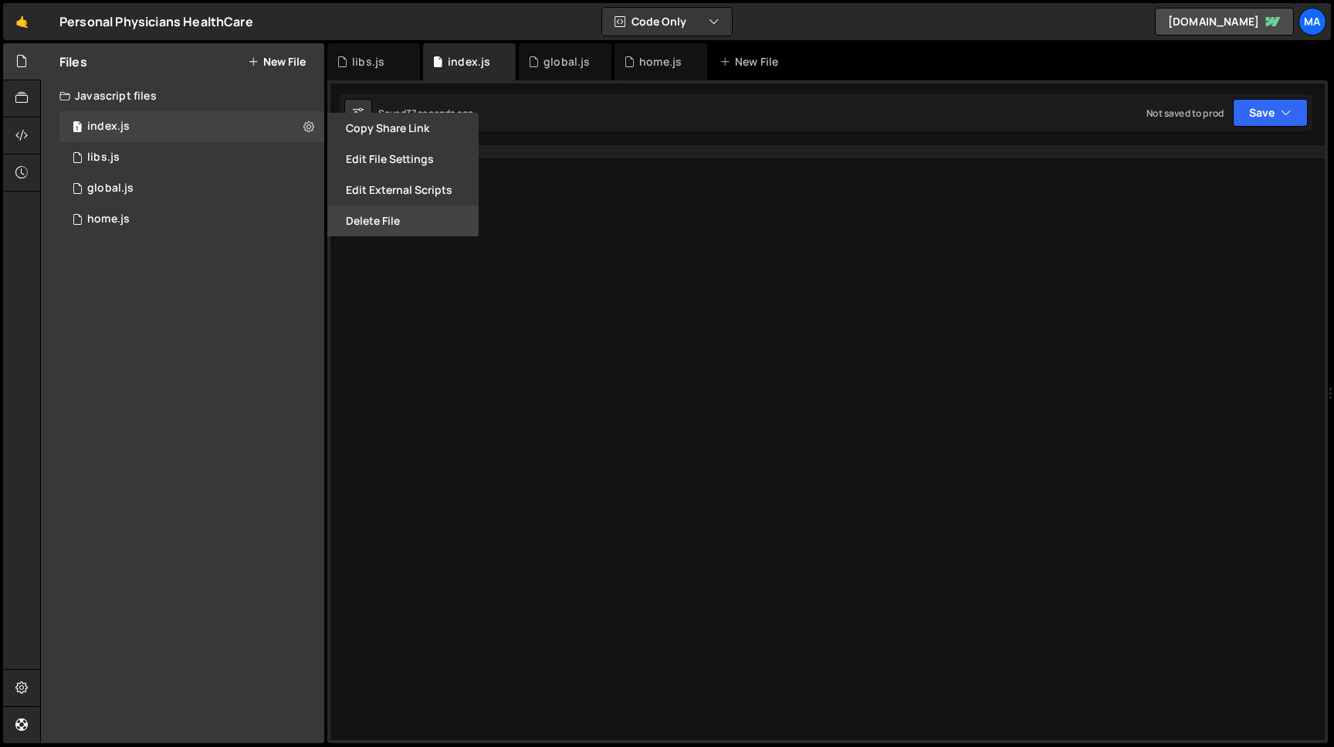
click at [385, 219] on button "Delete File" at bounding box center [402, 220] width 151 height 31
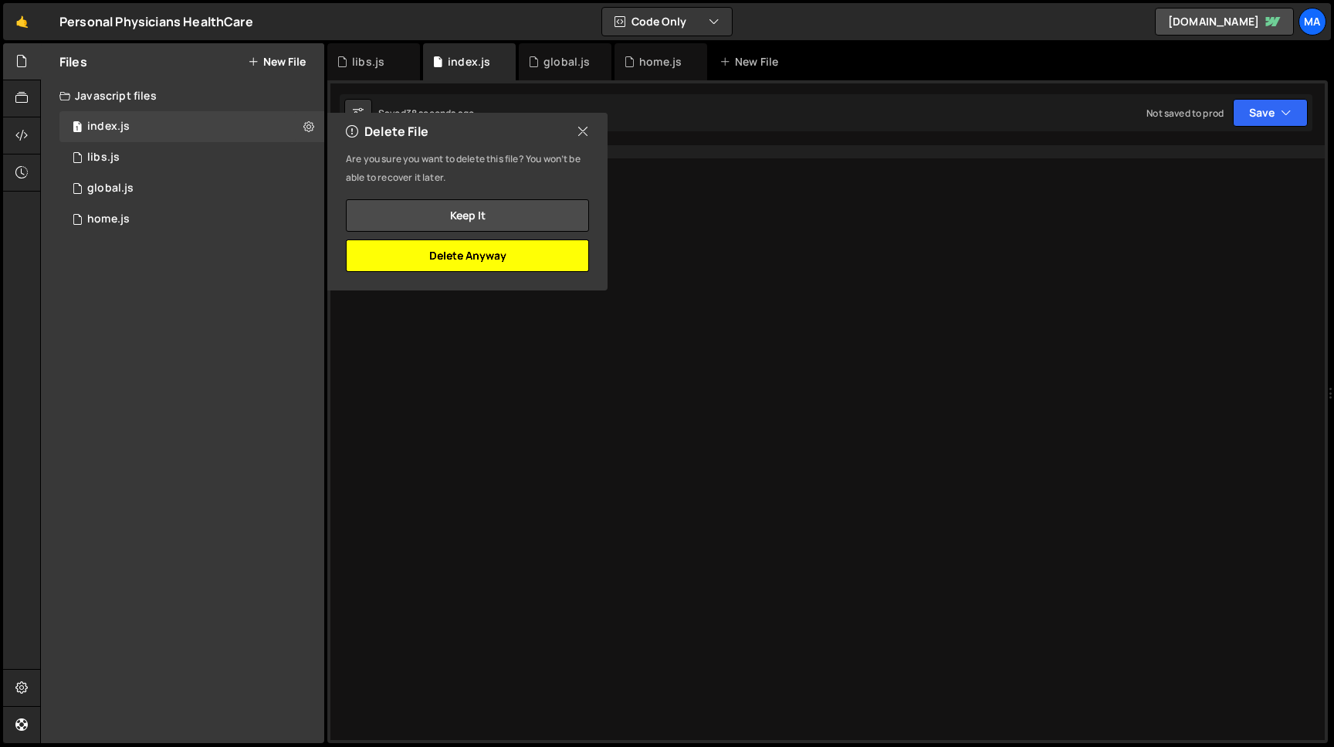
click at [423, 259] on button "Delete Anyway" at bounding box center [467, 255] width 243 height 32
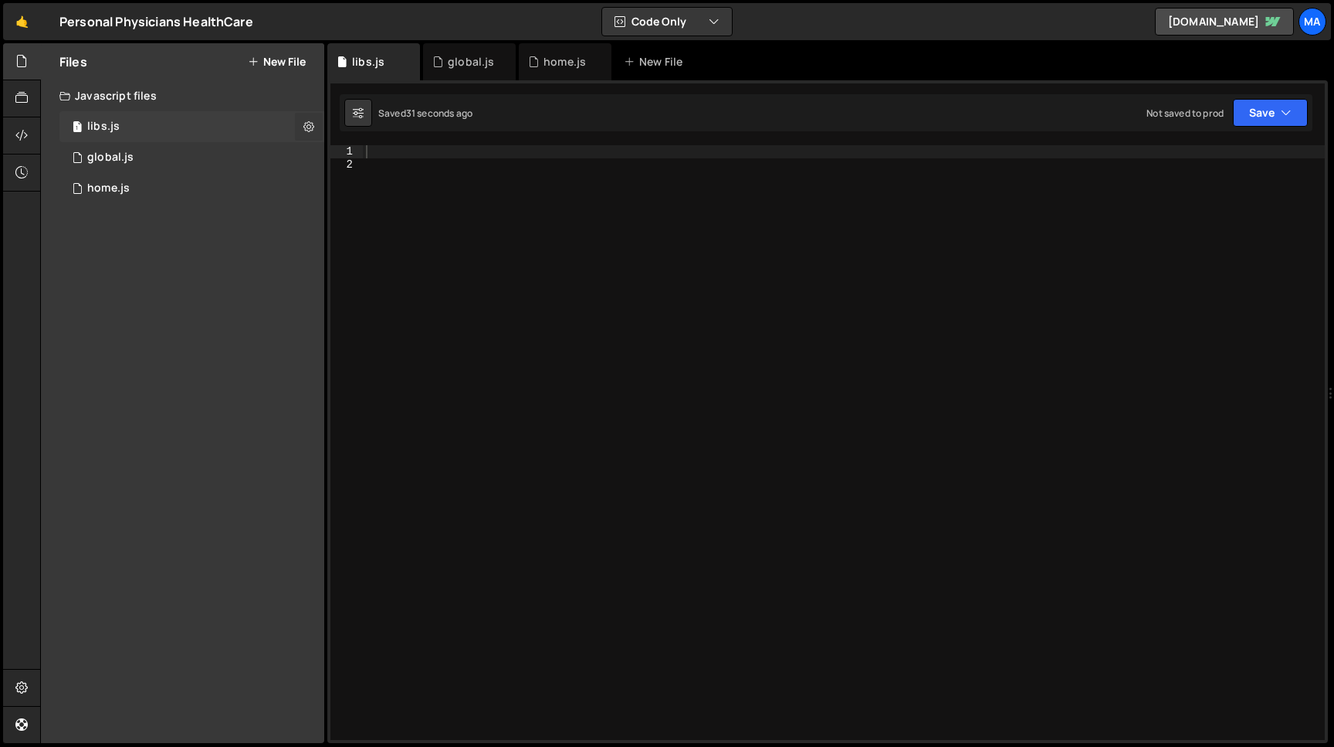
click at [311, 120] on icon at bounding box center [308, 126] width 11 height 15
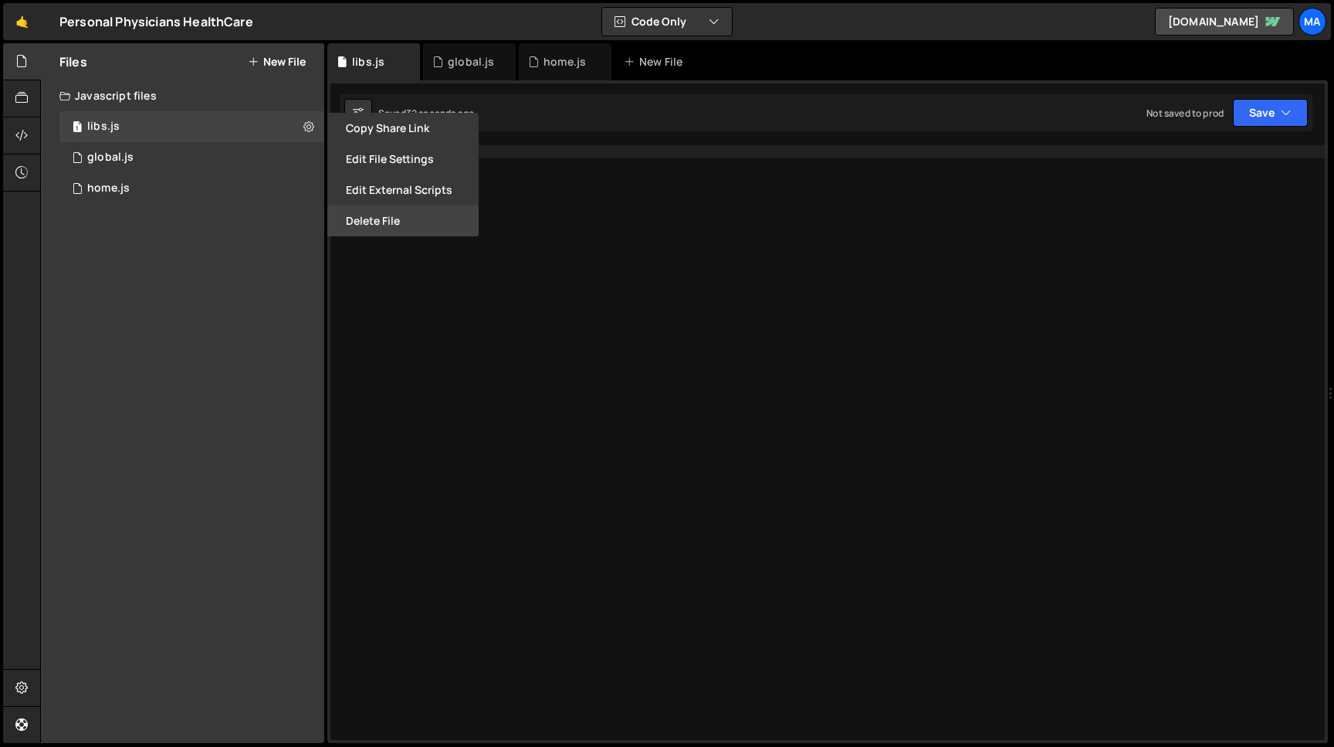
click at [373, 215] on button "Delete File" at bounding box center [402, 220] width 151 height 31
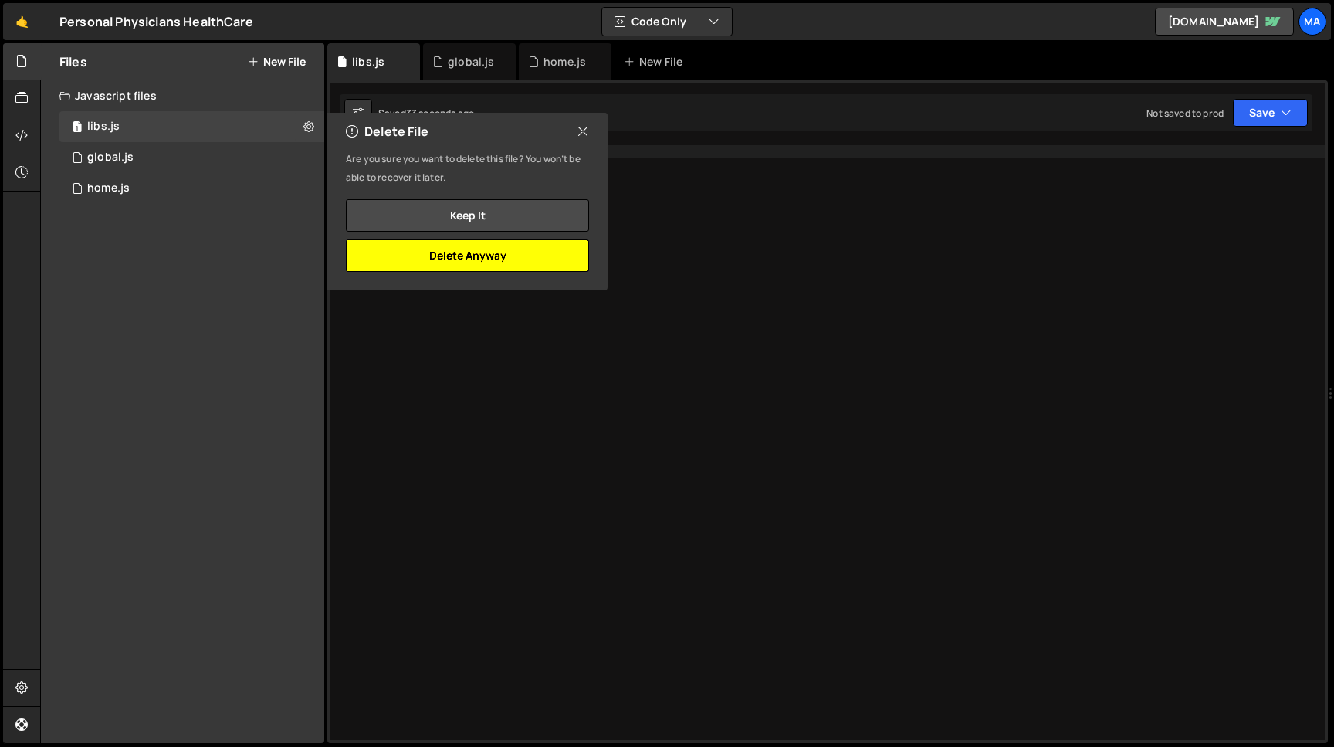
click at [483, 254] on button "Delete Anyway" at bounding box center [467, 255] width 243 height 32
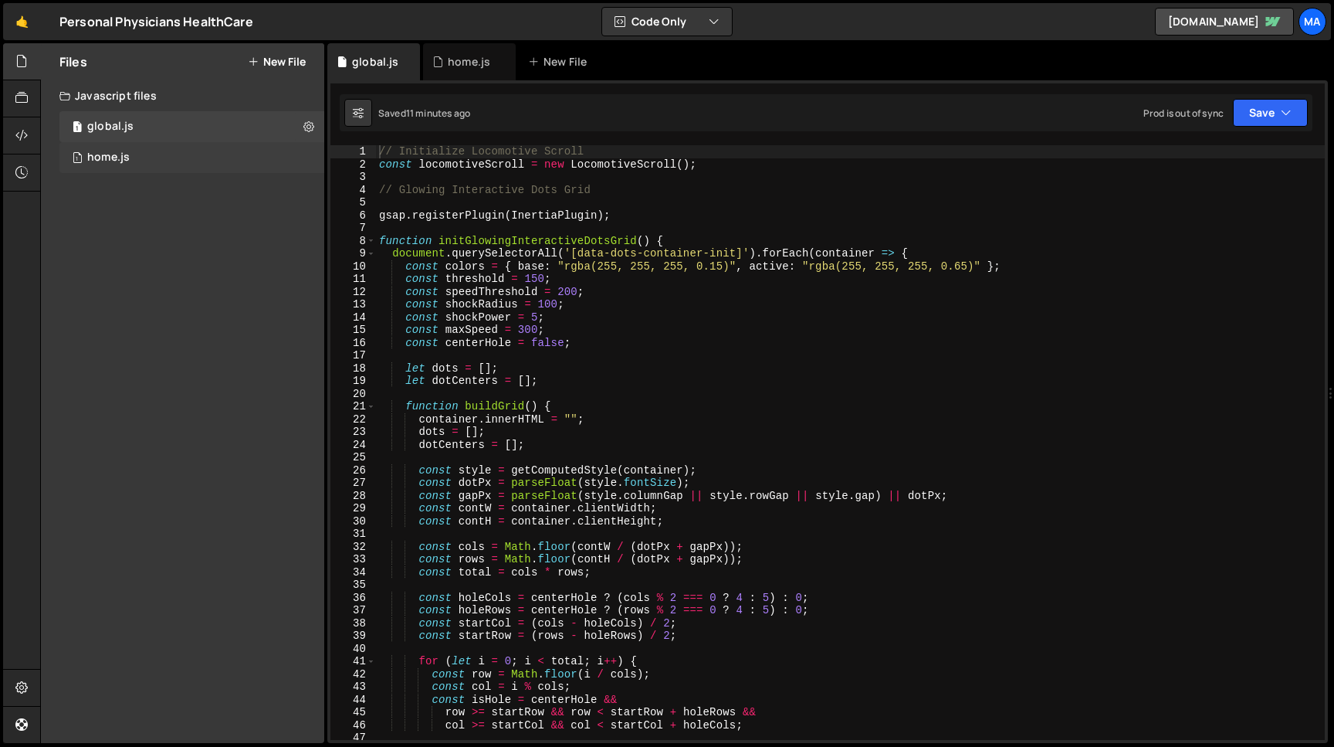
click at [137, 153] on div "1 home.js 0" at bounding box center [191, 157] width 265 height 31
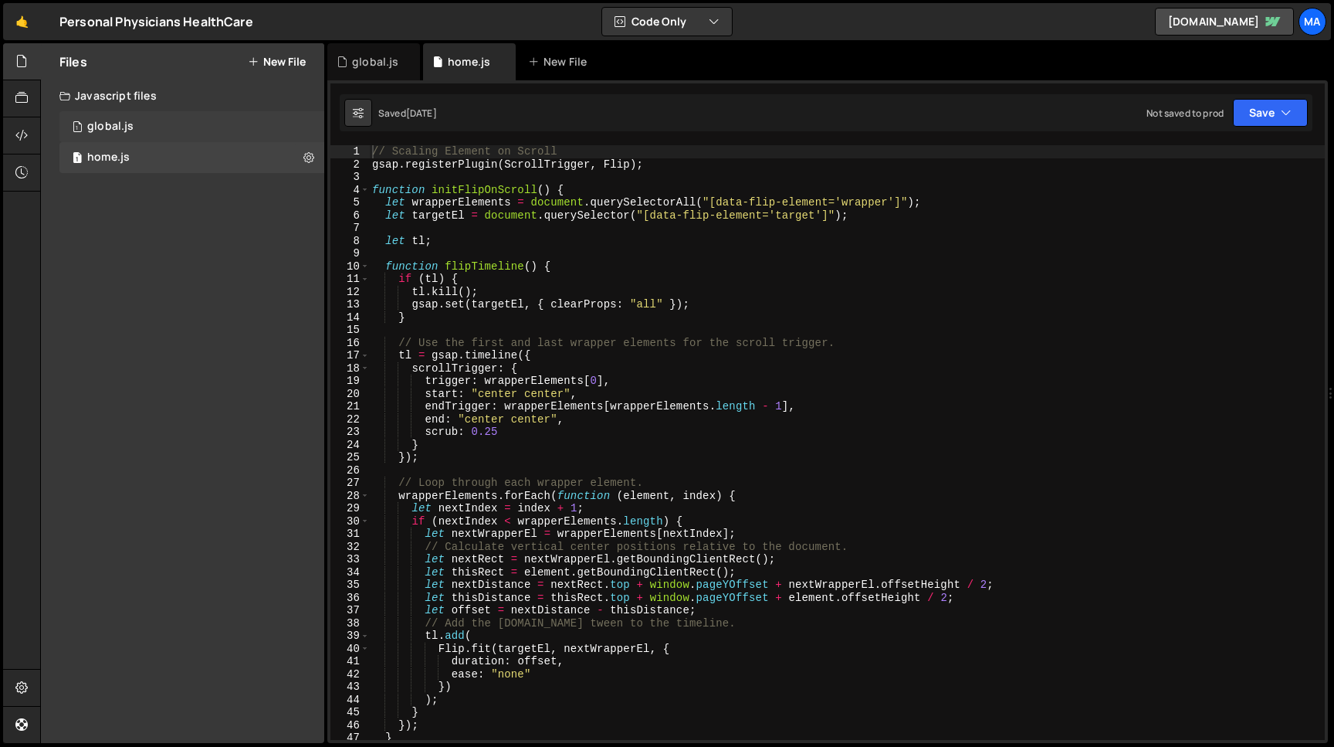
click at [134, 130] on div "1 global.js 0" at bounding box center [191, 126] width 265 height 31
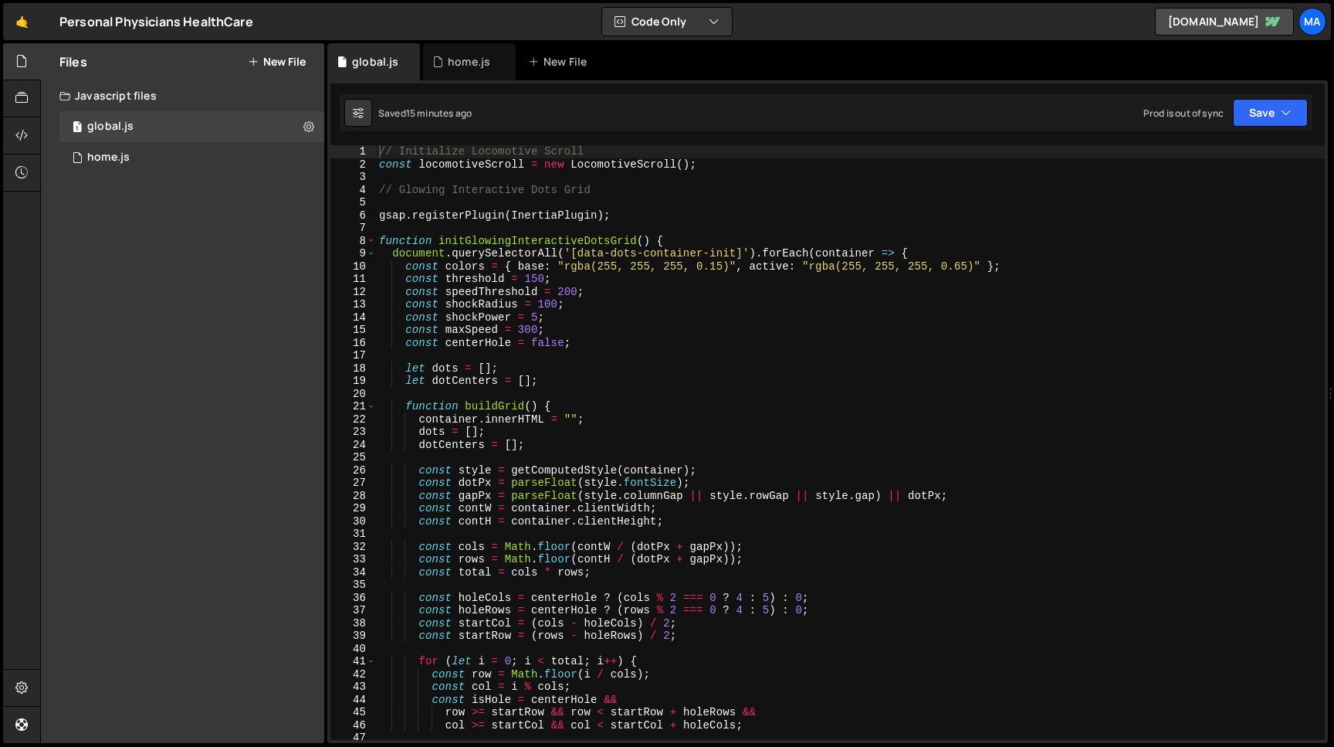
type textarea "const locomotiveScroll = new LocomotiveScroll();"
click at [721, 162] on div "// Initialize Locomotive Scroll const locomotiveScroll = new LocomotiveScroll (…" at bounding box center [850, 455] width 949 height 620
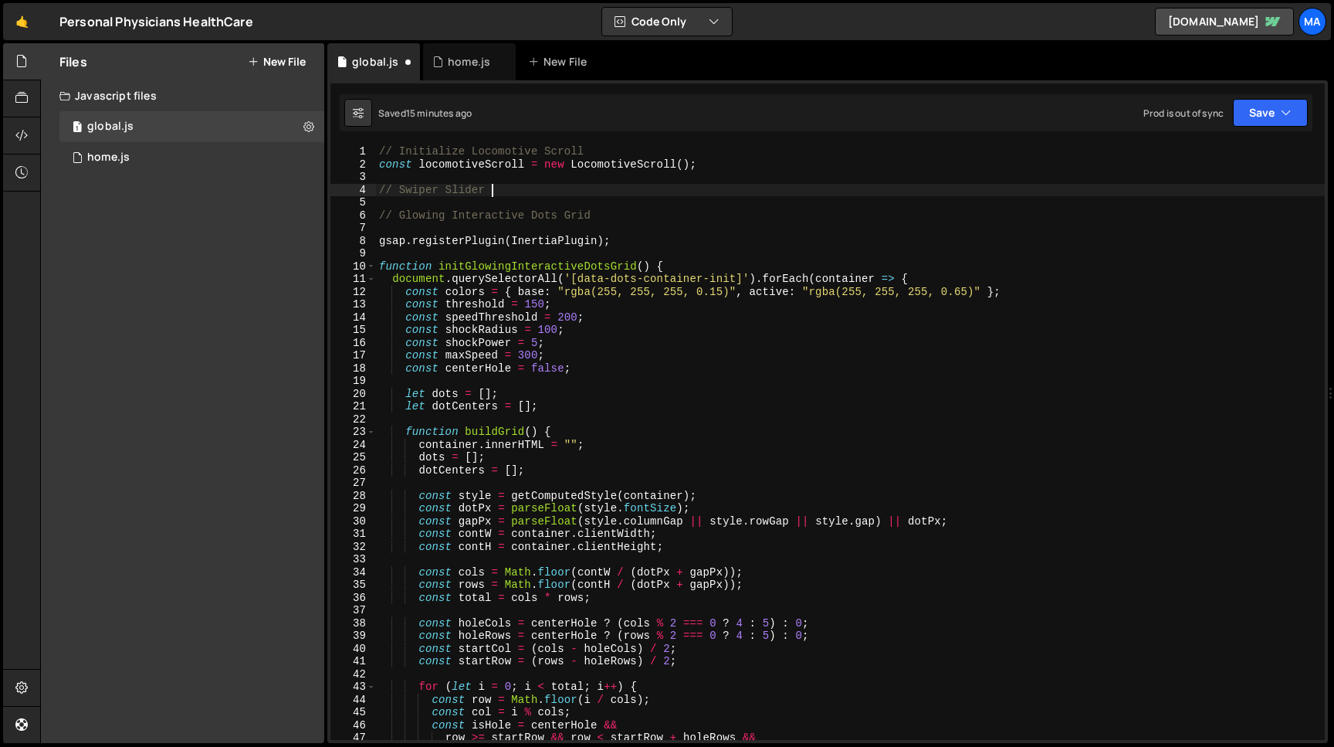
type textarea "// Swiper Slider"
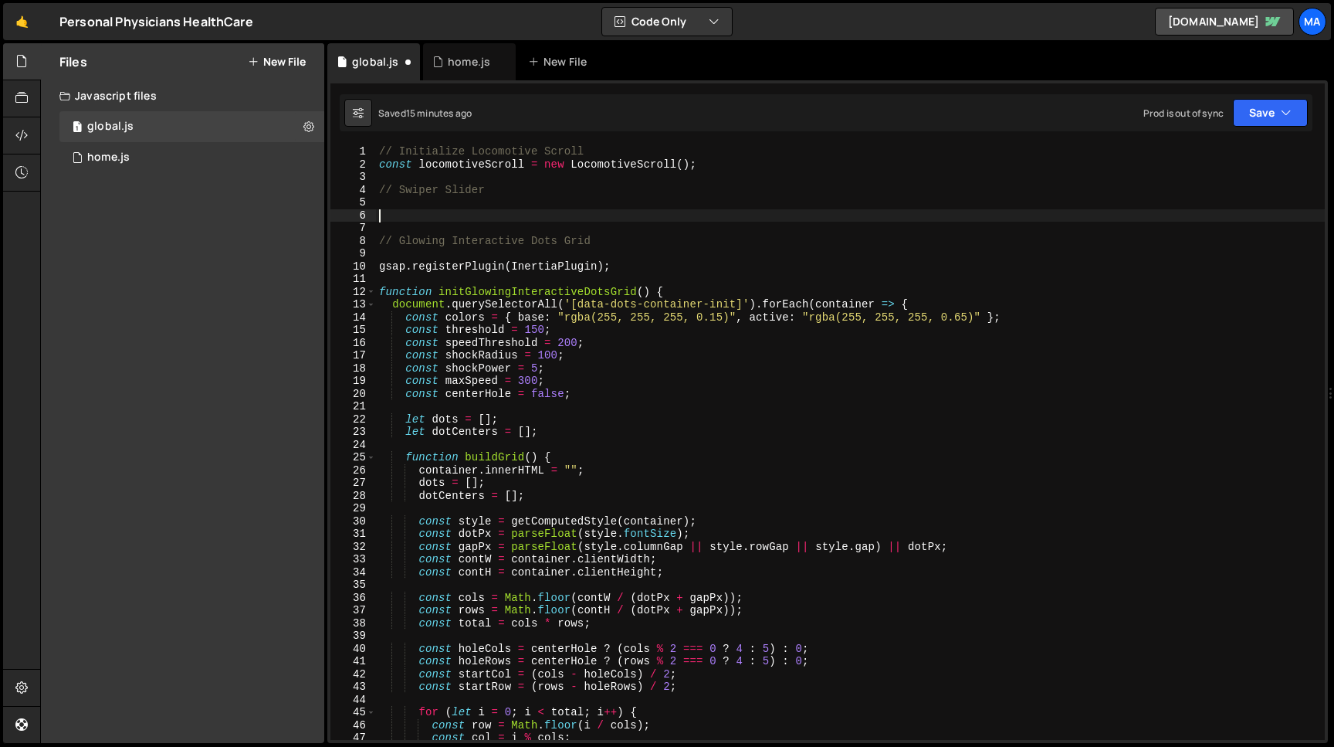
paste textarea "});"
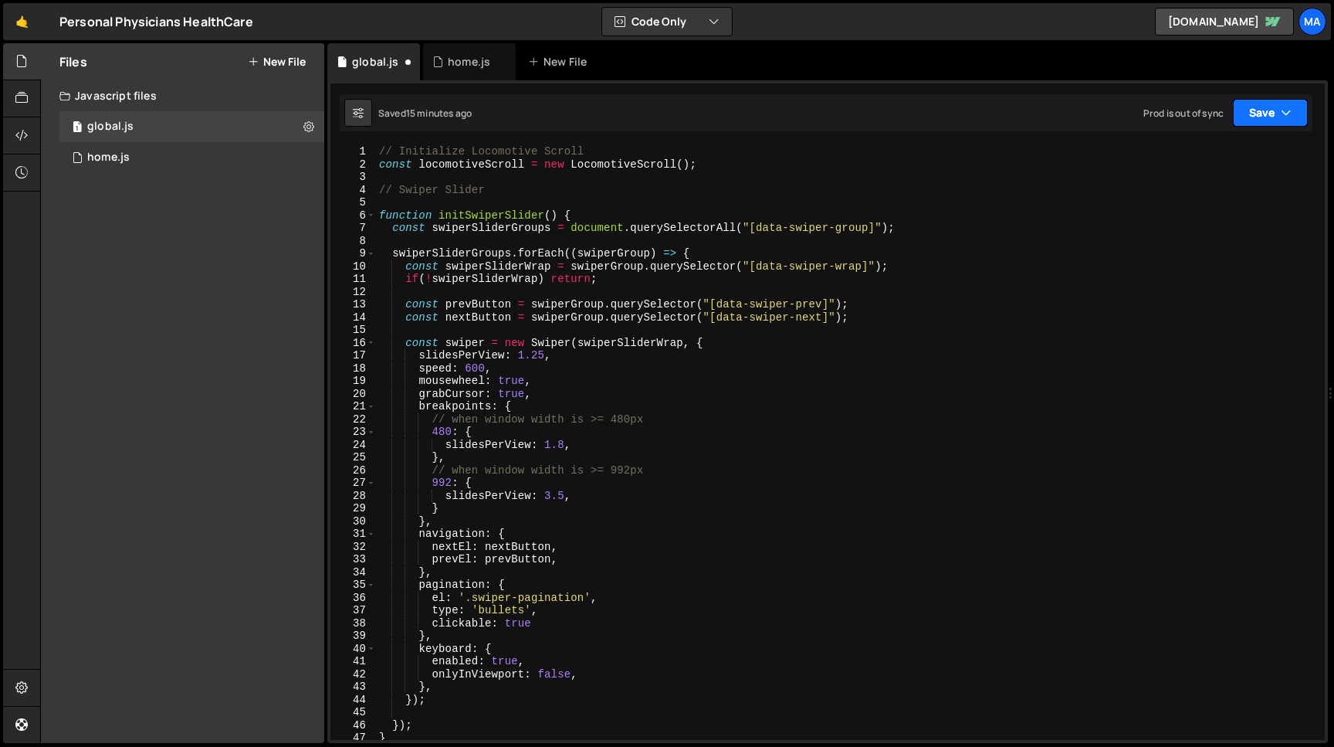
click at [1255, 110] on button "Save" at bounding box center [1270, 113] width 75 height 28
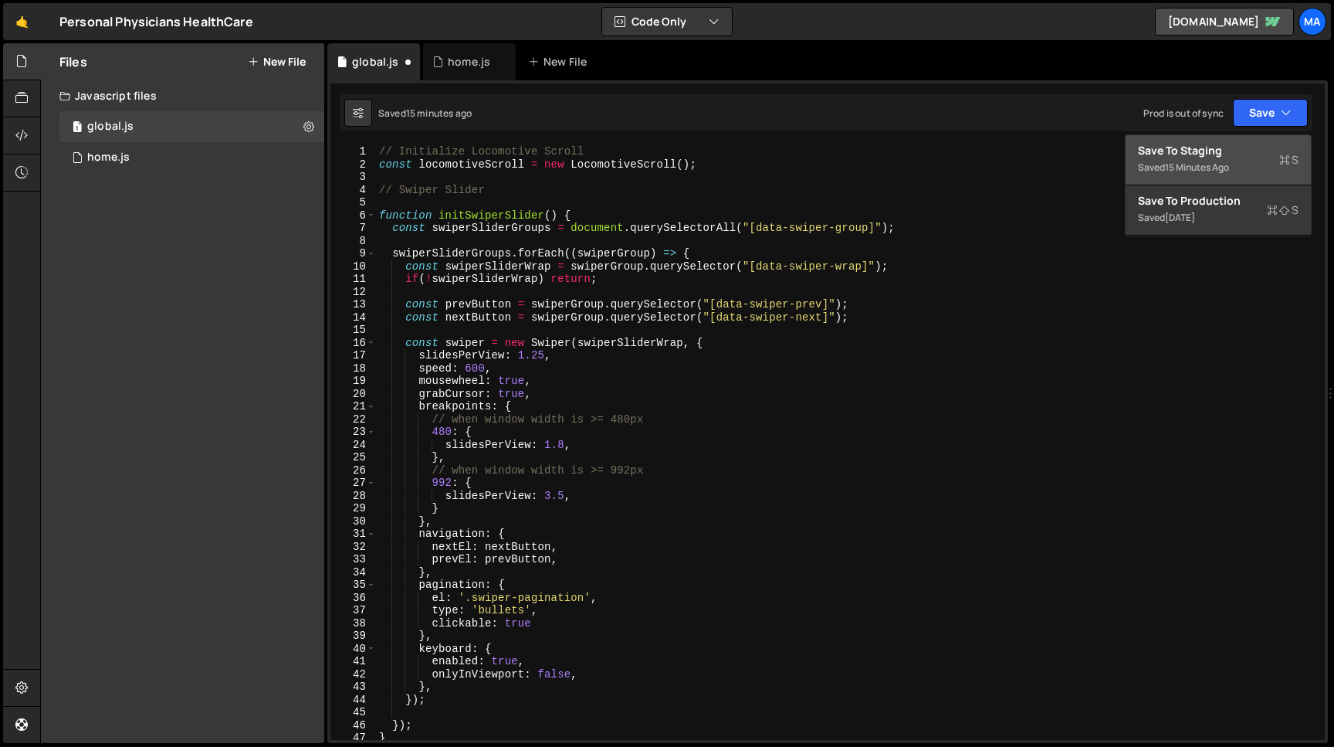
click at [1226, 152] on div "Save to Staging S" at bounding box center [1218, 150] width 161 height 15
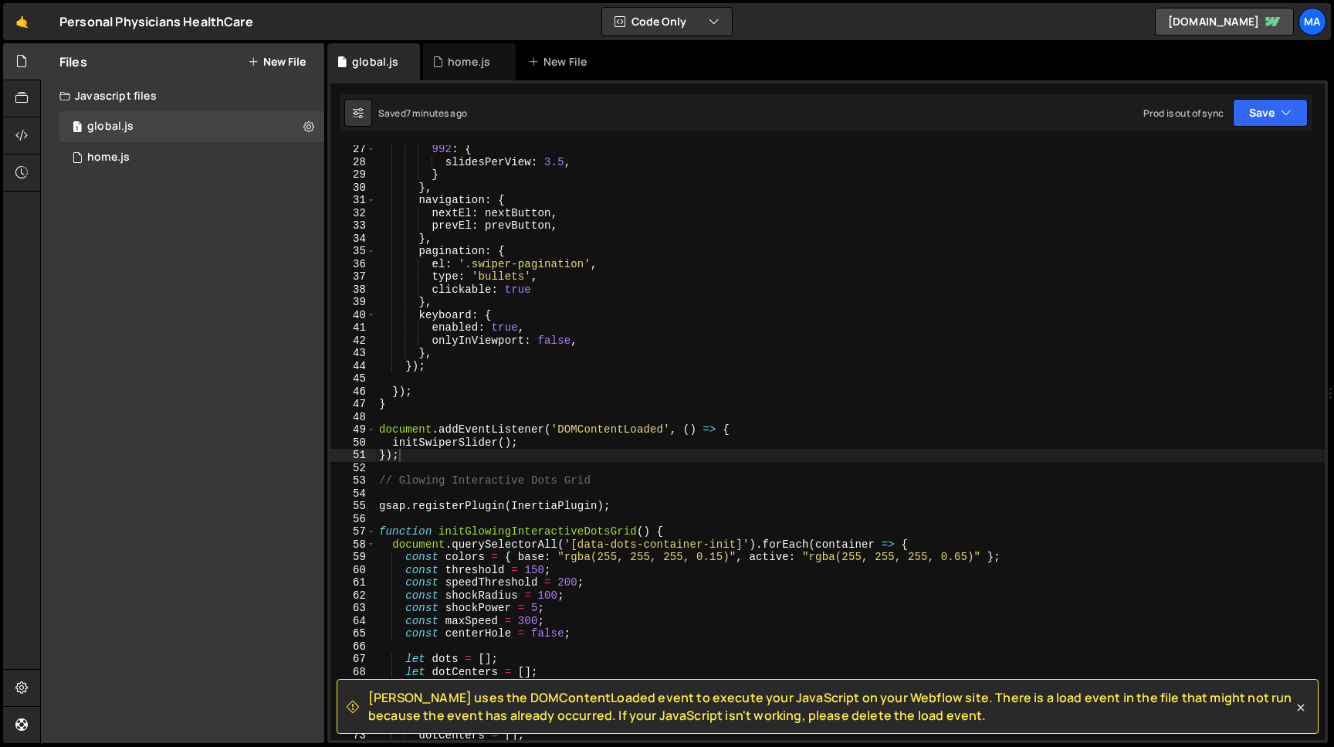
scroll to position [334, 0]
click at [421, 453] on div "992 : { slidesPerView : 3.5 , } } , navigation : { nextEl : nextButton , prevEl…" at bounding box center [850, 453] width 949 height 620
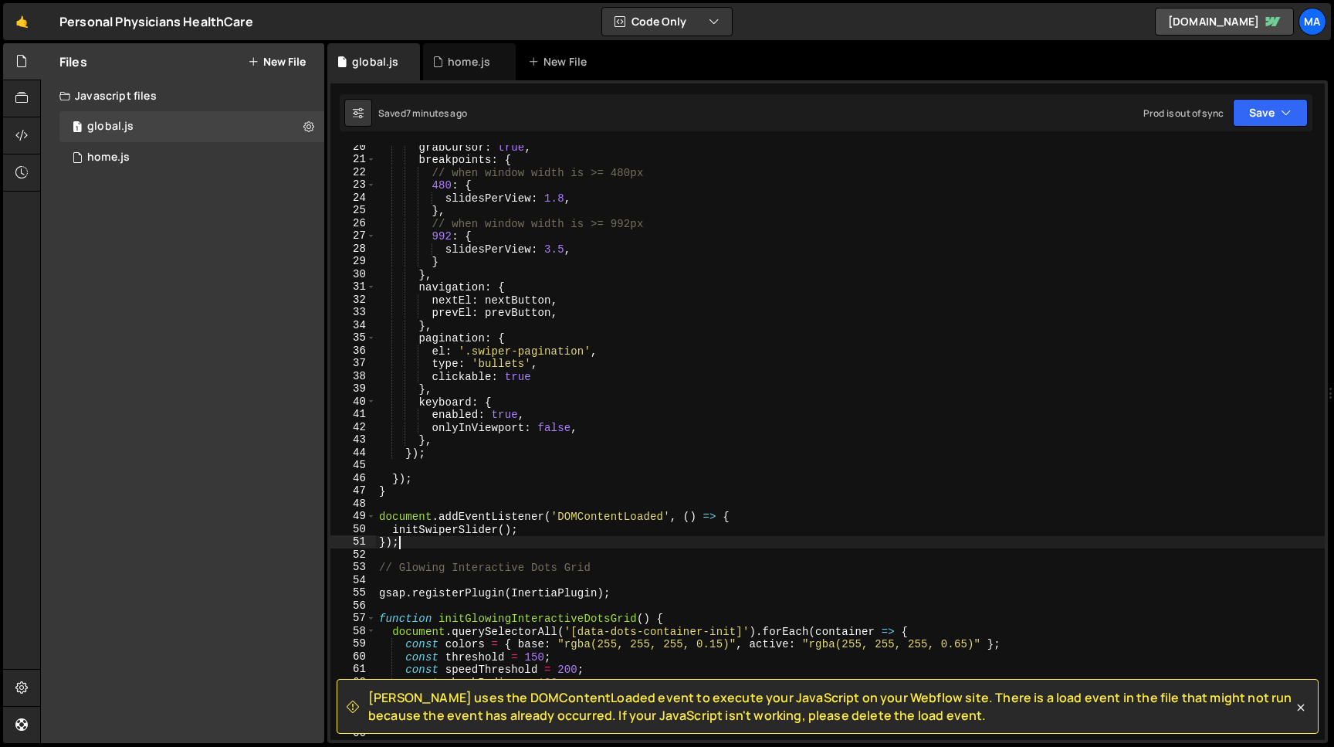
scroll to position [0, 0]
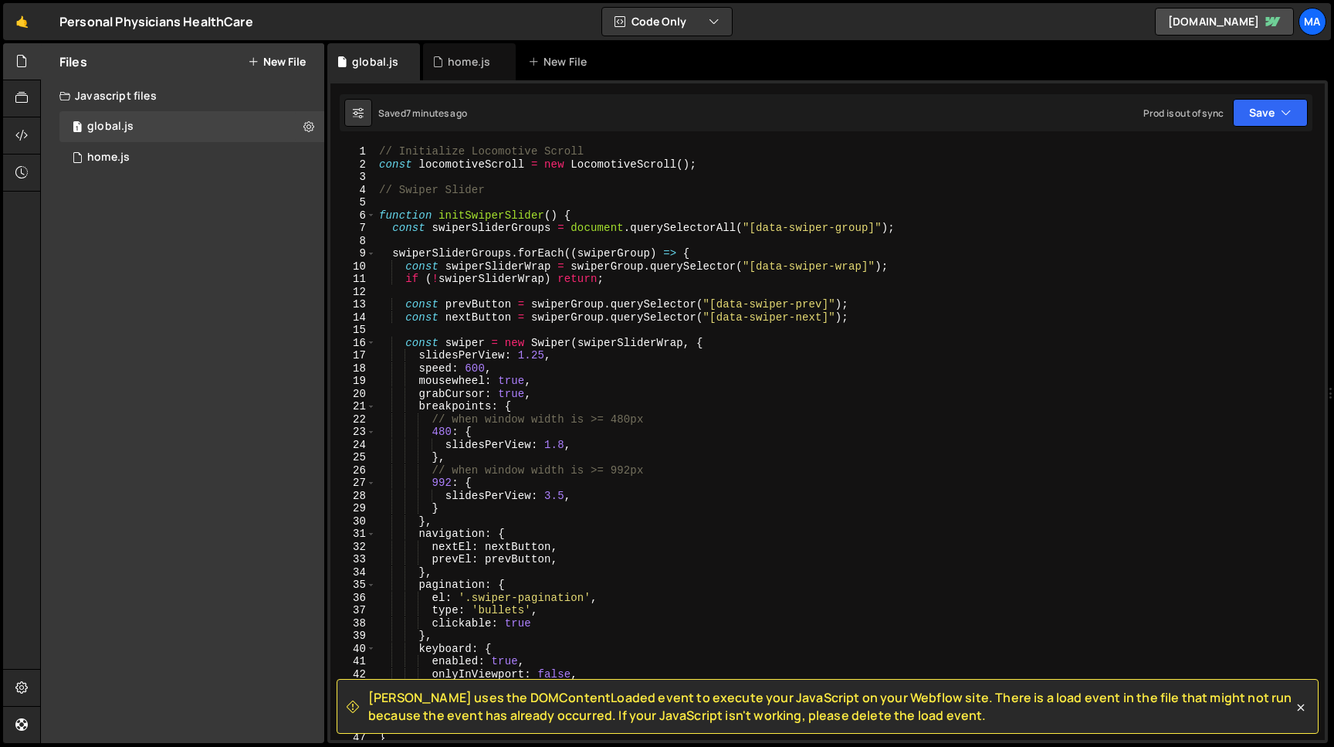
click at [382, 192] on div "// Initialize Locomotive Scroll const locomotiveScroll = new LocomotiveScroll (…" at bounding box center [850, 455] width 949 height 620
type textarea "// Swiper Slider"
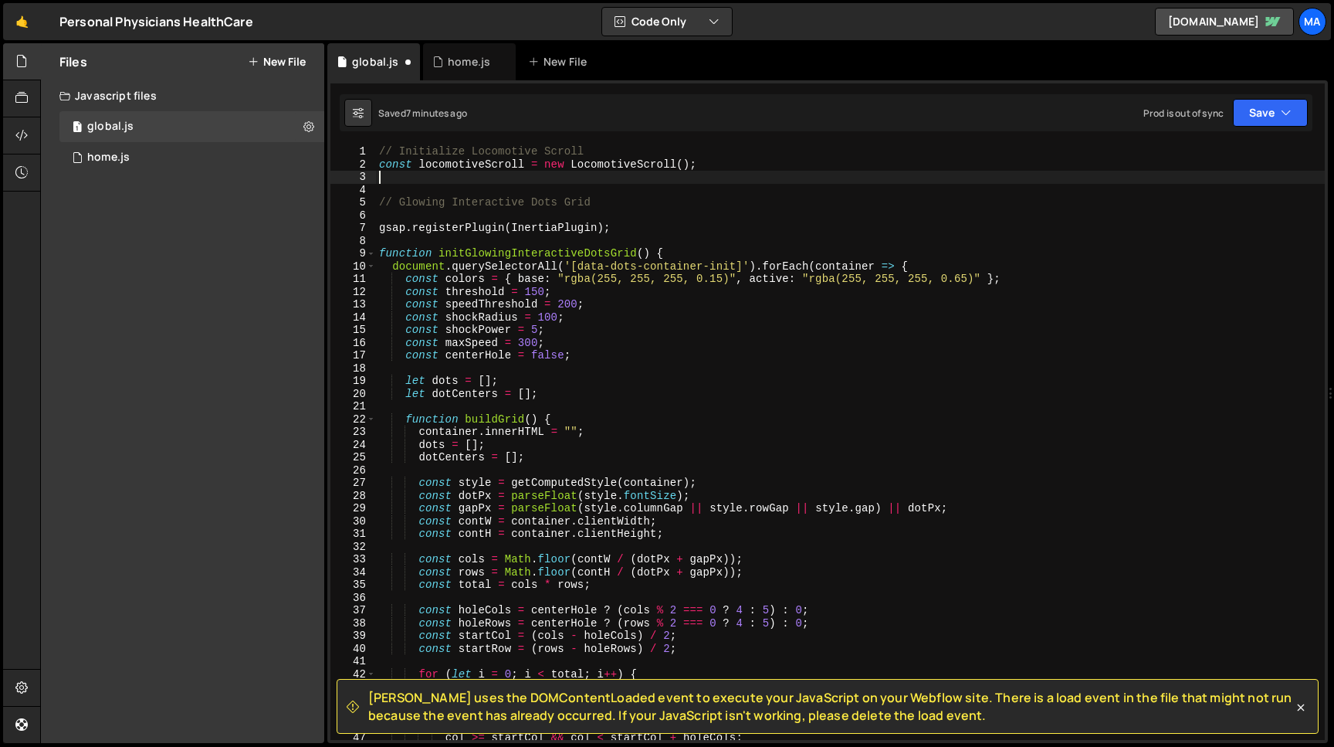
type textarea "const locomotiveScroll = new LocomotiveScroll();"
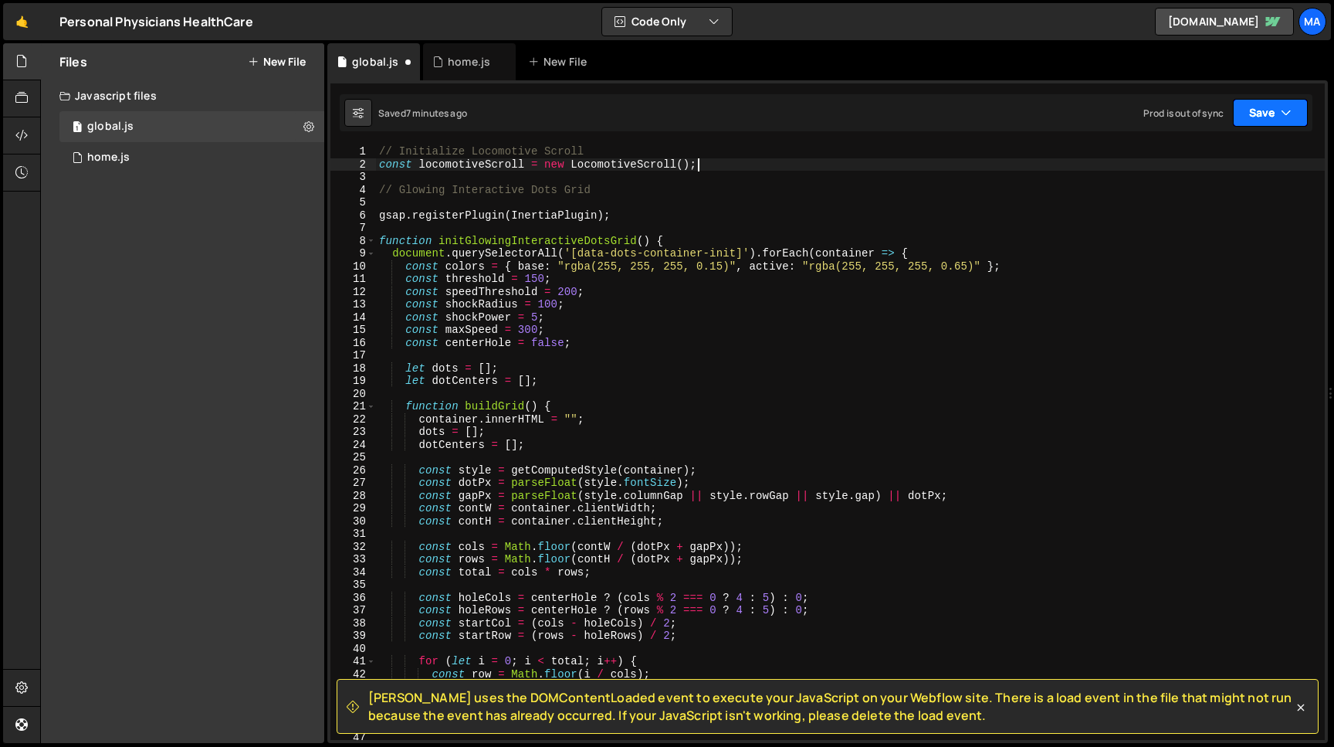
click at [1250, 113] on button "Save" at bounding box center [1270, 113] width 75 height 28
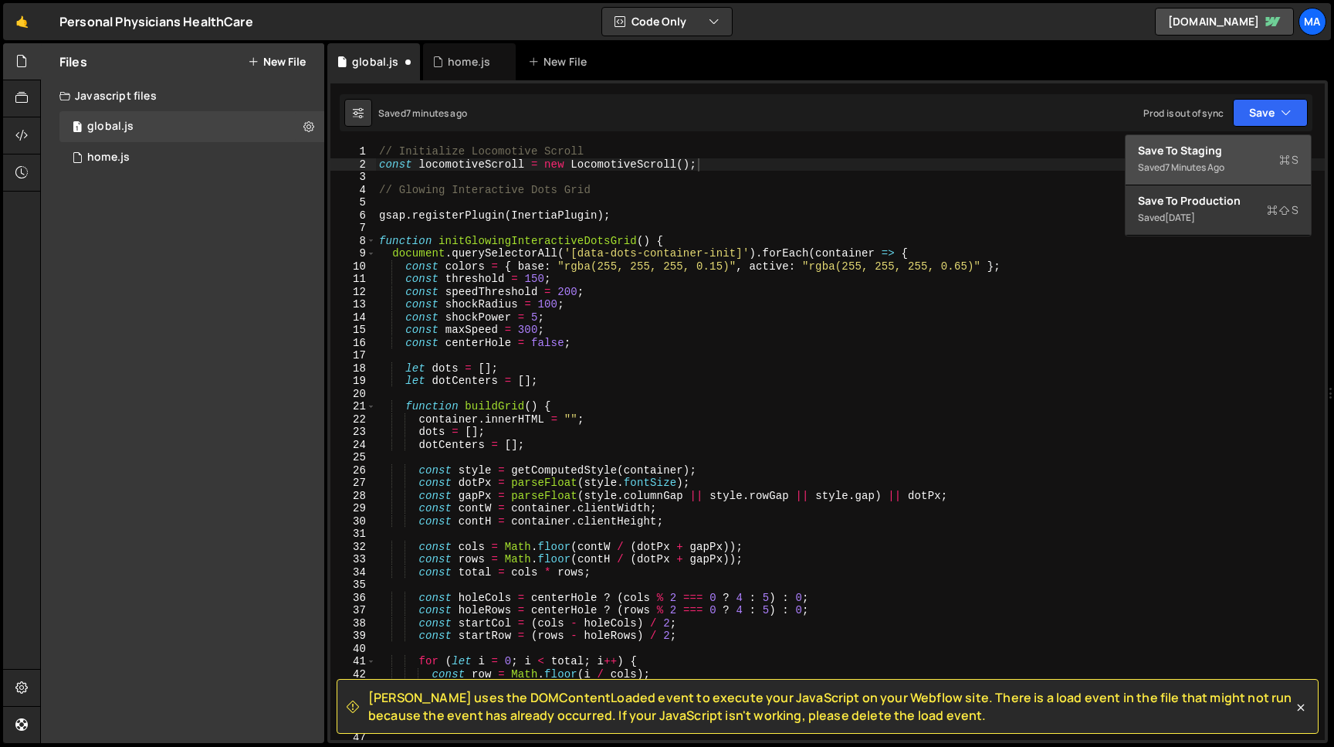
click at [1232, 162] on div "Saved 7 minutes ago" at bounding box center [1218, 167] width 161 height 19
